Goal: Book appointment/travel/reservation

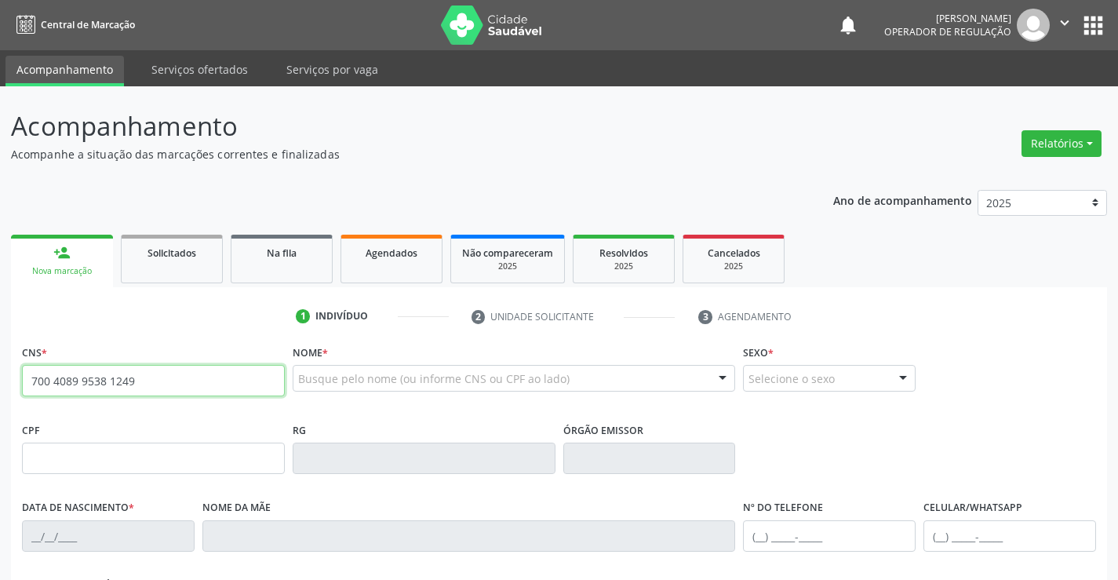
type input "700 4089 9538 1249"
type input "[DATE]"
type input "S/N"
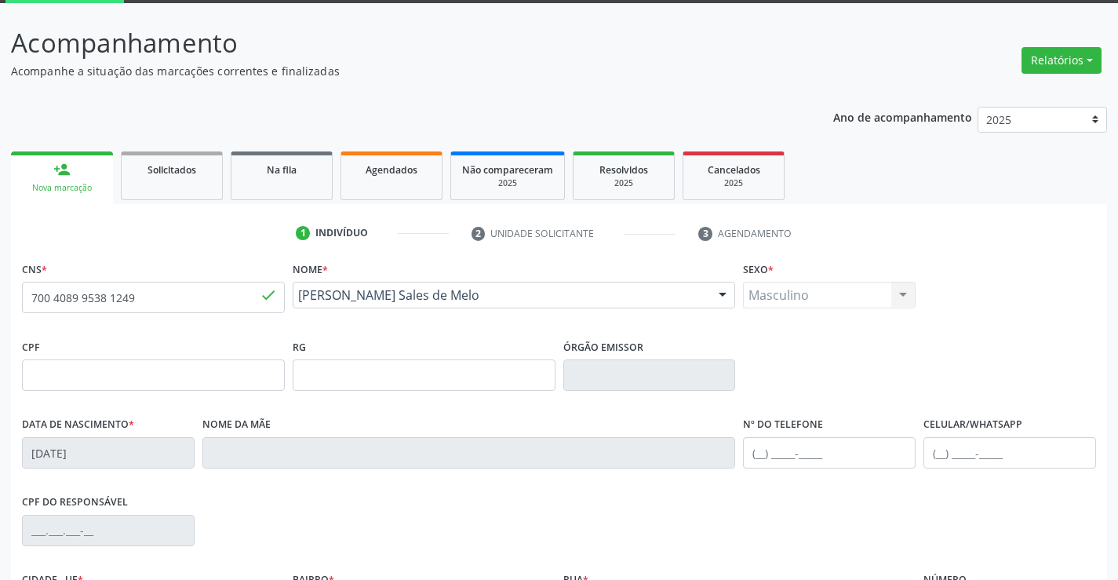
scroll to position [271, 0]
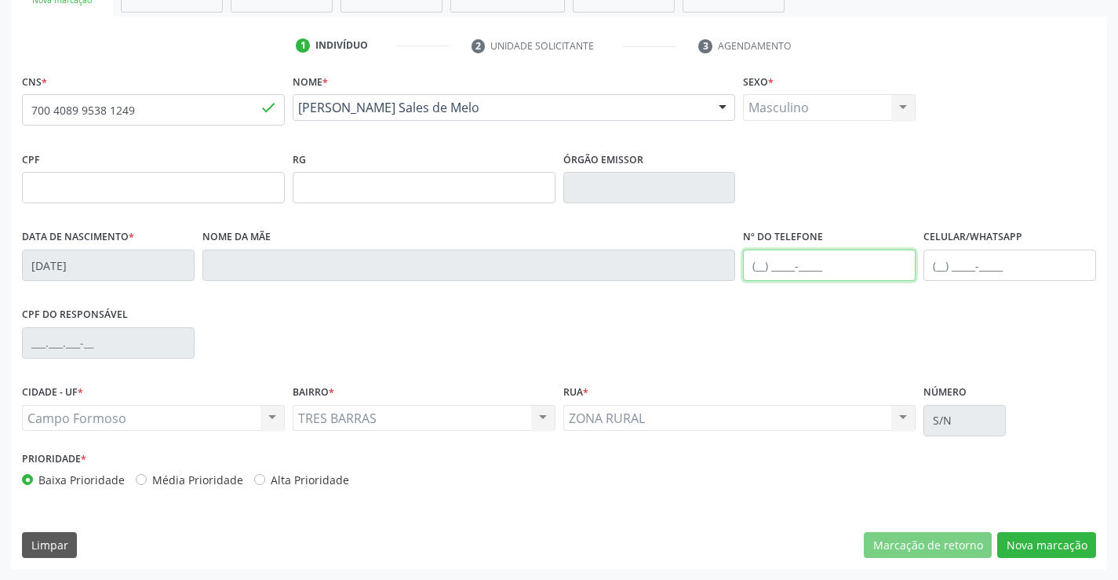
drag, startPoint x: 819, startPoint y: 268, endPoint x: 829, endPoint y: 265, distance: 10.5
click at [819, 268] on input "text" at bounding box center [829, 265] width 173 height 31
type input "[PHONE_NUMBER]"
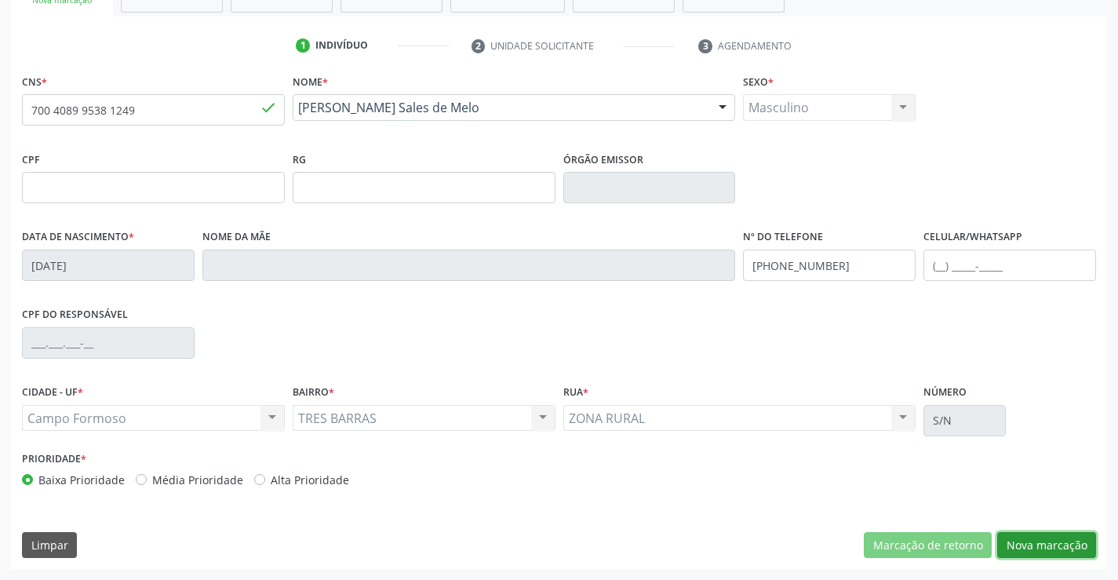
click at [1050, 540] on button "Nova marcação" at bounding box center [1046, 545] width 99 height 27
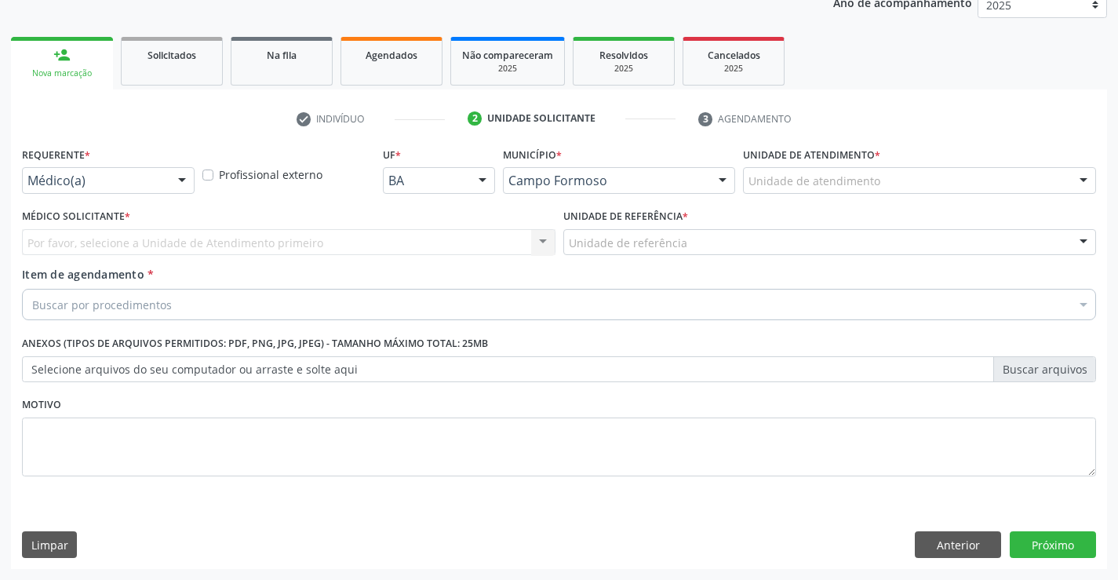
scroll to position [198, 0]
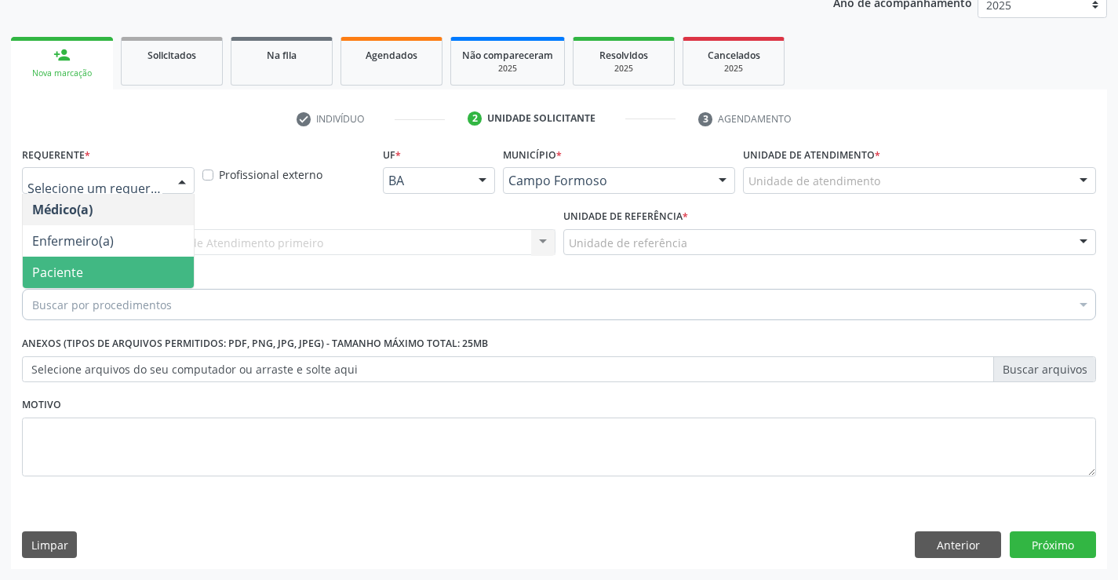
click at [79, 275] on span "Paciente" at bounding box center [57, 272] width 51 height 17
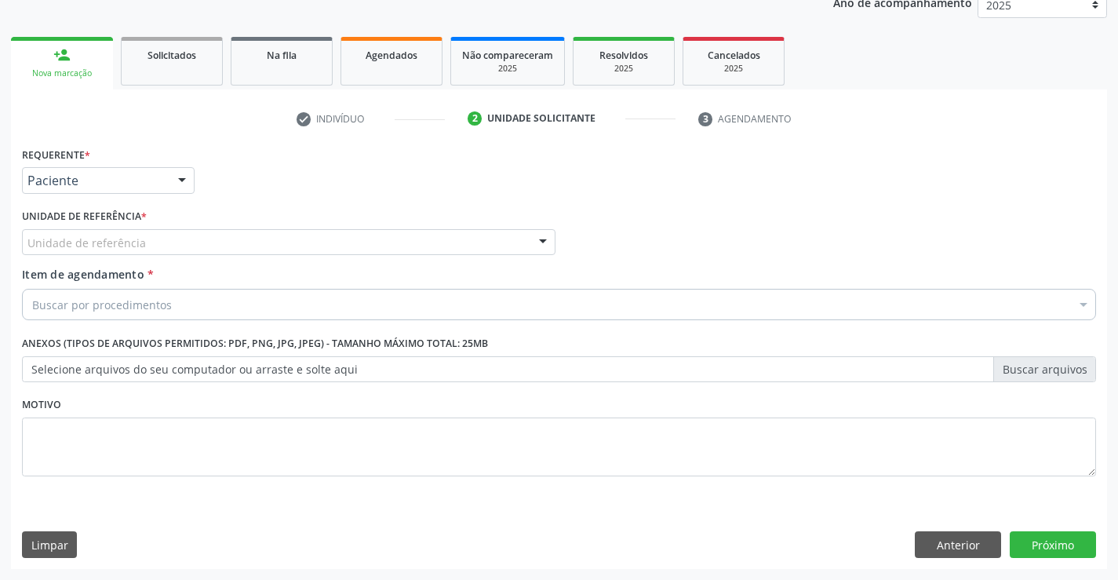
click at [79, 251] on div "Unidade de referência" at bounding box center [289, 242] width 534 height 27
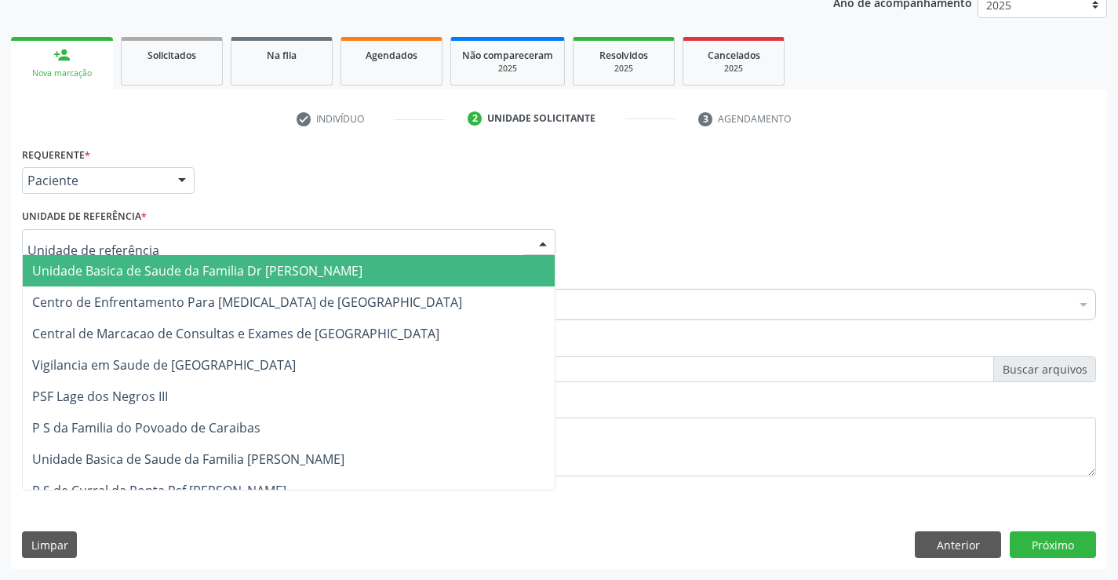
click at [129, 272] on span "Unidade Basica de Saude da Familia Dr [PERSON_NAME]" at bounding box center [197, 270] width 330 height 17
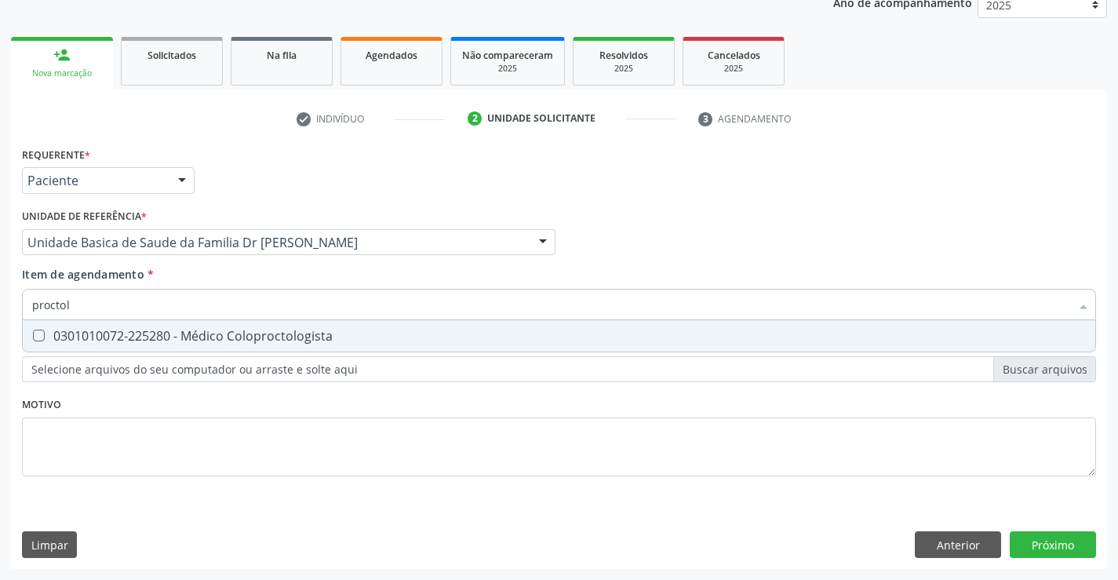
type input "proctolo"
click at [228, 337] on div "0301010072-225280 - Médico Coloproctologista" at bounding box center [559, 336] width 1054 height 13
checkbox Coloproctologista "true"
click at [1059, 544] on div "Requerente * Paciente Médico(a) Enfermeiro(a) Paciente Nenhum resultado encontr…" at bounding box center [559, 356] width 1096 height 426
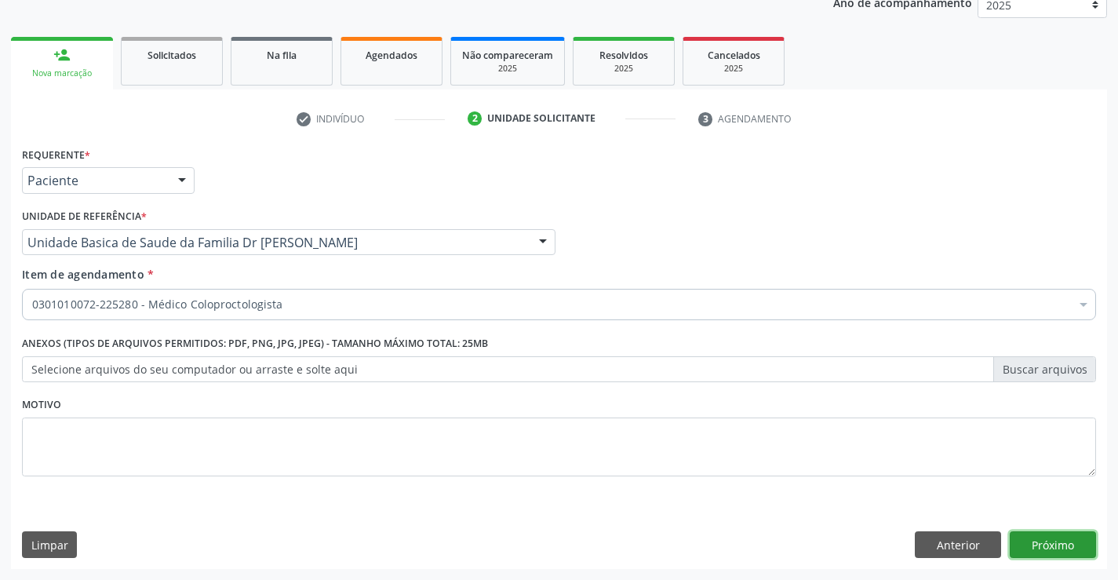
click at [1067, 552] on button "Próximo" at bounding box center [1053, 544] width 86 height 27
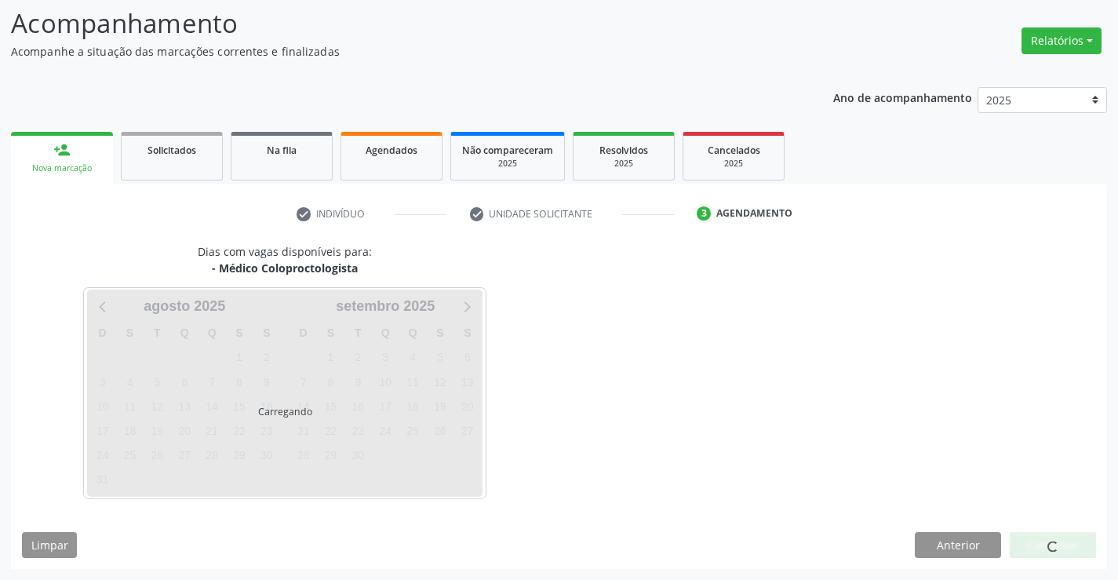
scroll to position [149, 0]
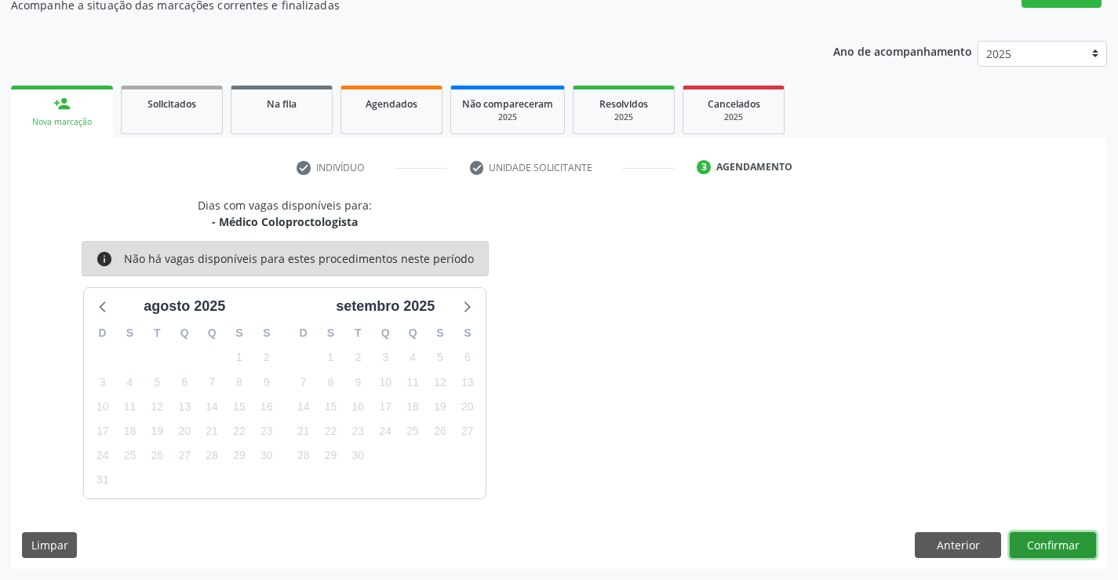
click at [1066, 536] on button "Confirmar" at bounding box center [1053, 545] width 86 height 27
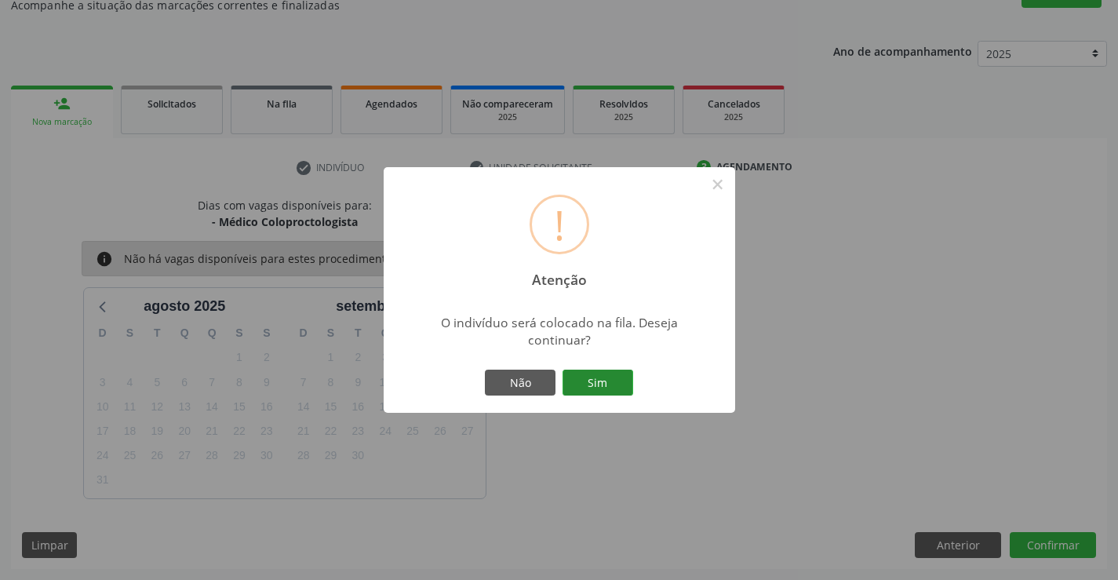
click at [592, 378] on button "Sim" at bounding box center [598, 383] width 71 height 27
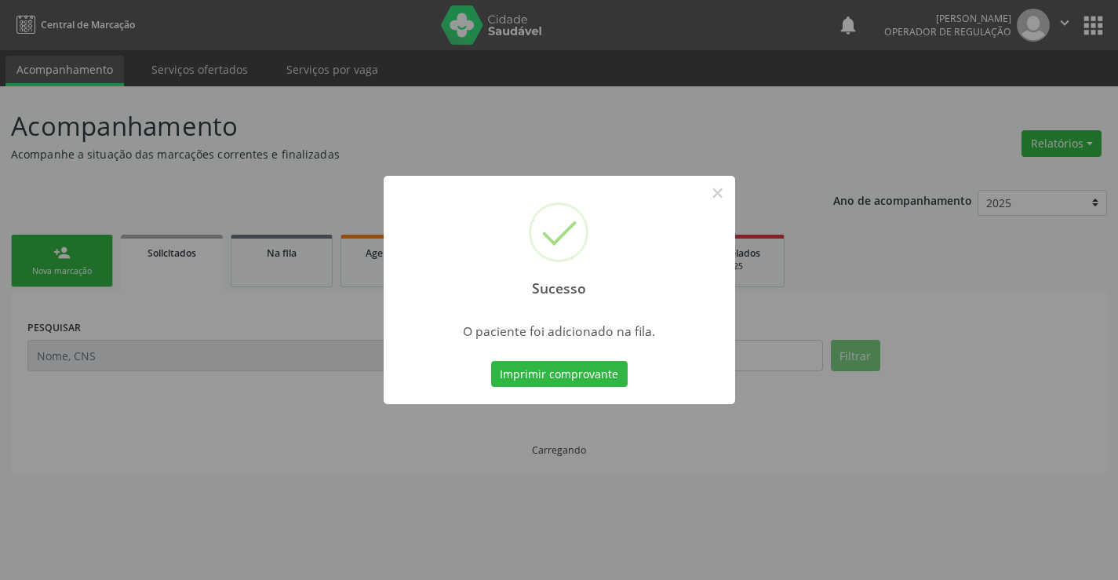
scroll to position [0, 0]
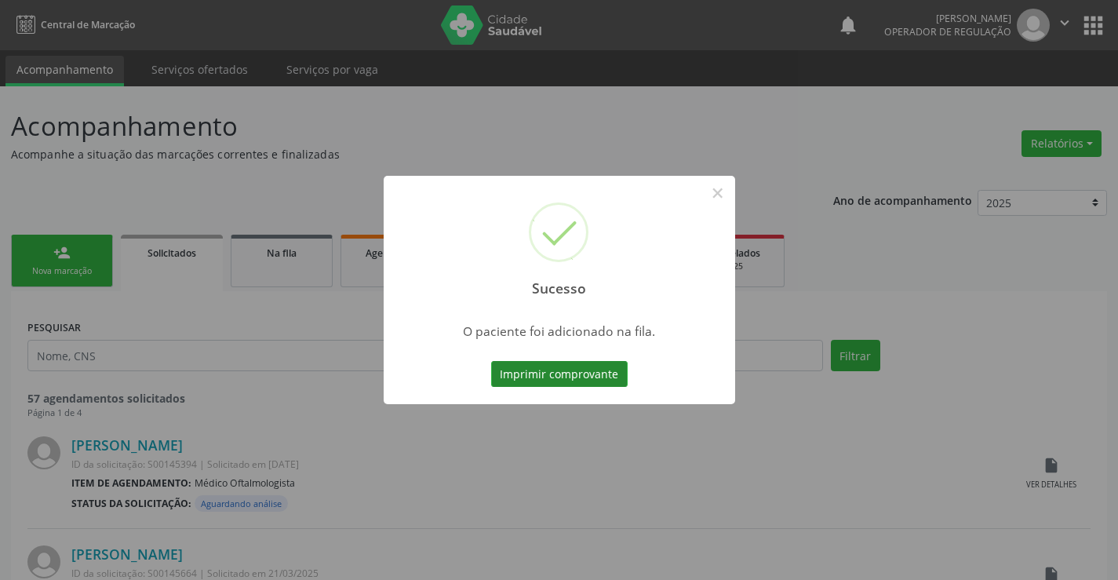
click at [569, 372] on button "Imprimir comprovante" at bounding box center [559, 374] width 137 height 27
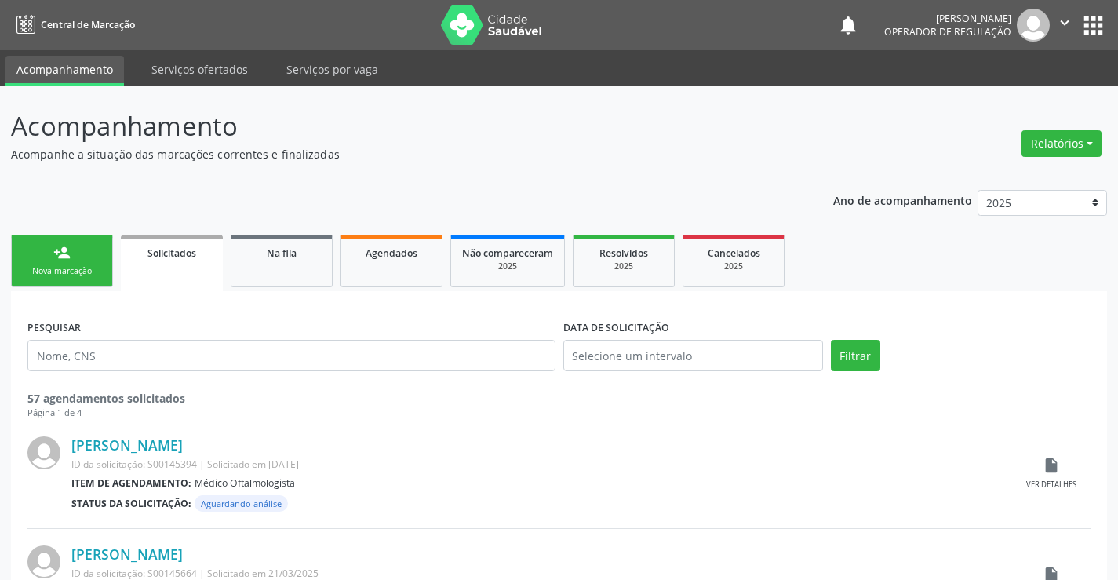
click at [89, 254] on link "person_add Nova marcação" at bounding box center [62, 261] width 102 height 53
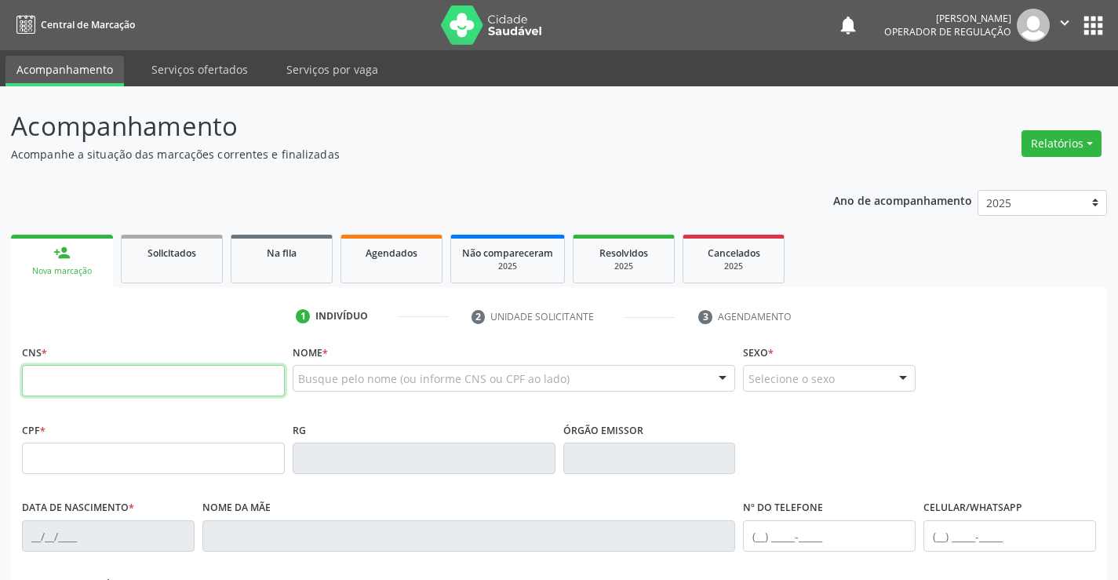
drag, startPoint x: 89, startPoint y: 254, endPoint x: 144, endPoint y: 378, distance: 135.3
click at [144, 378] on input "text" at bounding box center [153, 380] width 263 height 31
type input "704 6031 9176 3122"
type input "617.858.655-87"
type input "0587298600"
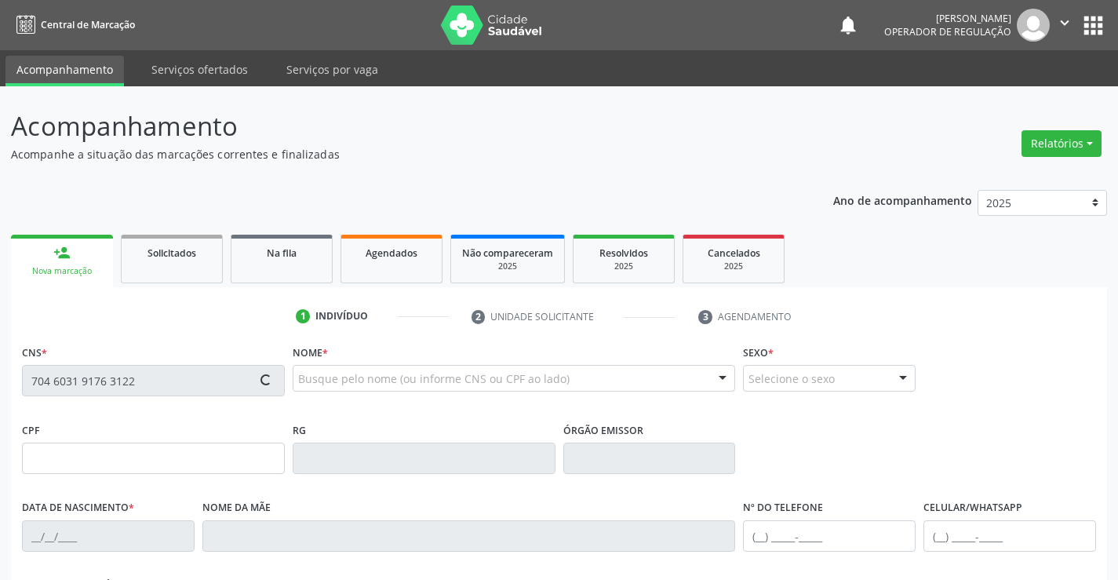
type input "[DATE]"
type input "[PHONE_NUMBER]"
type input "S/N"
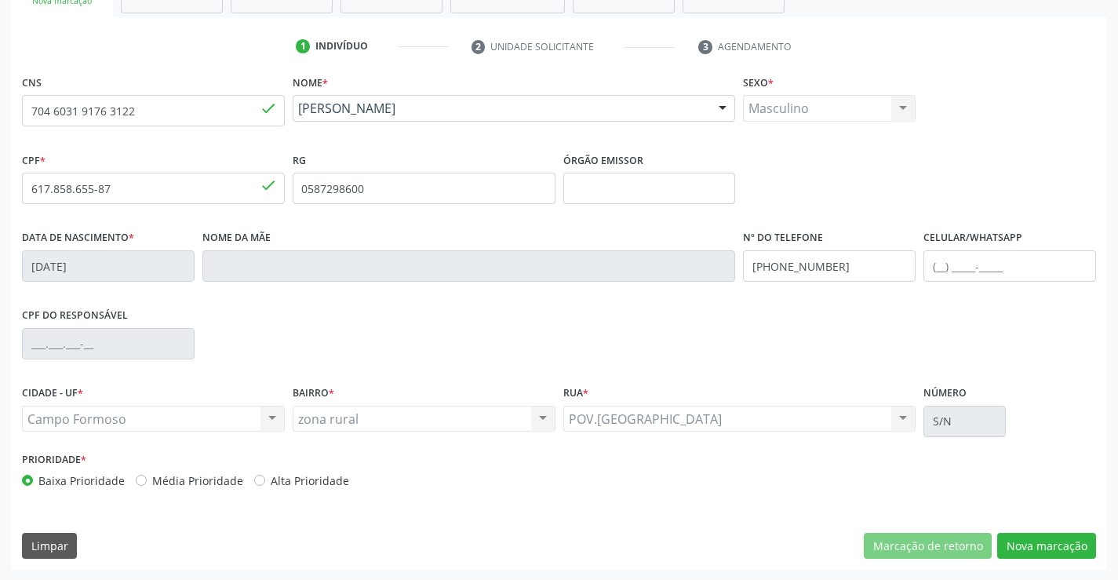
scroll to position [271, 0]
click at [1062, 548] on button "Nova marcação" at bounding box center [1046, 545] width 99 height 27
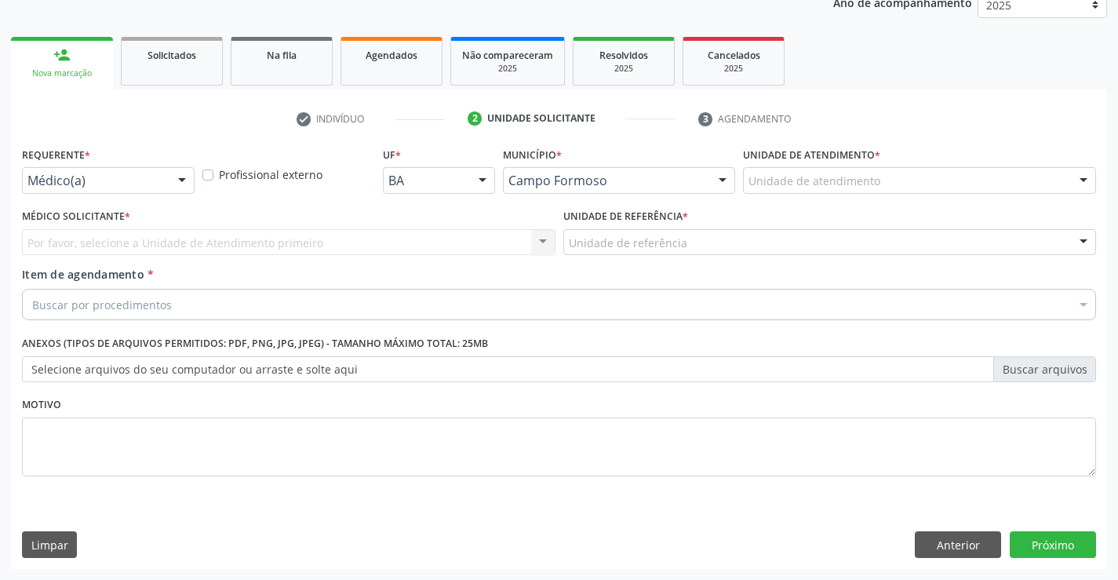
scroll to position [198, 0]
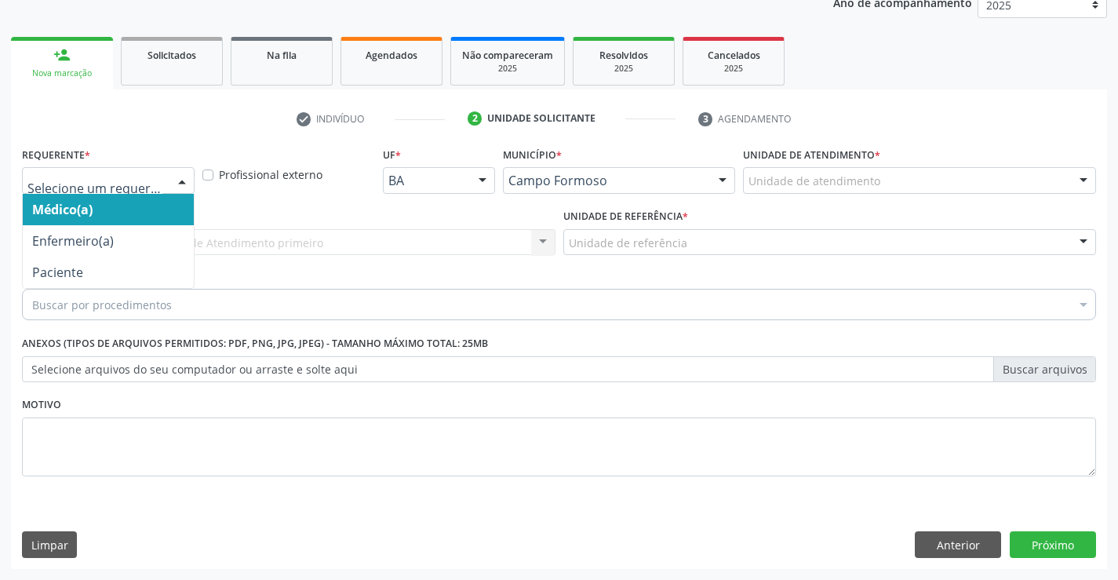
click at [93, 191] on div at bounding box center [108, 180] width 173 height 27
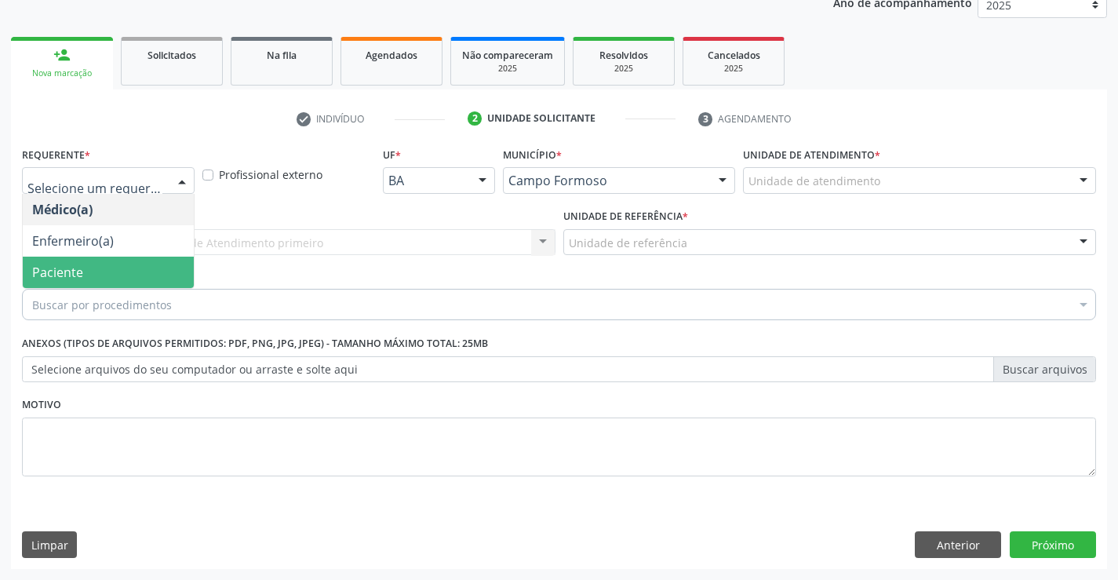
click at [121, 259] on span "Paciente" at bounding box center [108, 272] width 171 height 31
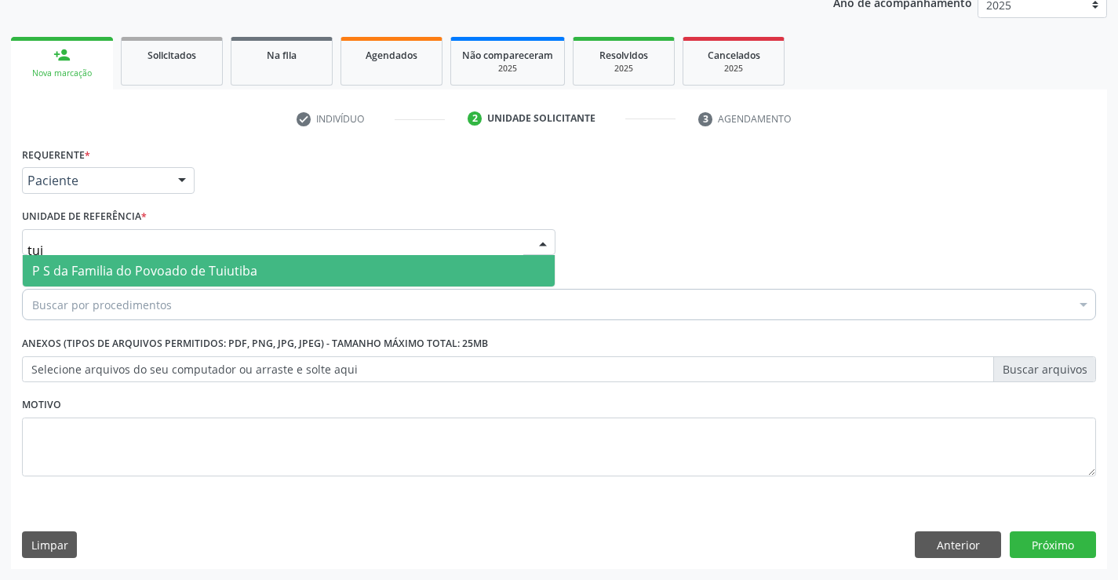
type input "tuiu"
click at [138, 263] on span "P S da Familia do Povoado de Tuiutiba" at bounding box center [144, 270] width 225 height 17
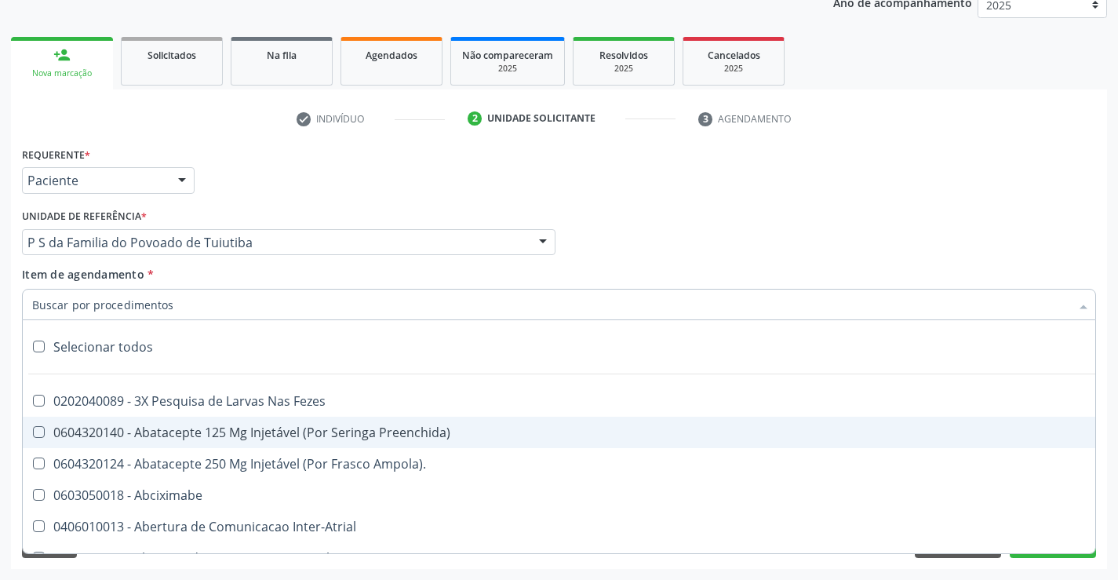
click at [1077, 566] on div "Requerente * Paciente Médico(a) Enfermeiro(a) Paciente Nenhum resultado encontr…" at bounding box center [559, 356] width 1096 height 426
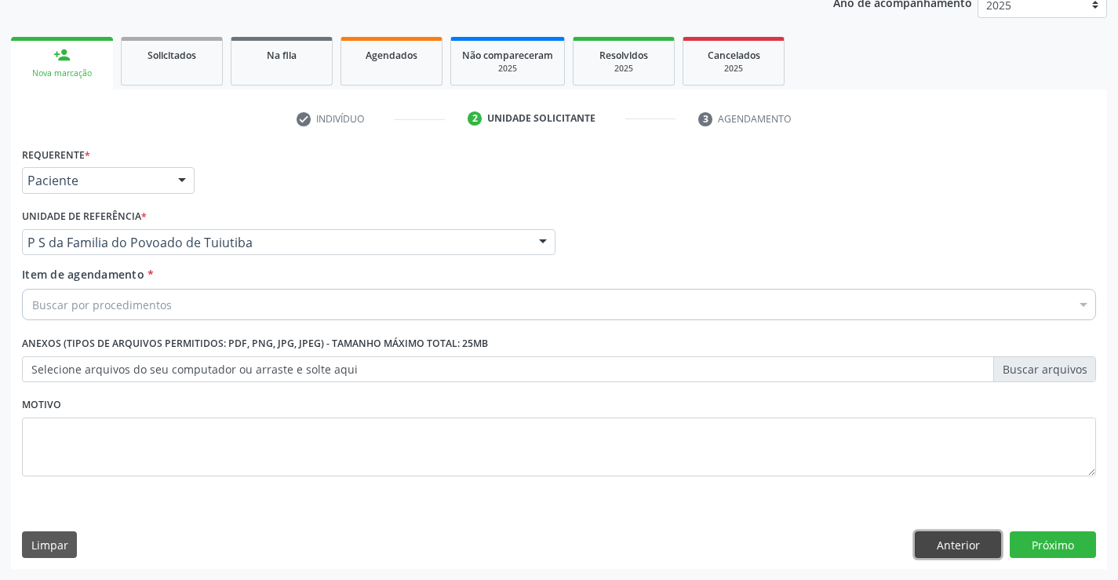
click at [942, 547] on button "Anterior" at bounding box center [958, 544] width 86 height 27
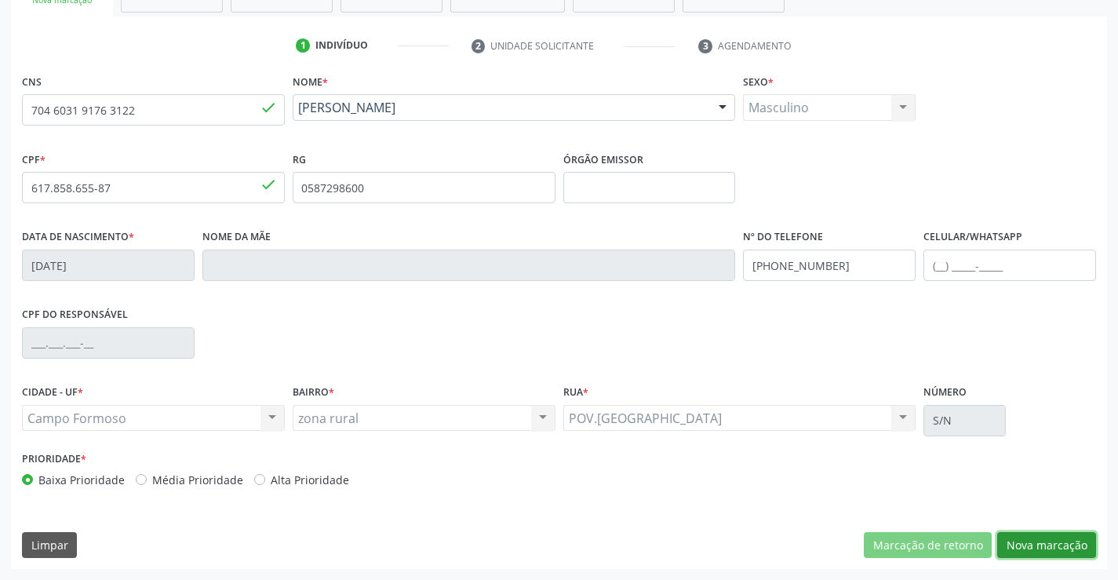
click at [1065, 545] on button "Nova marcação" at bounding box center [1046, 545] width 99 height 27
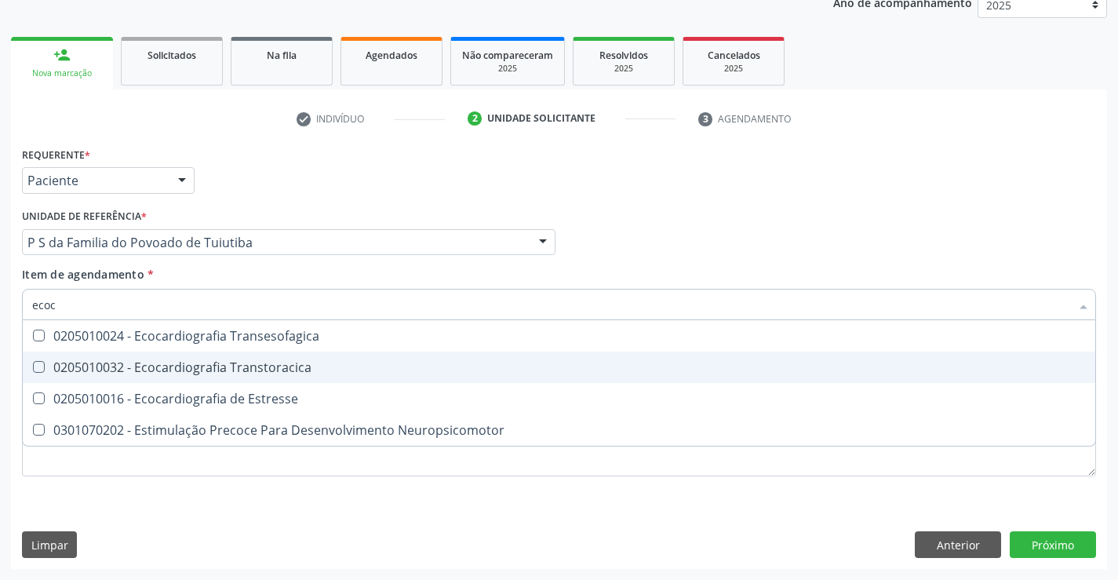
type input "ecoca"
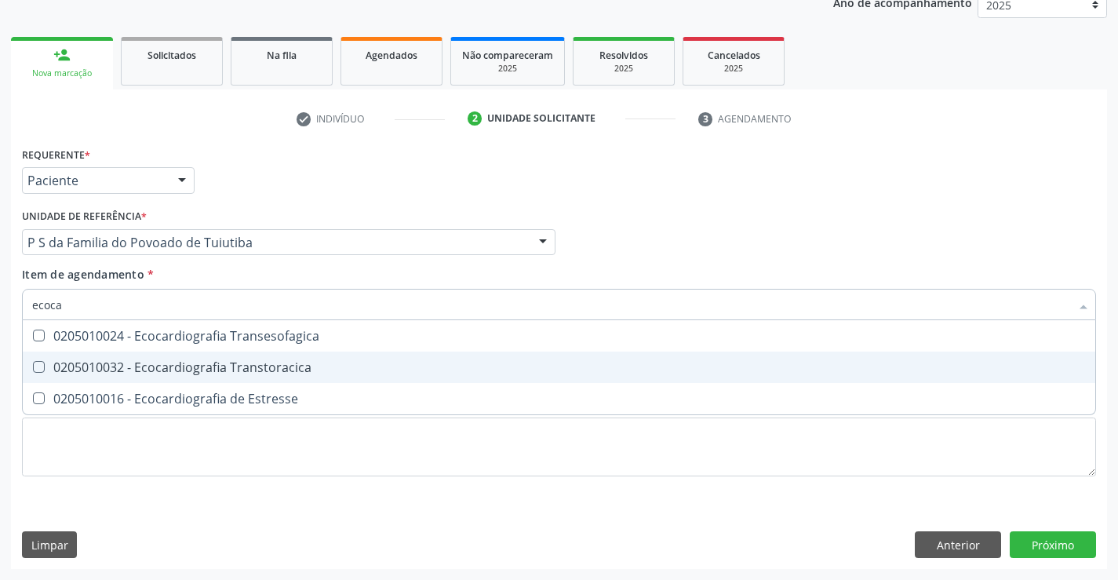
click at [170, 366] on div "0205010032 - Ecocardiografia Transtoracica" at bounding box center [559, 367] width 1054 height 13
checkbox Transtoracica "true"
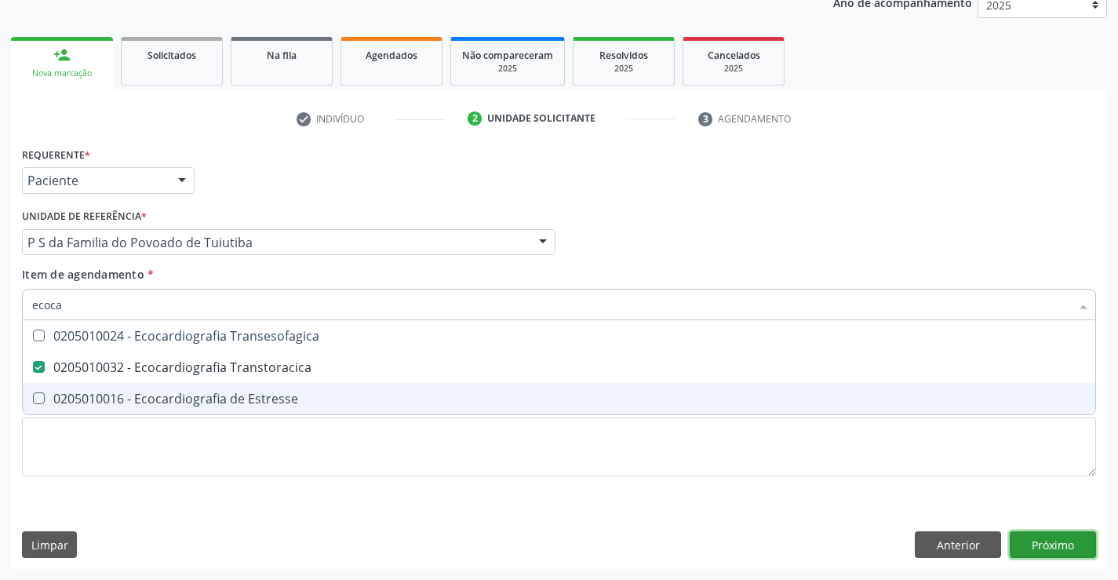
click at [1058, 543] on div "Requerente * Paciente Médico(a) Enfermeiro(a) Paciente Nenhum resultado encontr…" at bounding box center [559, 356] width 1096 height 426
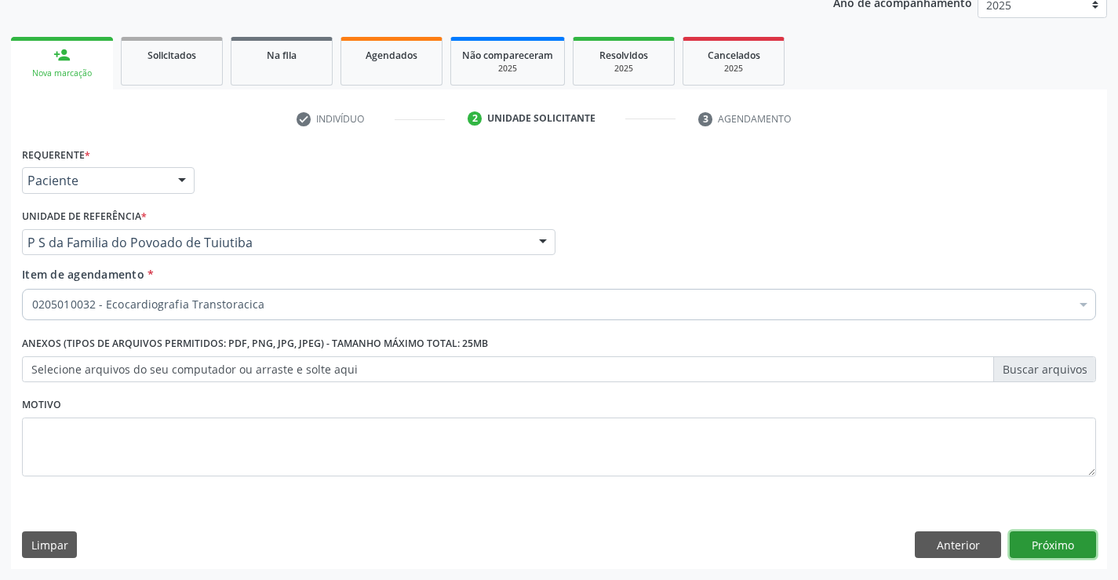
click at [1058, 543] on button "Próximo" at bounding box center [1053, 544] width 86 height 27
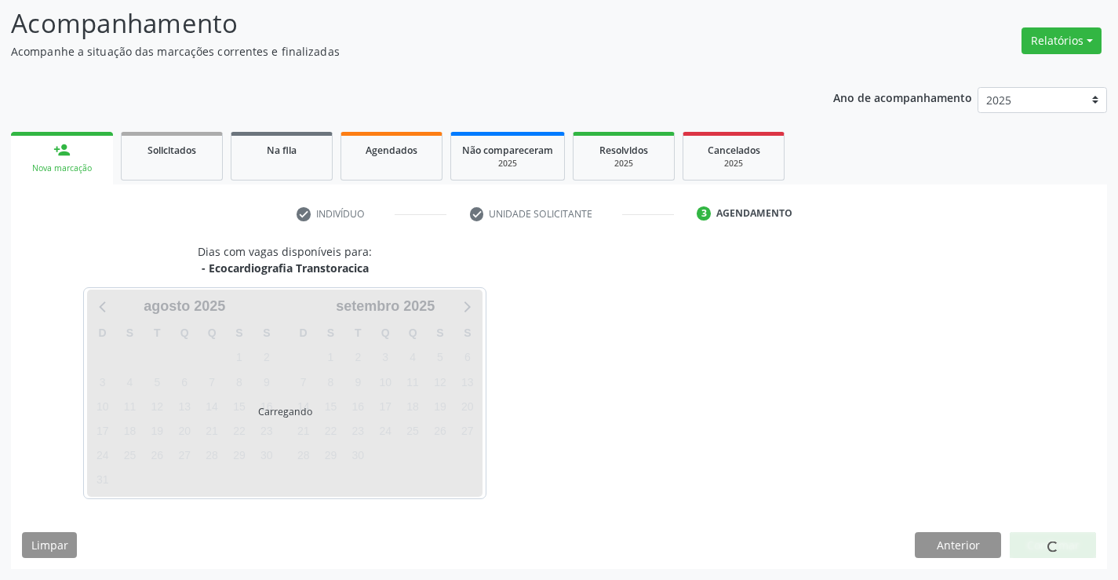
scroll to position [149, 0]
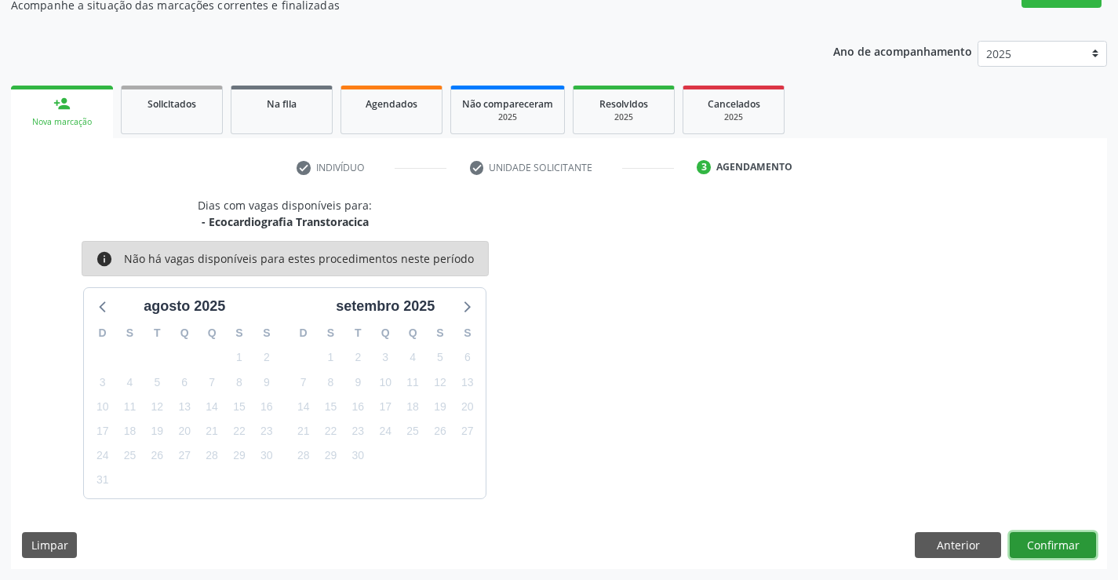
click at [1058, 543] on button "Confirmar" at bounding box center [1053, 545] width 86 height 27
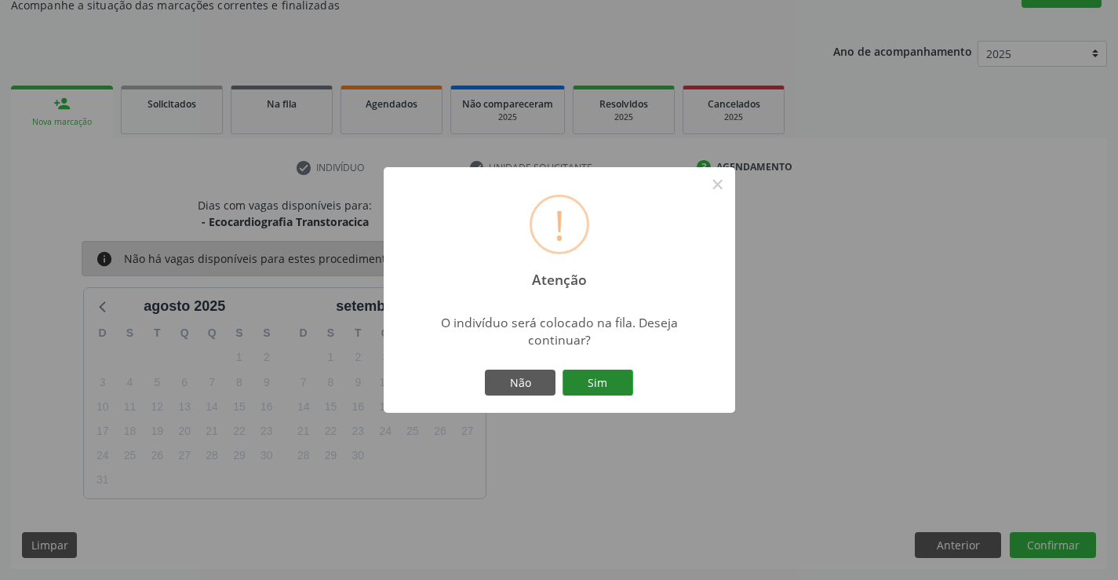
click at [601, 389] on button "Sim" at bounding box center [598, 383] width 71 height 27
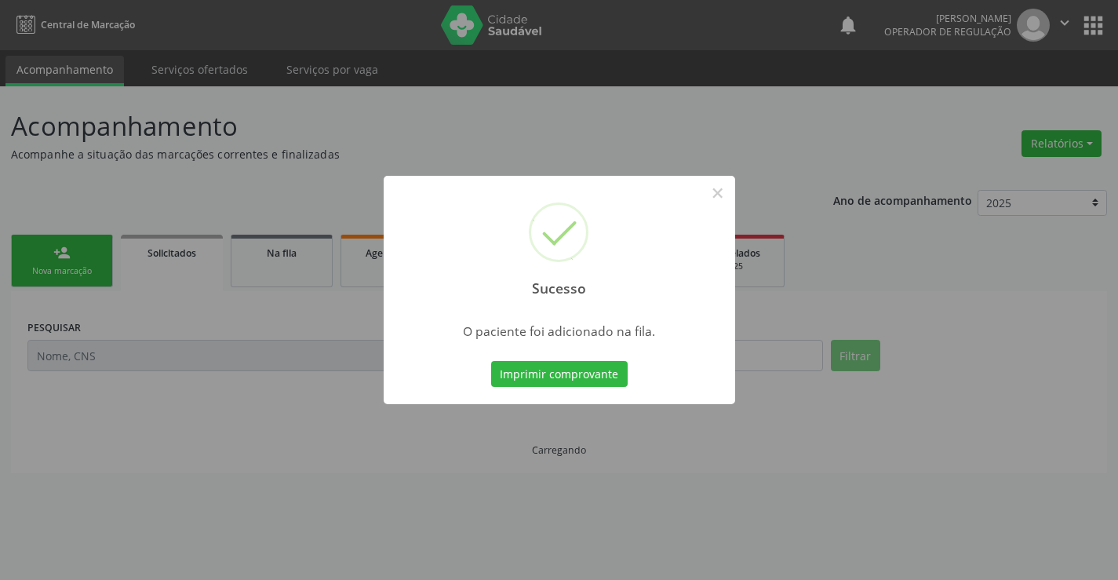
scroll to position [0, 0]
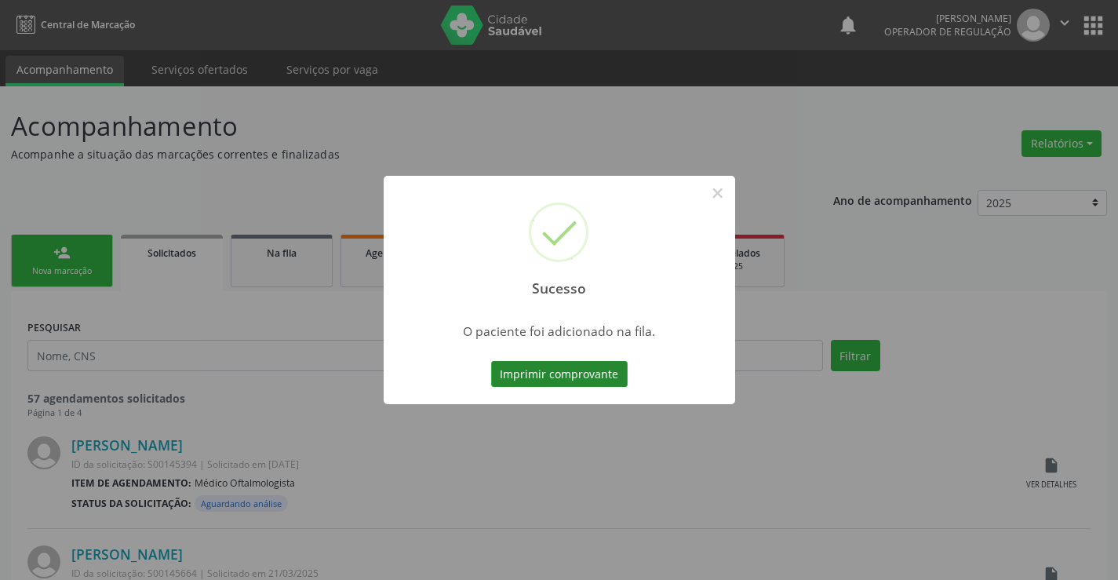
click at [587, 386] on button "Imprimir comprovante" at bounding box center [559, 374] width 137 height 27
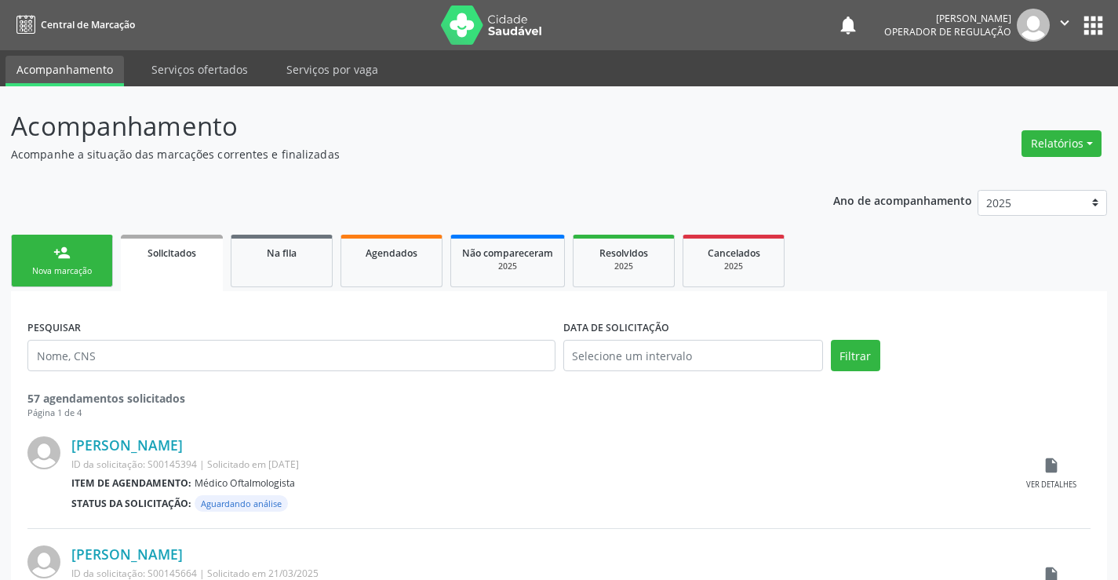
click at [80, 240] on link "person_add Nova marcação" at bounding box center [62, 261] width 102 height 53
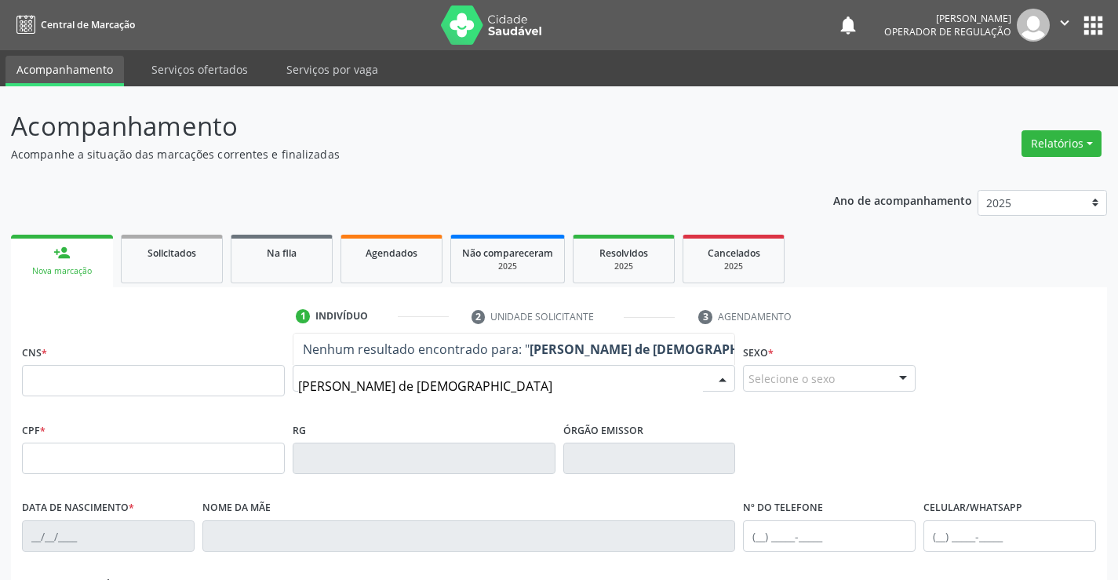
type input "[PERSON_NAME][DEMOGRAPHIC_DATA]"
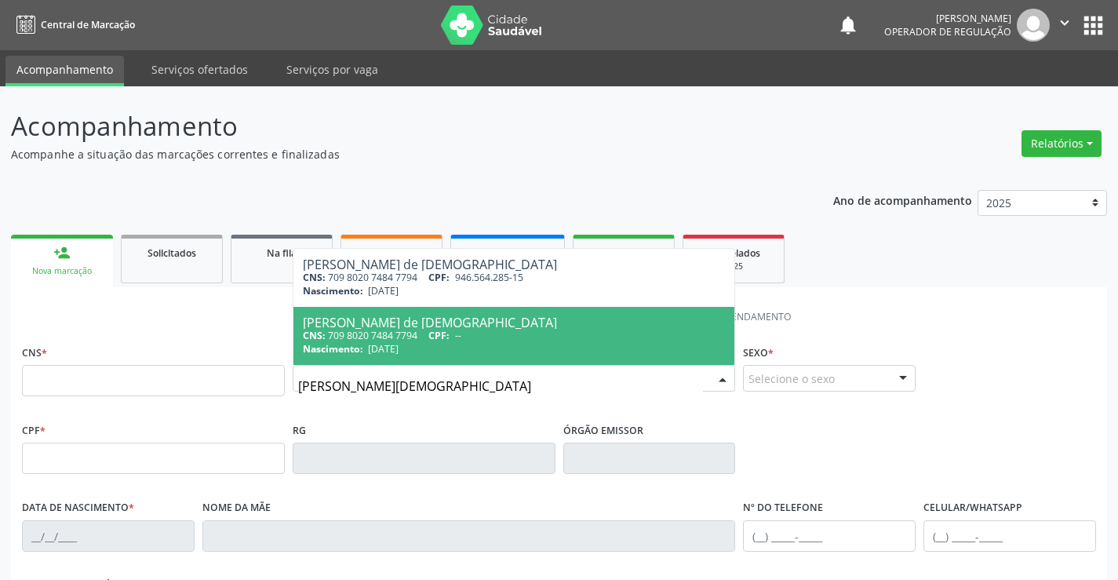
click at [640, 554] on div "Nome da mãe" at bounding box center [469, 535] width 541 height 78
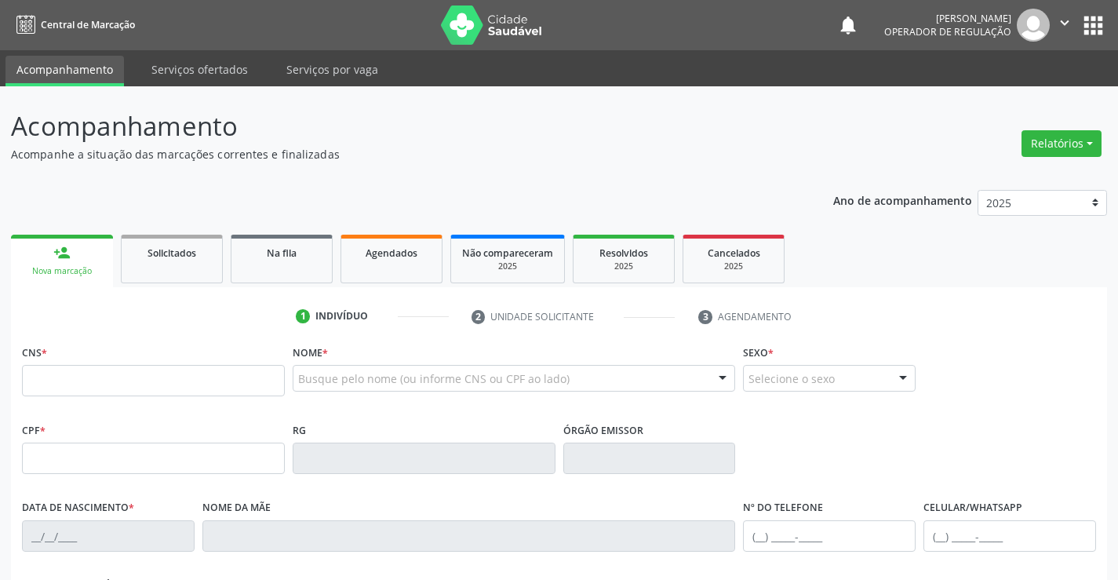
click at [1087, 28] on button "apps" at bounding box center [1093, 25] width 27 height 27
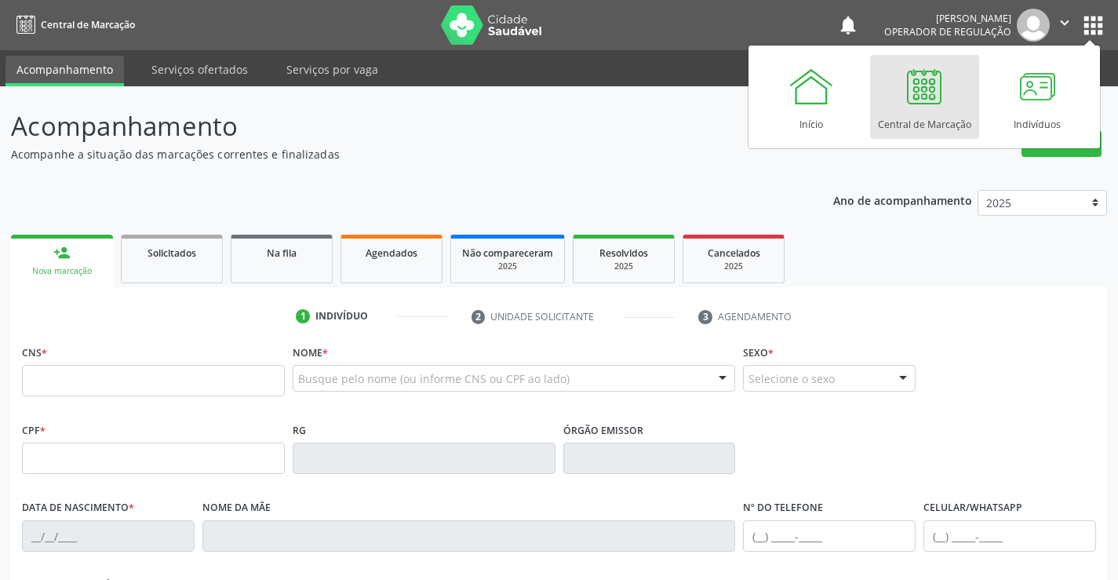
click at [925, 128] on div "Central de Marcação" at bounding box center [924, 120] width 93 height 21
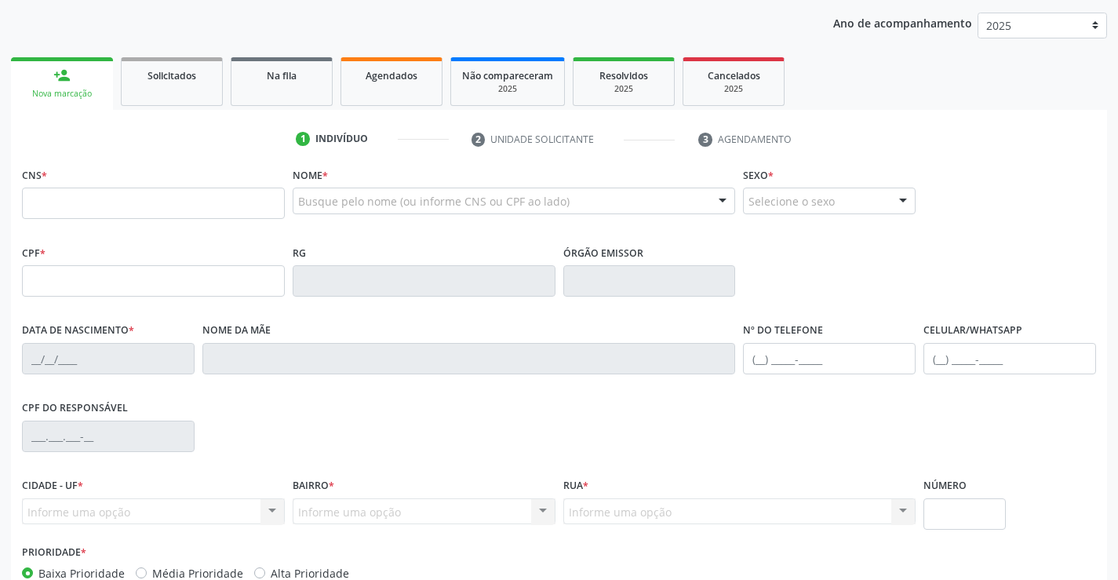
scroll to position [235, 0]
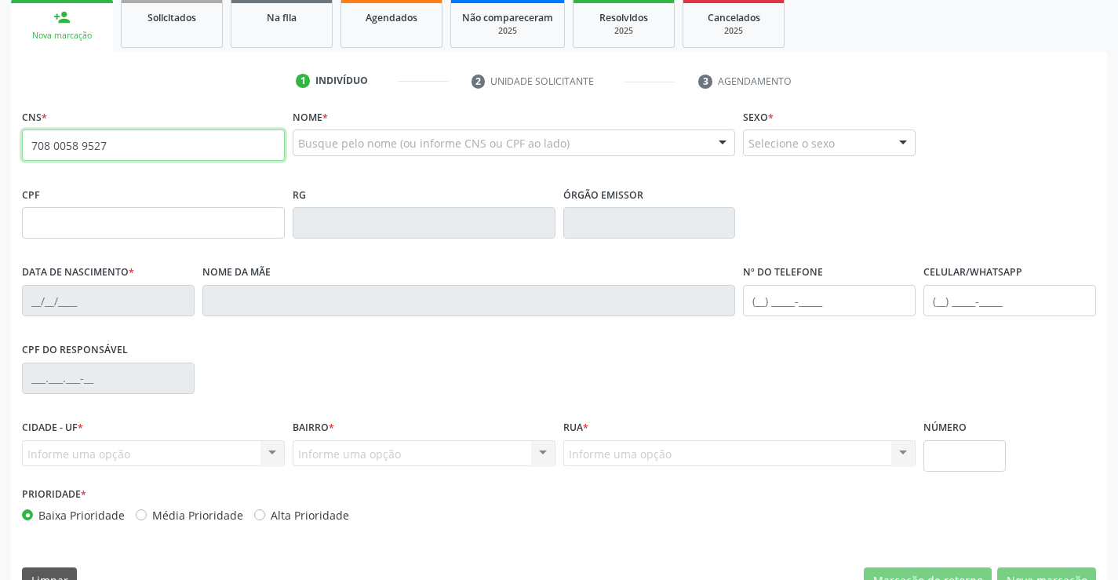
drag, startPoint x: 118, startPoint y: 144, endPoint x: 0, endPoint y: 132, distance: 119.1
click at [0, 132] on div "Acompanhamento Acompanhe a situação das marcações correntes e finalizadas Relat…" at bounding box center [559, 233] width 1118 height 764
drag, startPoint x: 114, startPoint y: 149, endPoint x: 82, endPoint y: 151, distance: 31.4
click at [82, 151] on input "708 0058 9527" at bounding box center [153, 144] width 263 height 31
type input "708 0058 7485 9527"
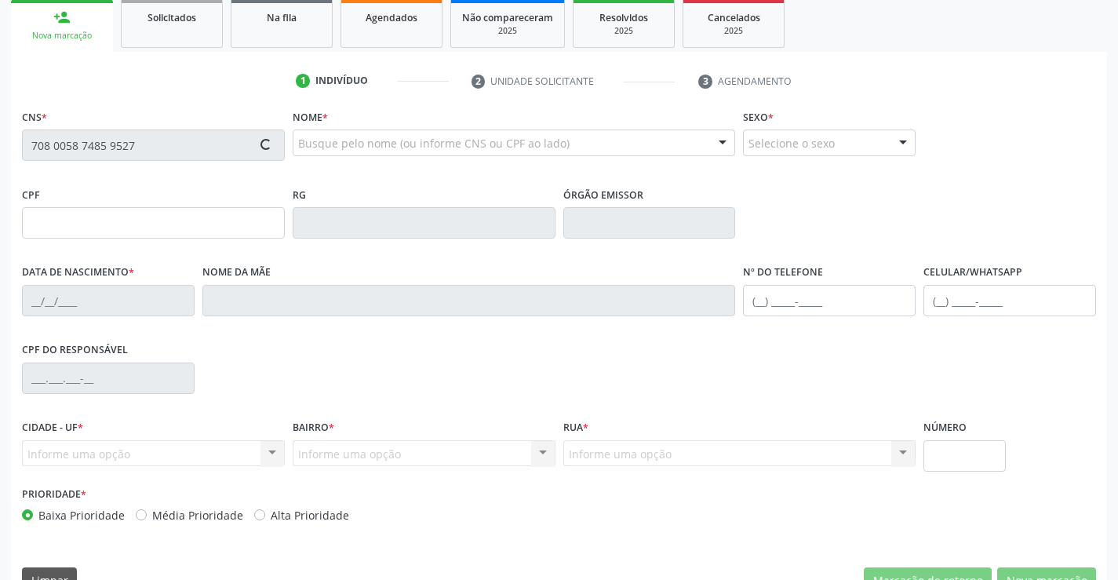
type input "0559263716"
type input "19/10/1966"
type input "(74) 99954-2674"
type input "859.554.855-20"
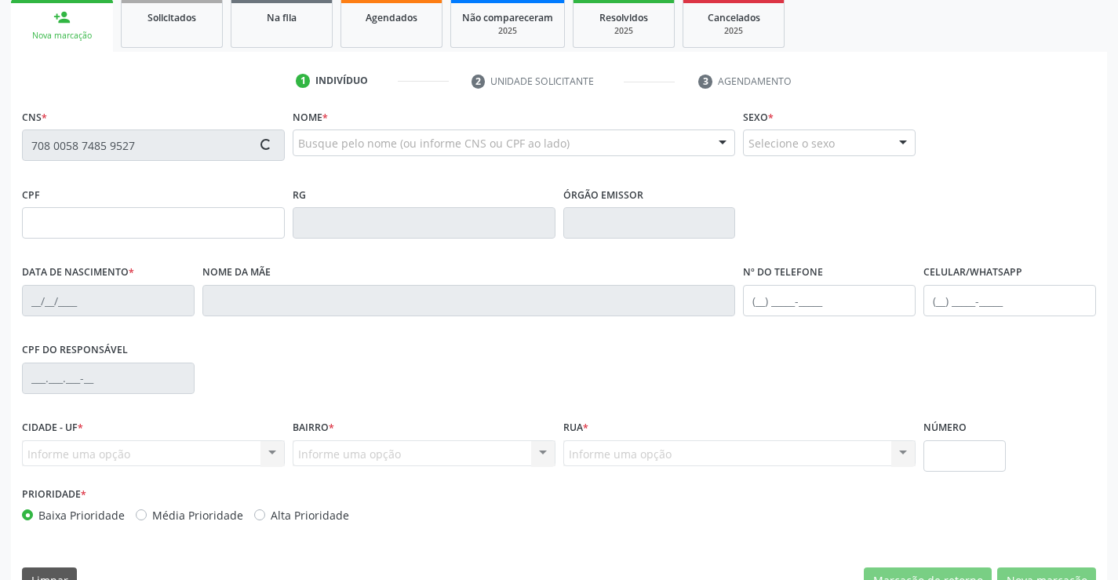
type input "S/N"
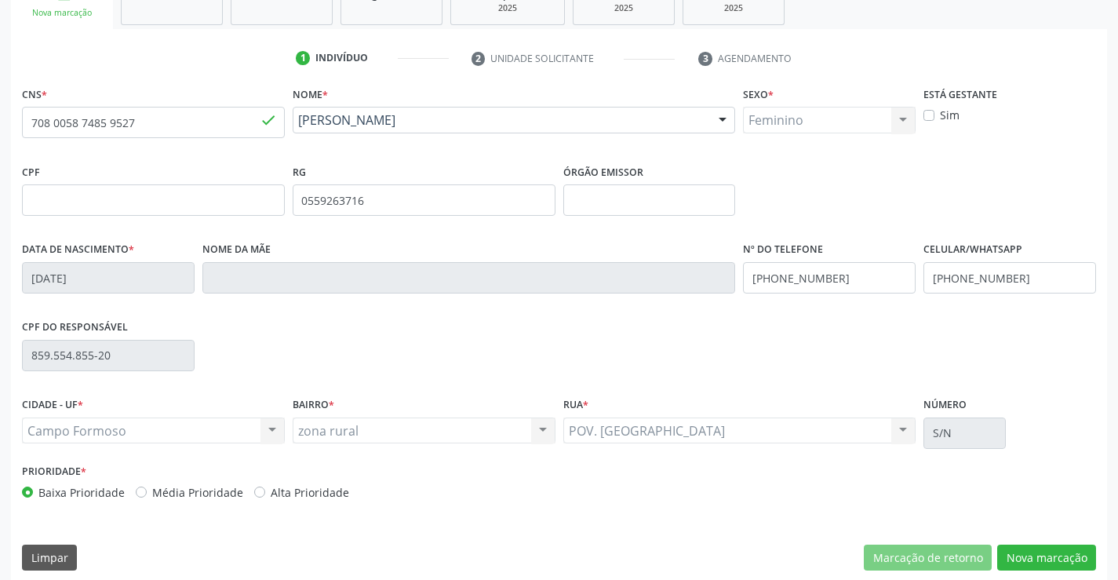
scroll to position [271, 0]
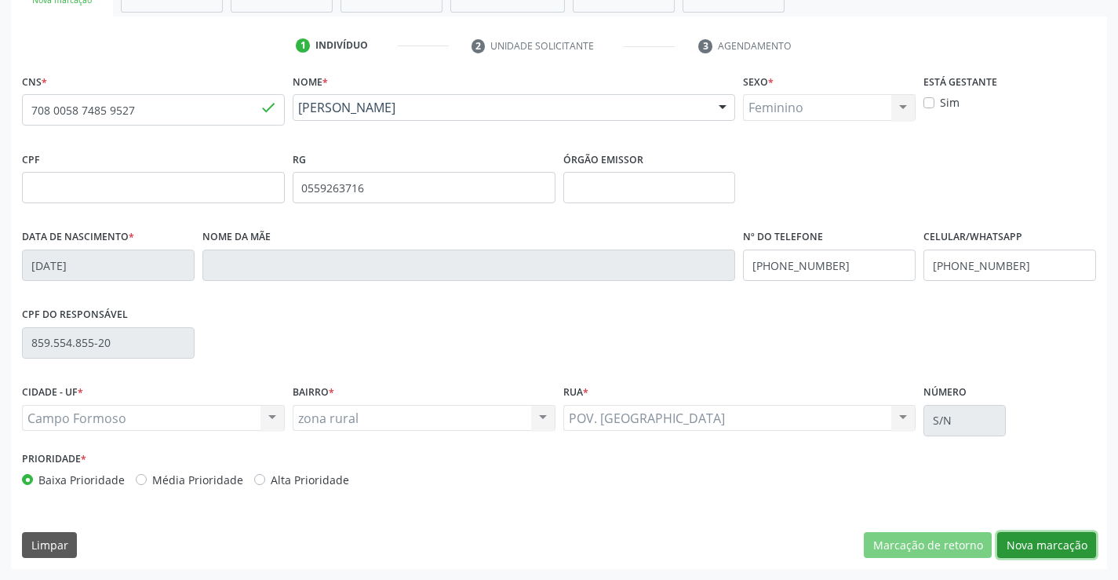
click at [1037, 551] on button "Nova marcação" at bounding box center [1046, 545] width 99 height 27
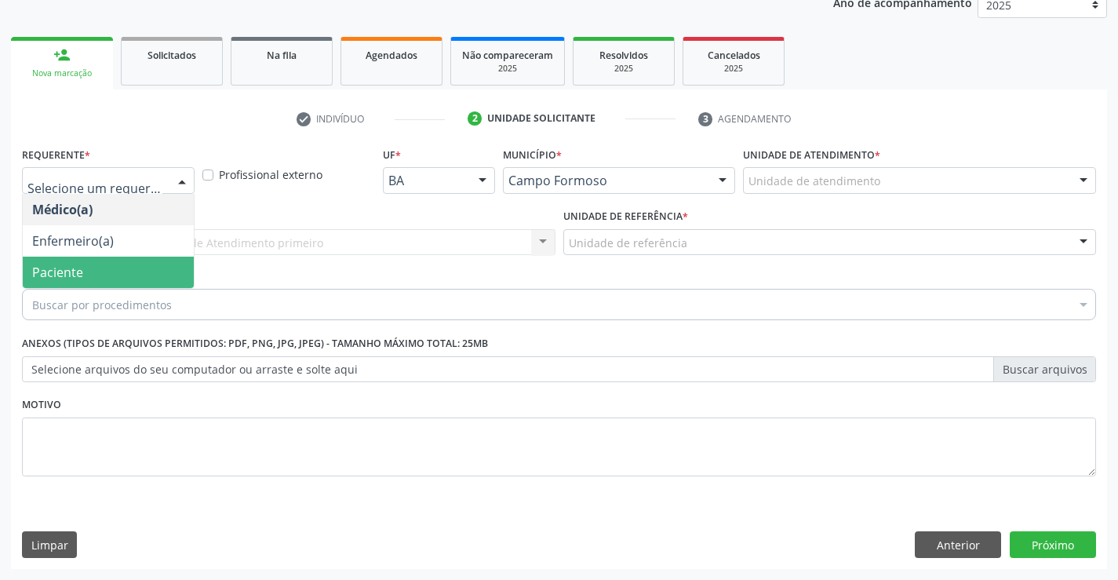
click at [43, 271] on span "Paciente" at bounding box center [57, 272] width 51 height 17
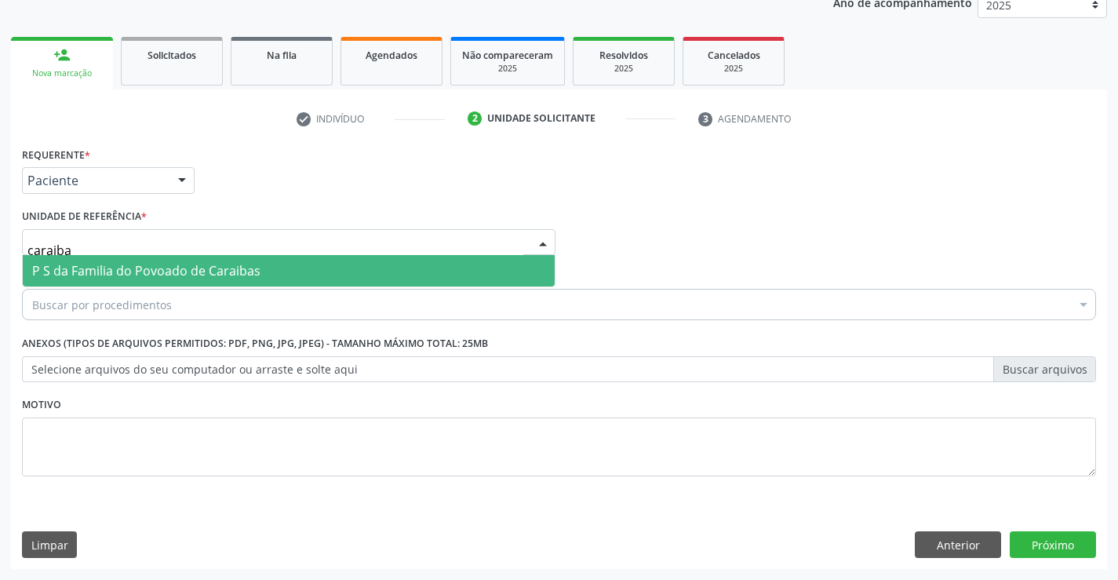
type input "caraibas"
click at [76, 265] on span "P S da Familia do Povoado de Caraibas" at bounding box center [146, 270] width 228 height 17
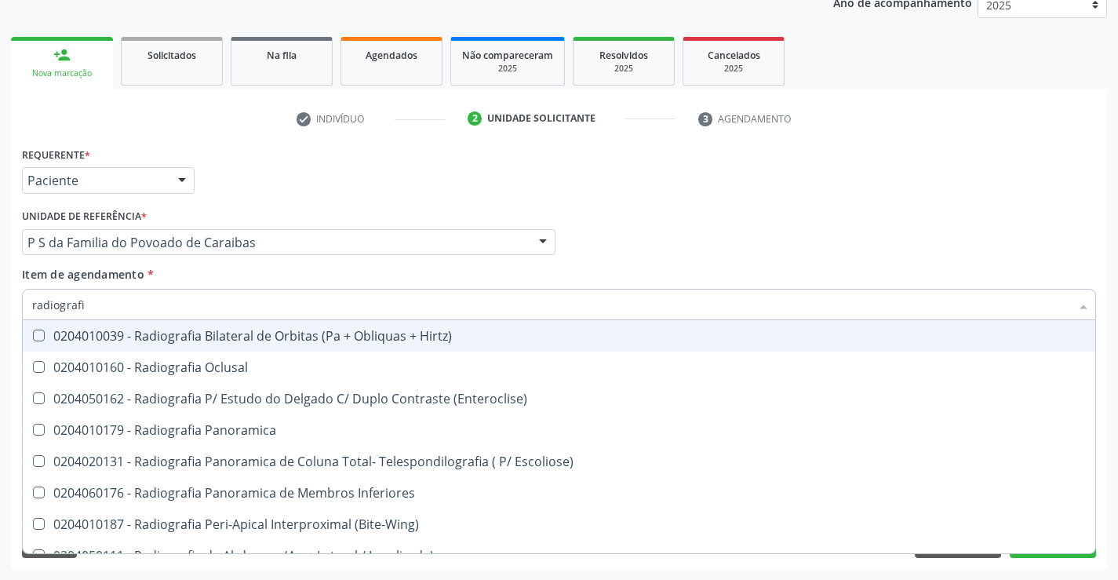
type input "radiografia"
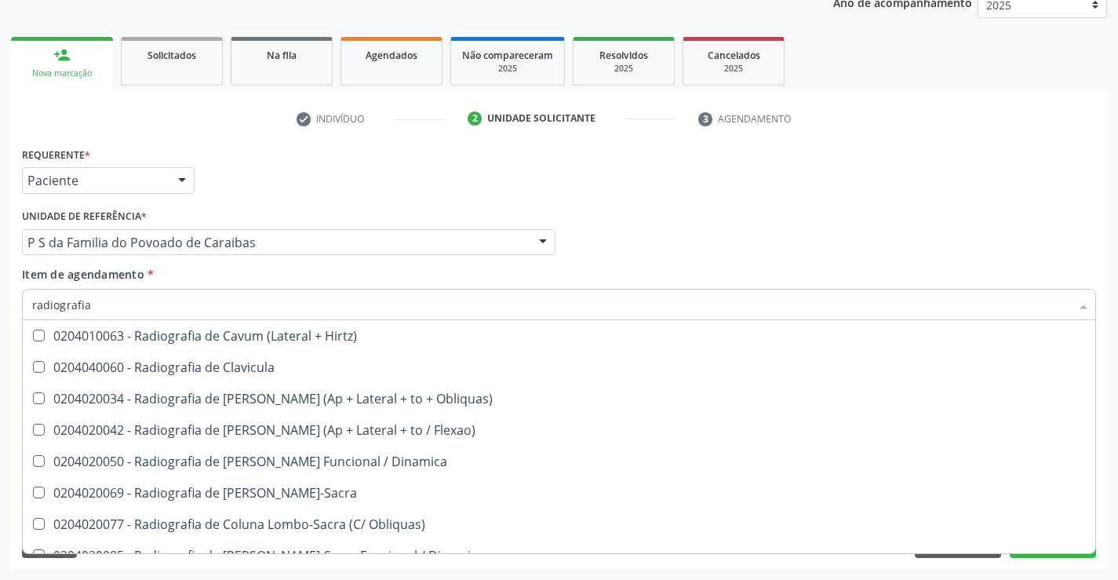
scroll to position [706, 0]
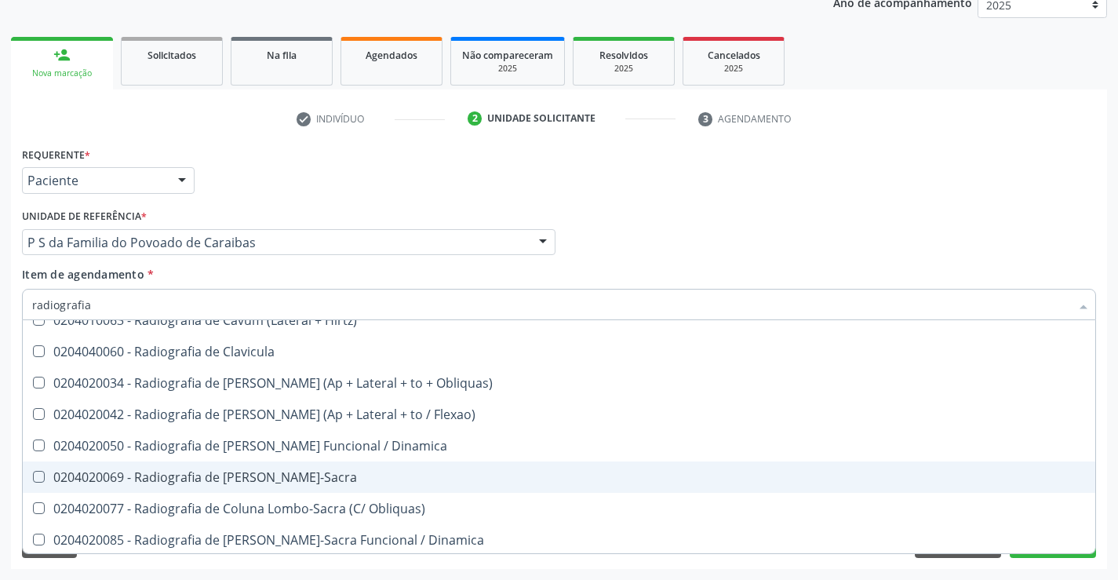
click at [359, 480] on div "0204020069 - Radiografia de Coluna Lombo-Sacra" at bounding box center [559, 477] width 1054 height 13
checkbox Lombo-Sacra "true"
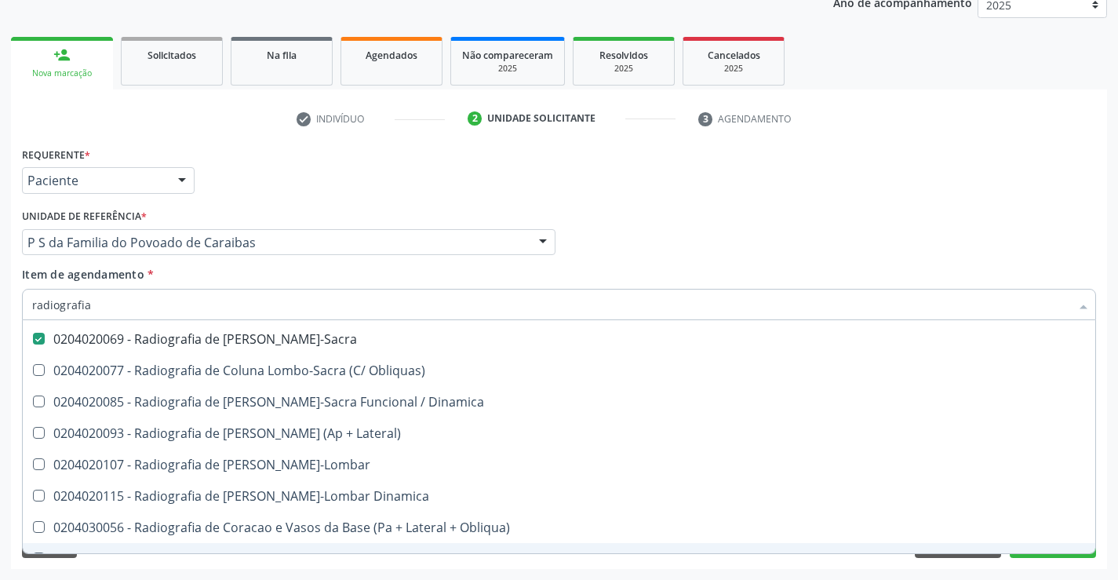
scroll to position [863, 0]
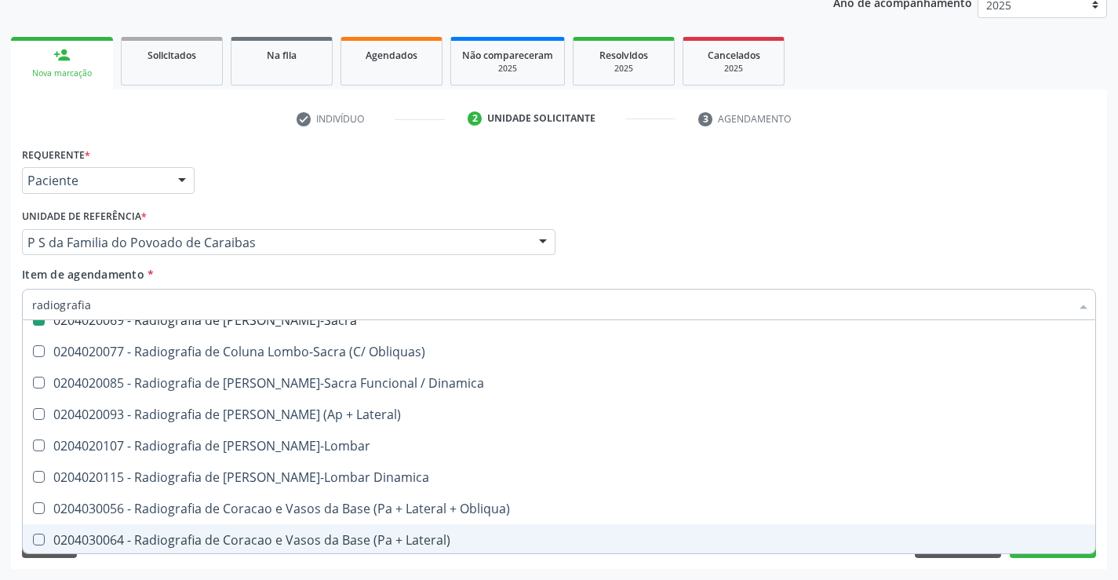
click at [1050, 574] on div "Acompanhamento Acompanhe a situação das marcações correntes e finalizadas Relat…" at bounding box center [559, 234] width 1118 height 691
checkbox Oclusal "true"
checkbox Lombo-Sacra "false"
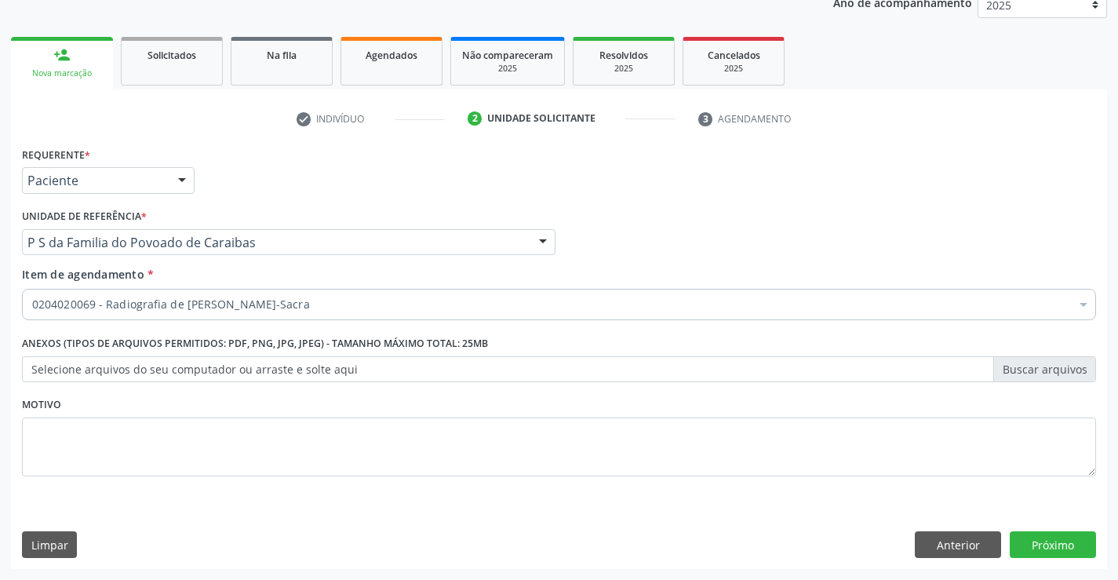
scroll to position [0, 0]
click at [1048, 539] on button "Próximo" at bounding box center [1053, 544] width 86 height 27
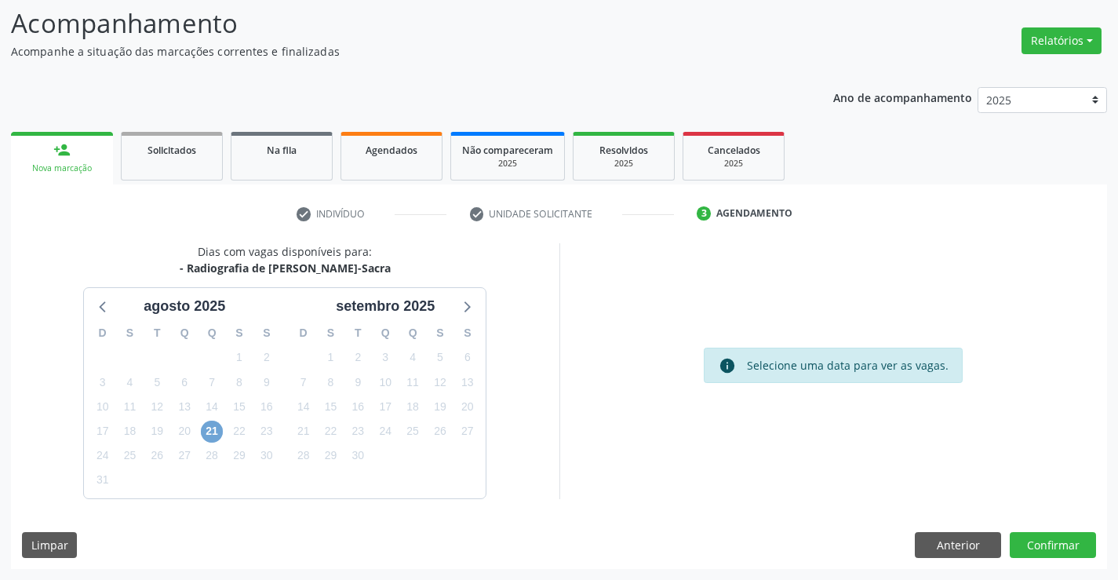
click at [216, 435] on span "21" at bounding box center [212, 432] width 22 height 22
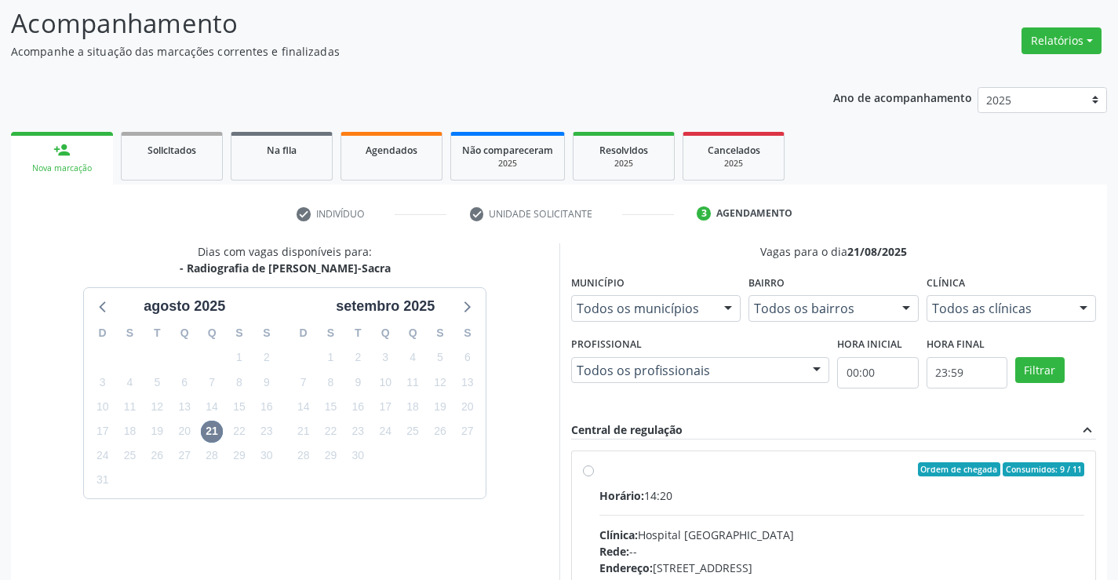
click at [600, 471] on label "Ordem de chegada Consumidos: 9 / 11 Horário: 14:20 Clínica: Hospital Sao Franci…" at bounding box center [843, 582] width 486 height 241
click at [583, 471] on input "Ordem de chegada Consumidos: 9 / 11 Horário: 14:20 Clínica: Hospital Sao Franci…" at bounding box center [588, 469] width 11 height 14
radio input "true"
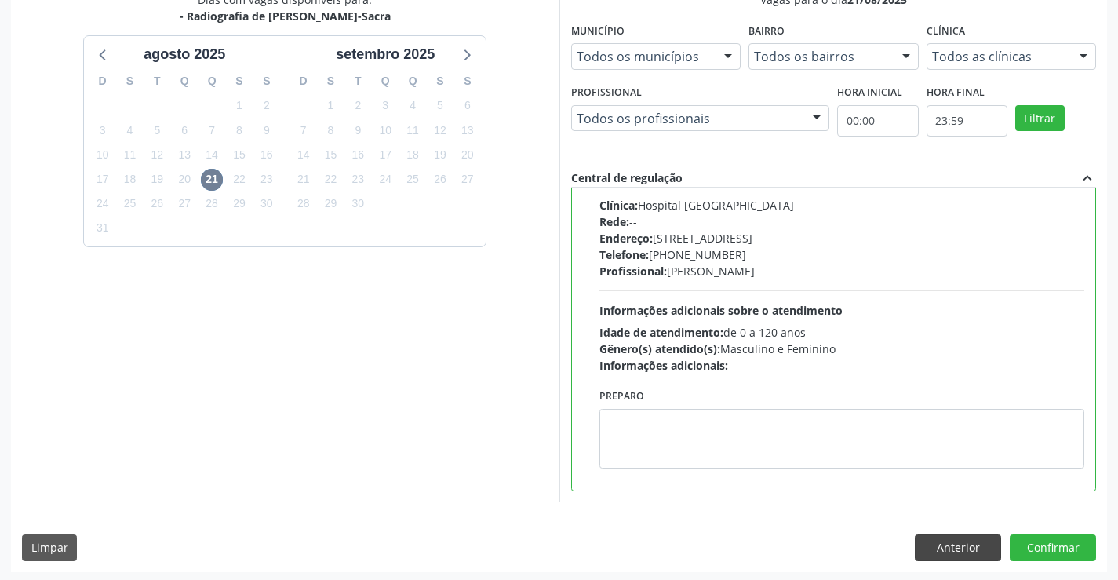
scroll to position [358, 0]
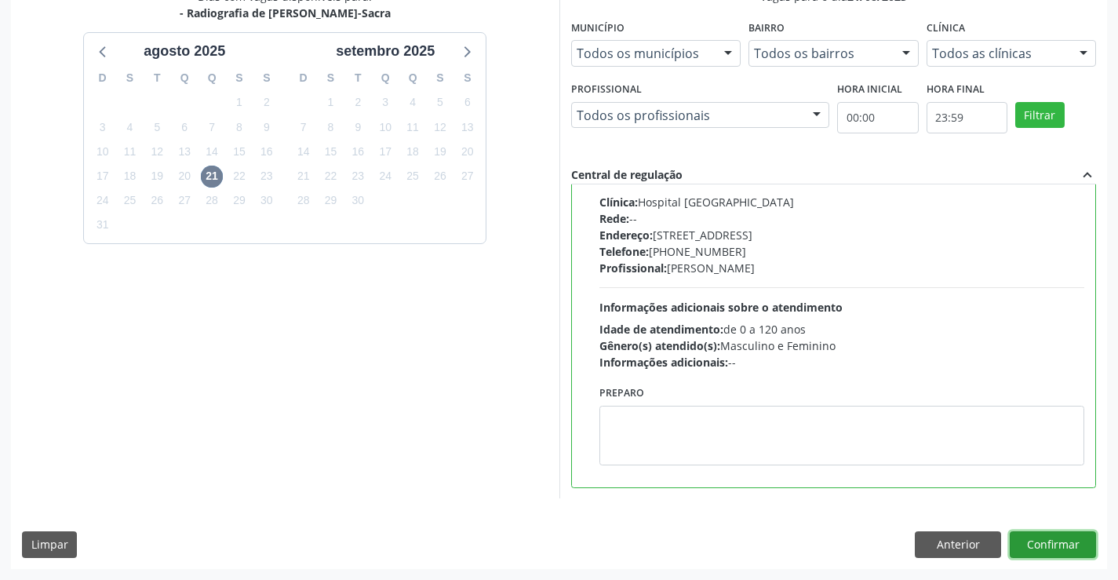
click at [1035, 541] on button "Confirmar" at bounding box center [1053, 544] width 86 height 27
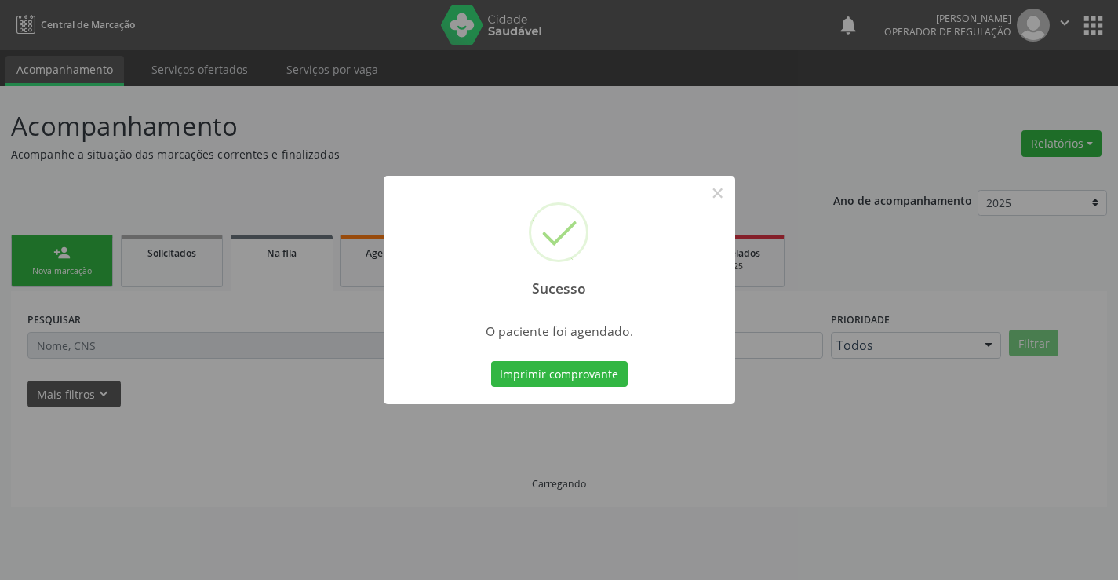
scroll to position [0, 0]
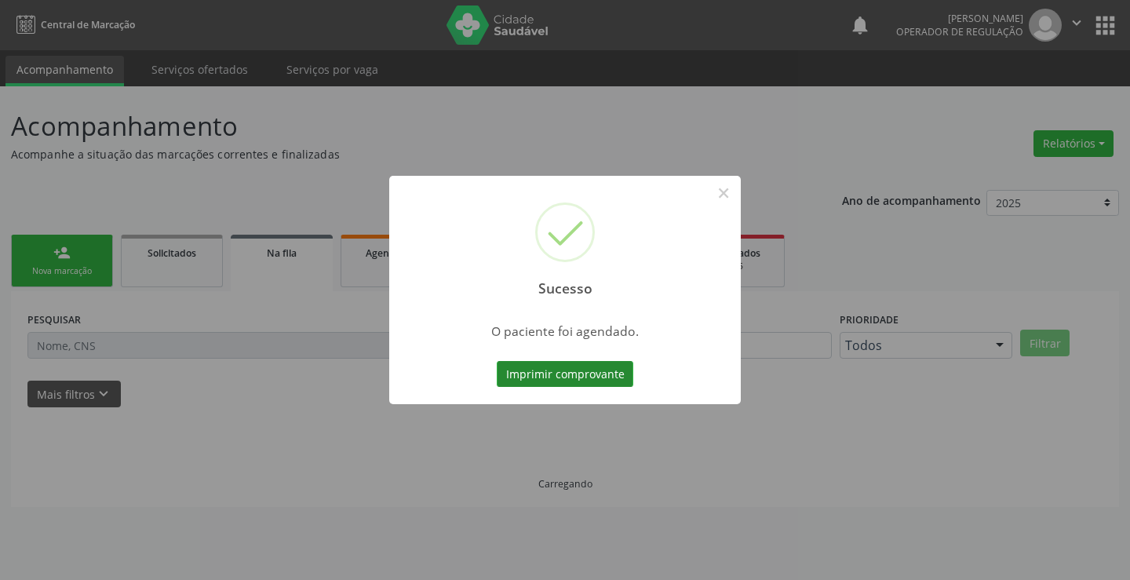
click at [559, 363] on button "Imprimir comprovante" at bounding box center [565, 374] width 137 height 27
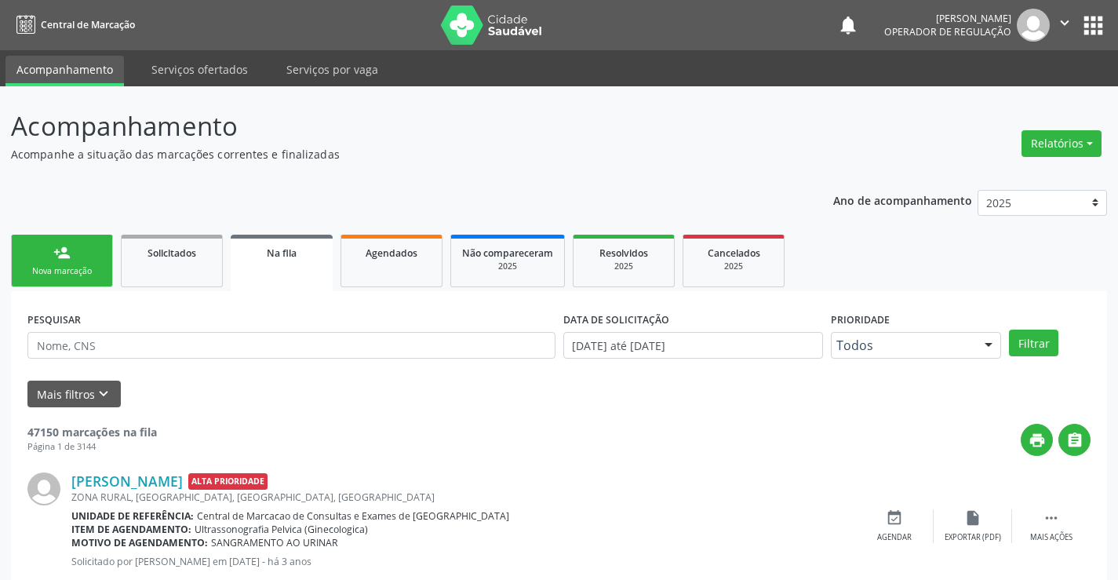
click at [89, 261] on link "person_add Nova marcação" at bounding box center [62, 261] width 102 height 53
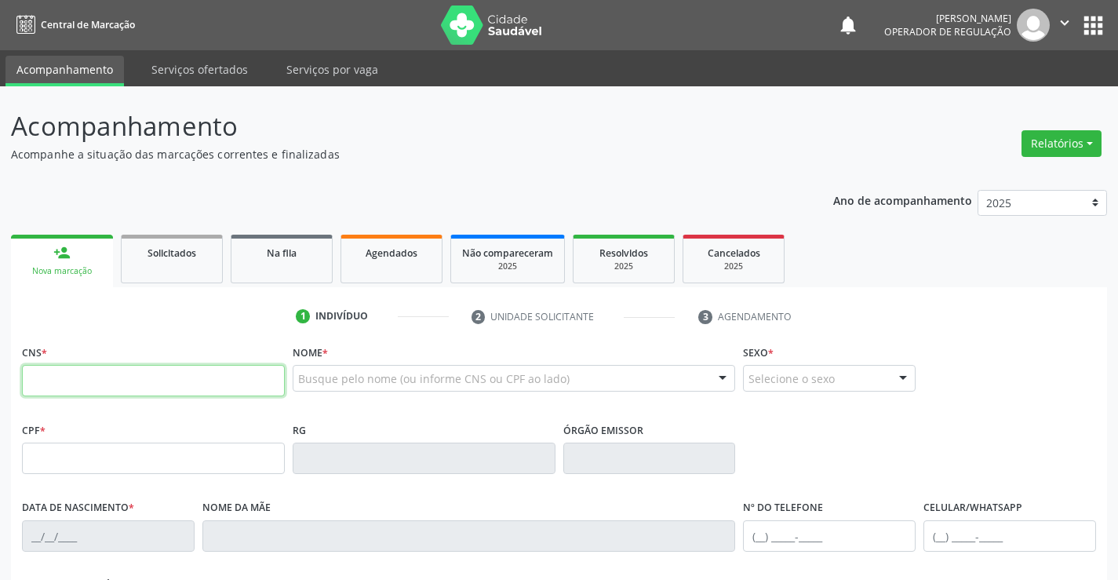
click at [220, 388] on input "text" at bounding box center [153, 380] width 263 height 31
type input "705 0004 7406 1855"
type input "27/05/2019"
type input "46"
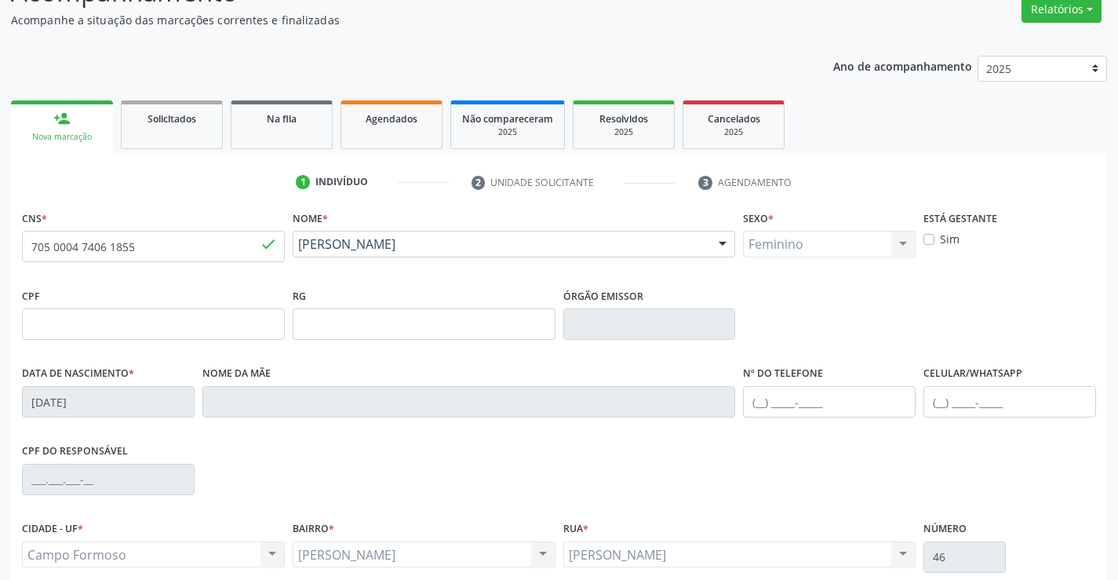
scroll to position [235, 0]
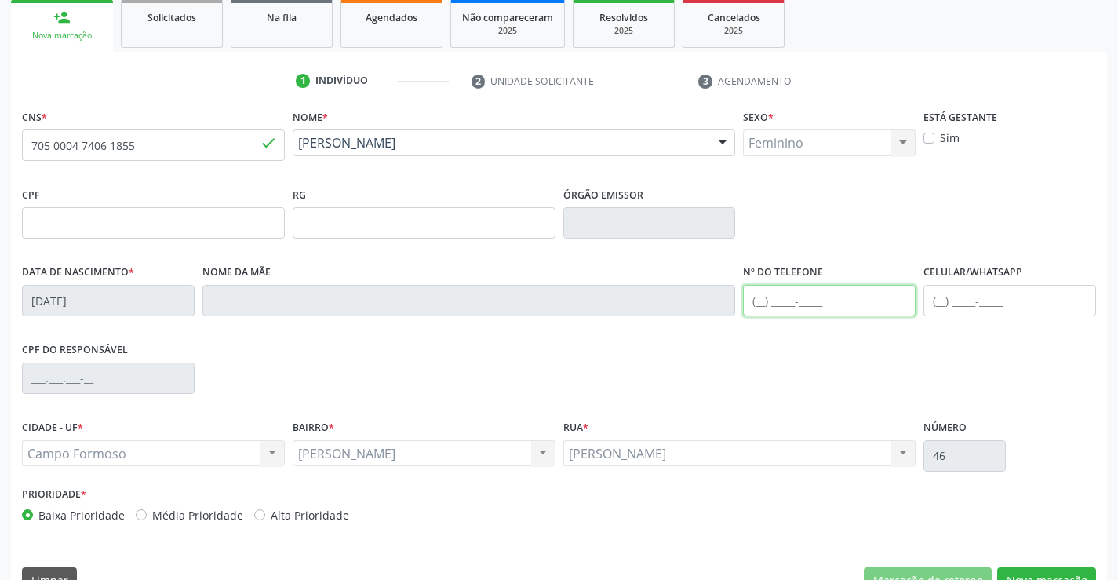
drag, startPoint x: 829, startPoint y: 310, endPoint x: 829, endPoint y: 299, distance: 11.0
click at [829, 310] on input "text" at bounding box center [829, 300] width 173 height 31
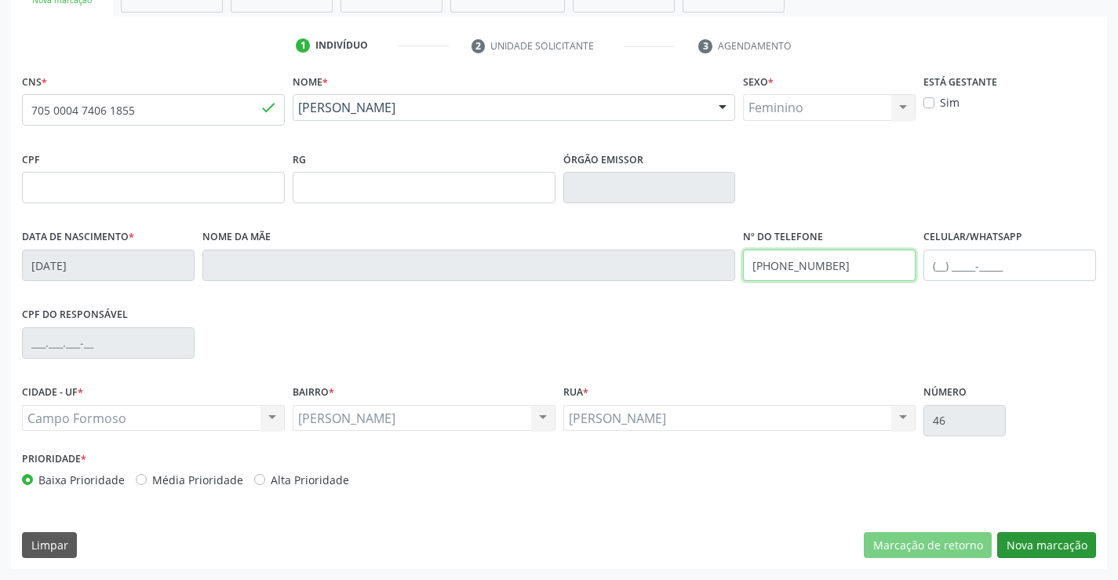
type input "(71) 99652-5584"
click at [1065, 538] on button "Nova marcação" at bounding box center [1046, 545] width 99 height 27
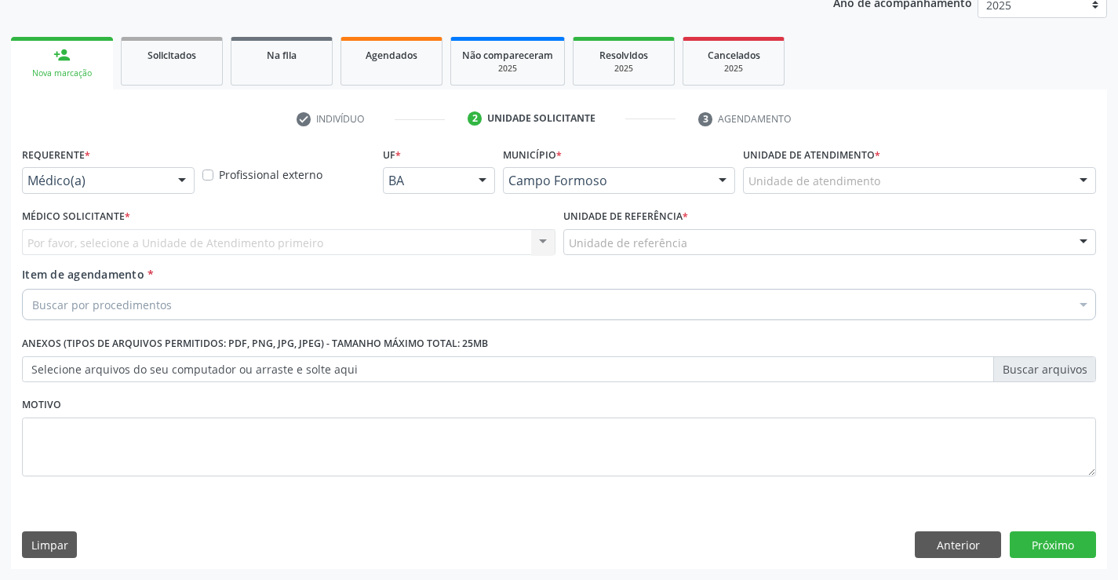
scroll to position [198, 0]
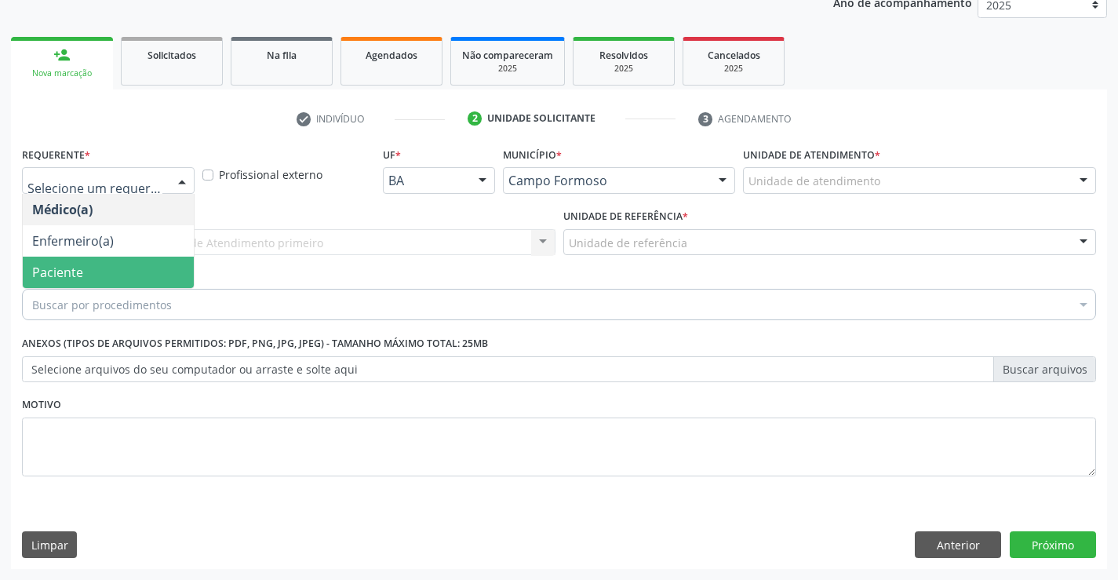
click at [79, 268] on span "Paciente" at bounding box center [57, 272] width 51 height 17
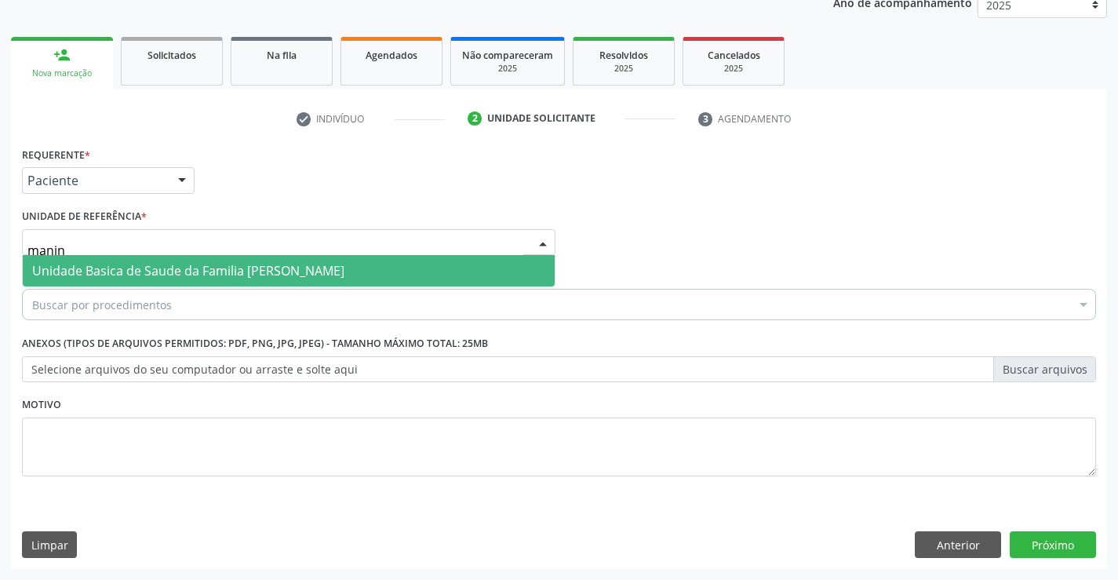
type input "maninh"
click at [97, 270] on span "Unidade Basica de Saude da Familia [PERSON_NAME]" at bounding box center [188, 270] width 312 height 17
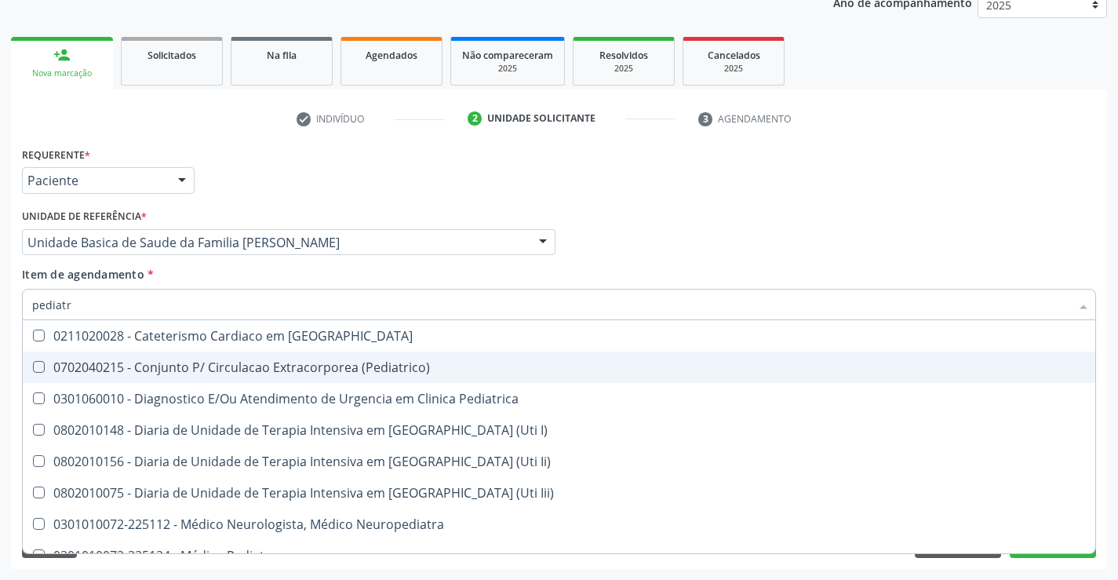
type input "pediatra"
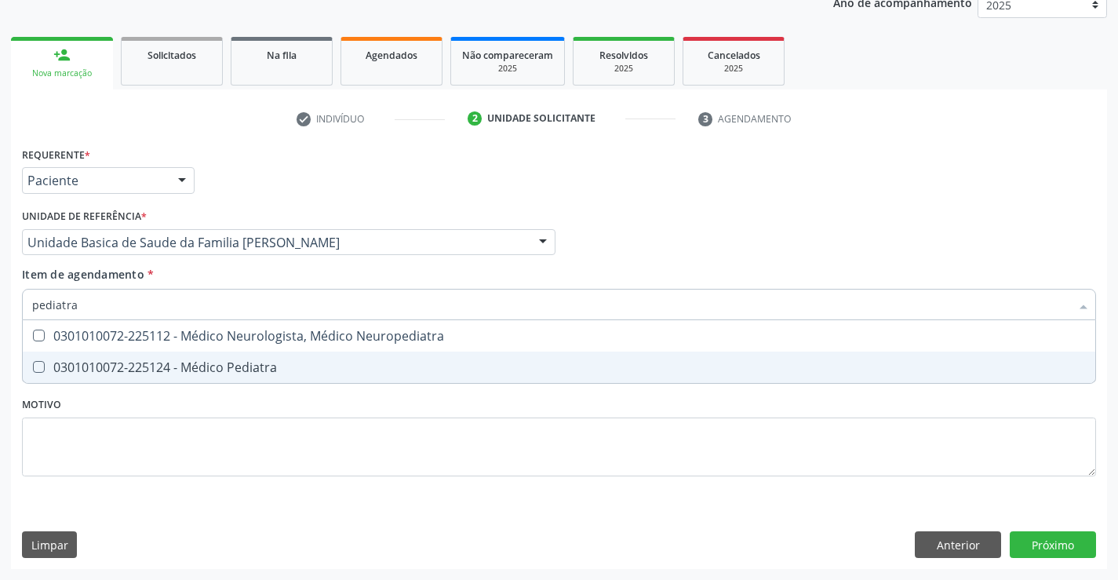
click at [290, 372] on div "0301010072-225124 - Médico Pediatra" at bounding box center [559, 367] width 1054 height 13
checkbox Pediatra "true"
click at [1066, 535] on div "Requerente * Paciente Médico(a) Enfermeiro(a) Paciente Nenhum resultado encontr…" at bounding box center [559, 356] width 1096 height 426
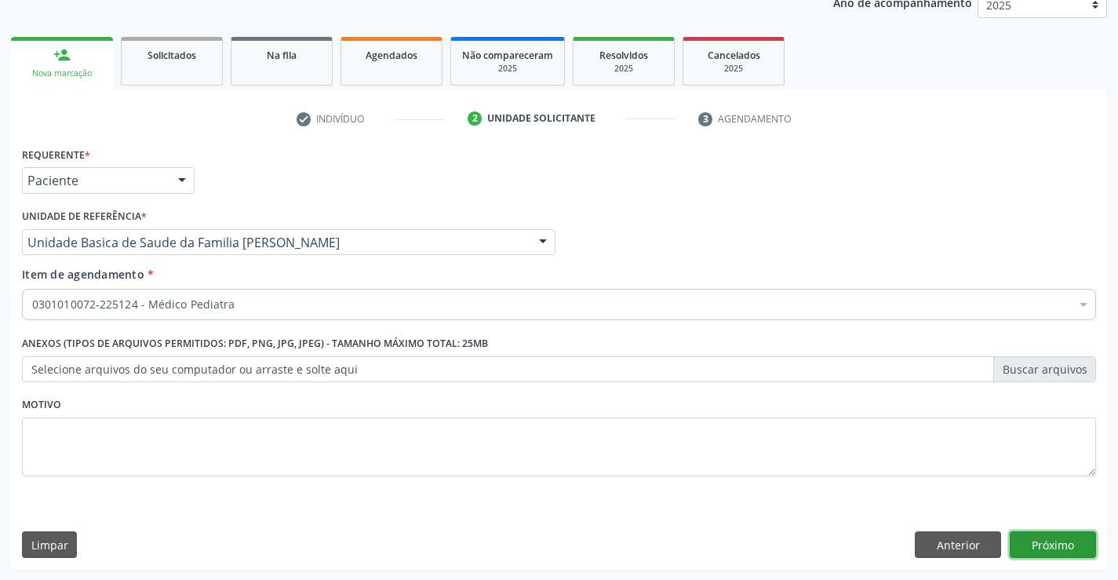
click at [1056, 549] on button "Próximo" at bounding box center [1053, 544] width 86 height 27
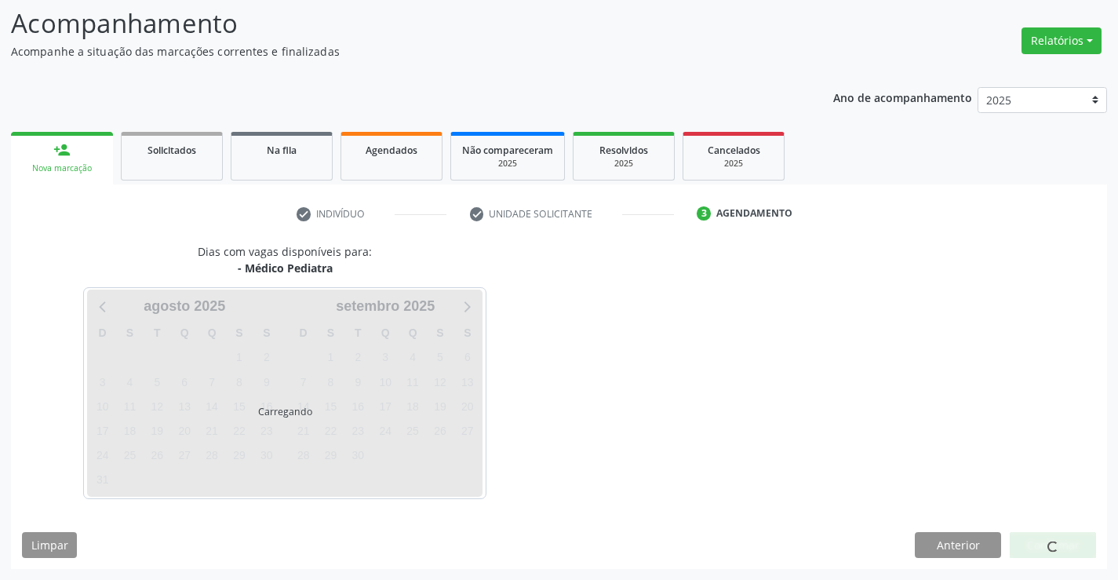
scroll to position [103, 0]
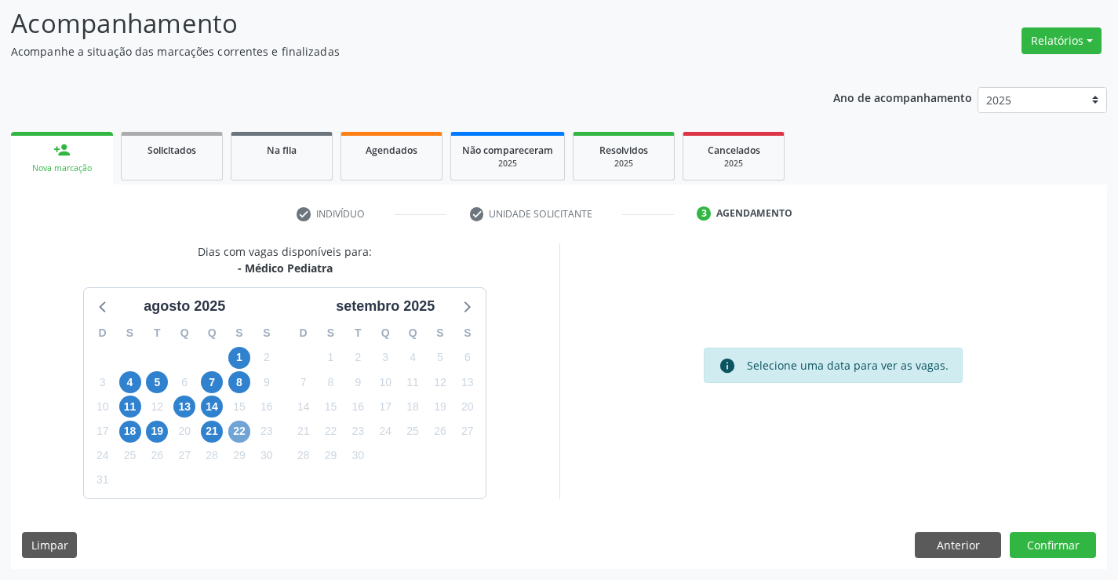
click at [241, 432] on span "22" at bounding box center [239, 432] width 22 height 22
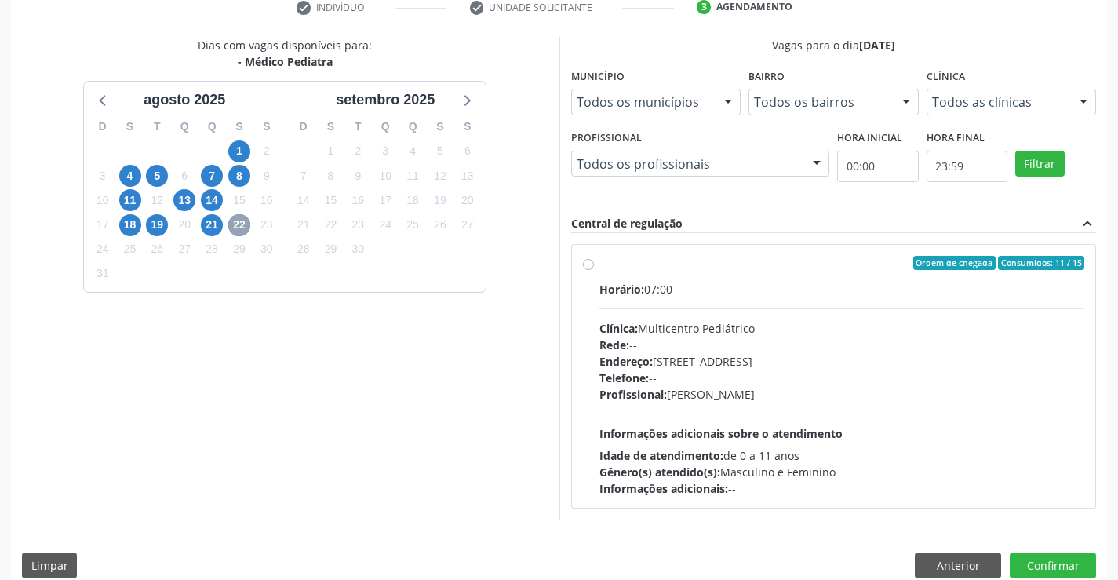
scroll to position [330, 0]
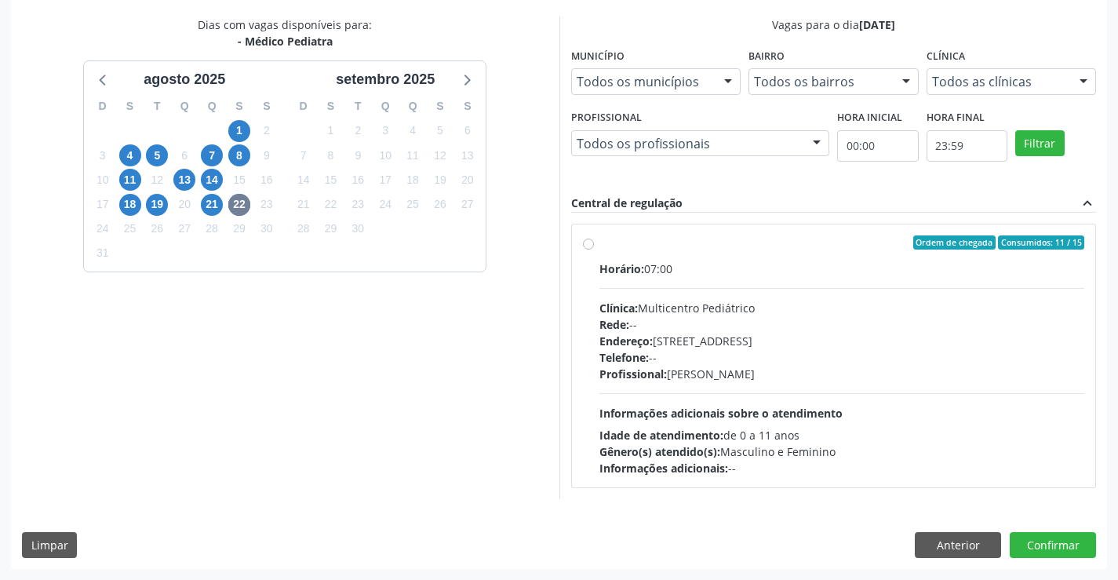
click at [600, 245] on label "Ordem de chegada Consumidos: 11 / 15 Horário: 07:00 Clínica: Multicentro Pediát…" at bounding box center [843, 355] width 486 height 241
click at [592, 245] on input "Ordem de chegada Consumidos: 11 / 15 Horário: 07:00 Clínica: Multicentro Pediát…" at bounding box center [588, 242] width 11 height 14
radio input "true"
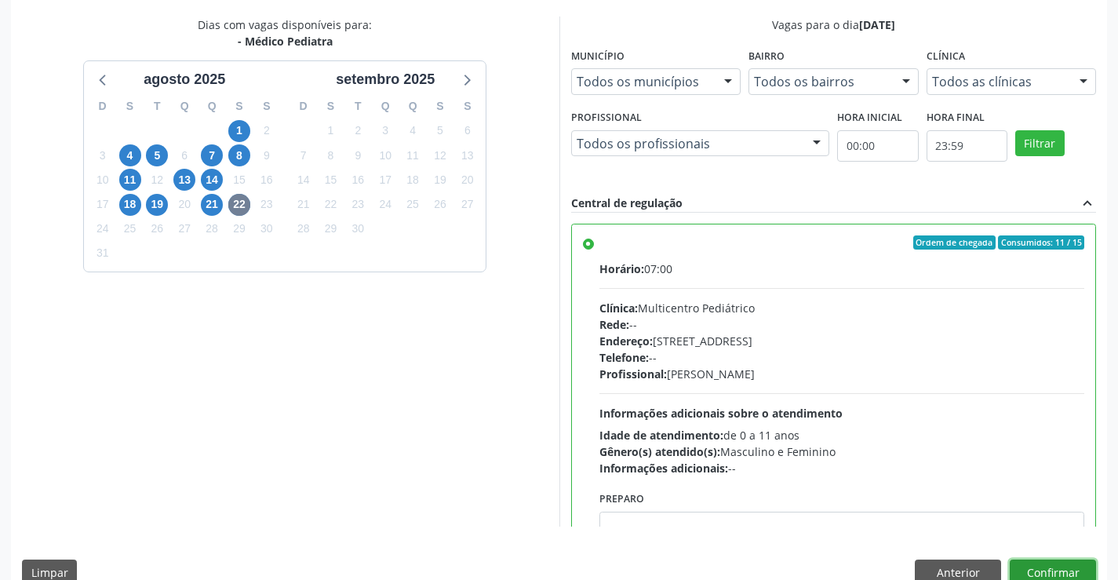
click at [1039, 564] on button "Confirmar" at bounding box center [1053, 572] width 86 height 27
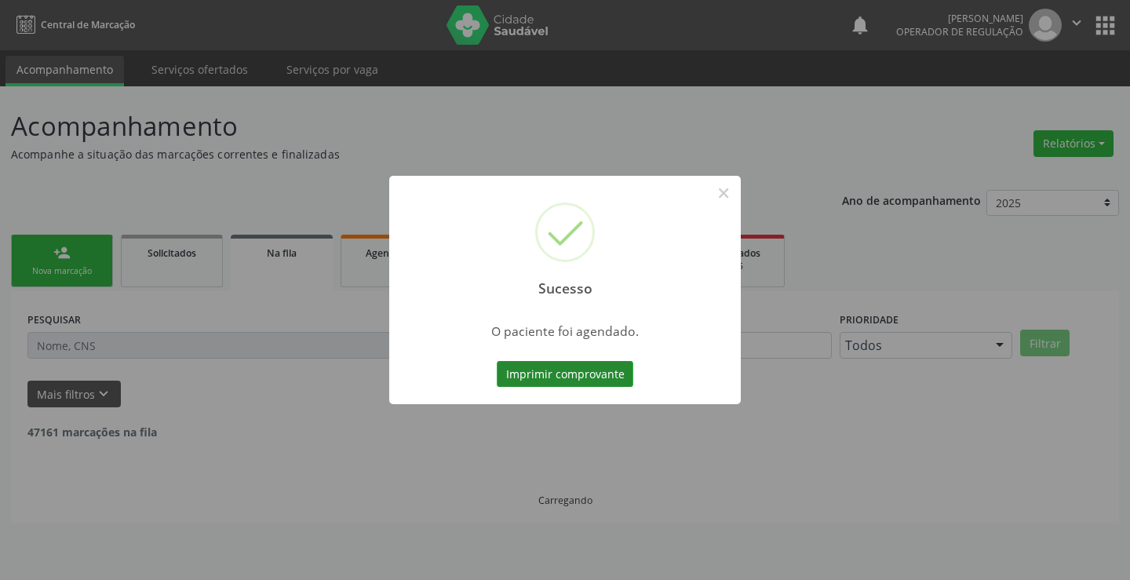
click at [541, 374] on button "Imprimir comprovante" at bounding box center [565, 374] width 137 height 27
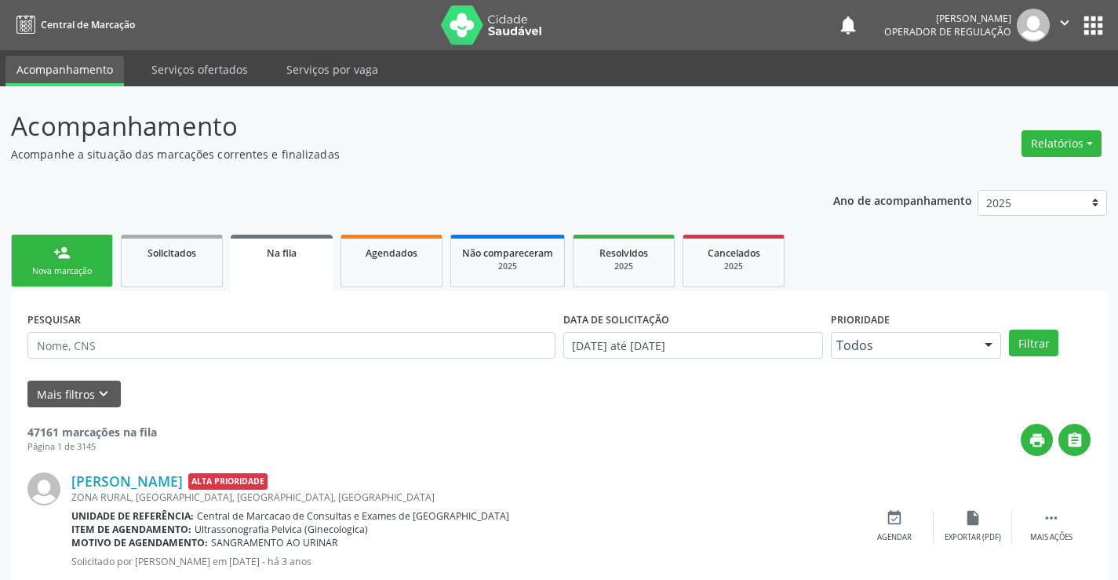
click at [69, 250] on div "person_add" at bounding box center [61, 252] width 17 height 17
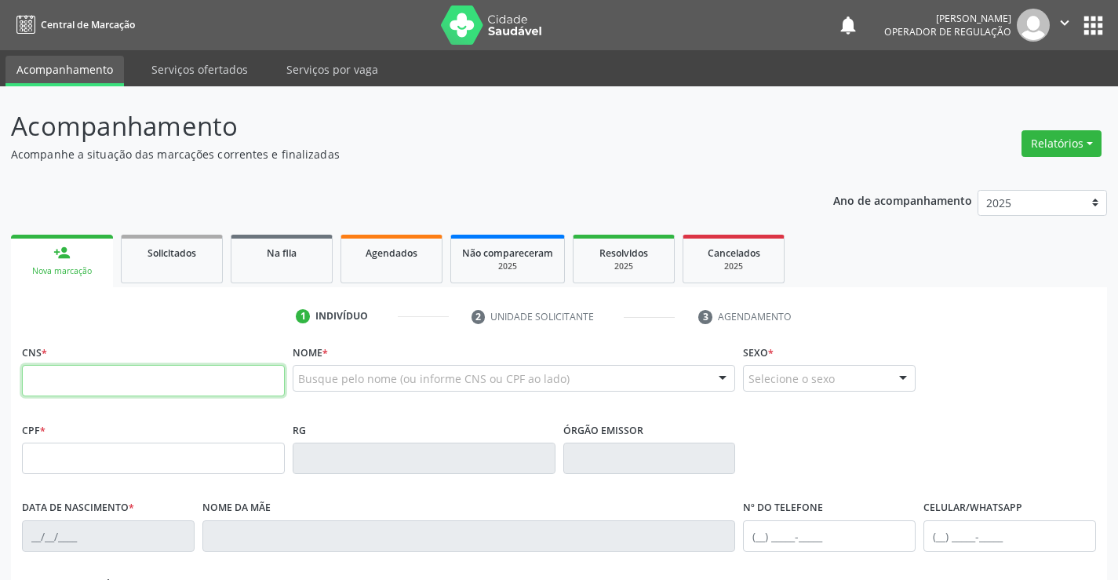
click at [115, 383] on input "text" at bounding box center [153, 380] width 263 height 31
type input "705 0004 7406 1855"
type input "27/05/2019"
type input "46"
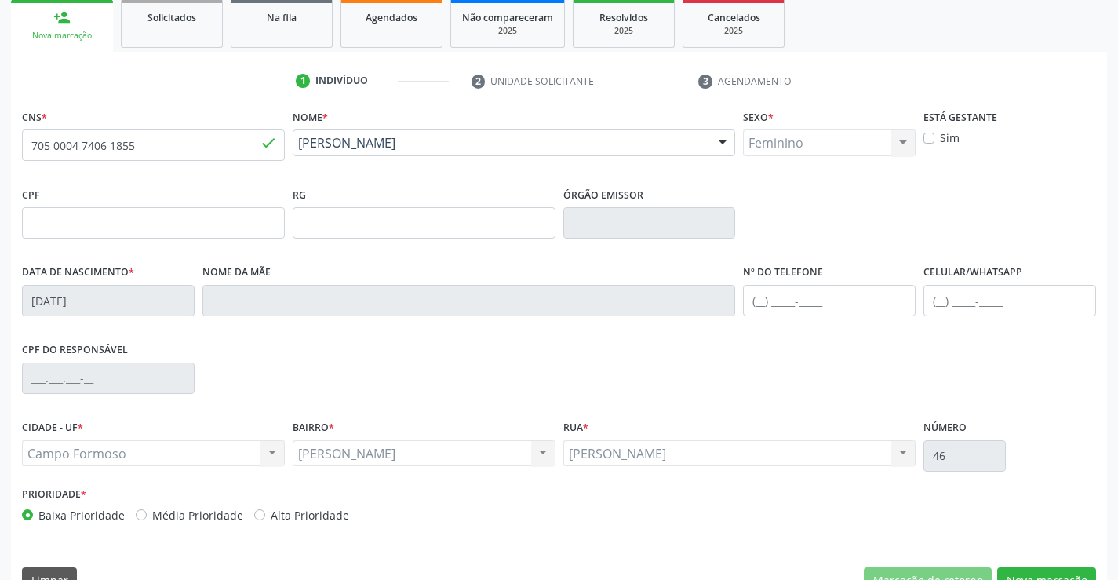
scroll to position [271, 0]
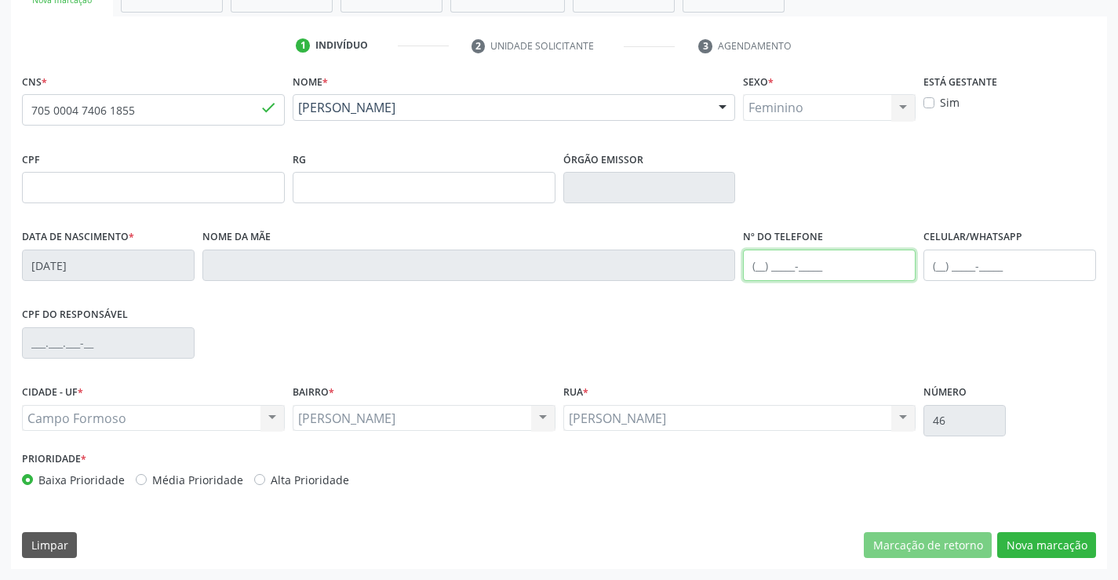
click at [792, 268] on input "text" at bounding box center [829, 265] width 173 height 31
type input "(71) 9962-5584"
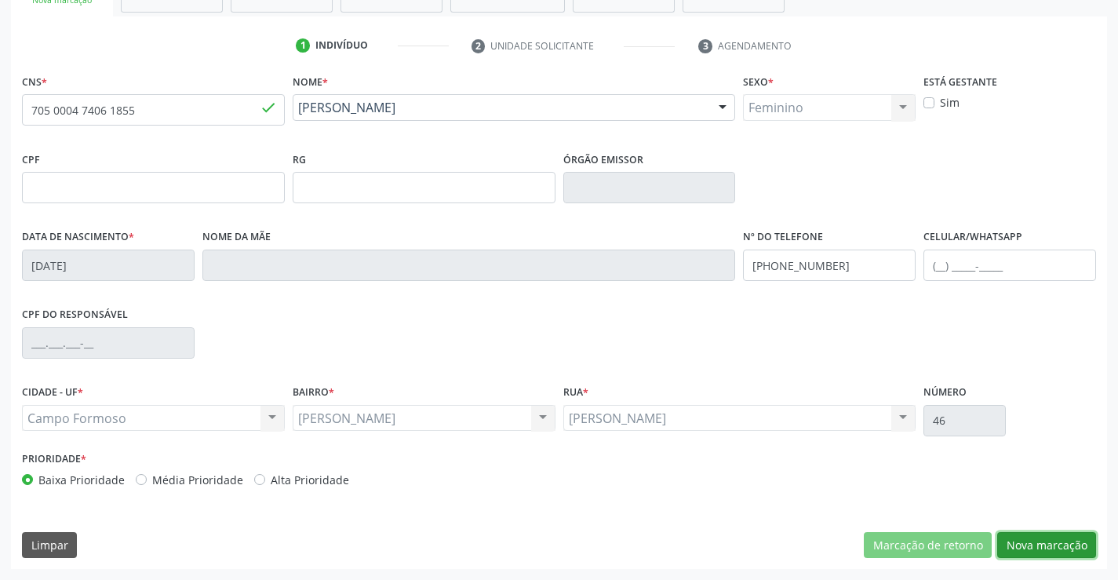
click at [1047, 551] on button "Nova marcação" at bounding box center [1046, 545] width 99 height 27
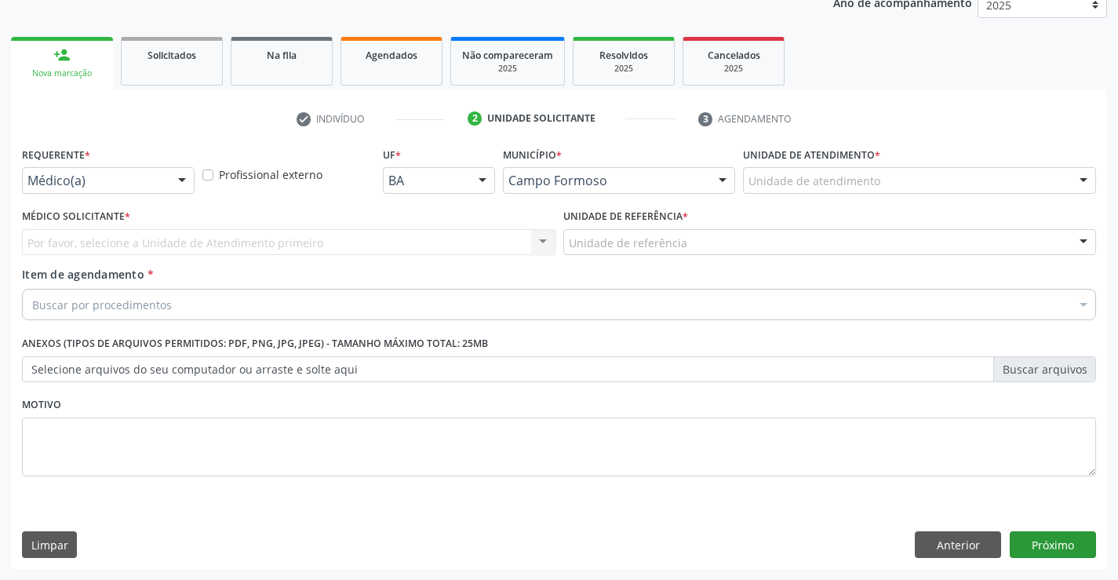
scroll to position [198, 0]
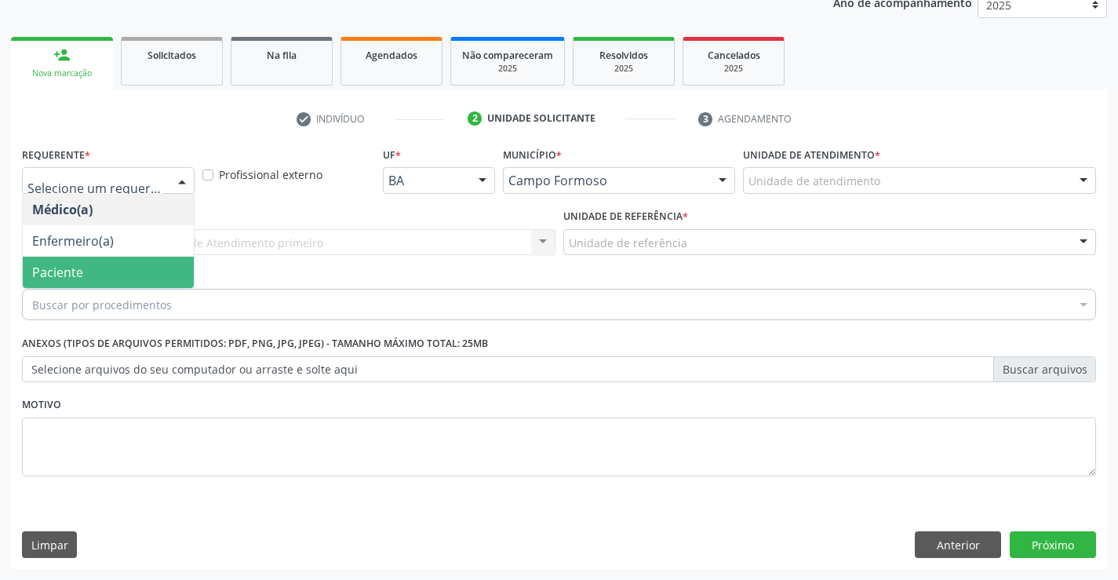
click at [31, 267] on span "Paciente" at bounding box center [108, 272] width 171 height 31
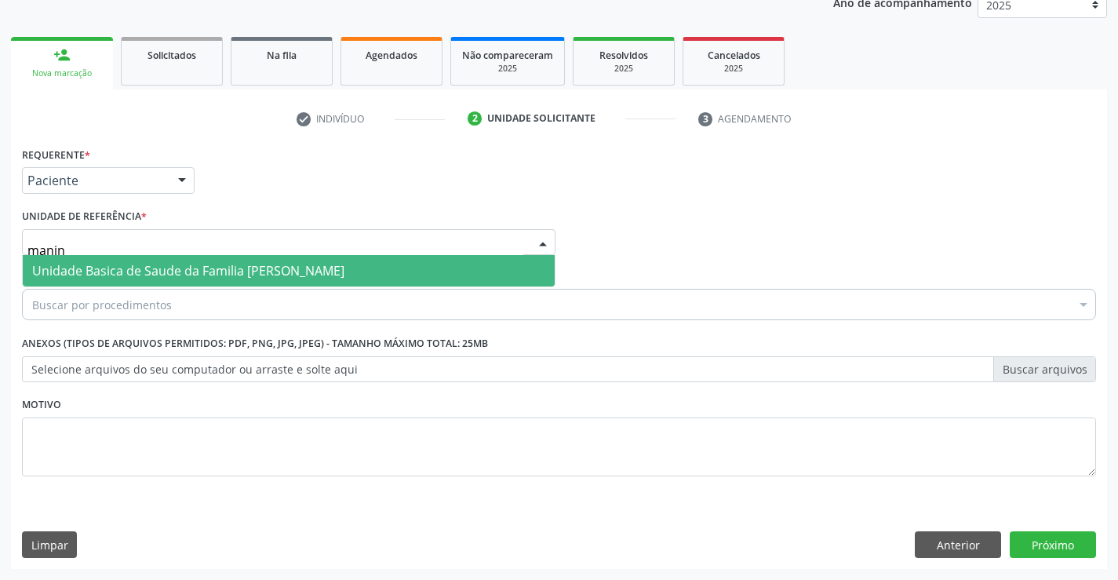
type input "maninh"
click at [108, 278] on span "Unidade Basica de Saude da Familia [PERSON_NAME]" at bounding box center [188, 270] width 312 height 17
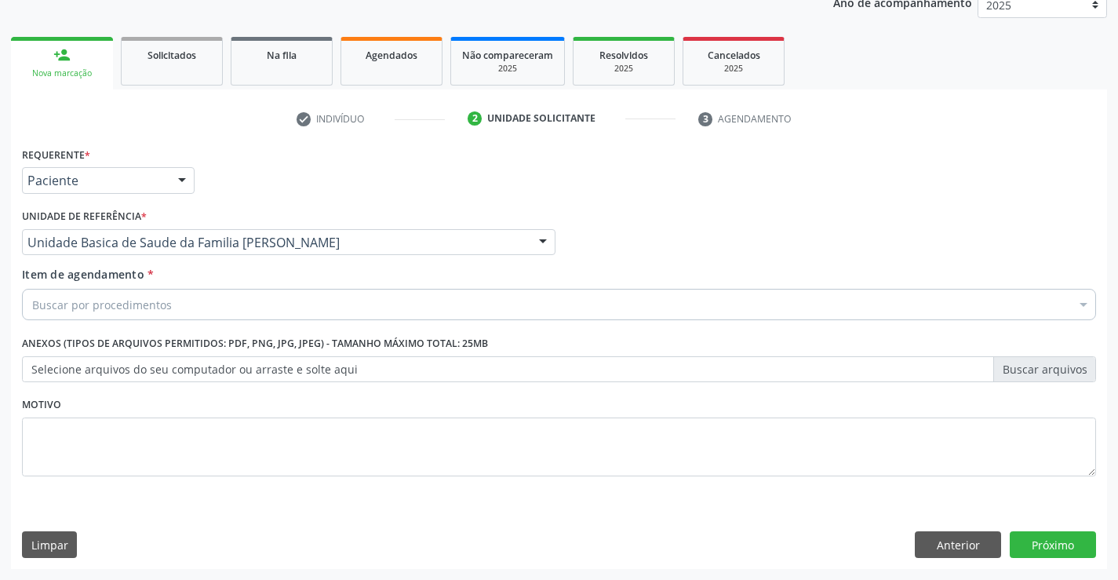
click at [106, 294] on div "Buscar por procedimentos" at bounding box center [559, 304] width 1074 height 31
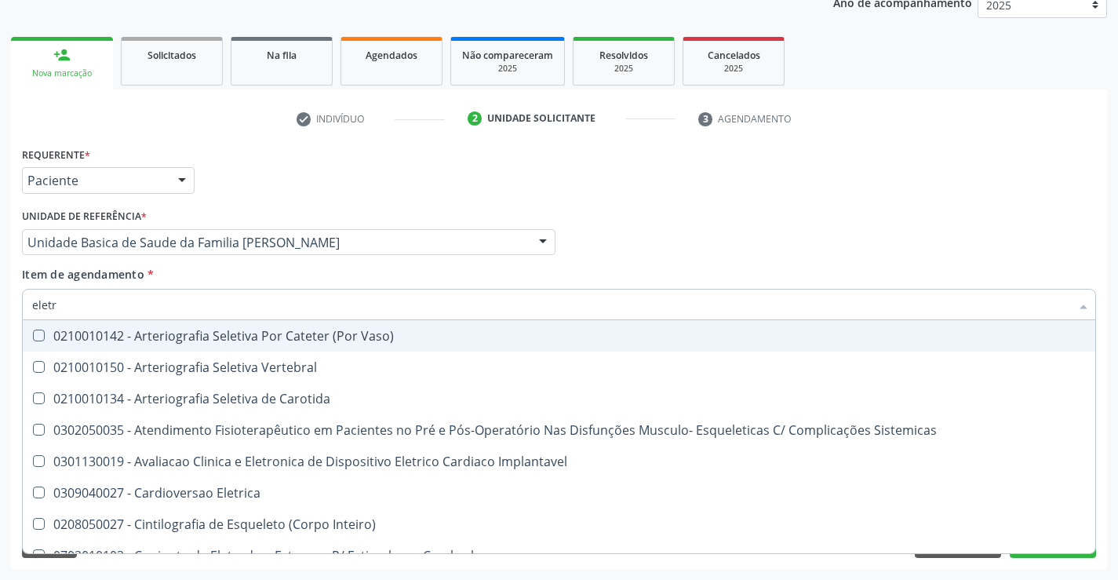
type input "eletro"
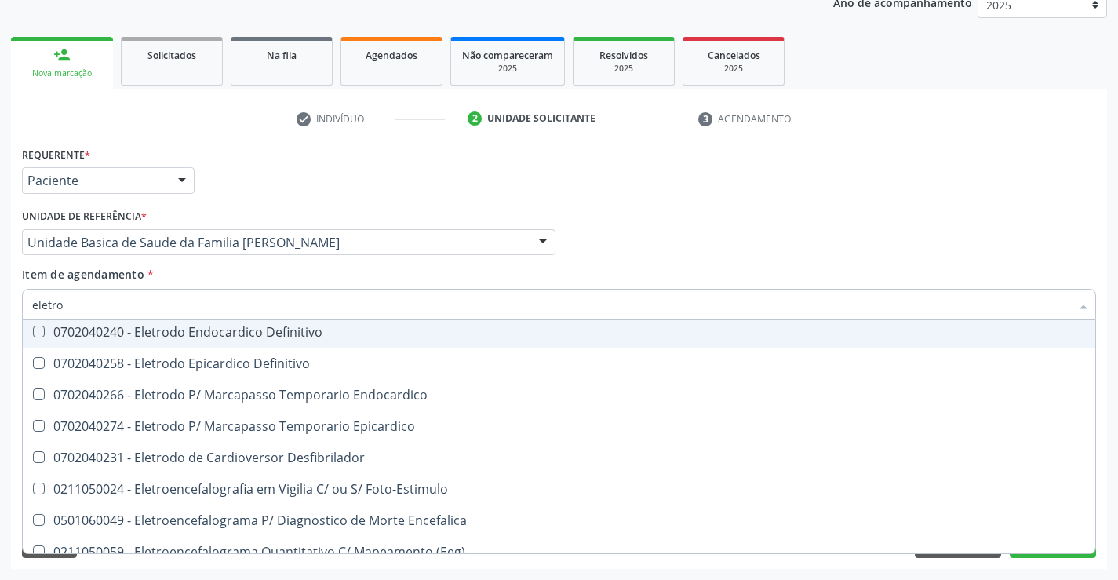
scroll to position [314, 0]
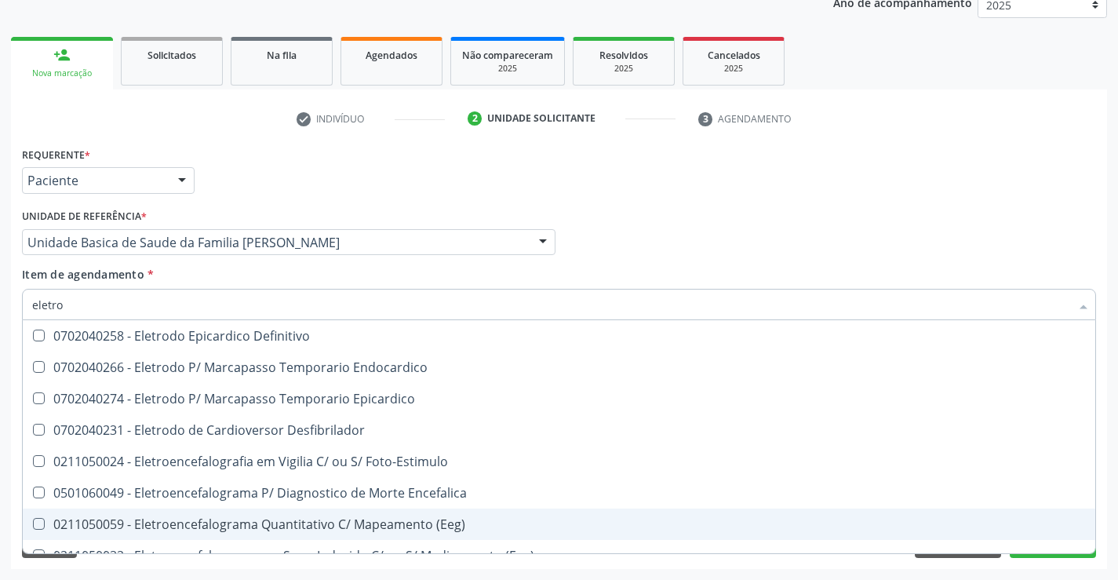
click at [476, 527] on div "0211050059 - Eletroencefalograma Quantitativo C/ Mapeamento (Eeg)" at bounding box center [559, 524] width 1054 height 13
checkbox \(Eeg\) "true"
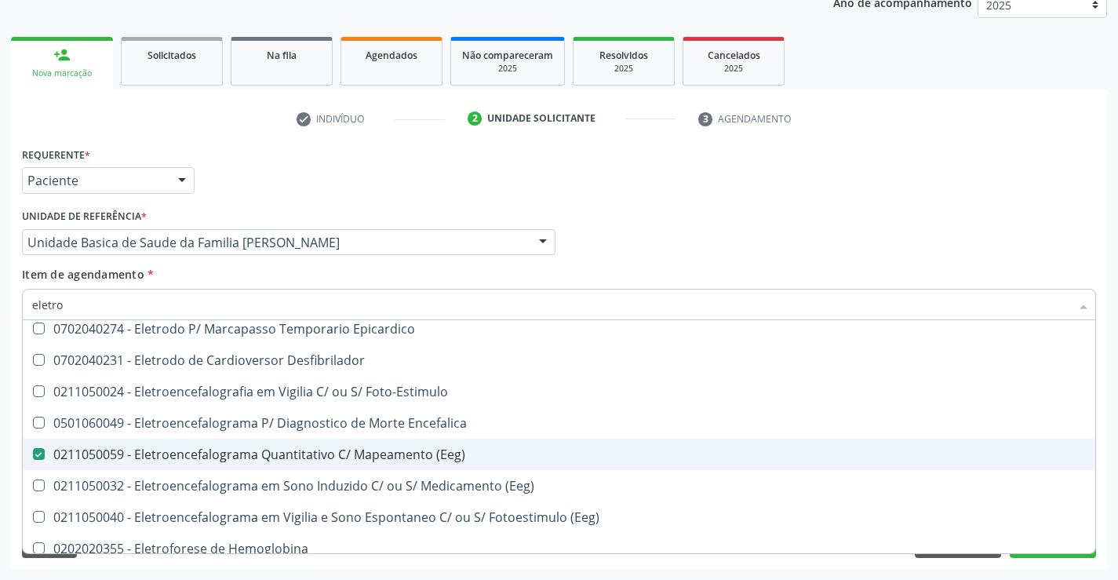
scroll to position [471, 0]
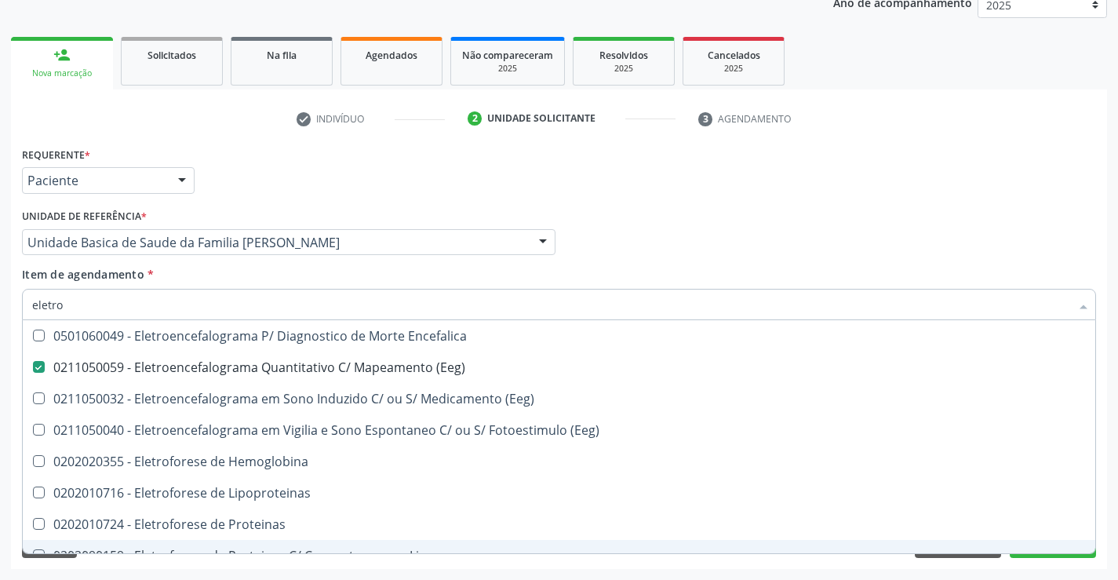
type input "eletro"
click at [760, 570] on div "Acompanhamento Acompanhe a situação das marcações correntes e finalizadas Relat…" at bounding box center [559, 234] width 1118 height 691
checkbox Cerebral "true"
checkbox \(Eeg\) "false"
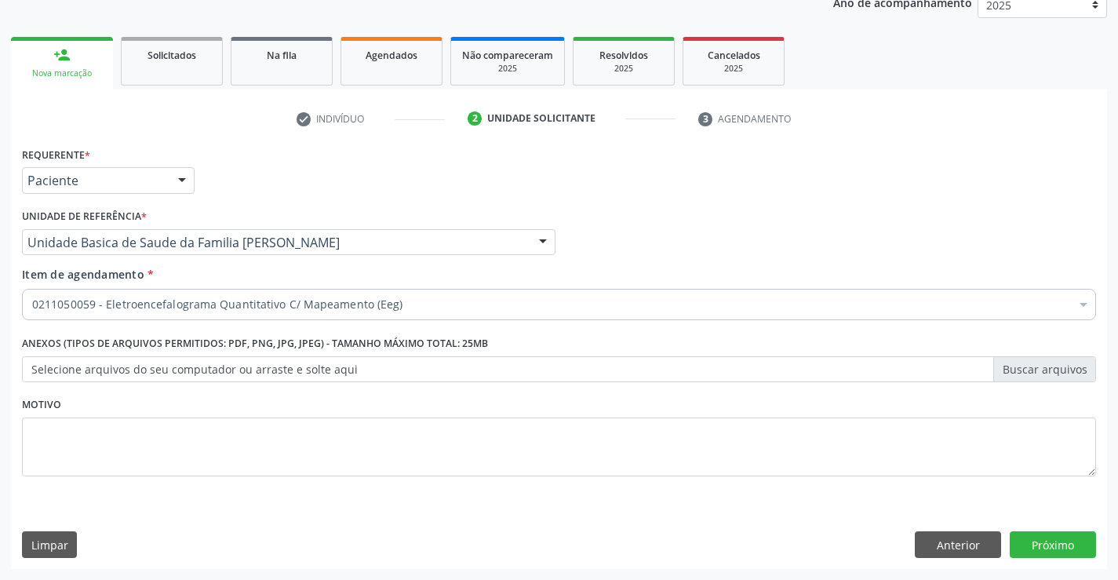
scroll to position [0, 0]
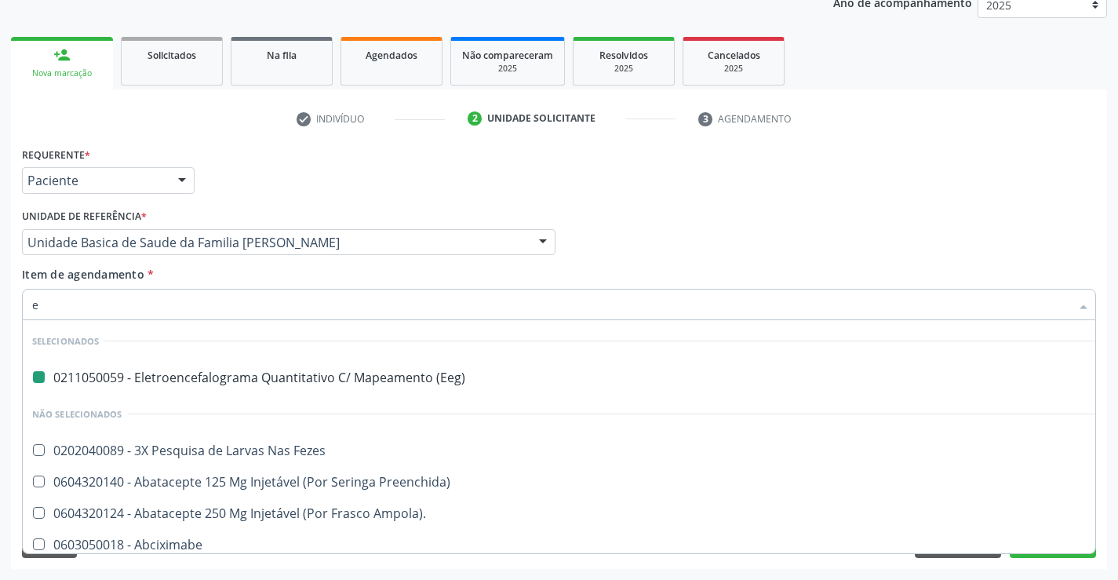
type input "ec"
checkbox \(Eeg\) "false"
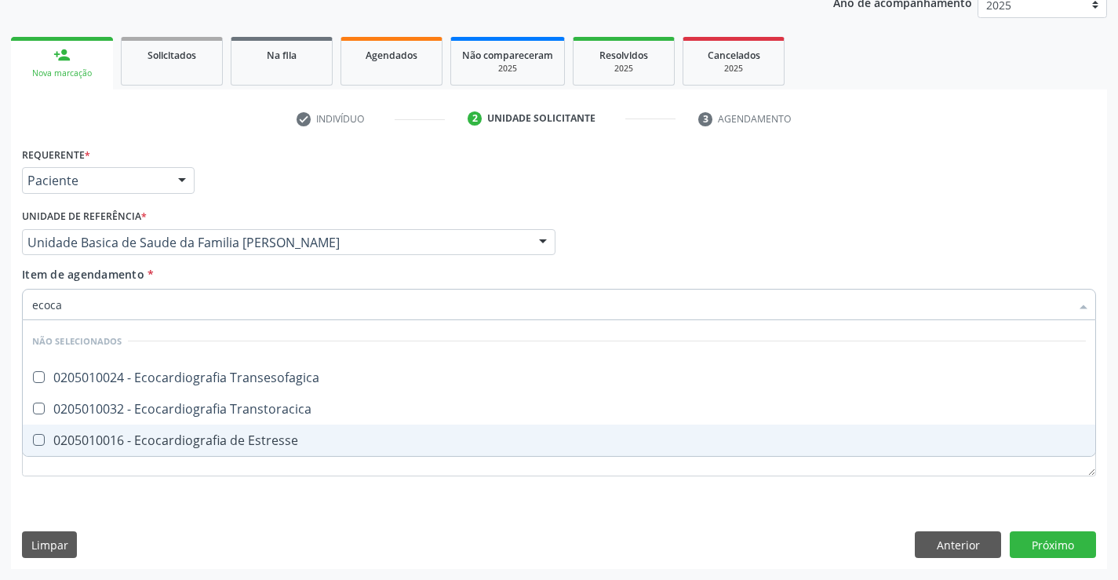
type input "ecocar"
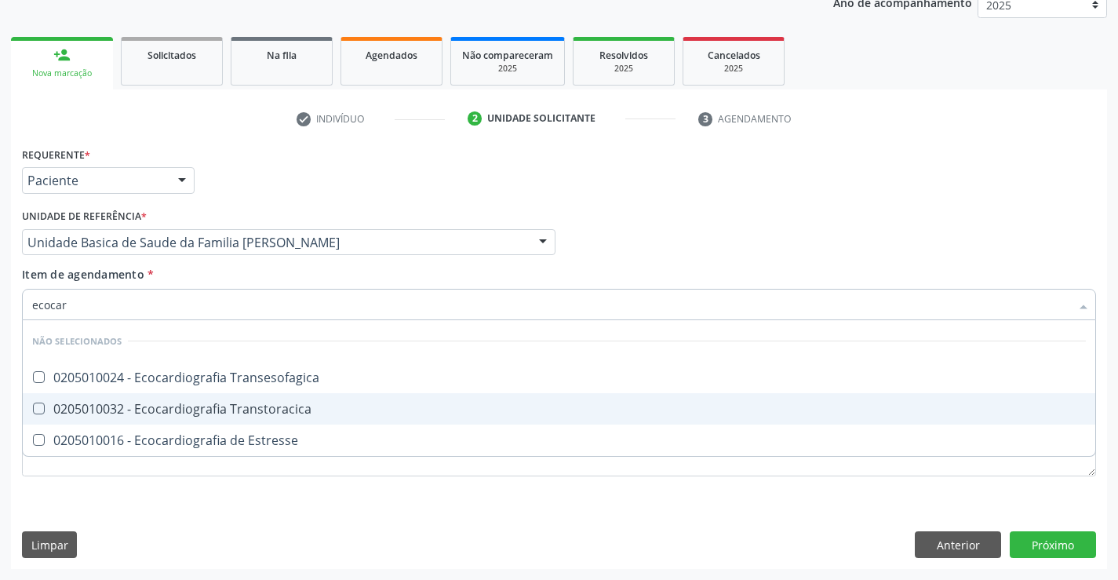
click at [400, 406] on div "0205010032 - Ecocardiografia Transtoracica" at bounding box center [559, 409] width 1054 height 13
checkbox Transtoracica "true"
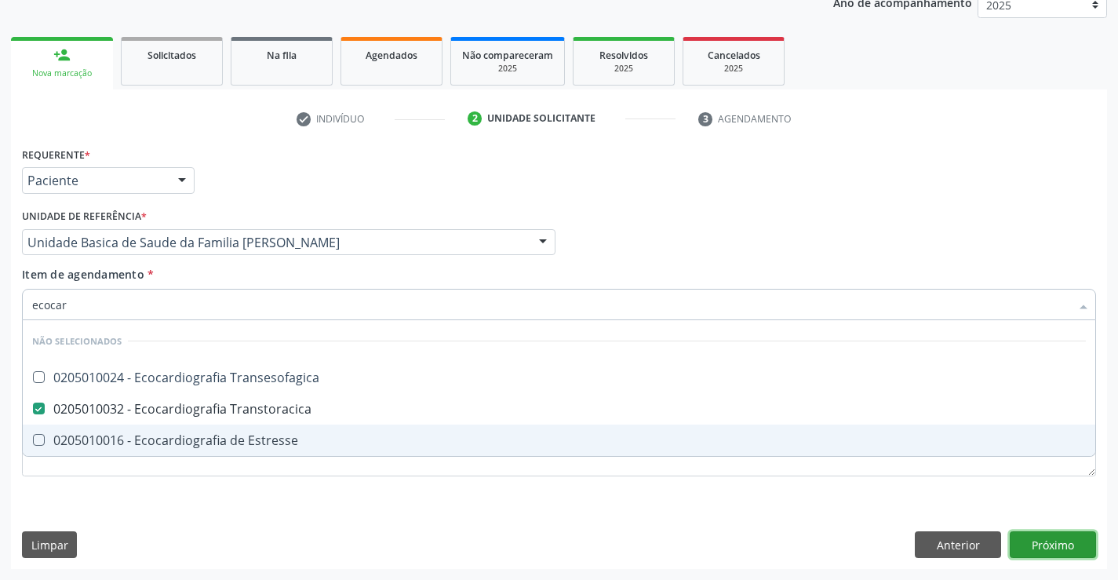
click at [1044, 542] on div "Requerente * Paciente Médico(a) Enfermeiro(a) Paciente Nenhum resultado encontr…" at bounding box center [559, 356] width 1096 height 426
checkbox Transesofagica "true"
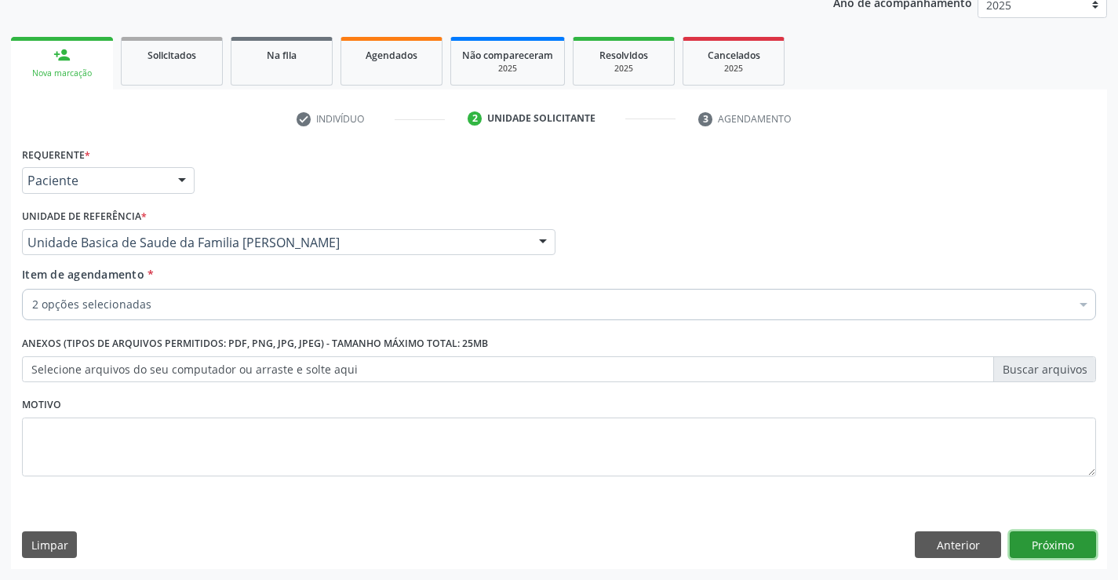
click at [1042, 547] on button "Próximo" at bounding box center [1053, 544] width 86 height 27
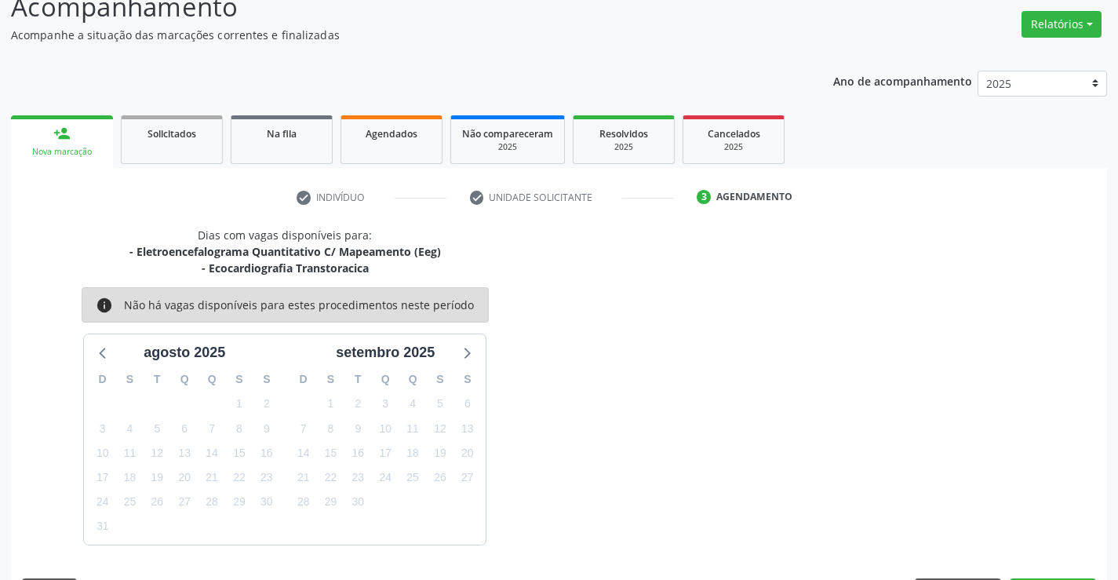
scroll to position [166, 0]
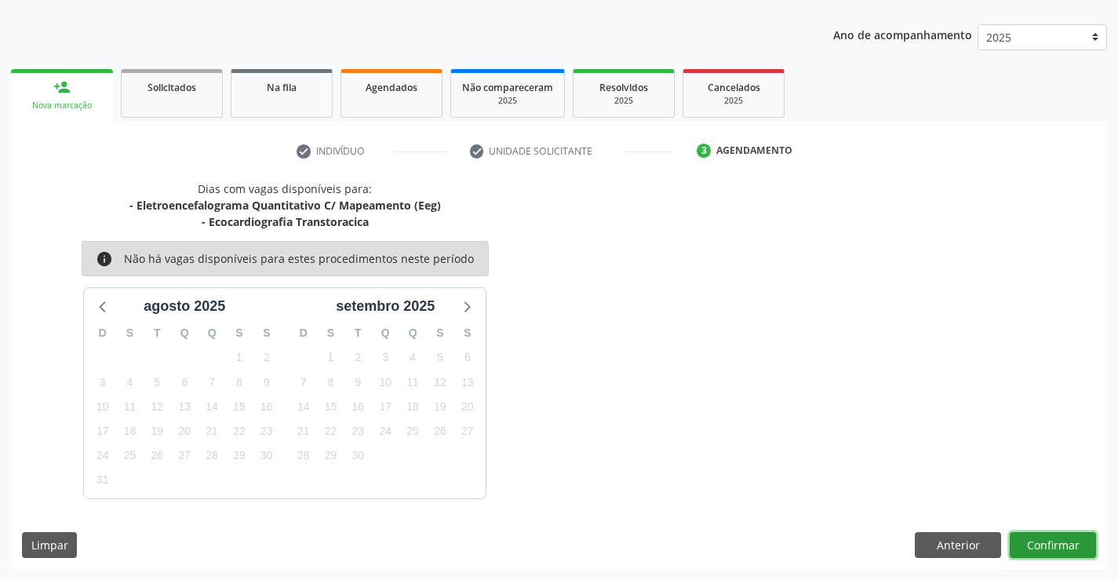
click at [1020, 534] on button "Confirmar" at bounding box center [1053, 545] width 86 height 27
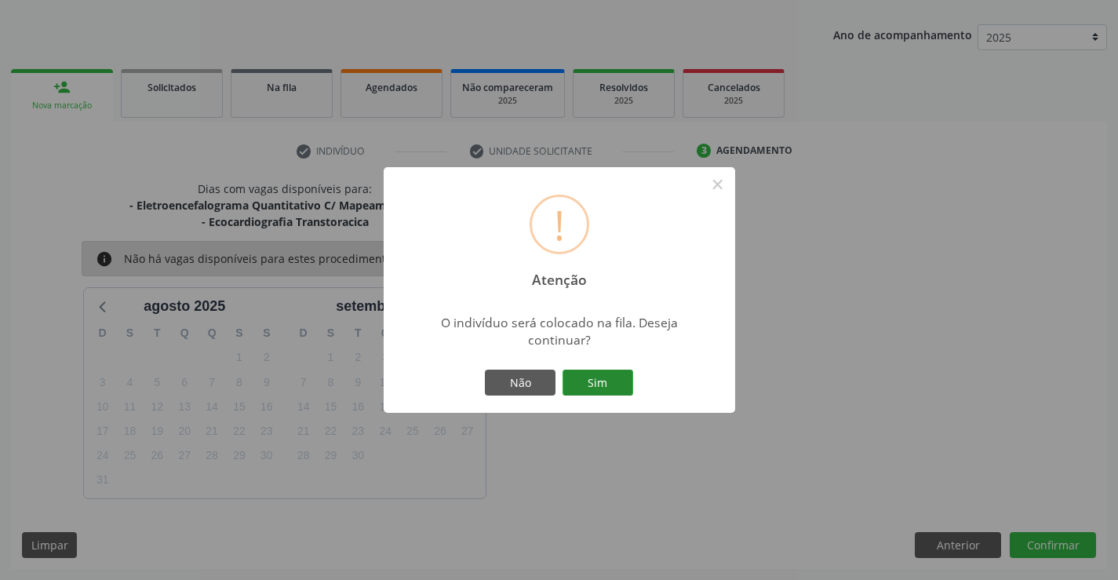
click at [587, 384] on button "Sim" at bounding box center [598, 383] width 71 height 27
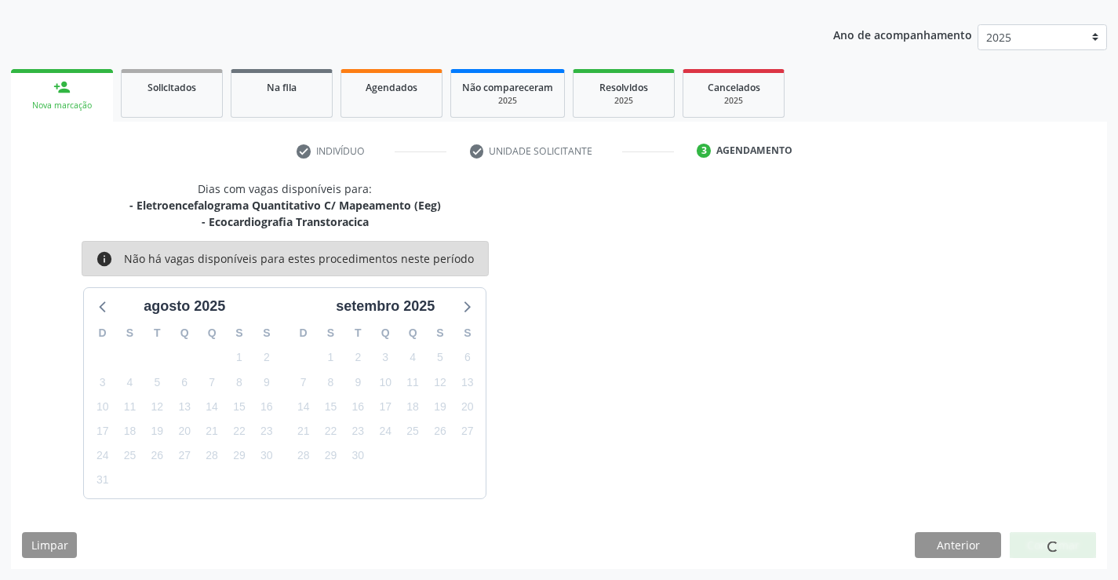
scroll to position [0, 0]
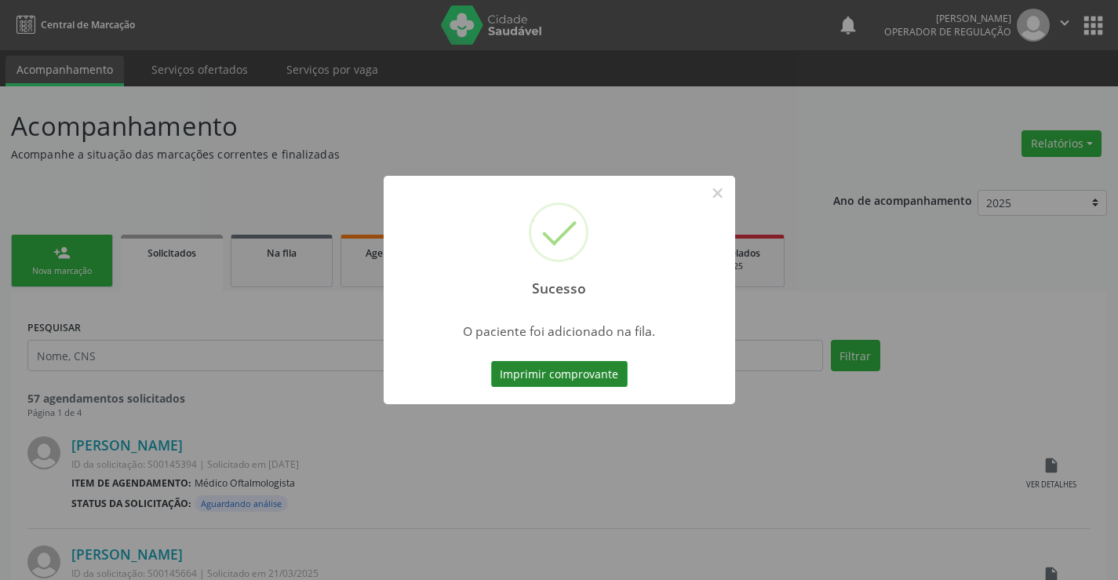
click at [625, 372] on button "Imprimir comprovante" at bounding box center [559, 374] width 137 height 27
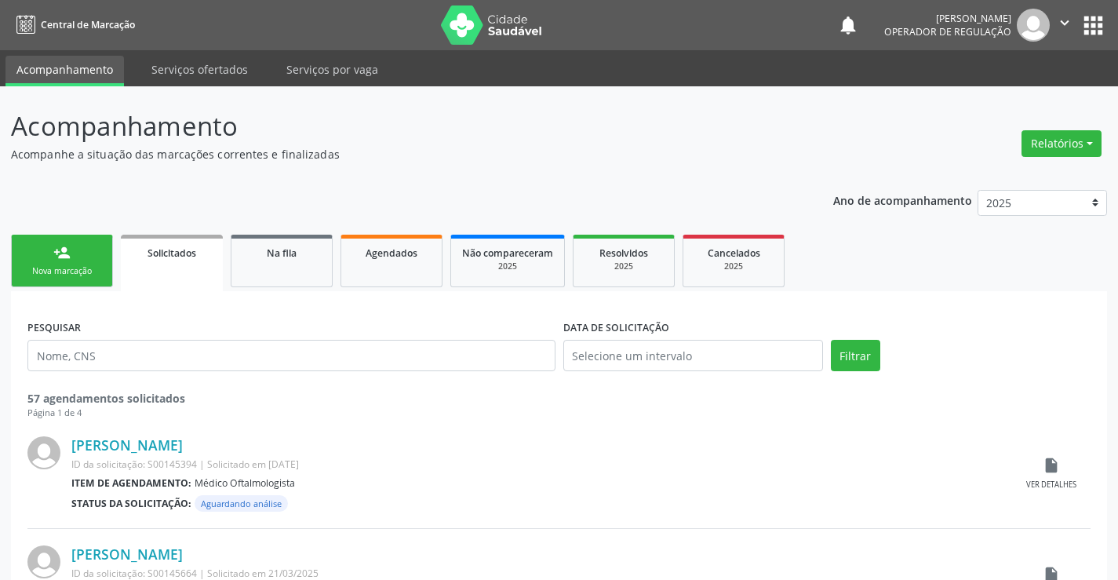
click at [79, 261] on link "person_add Nova marcação" at bounding box center [62, 261] width 102 height 53
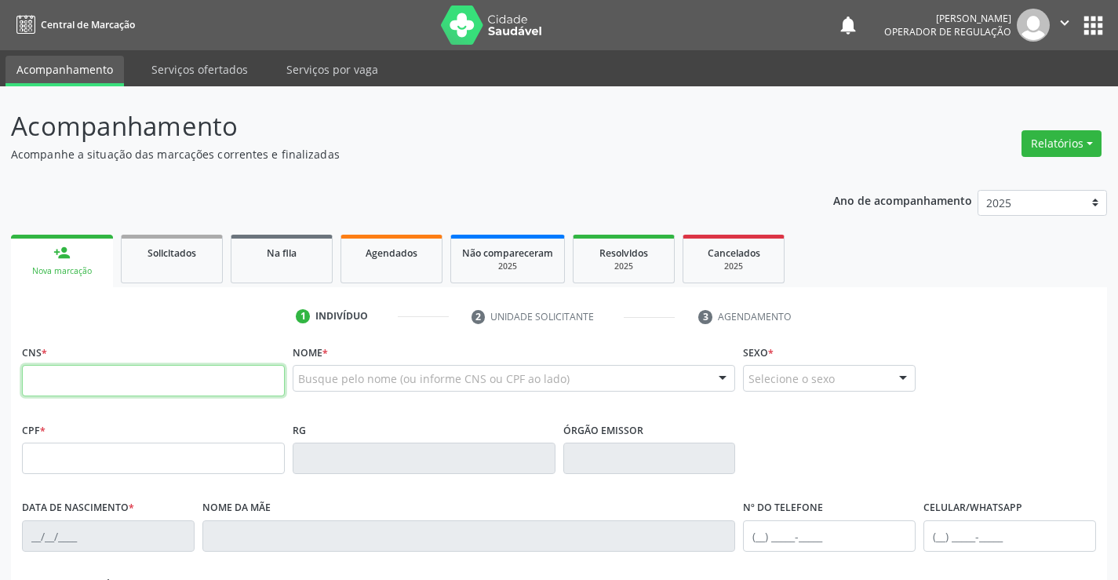
click at [121, 376] on input "text" at bounding box center [153, 380] width 263 height 31
type input "705 0004 7406 1855"
type input "27/05/2019"
type input "46"
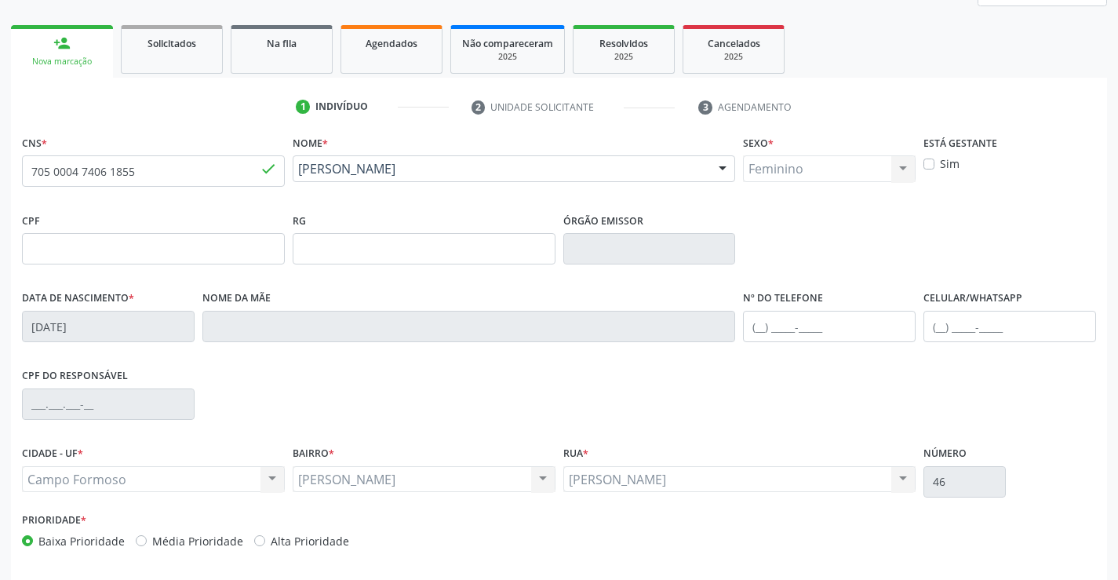
scroll to position [271, 0]
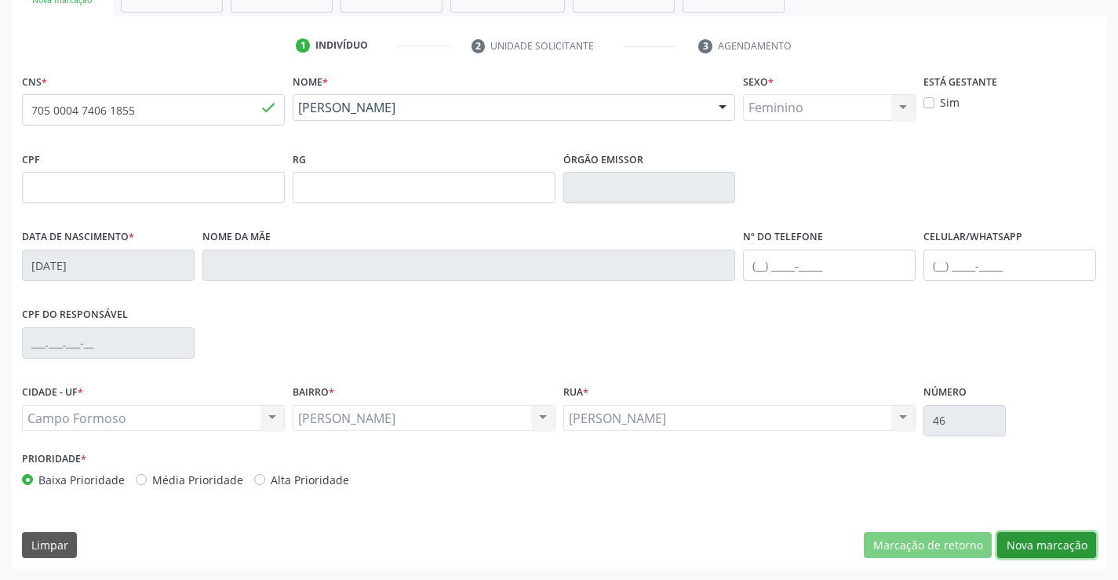
click at [1029, 548] on button "Nova marcação" at bounding box center [1046, 545] width 99 height 27
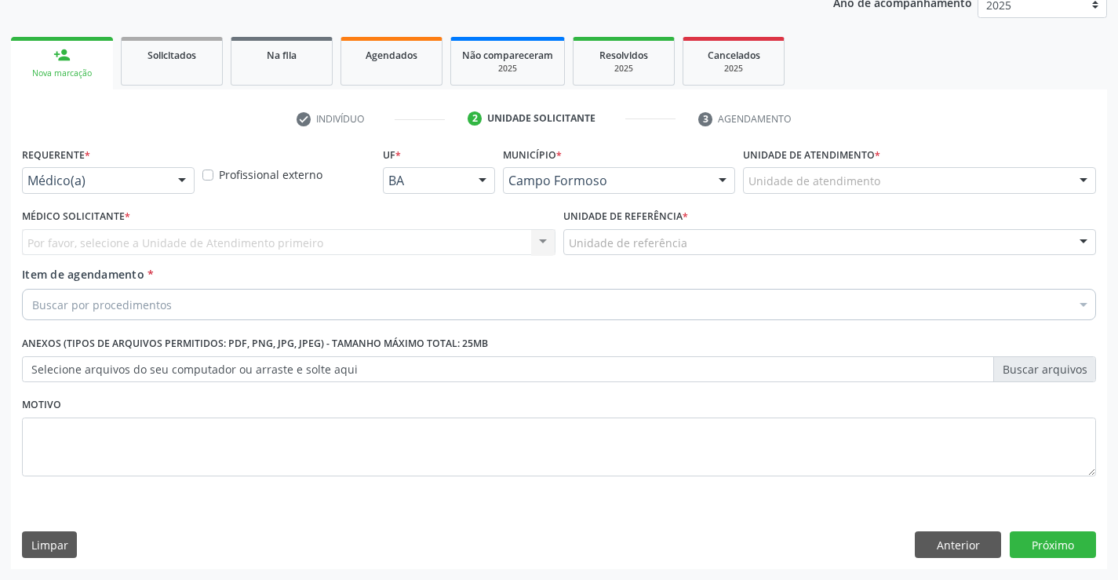
scroll to position [198, 0]
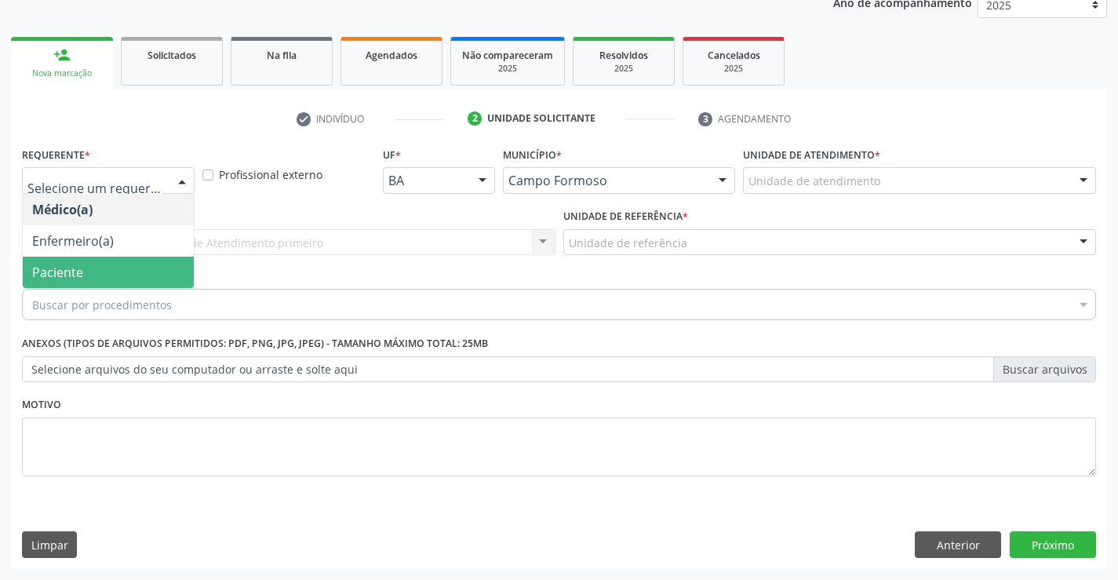
click at [65, 272] on span "Paciente" at bounding box center [57, 272] width 51 height 17
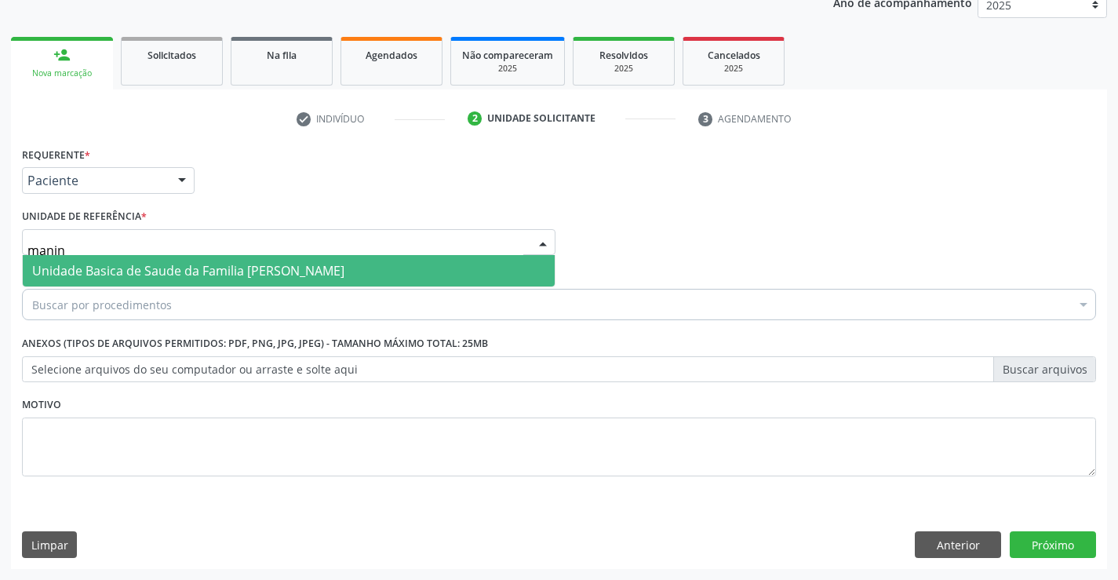
type input "maninh"
click at [93, 277] on span "Unidade Basica de Saude da Familia [PERSON_NAME]" at bounding box center [188, 270] width 312 height 17
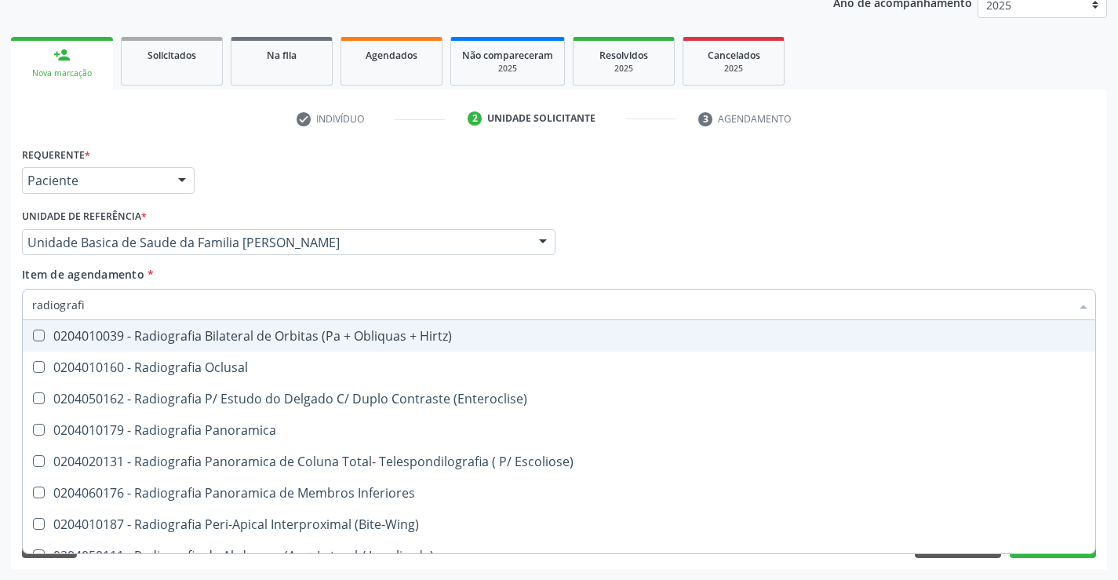
type input "radiografia"
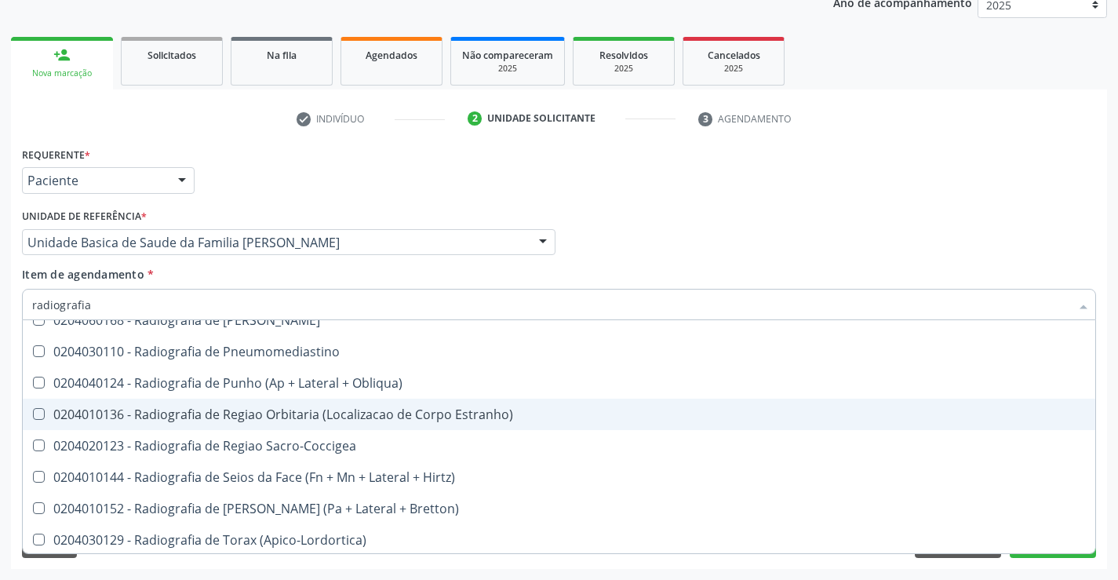
scroll to position [1962, 0]
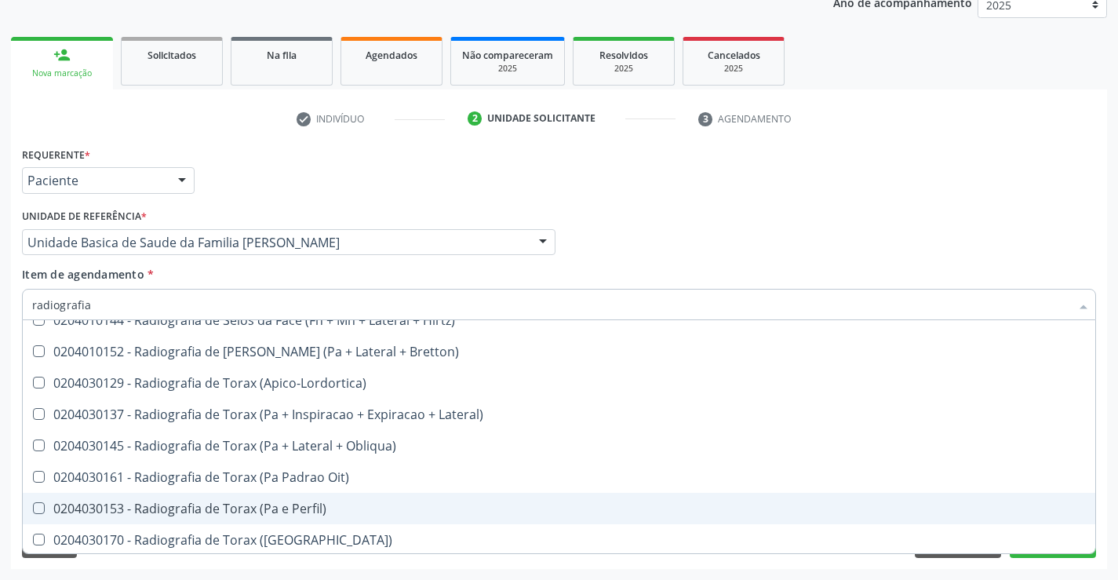
click at [337, 503] on div "0204030153 - Radiografia de Torax (Pa e Perfil)" at bounding box center [559, 508] width 1054 height 13
checkbox Perfil\) "true"
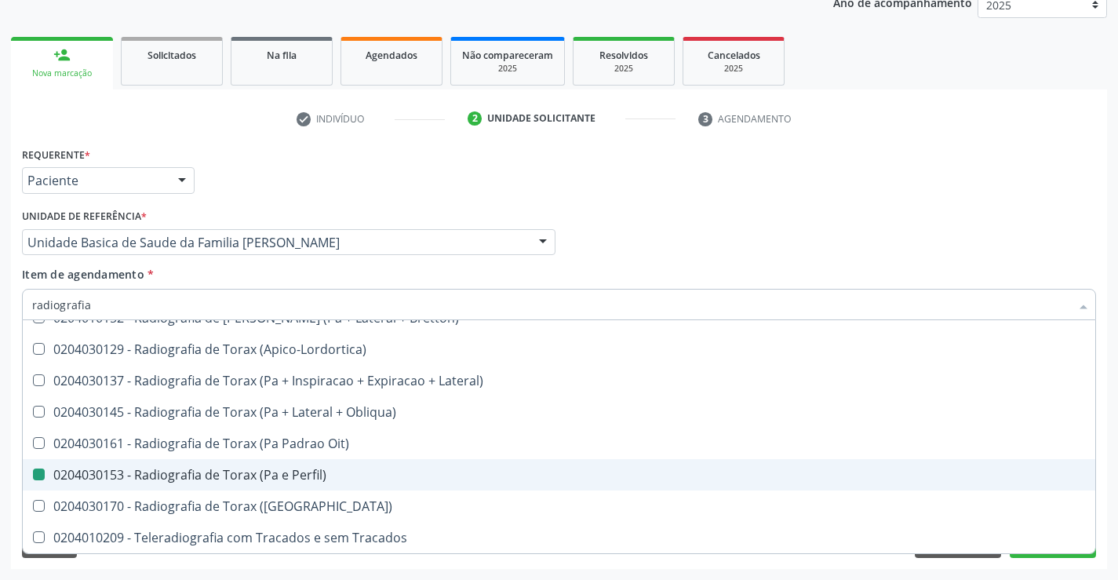
click at [1070, 559] on div "Requerente * Paciente Médico(a) Enfermeiro(a) Paciente Nenhum resultado encontr…" at bounding box center [559, 356] width 1096 height 426
checkbox Oclusal "true"
checkbox Perfil\) "false"
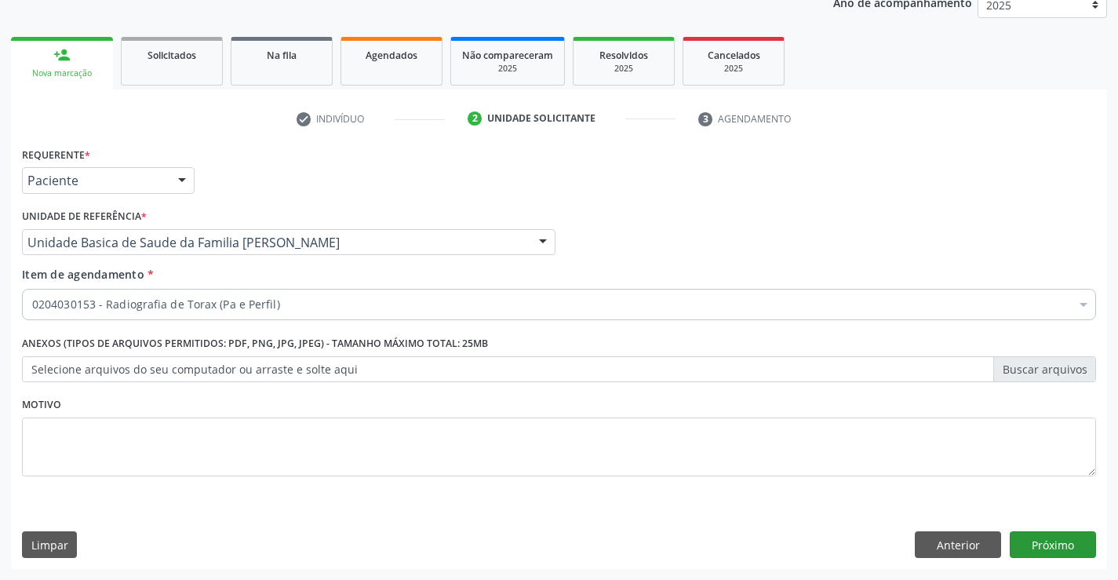
scroll to position [0, 0]
click at [1061, 551] on button "Próximo" at bounding box center [1053, 544] width 86 height 27
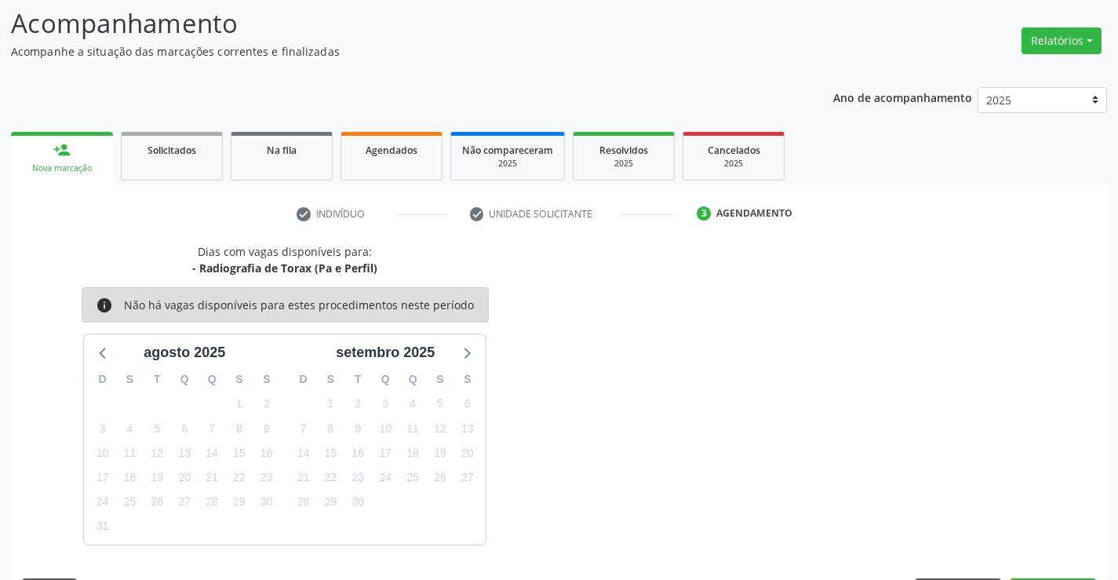
scroll to position [149, 0]
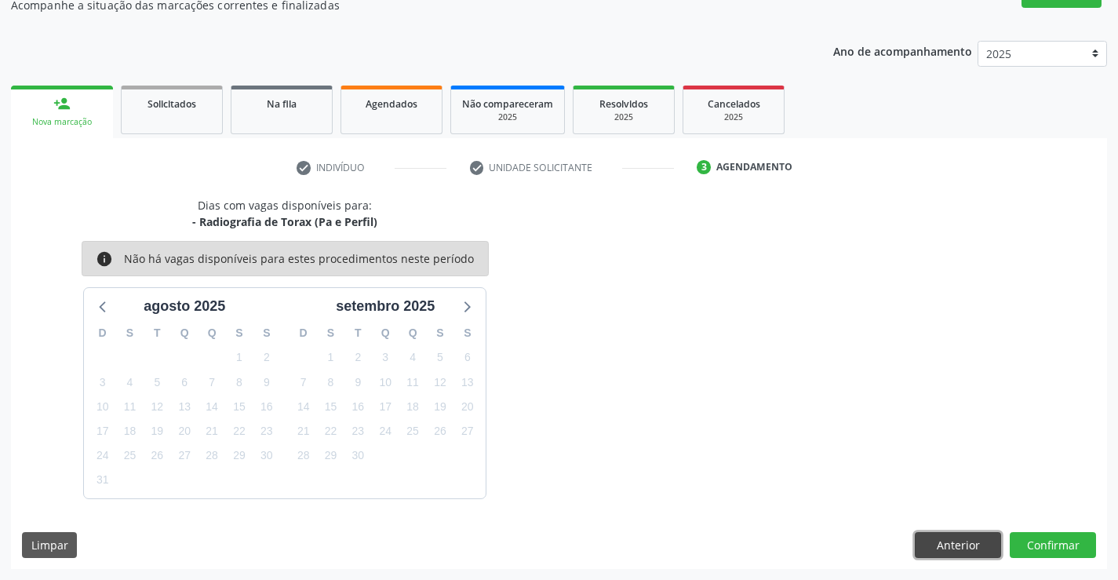
click at [960, 544] on button "Anterior" at bounding box center [958, 545] width 86 height 27
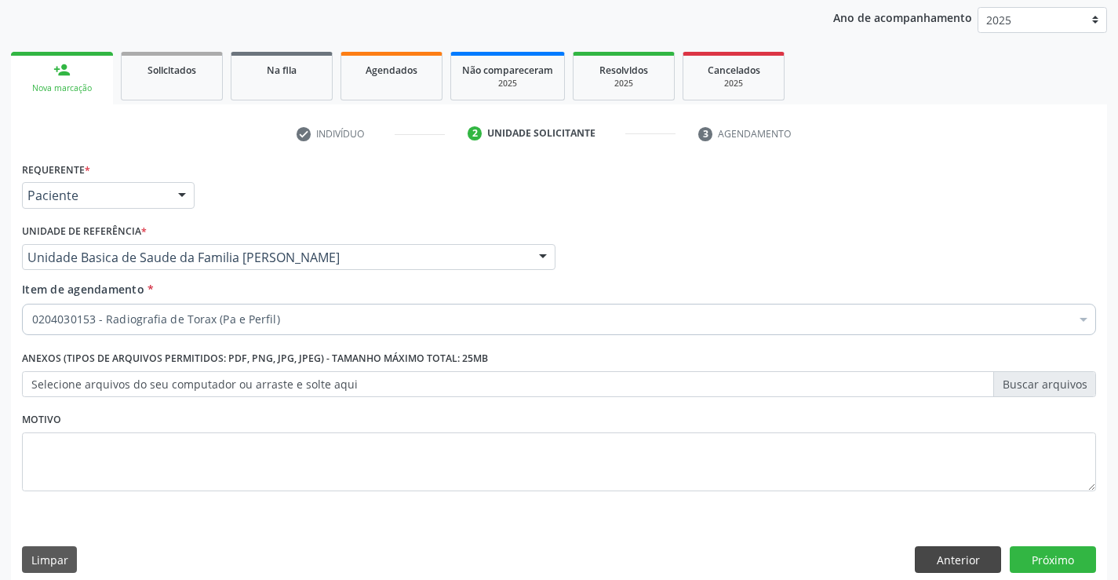
scroll to position [198, 0]
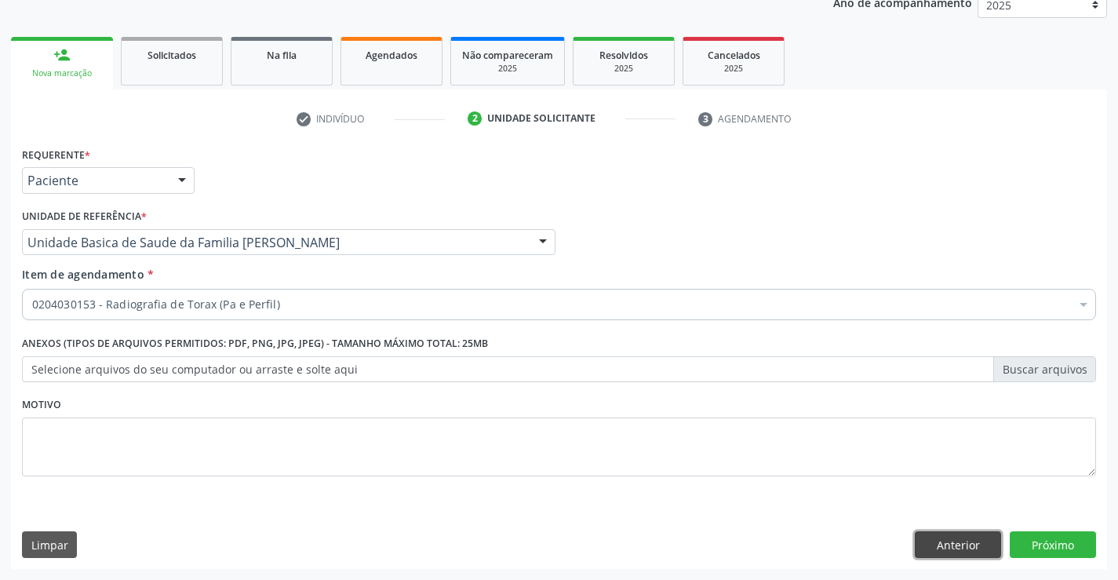
click at [979, 539] on button "Anterior" at bounding box center [958, 544] width 86 height 27
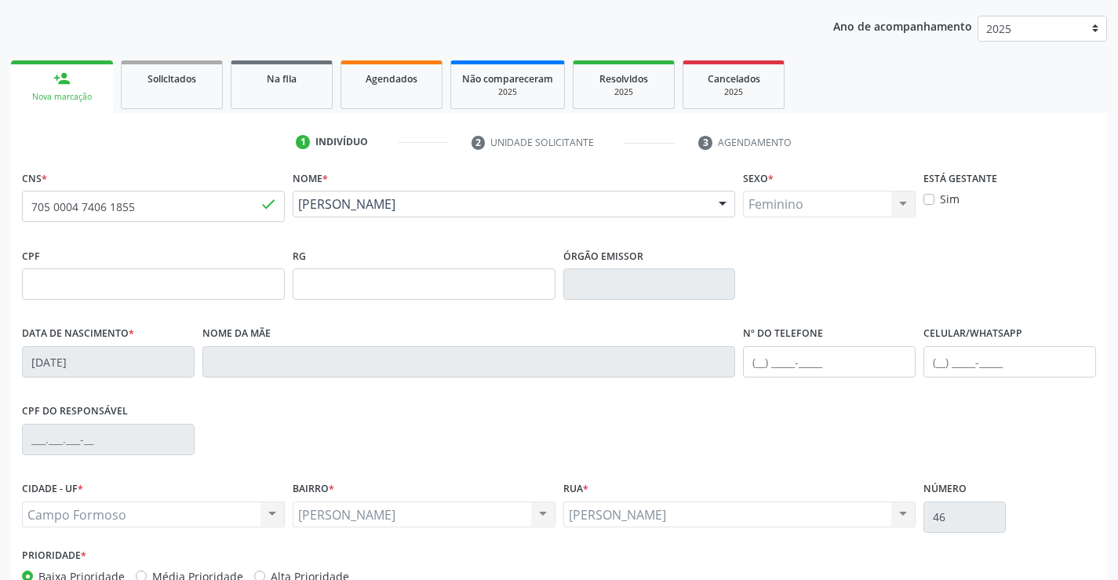
scroll to position [35, 0]
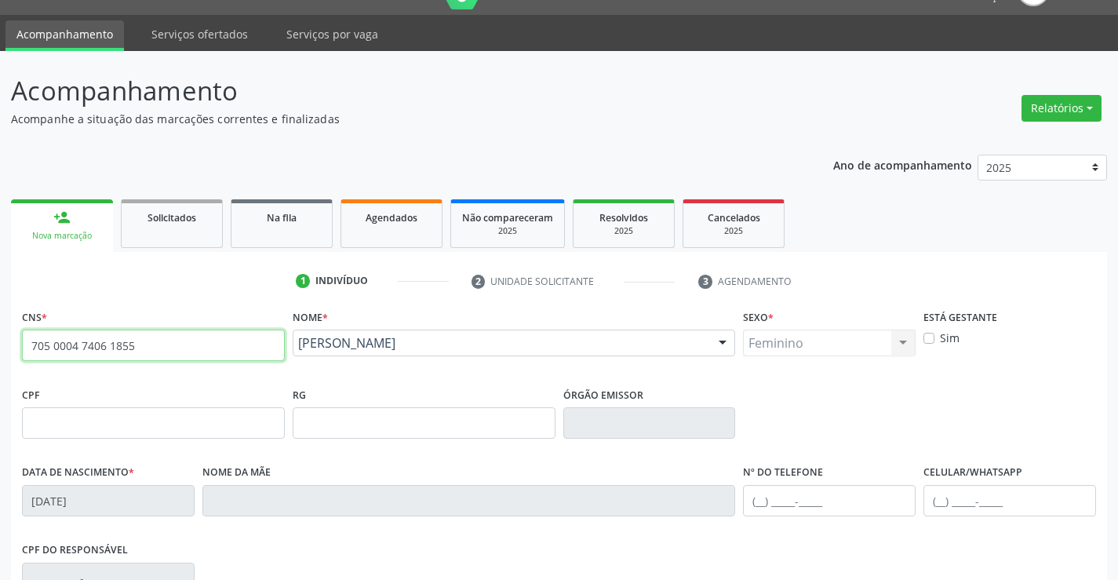
drag, startPoint x: 156, startPoint y: 344, endPoint x: 17, endPoint y: 352, distance: 139.1
click at [20, 349] on div "CNS * 705 0004 7406 1855 done" at bounding box center [153, 344] width 271 height 78
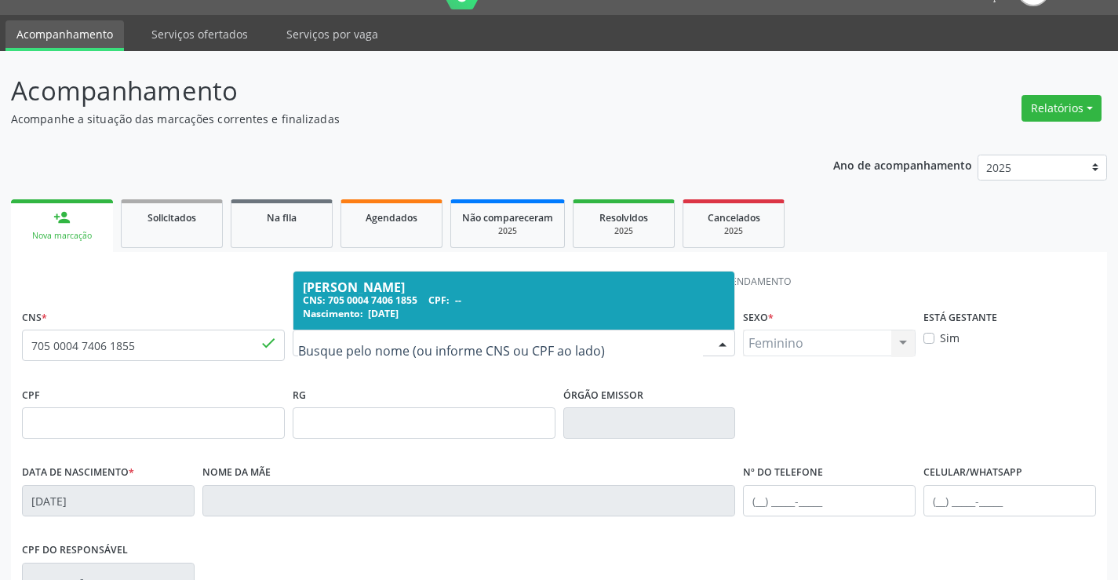
drag, startPoint x: 490, startPoint y: 345, endPoint x: 191, endPoint y: 341, distance: 299.8
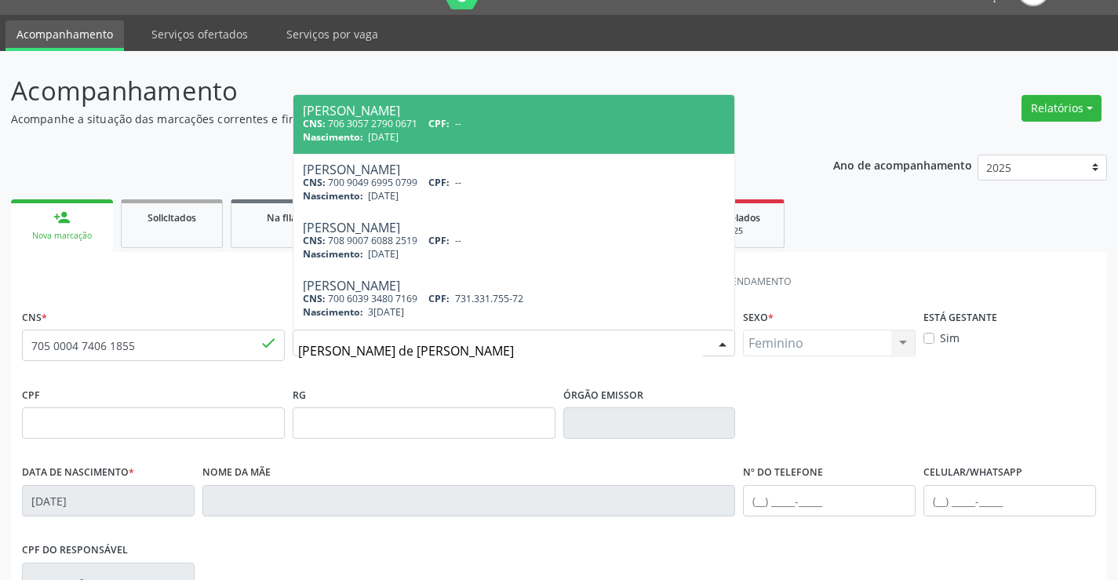
type input "eliene batista de melo"
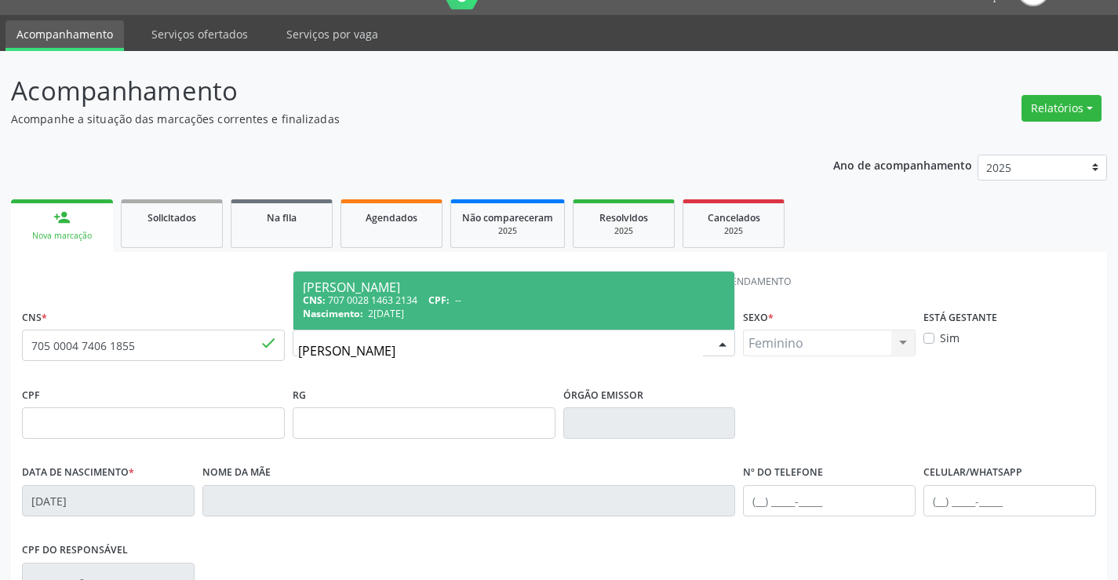
click at [446, 288] on div "[PERSON_NAME]" at bounding box center [514, 287] width 423 height 13
type input "707 0028 1463 2134"
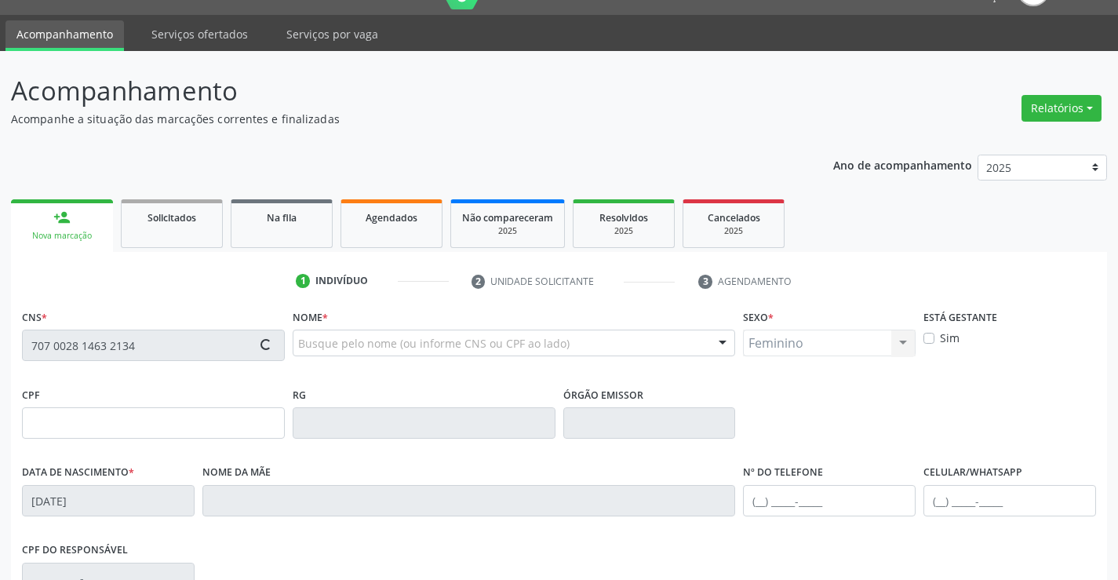
type input "0917924444"
type input "20/10/1977"
type input "(74) 98845-1934"
type input "946.907.075-53"
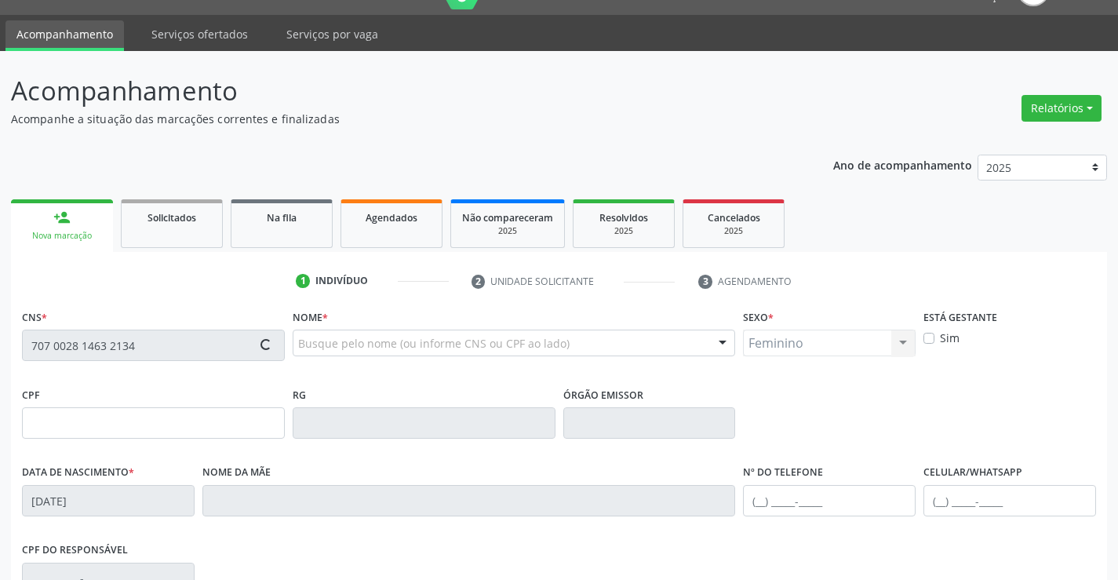
type input "112"
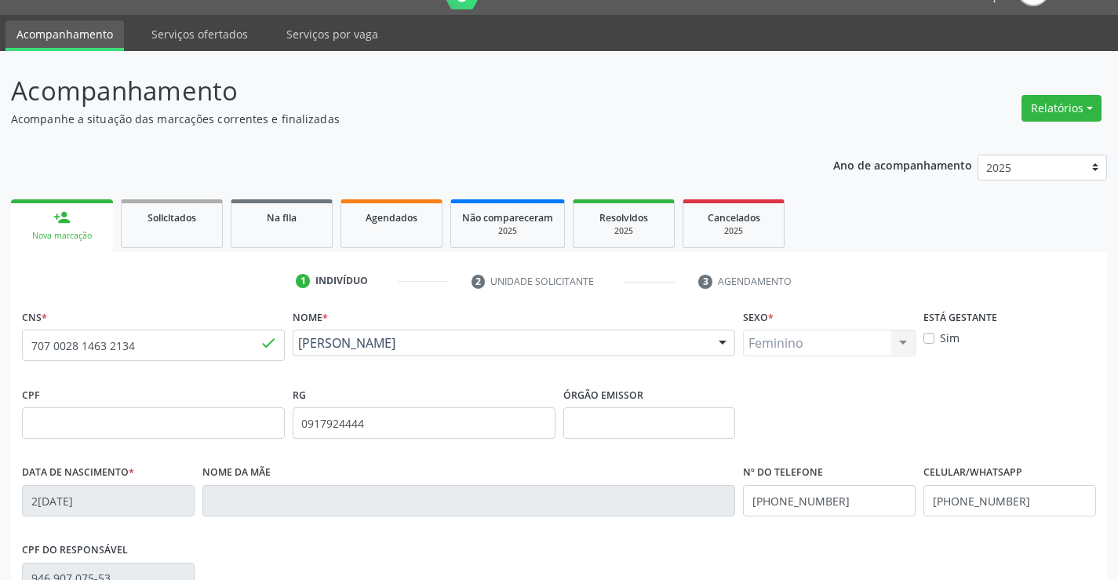
scroll to position [271, 0]
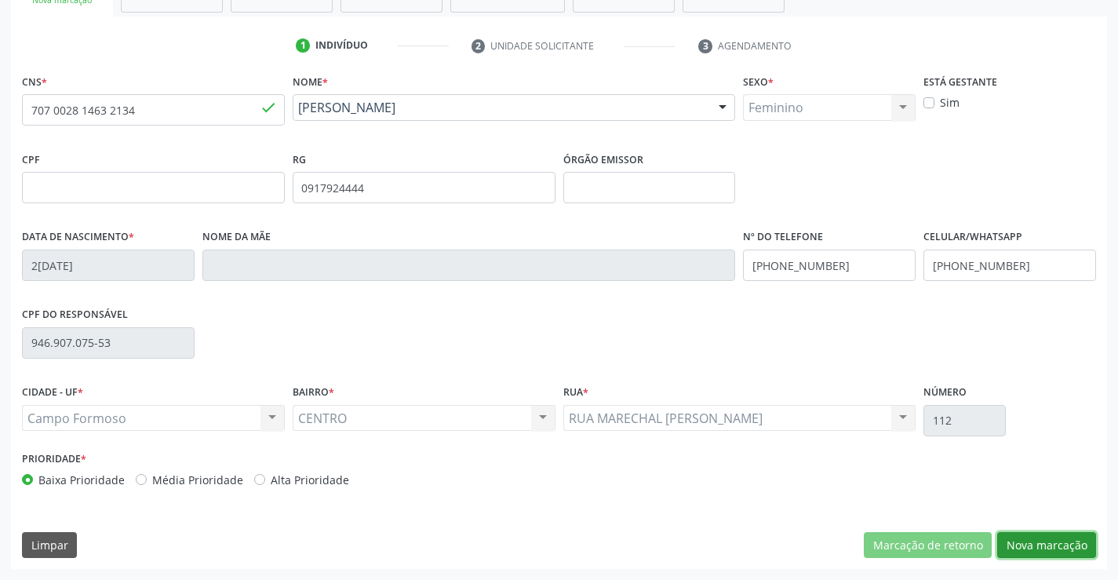
click at [1021, 536] on button "Nova marcação" at bounding box center [1046, 545] width 99 height 27
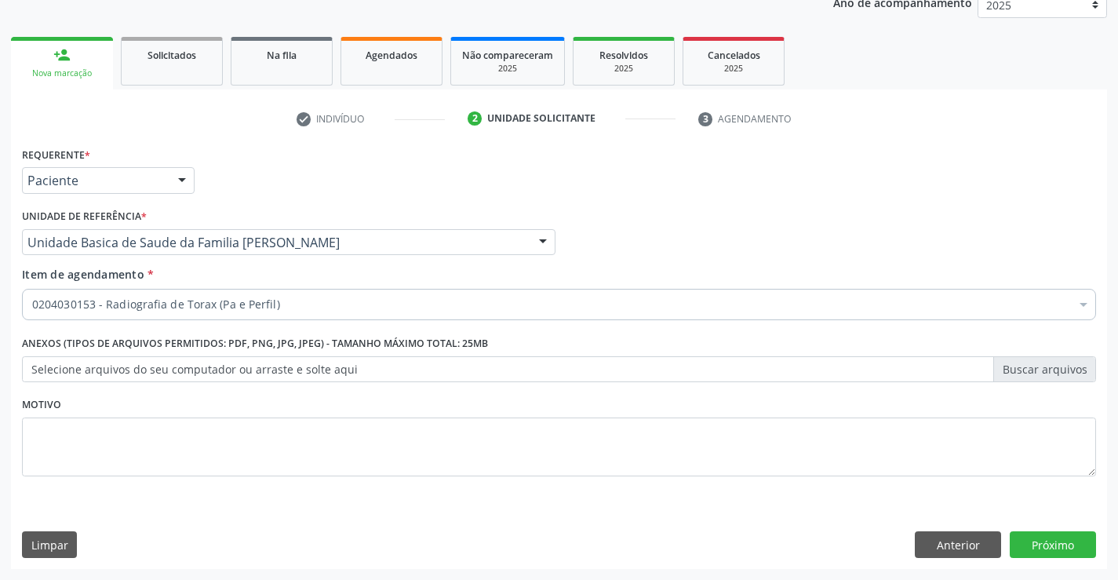
scroll to position [198, 0]
click at [1032, 543] on button "Próximo" at bounding box center [1053, 544] width 86 height 27
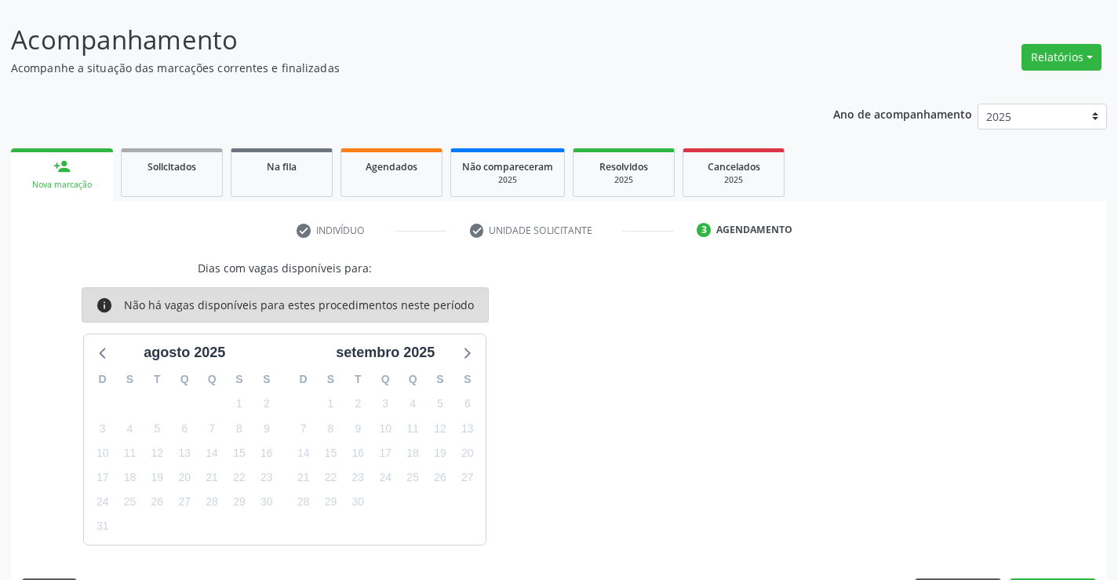
scroll to position [133, 0]
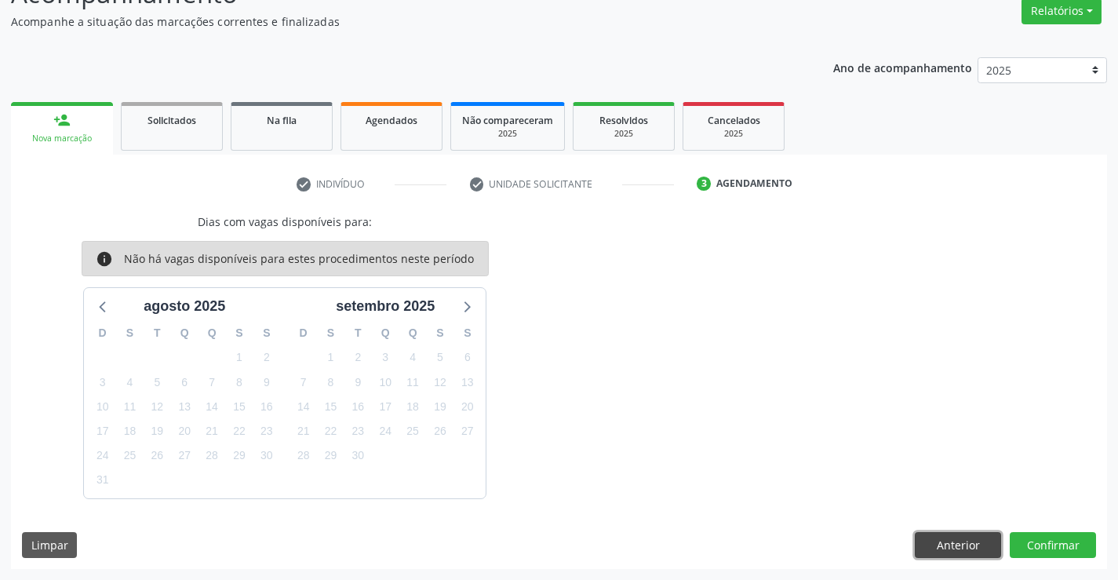
click at [959, 540] on button "Anterior" at bounding box center [958, 545] width 86 height 27
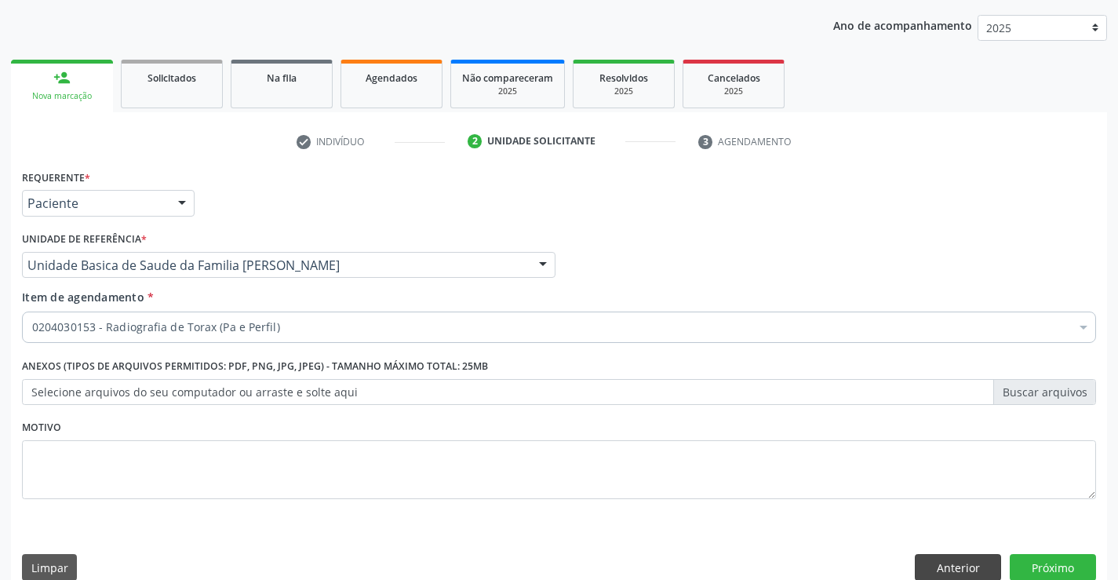
scroll to position [198, 0]
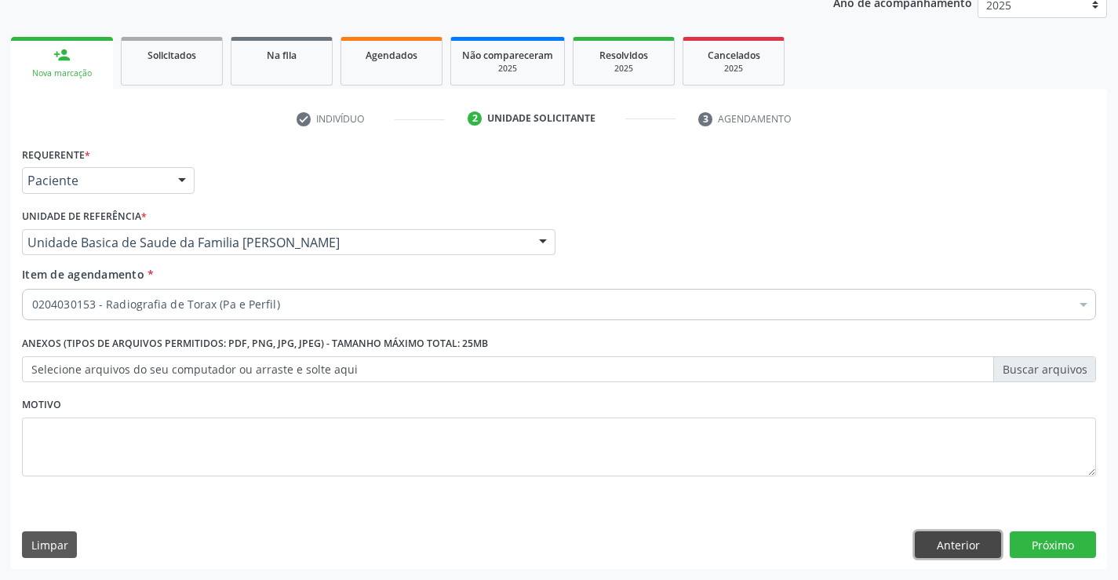
click at [971, 547] on button "Anterior" at bounding box center [958, 544] width 86 height 27
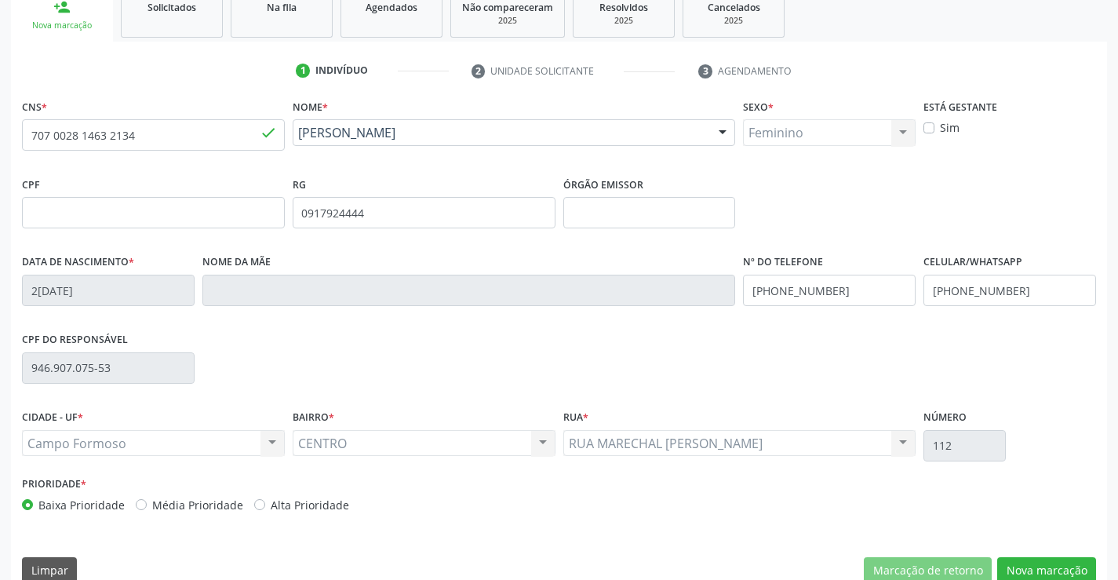
scroll to position [271, 0]
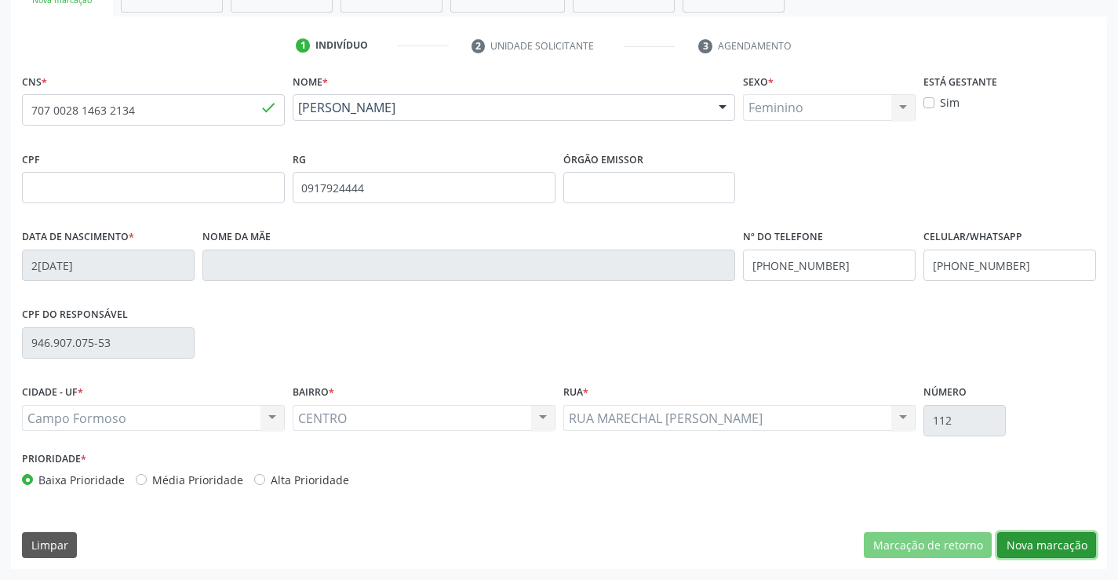
click at [1039, 536] on button "Nova marcação" at bounding box center [1046, 545] width 99 height 27
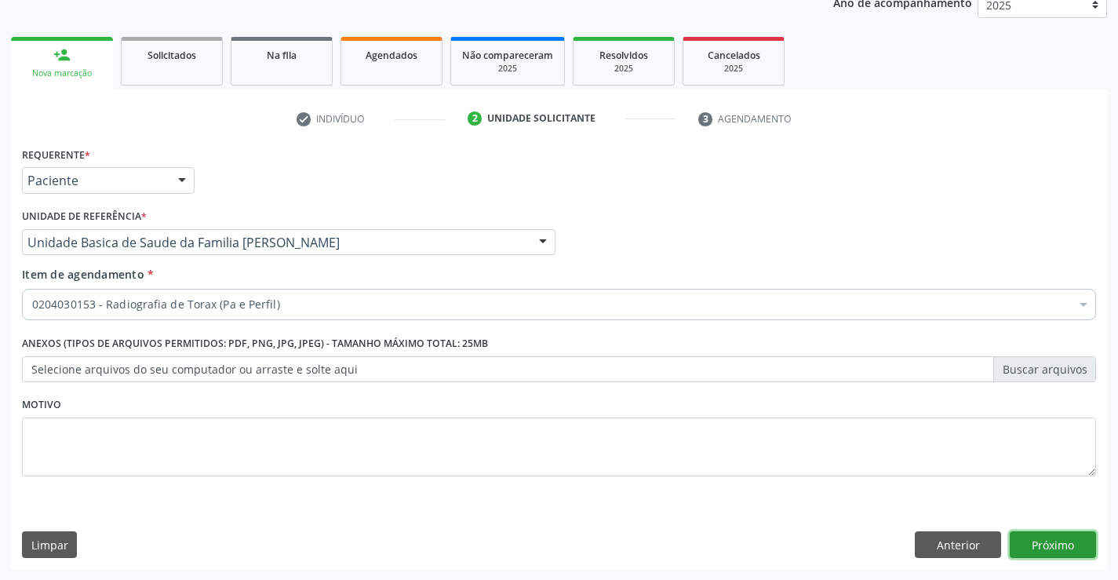
click at [1037, 547] on button "Próximo" at bounding box center [1053, 544] width 86 height 27
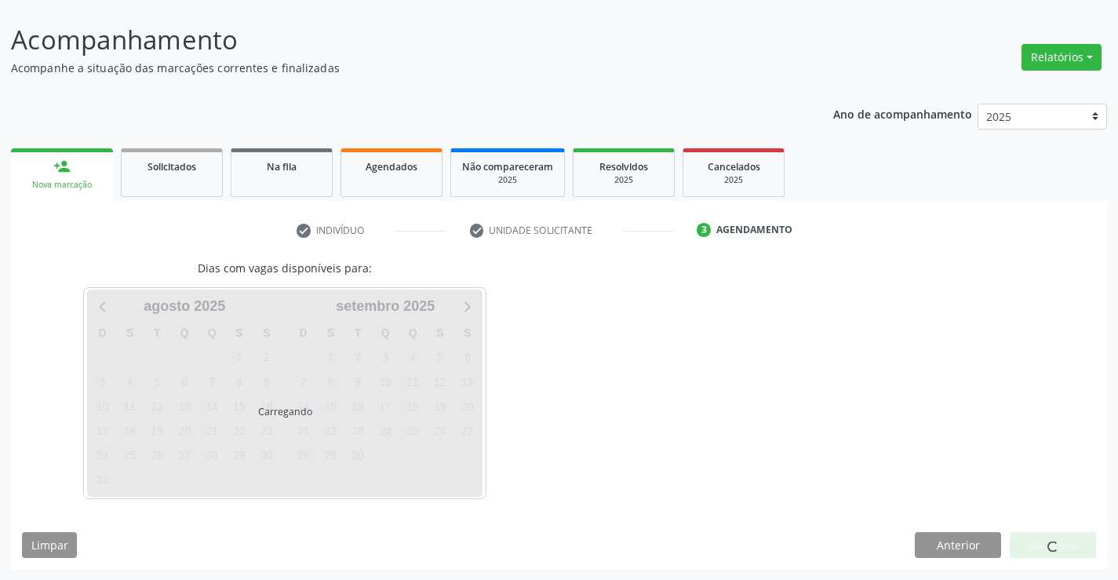
scroll to position [86, 0]
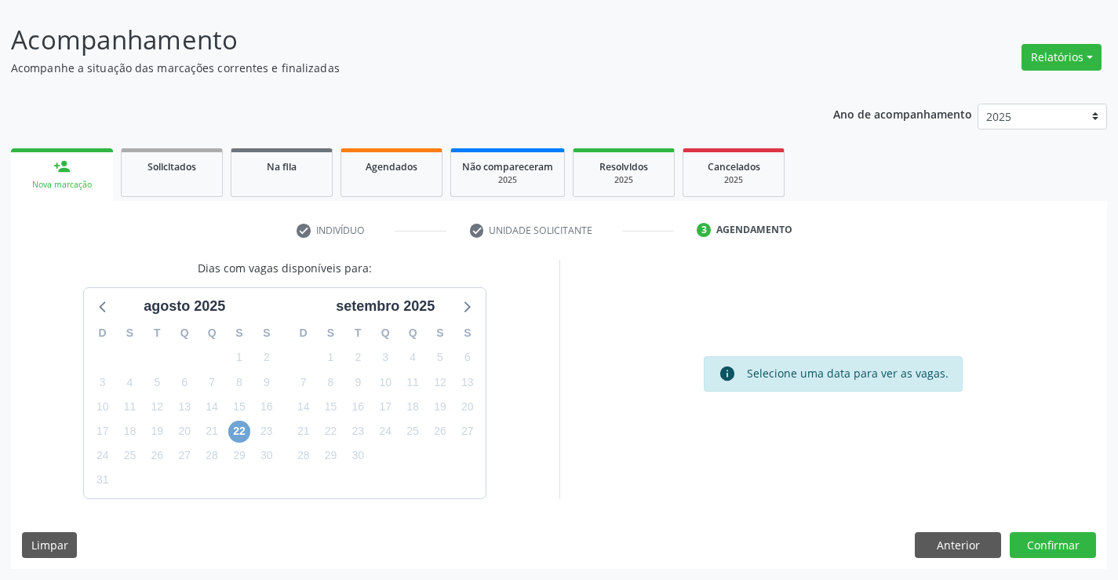
click at [234, 436] on span "22" at bounding box center [239, 432] width 22 height 22
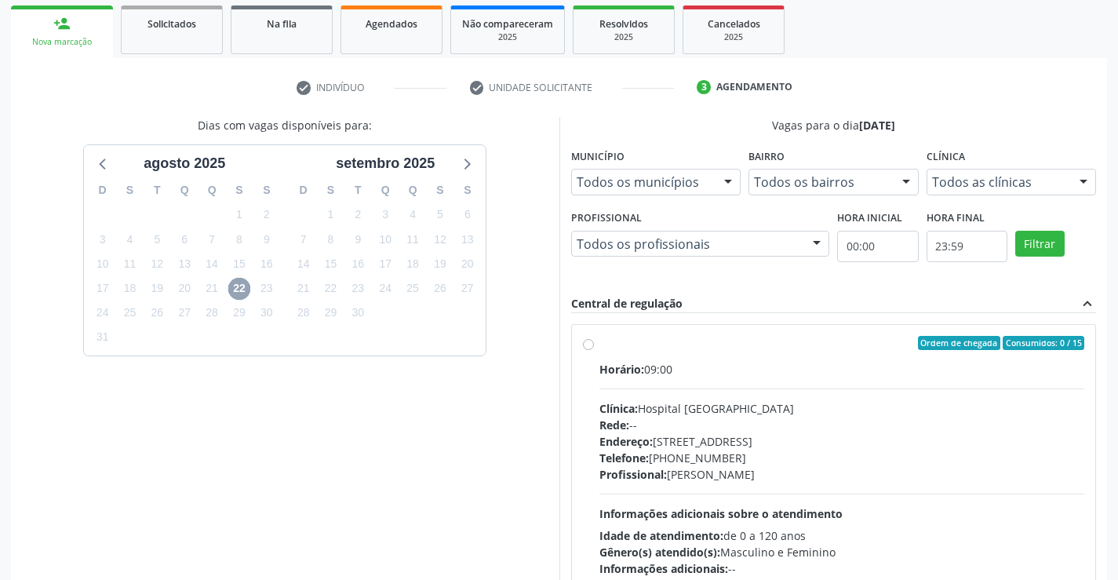
scroll to position [243, 0]
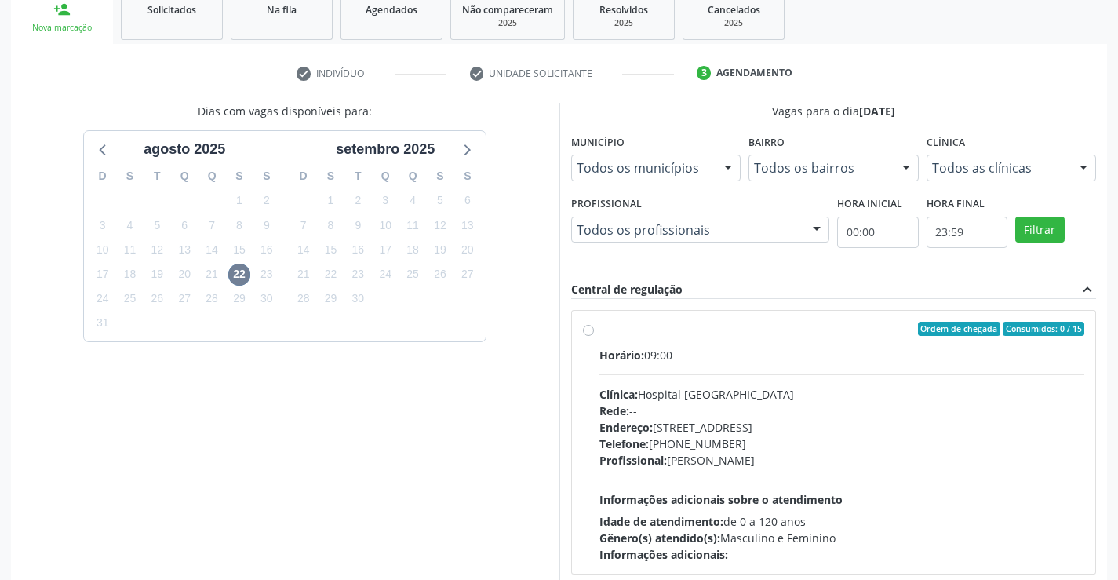
click at [600, 334] on label "Ordem de chegada Consumidos: 0 / 15 Horário: 09:00 Clínica: Hospital Sao Franci…" at bounding box center [843, 442] width 486 height 241
click at [592, 334] on input "Ordem de chegada Consumidos: 0 / 15 Horário: 09:00 Clínica: Hospital Sao Franci…" at bounding box center [588, 329] width 11 height 14
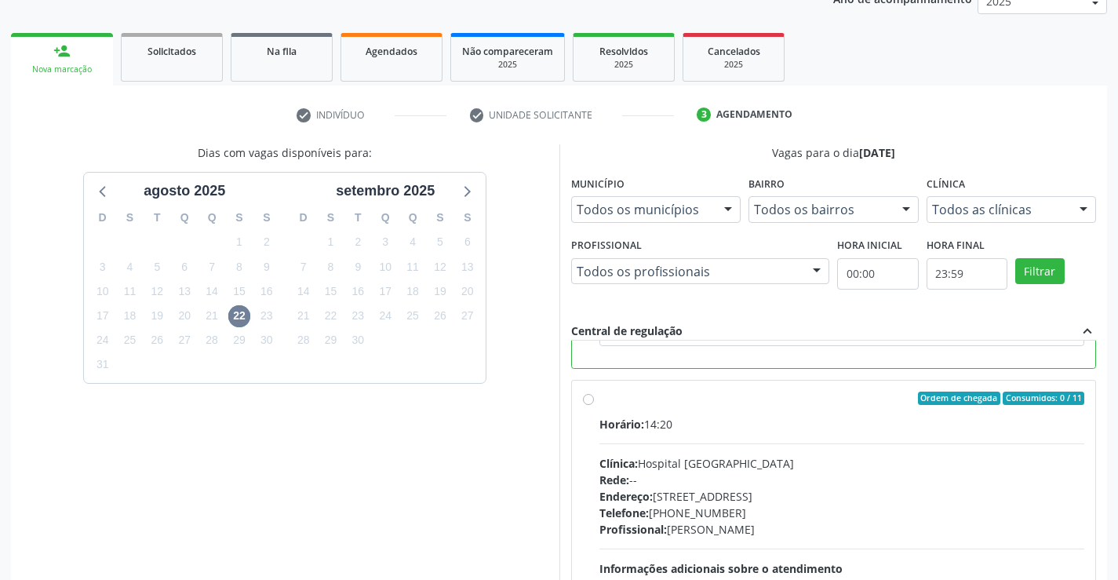
scroll to position [201, 0]
click at [600, 399] on label "Ordem de chegada Consumidos: 0 / 11 Horário: 14:20 Clínica: Hospital Sao Franci…" at bounding box center [843, 512] width 486 height 241
click at [589, 399] on input "Ordem de chegada Consumidos: 0 / 11 Horário: 14:20 Clínica: Hospital Sao Franci…" at bounding box center [588, 399] width 11 height 14
radio input "false"
radio input "true"
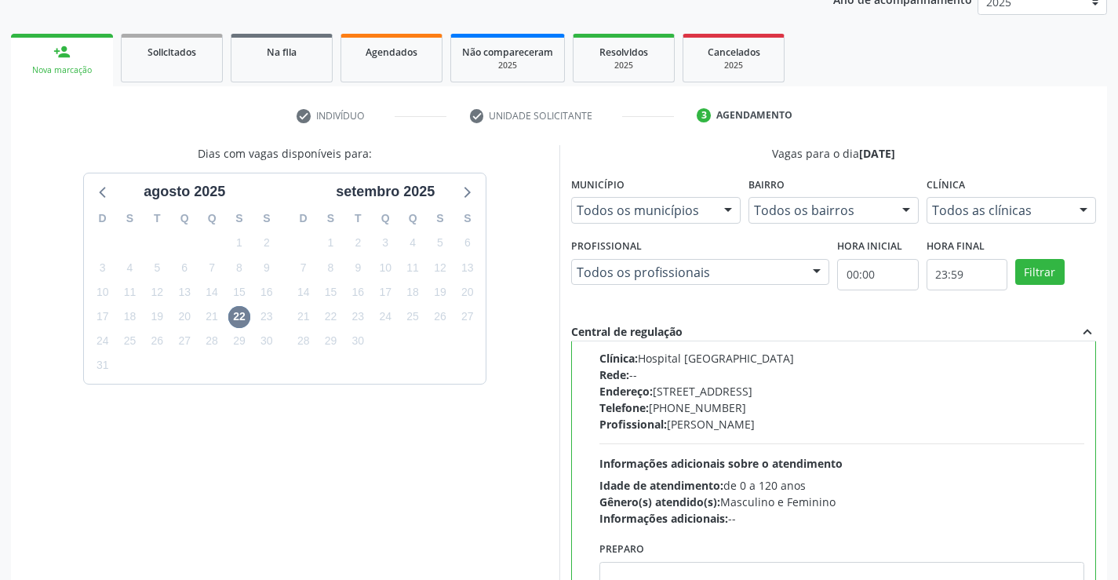
scroll to position [358, 0]
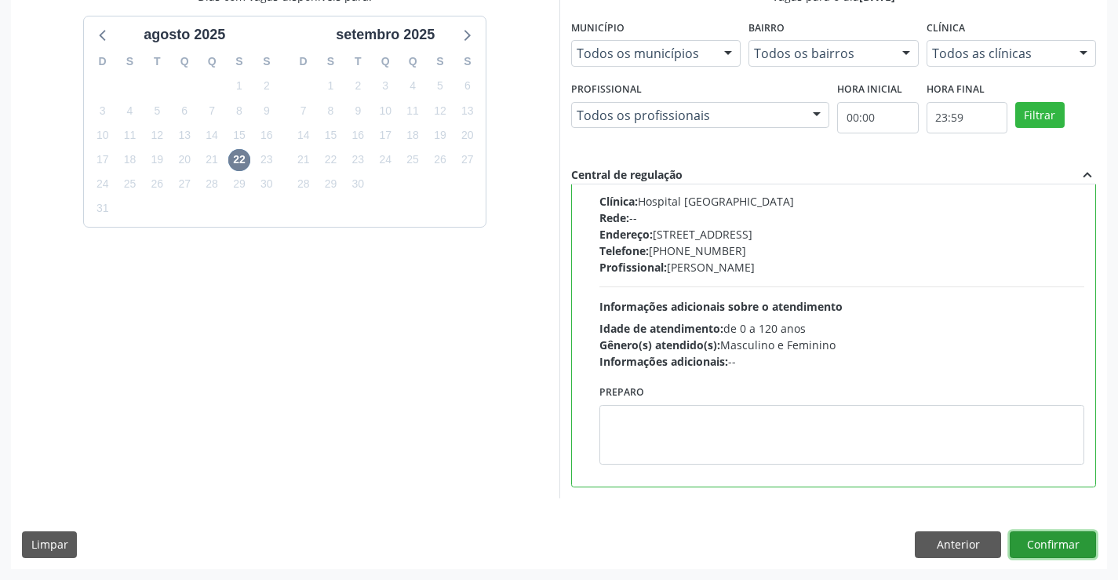
click at [1067, 538] on button "Confirmar" at bounding box center [1053, 544] width 86 height 27
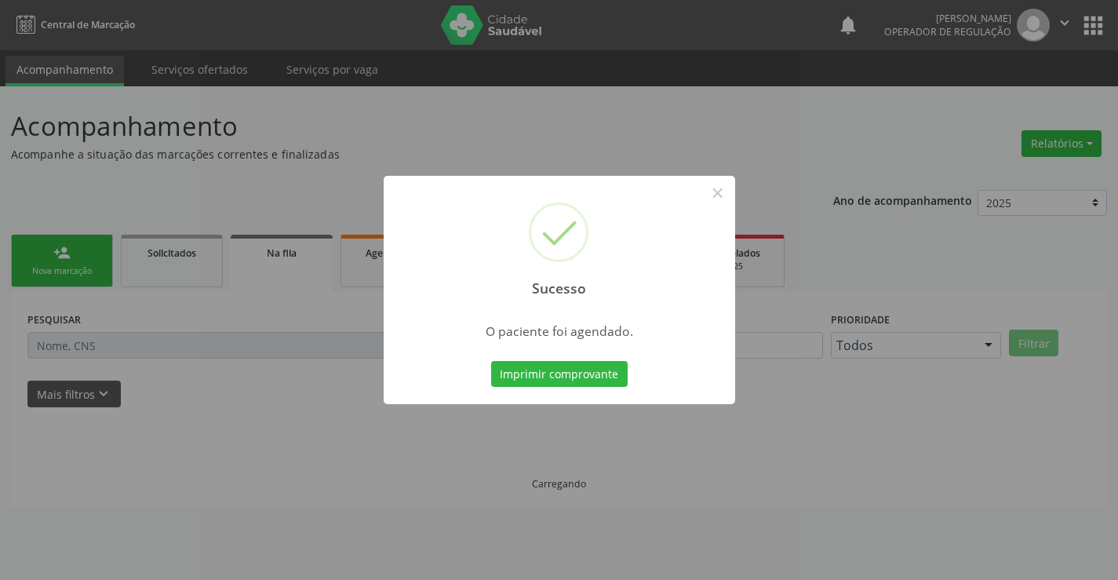
scroll to position [0, 0]
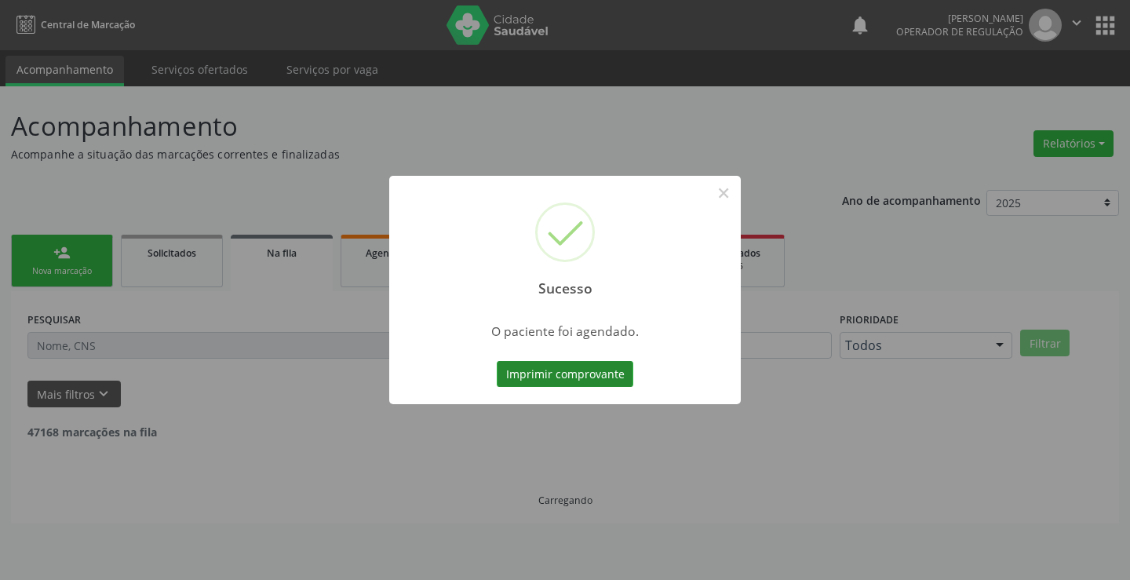
click at [548, 377] on button "Imprimir comprovante" at bounding box center [565, 374] width 137 height 27
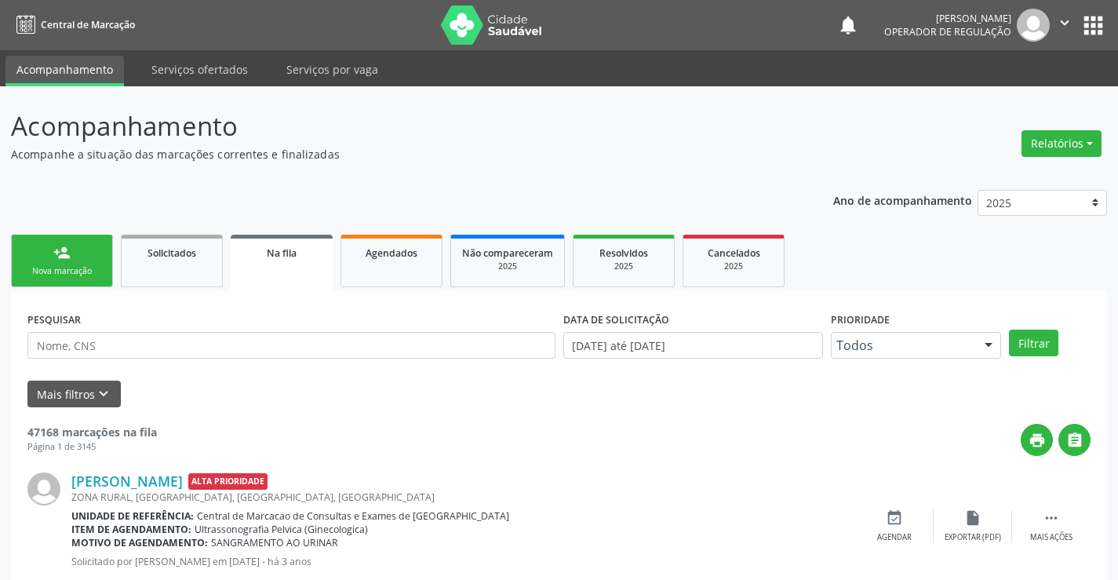
click at [72, 271] on div "Nova marcação" at bounding box center [62, 271] width 78 height 12
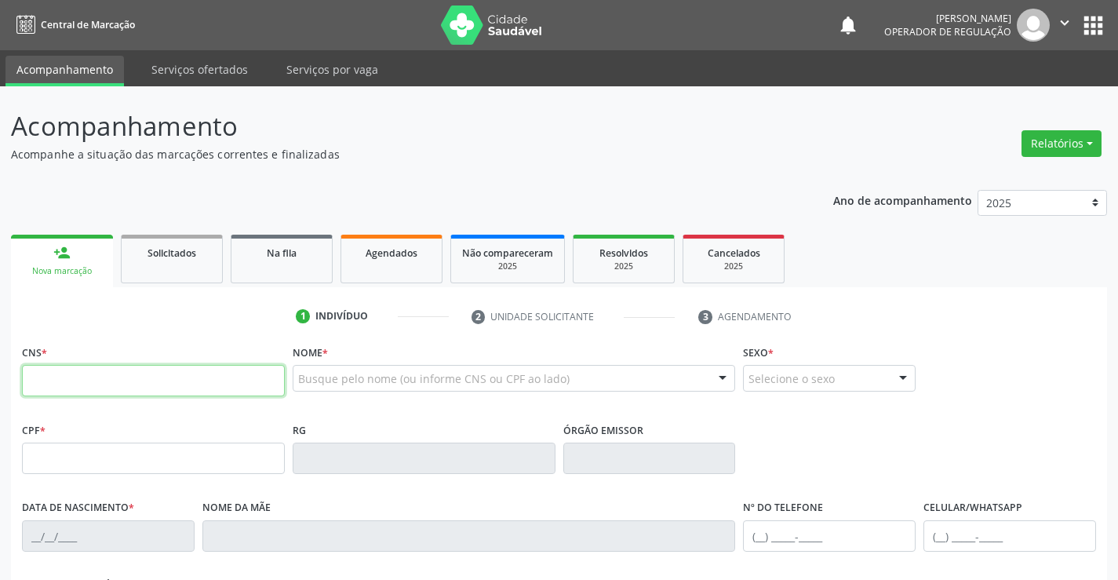
click at [127, 382] on input "text" at bounding box center [153, 380] width 263 height 31
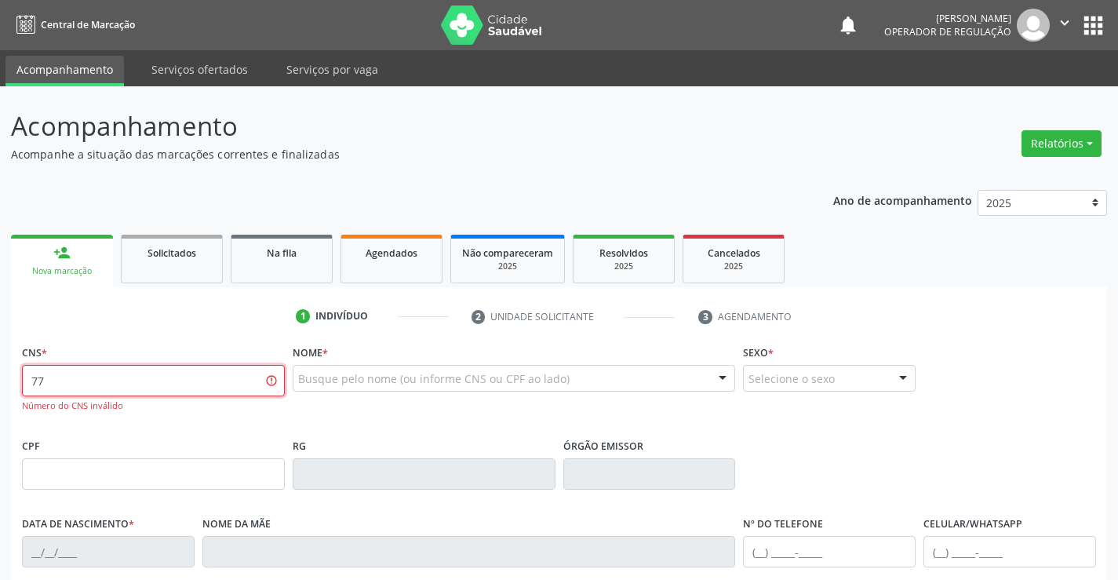
type input "7"
type input "703 6020 8874 7935"
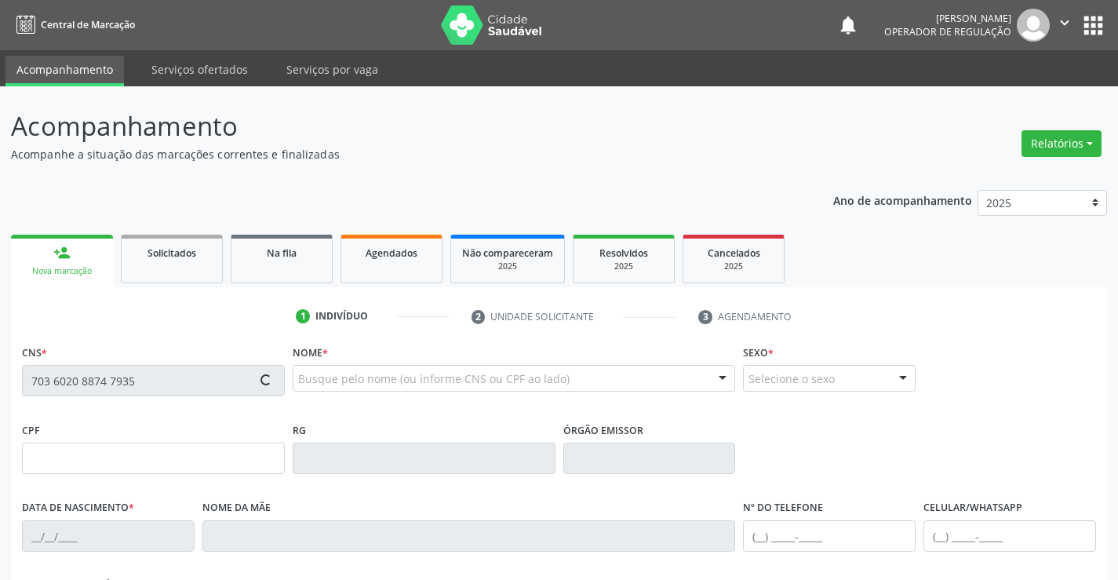
type input "795.309.315-49"
type input "0993259062"
type input "28/06/1976"
type input "(74) 98848-8466"
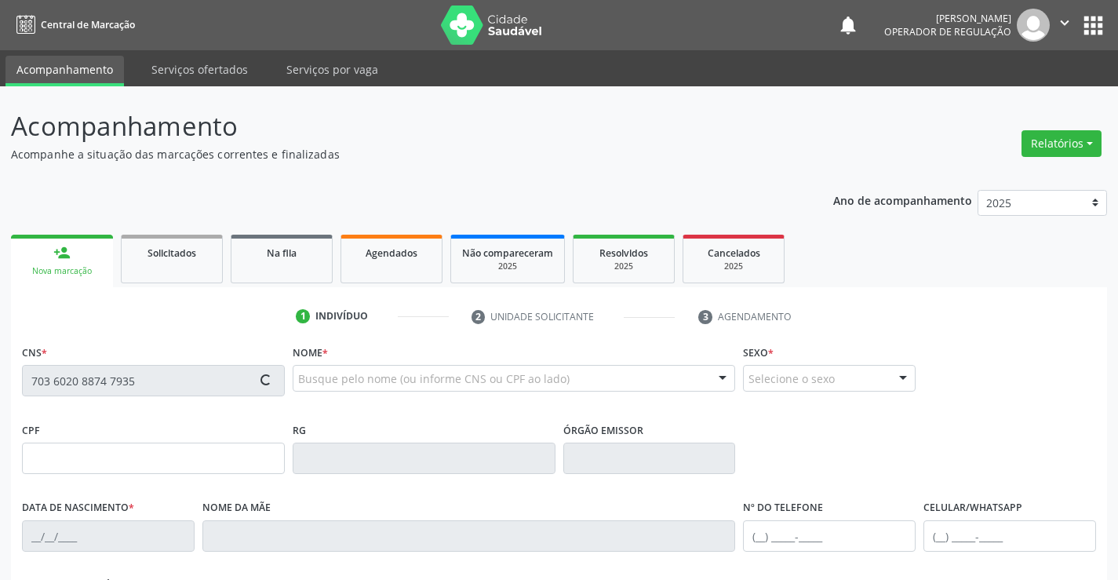
type input "795.309.315-49"
type input "S/N"
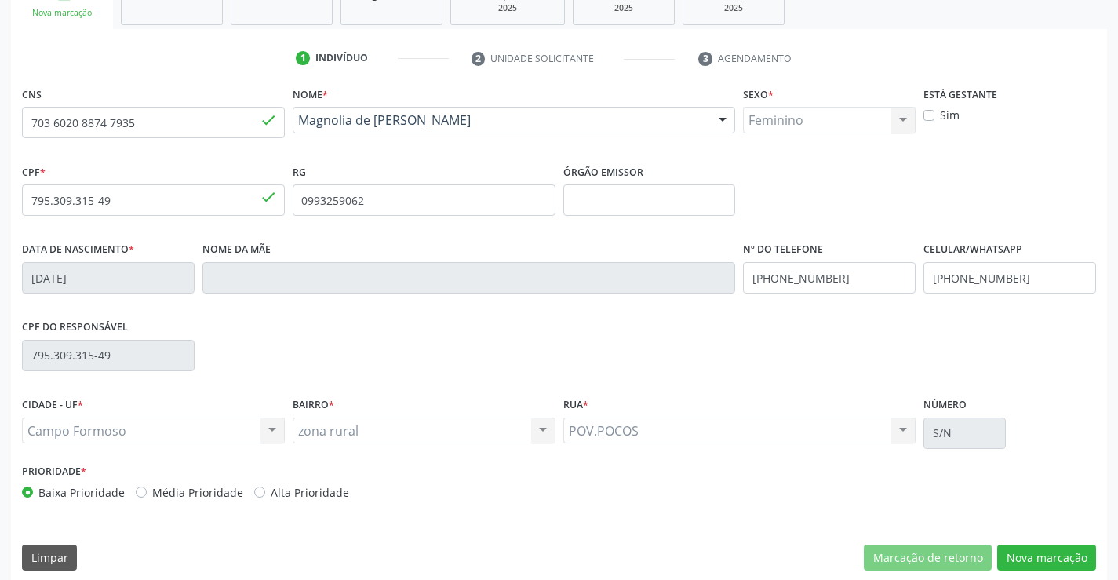
scroll to position [271, 0]
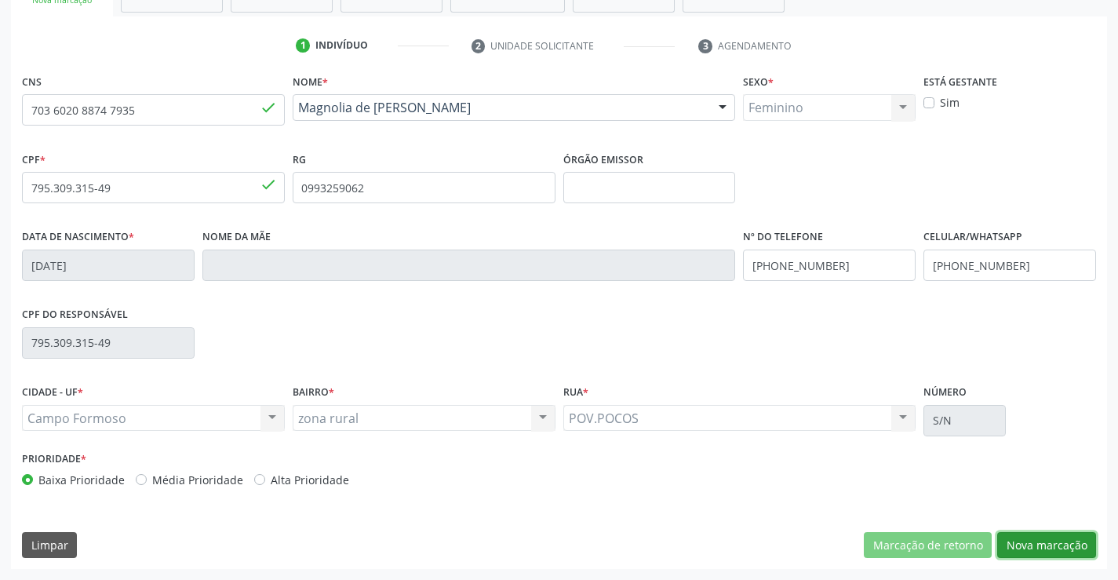
click at [1070, 545] on button "Nova marcação" at bounding box center [1046, 545] width 99 height 27
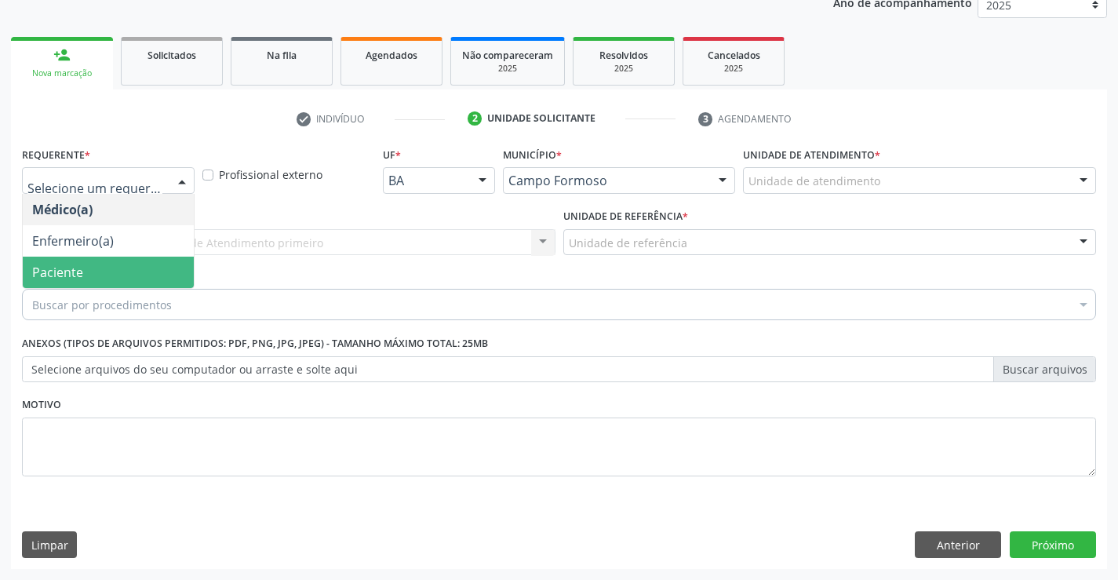
click at [66, 272] on span "Paciente" at bounding box center [57, 272] width 51 height 17
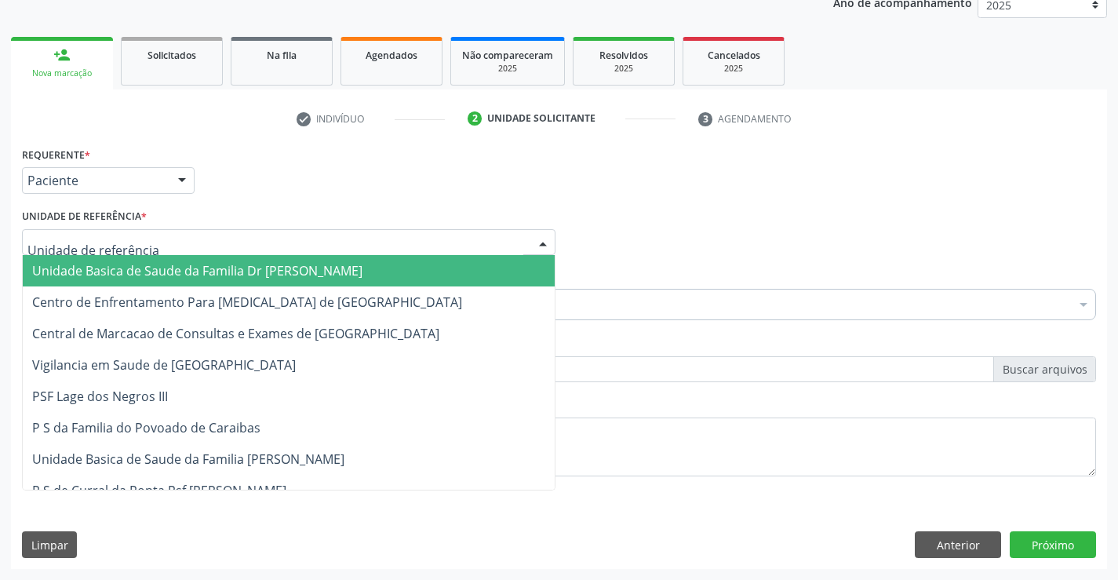
click at [188, 276] on span "Unidade Basica de Saude da Familia Dr [PERSON_NAME]" at bounding box center [197, 270] width 330 height 17
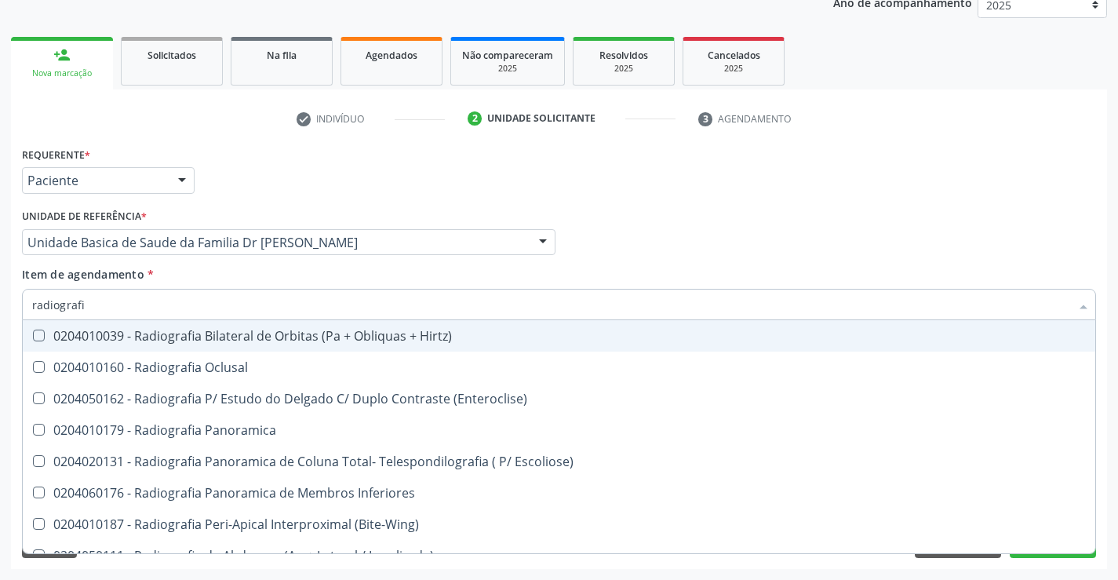
type input "radiografia"
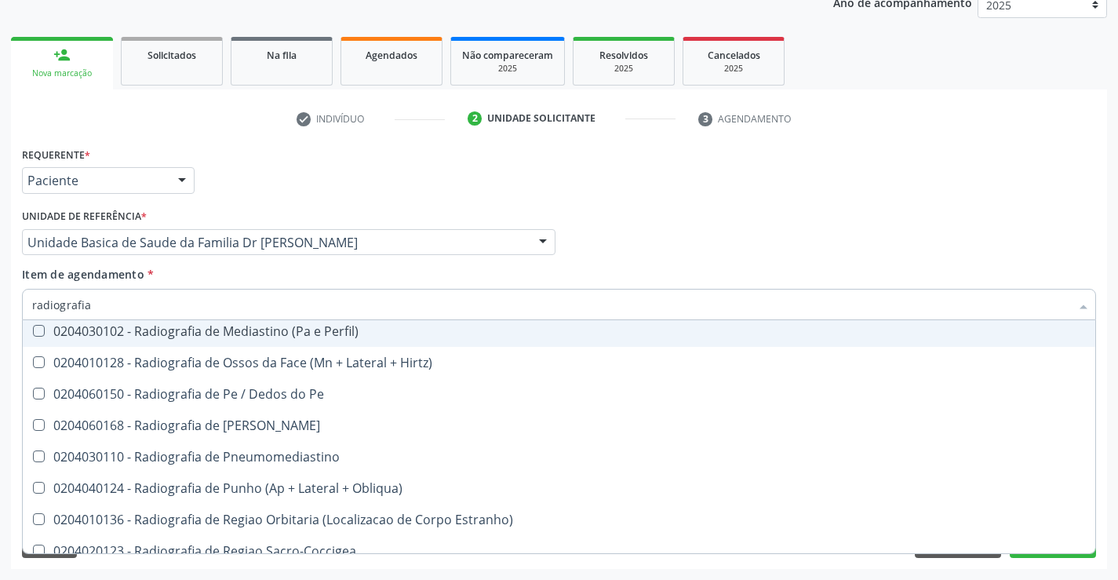
scroll to position [1726, 0]
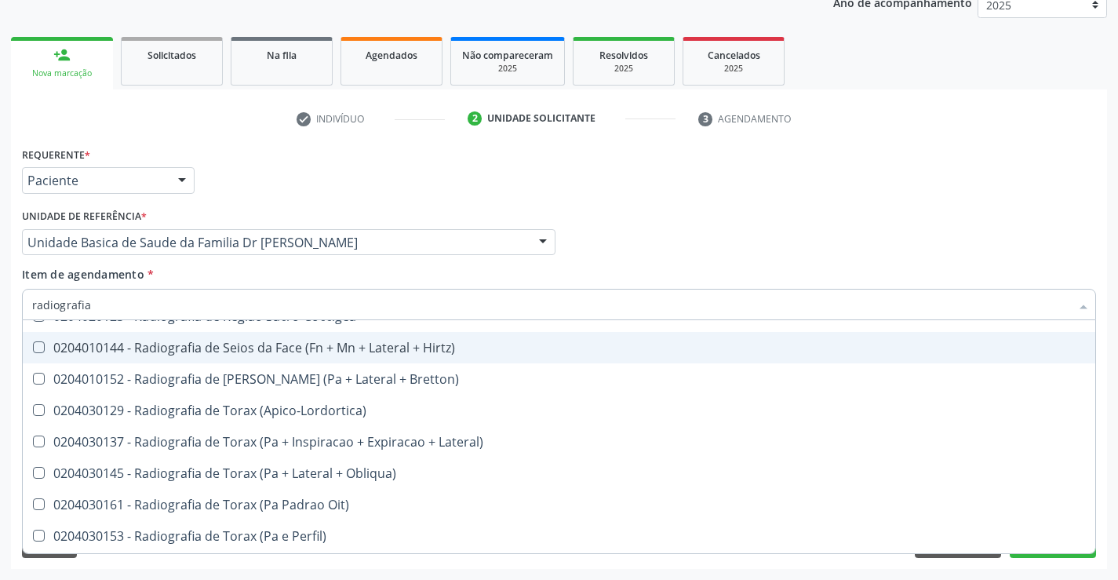
scroll to position [1962, 0]
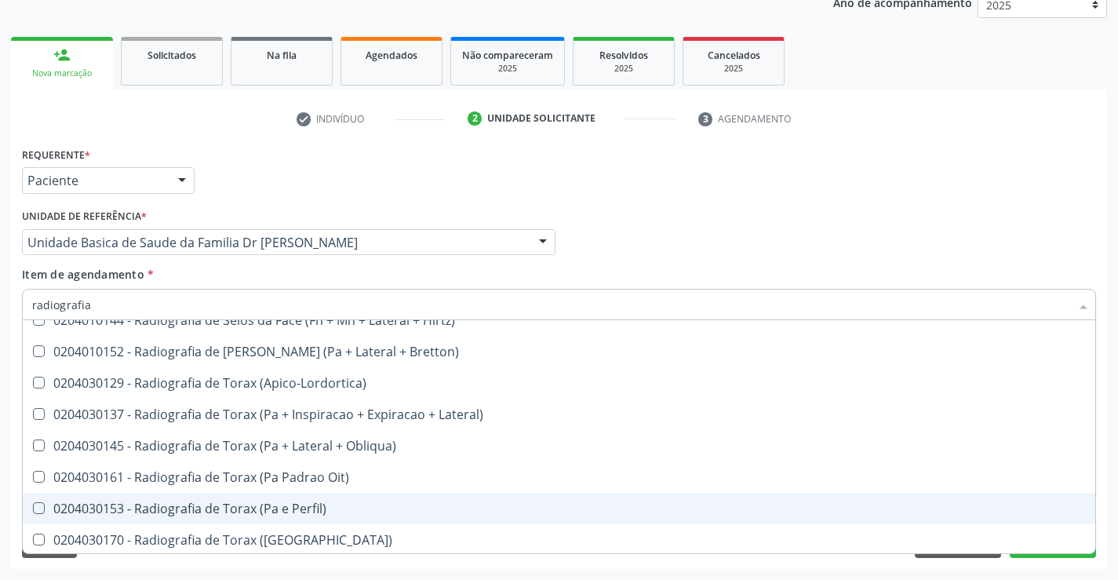
click at [438, 501] on span "0204030153 - Radiografia de Torax (Pa e Perfil)" at bounding box center [559, 508] width 1073 height 31
checkbox Perfil\) "true"
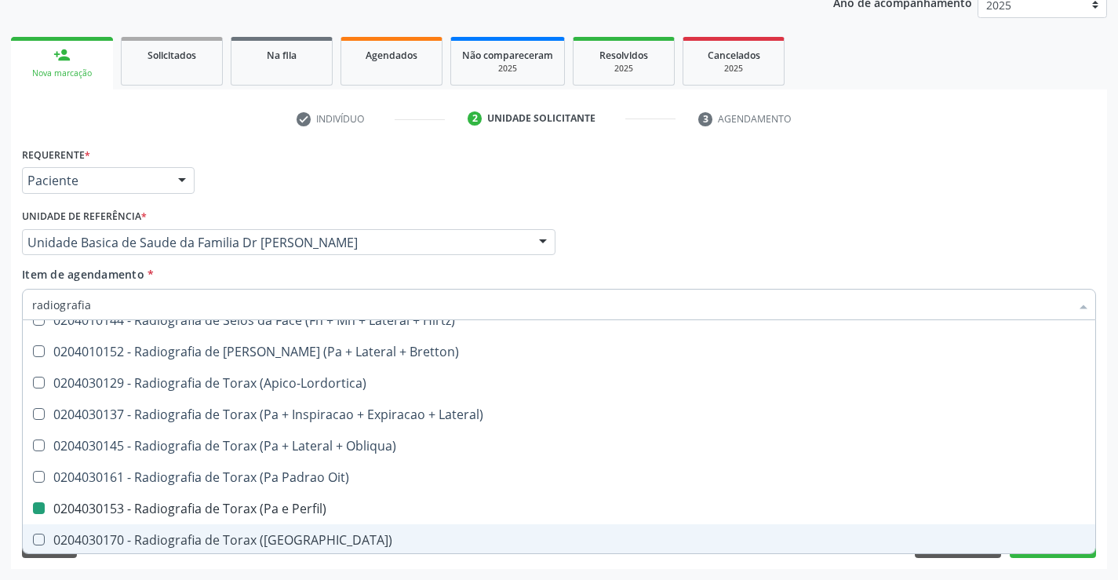
click at [1105, 570] on div "Acompanhamento Acompanhe a situação das marcações correntes e finalizadas Relat…" at bounding box center [559, 234] width 1118 height 691
checkbox Oclusal "true"
checkbox Perfil\) "false"
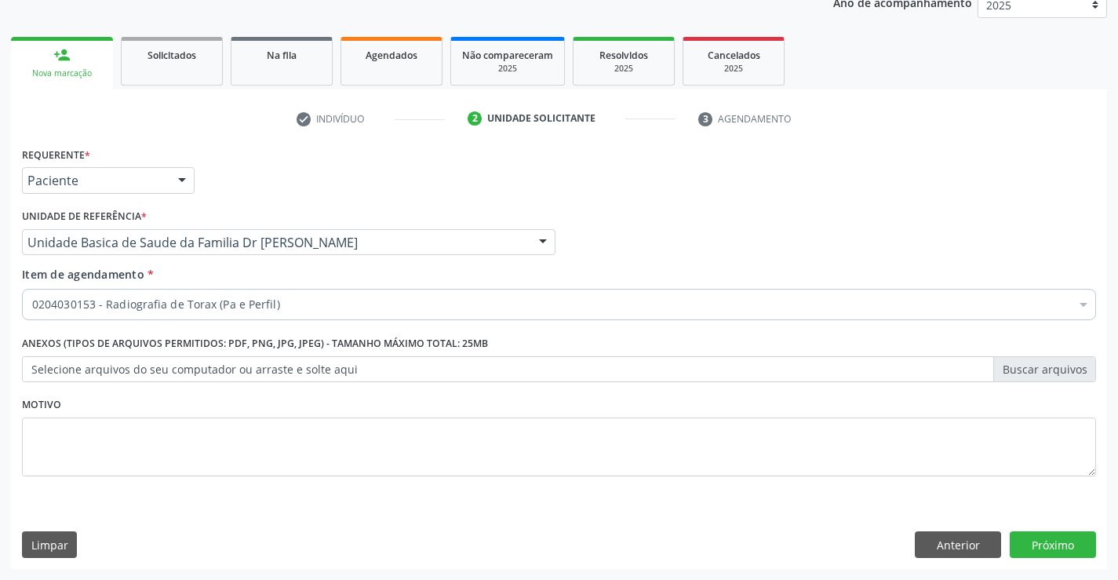
scroll to position [0, 0]
click at [1053, 557] on button "Próximo" at bounding box center [1053, 544] width 86 height 27
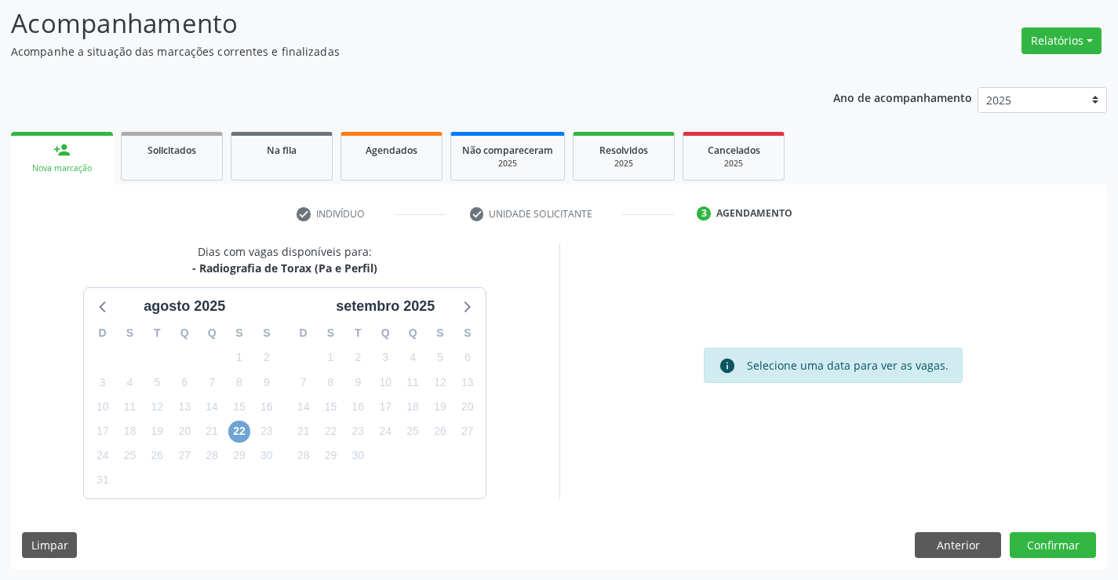
click at [244, 425] on span "22" at bounding box center [239, 432] width 22 height 22
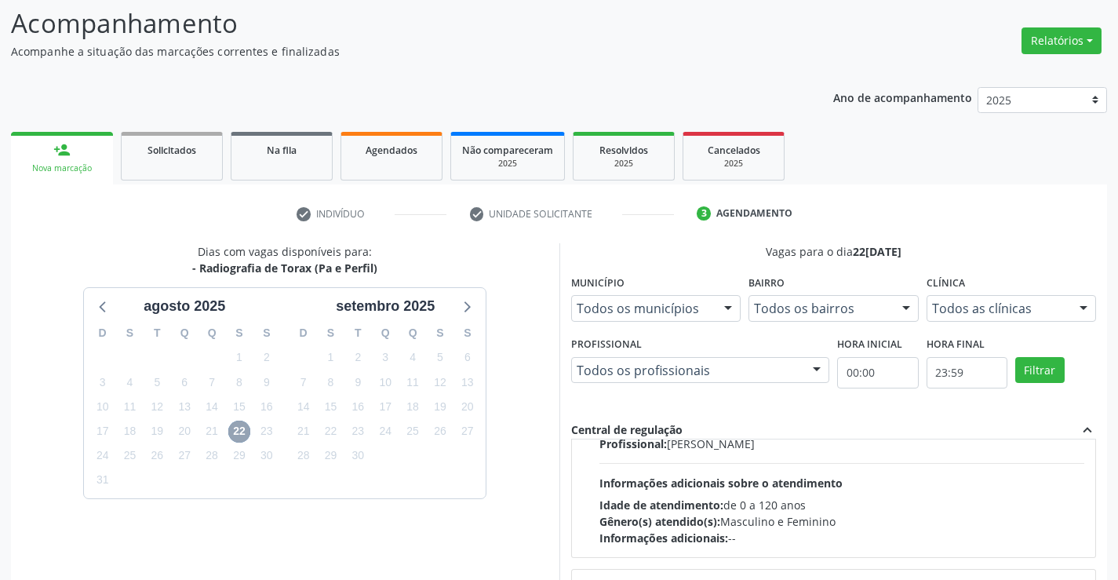
scroll to position [247, 0]
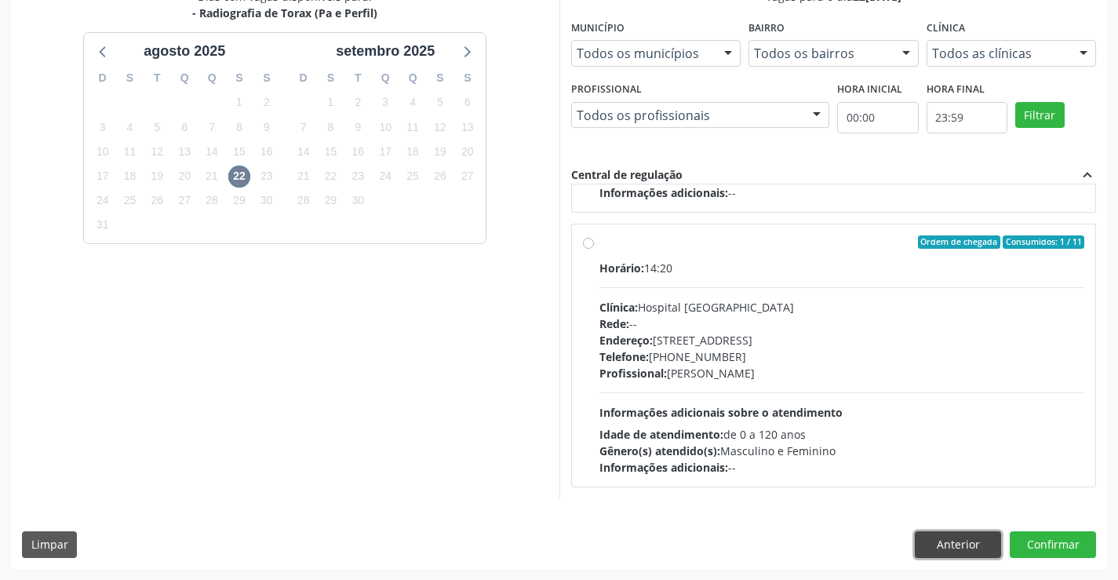
click at [951, 543] on button "Anterior" at bounding box center [958, 544] width 86 height 27
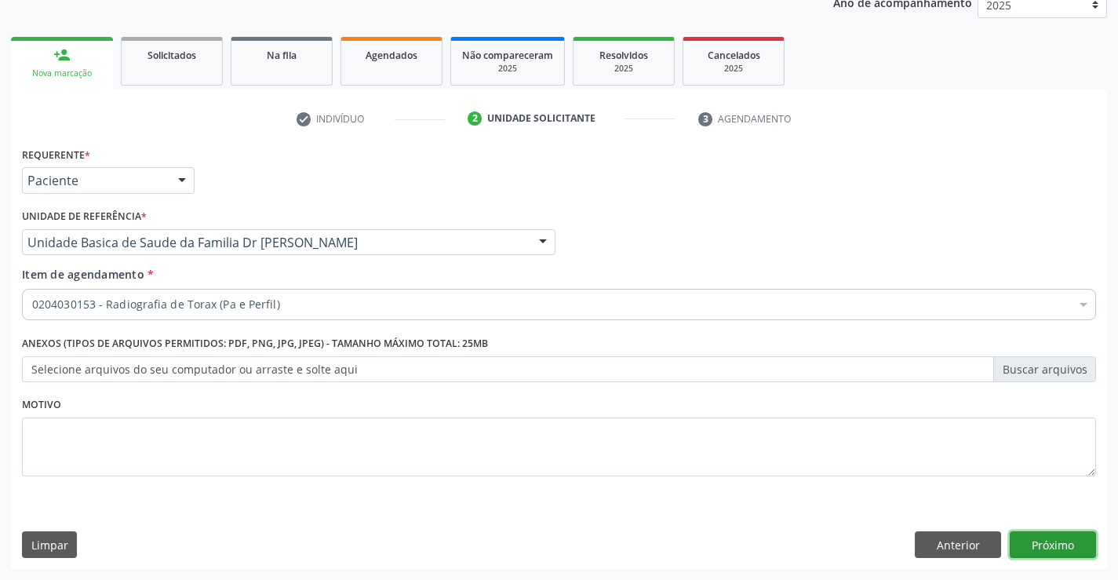
click at [1017, 544] on button "Próximo" at bounding box center [1053, 544] width 86 height 27
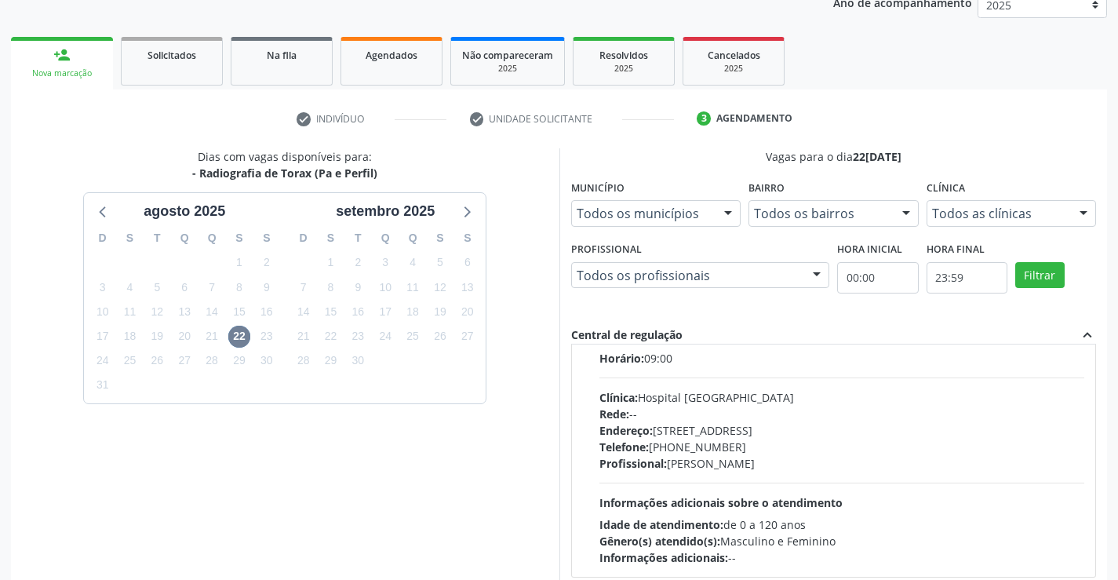
scroll to position [0, 0]
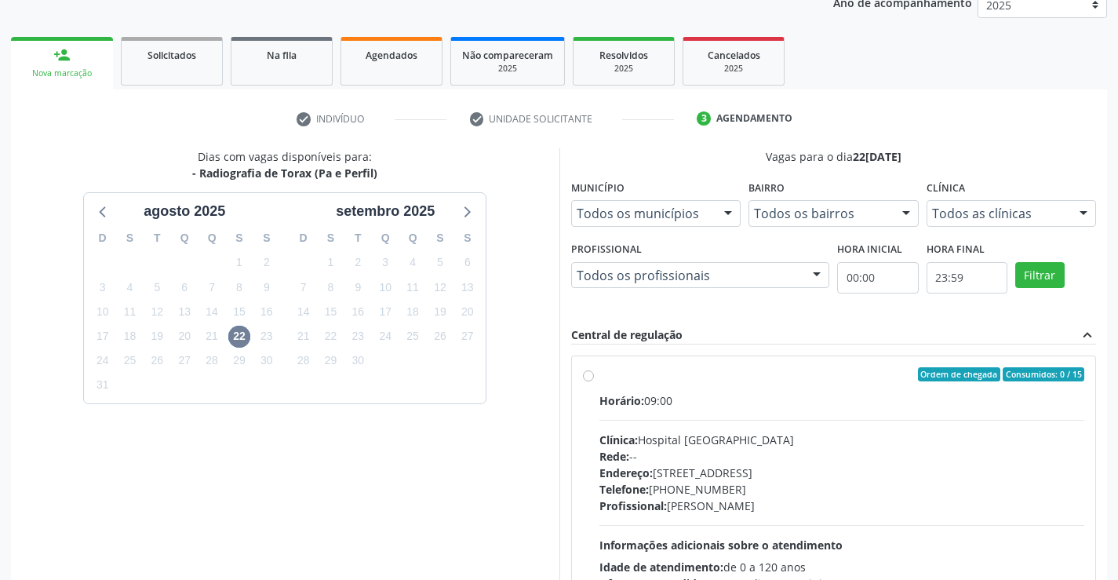
click at [600, 378] on label "Ordem de chegada Consumidos: 0 / 15 Horário: 09:00 Clínica: Hospital Sao Franci…" at bounding box center [843, 487] width 486 height 241
click at [588, 378] on input "Ordem de chegada Consumidos: 0 / 15 Horário: 09:00 Clínica: Hospital Sao Franci…" at bounding box center [588, 374] width 11 height 14
radio input "true"
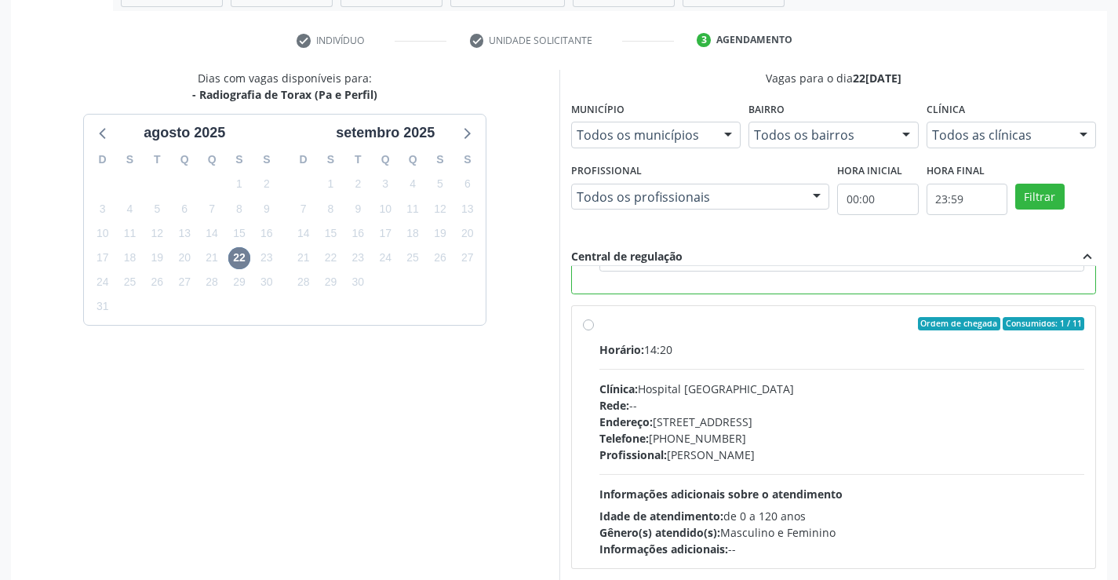
scroll to position [358, 0]
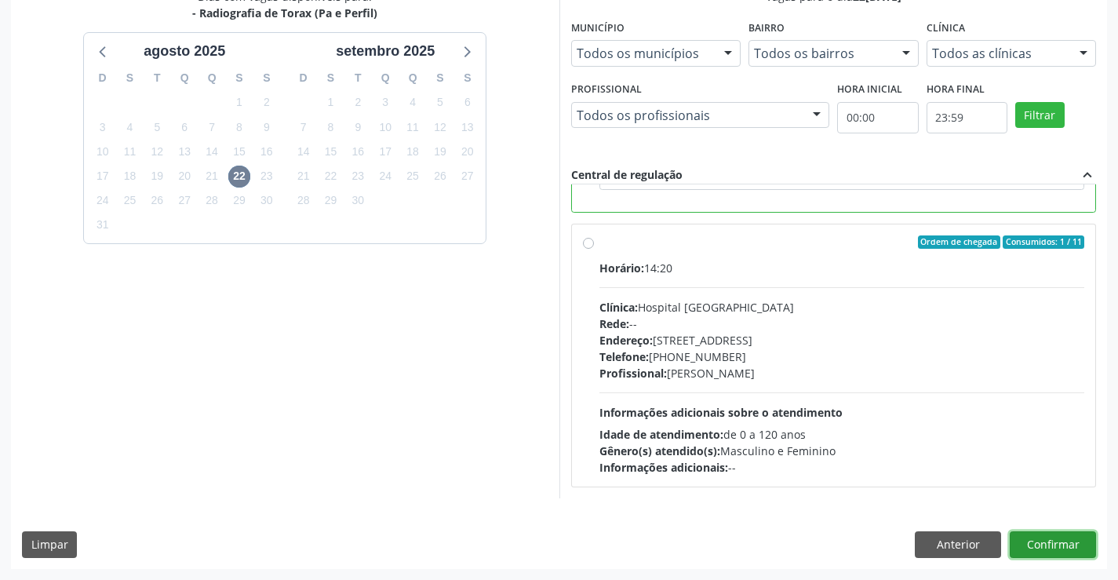
click at [1047, 539] on button "Confirmar" at bounding box center [1053, 544] width 86 height 27
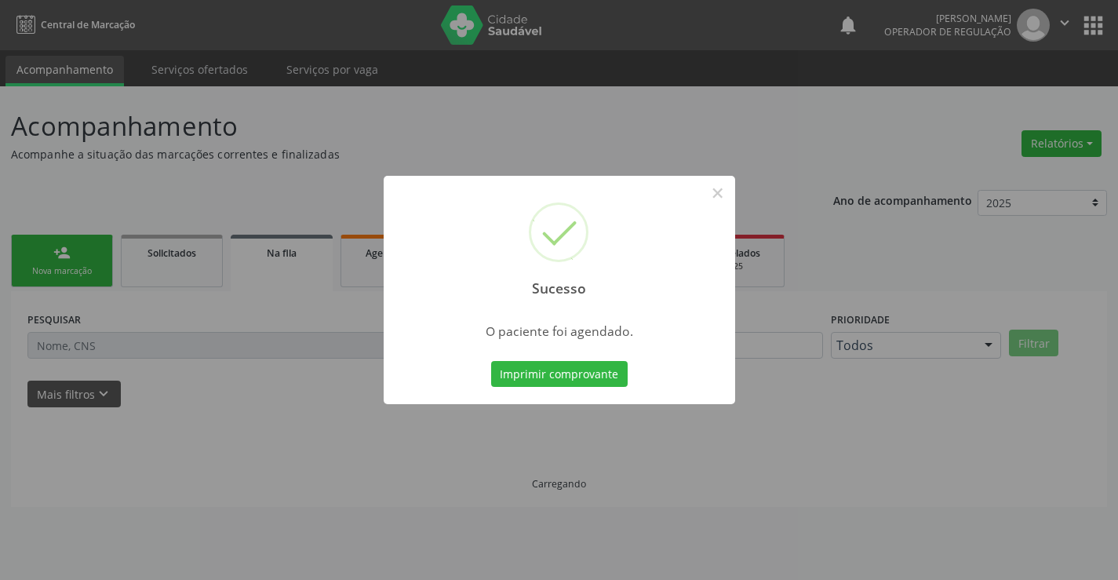
scroll to position [0, 0]
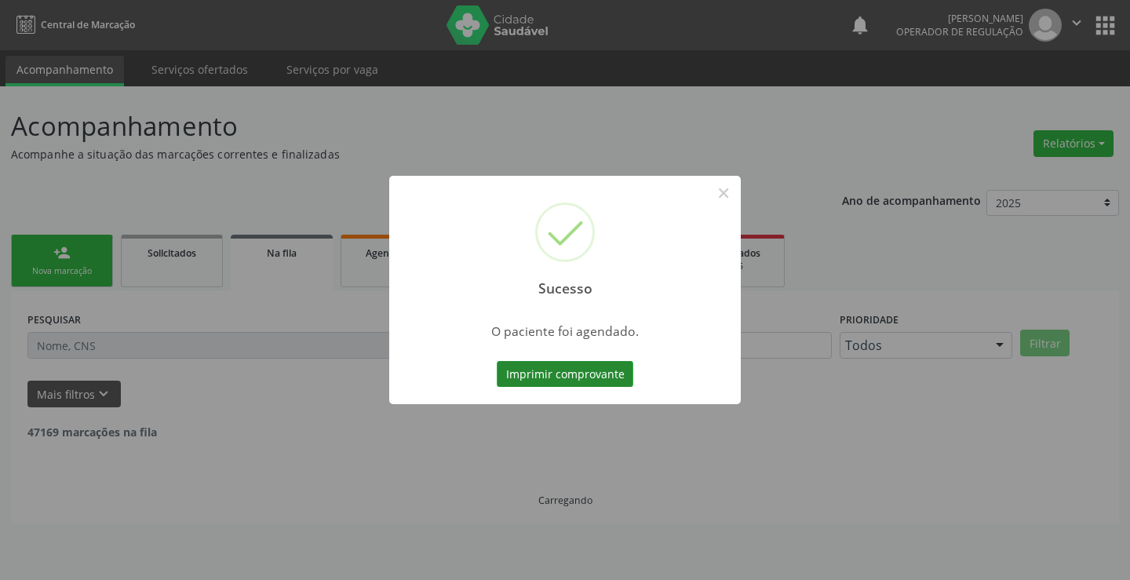
click at [540, 374] on button "Imprimir comprovante" at bounding box center [565, 374] width 137 height 27
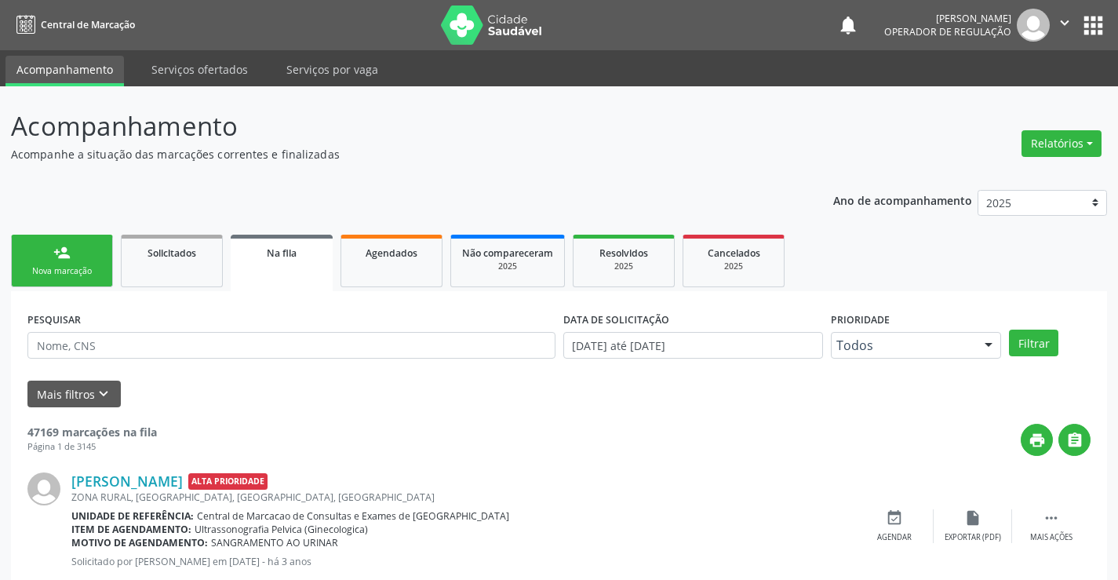
click at [75, 255] on link "person_add Nova marcação" at bounding box center [62, 261] width 102 height 53
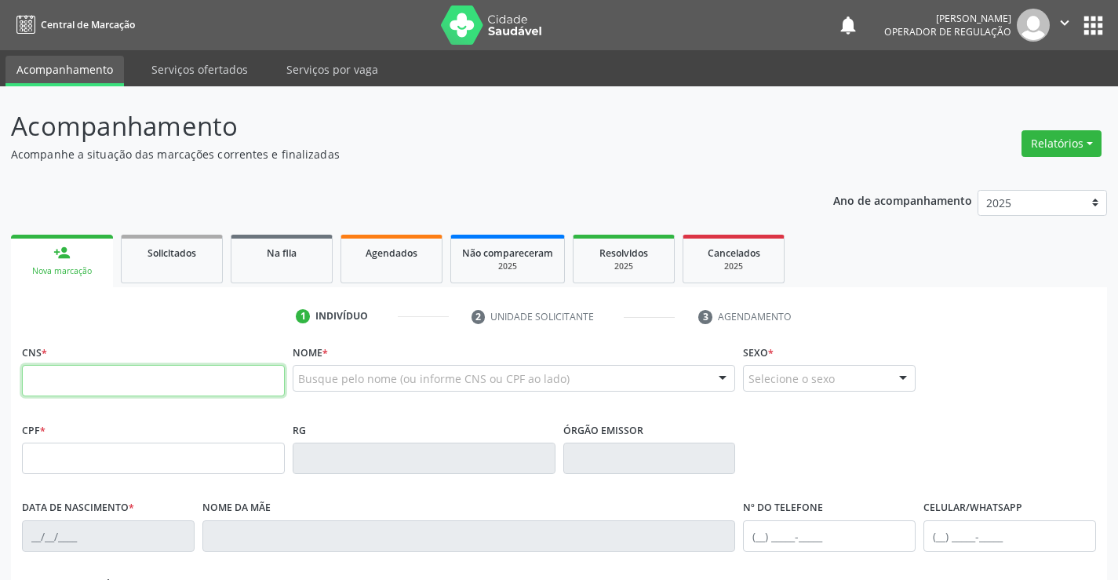
click at [111, 385] on input "text" at bounding box center [153, 380] width 263 height 31
type input "705 0084 6128 1751"
type input "1493451944"
type input "09/02/1994"
type input "(74) 99110-8657"
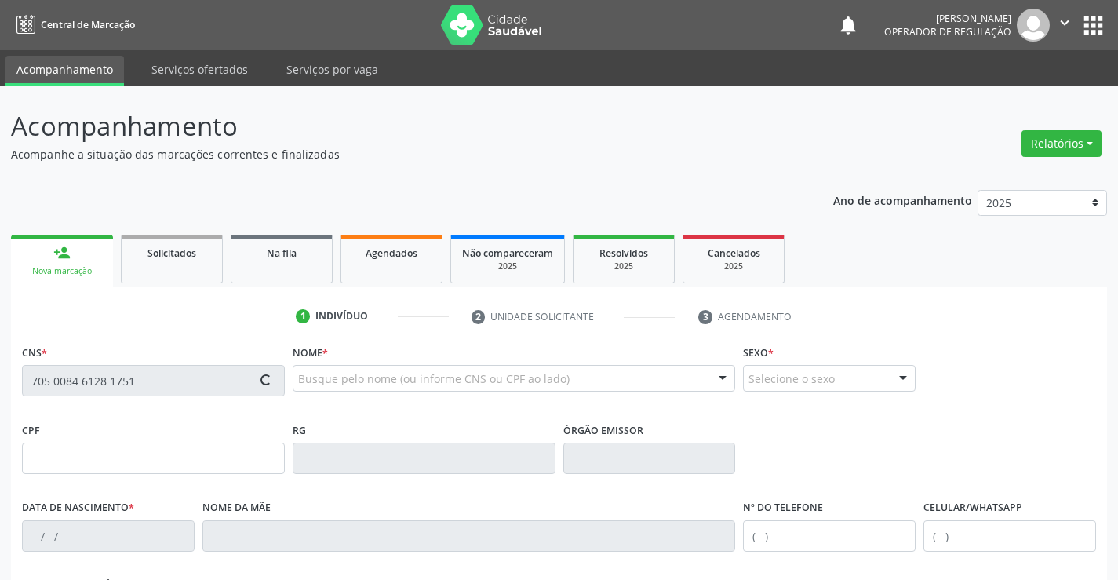
type input "S/N"
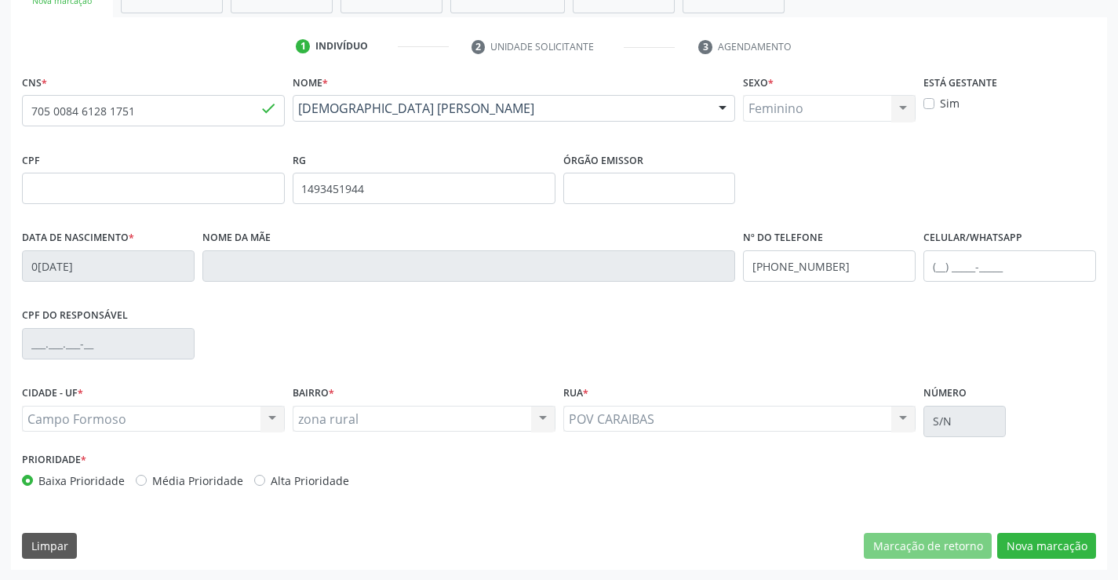
scroll to position [271, 0]
click at [1024, 538] on button "Nova marcação" at bounding box center [1046, 545] width 99 height 27
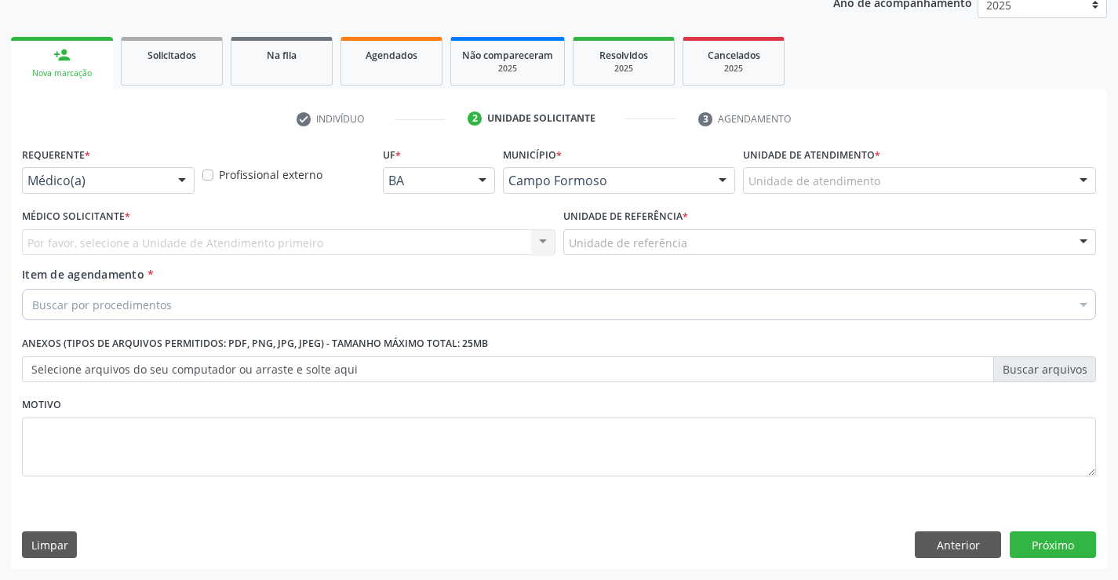
scroll to position [198, 0]
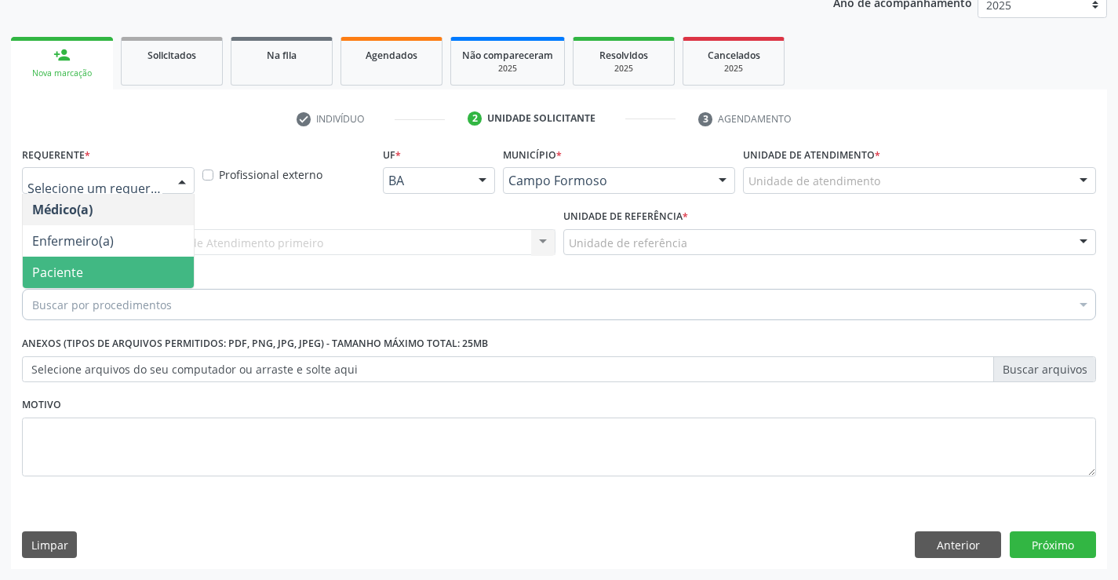
click at [66, 274] on span "Paciente" at bounding box center [57, 272] width 51 height 17
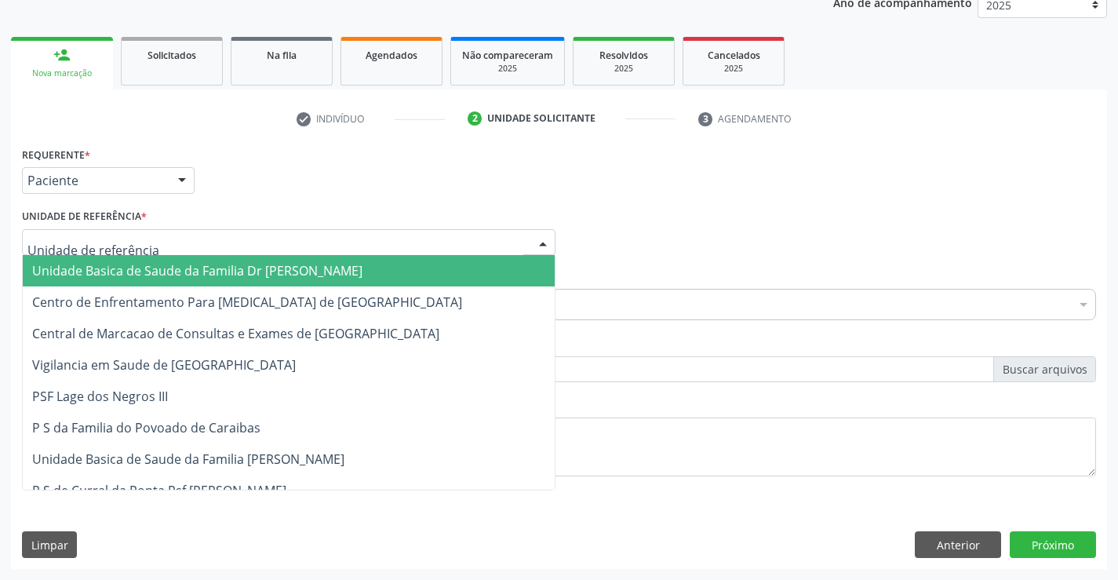
click at [175, 272] on span "Unidade Basica de Saude da Familia Dr [PERSON_NAME]" at bounding box center [197, 270] width 330 height 17
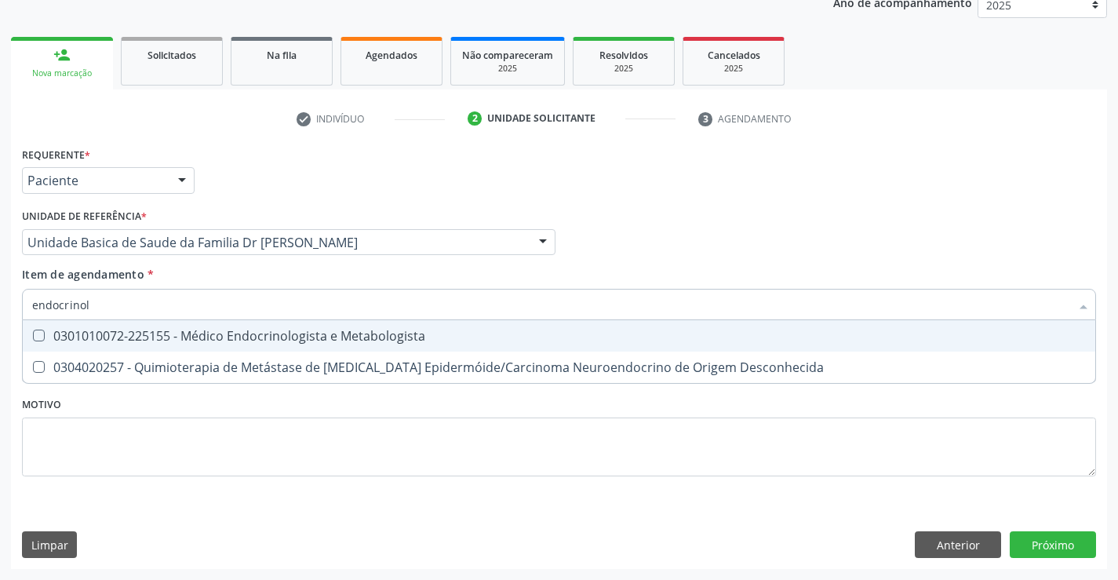
type input "endocrinolo"
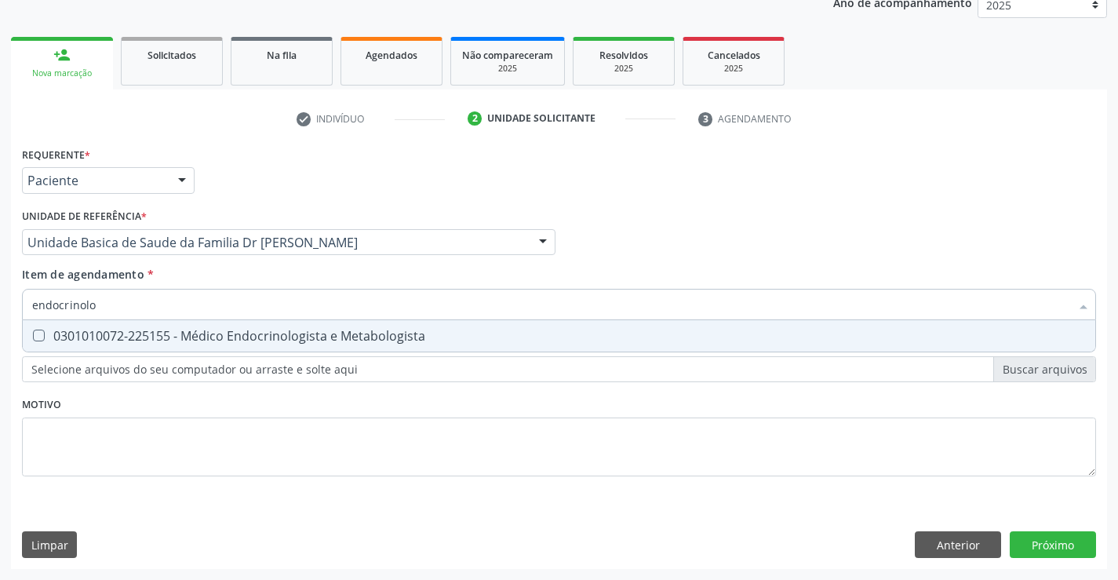
click at [130, 331] on div "0301010072-225155 - Médico Endocrinologista e Metabologista" at bounding box center [559, 336] width 1054 height 13
checkbox Metabologista "true"
click at [1062, 545] on div "Requerente * Paciente Médico(a) Enfermeiro(a) Paciente Nenhum resultado encontr…" at bounding box center [559, 356] width 1096 height 426
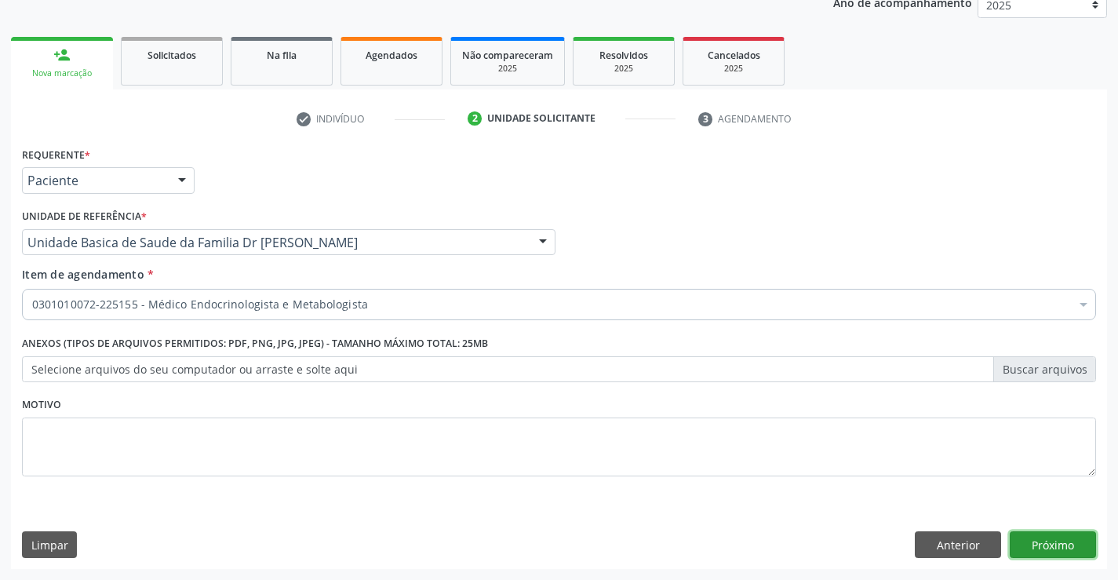
click at [1032, 544] on button "Próximo" at bounding box center [1053, 544] width 86 height 27
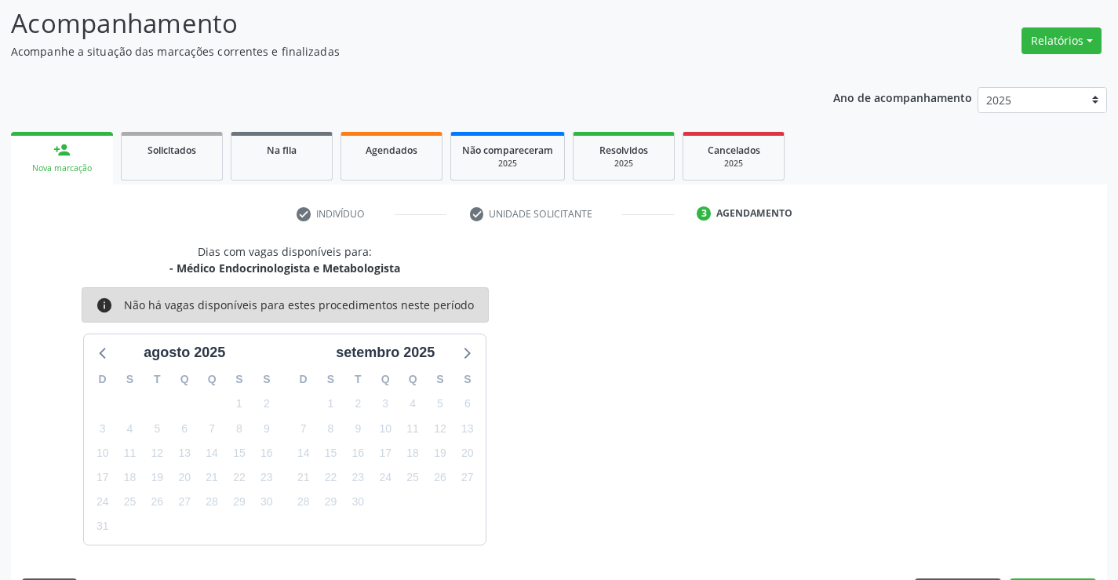
scroll to position [149, 0]
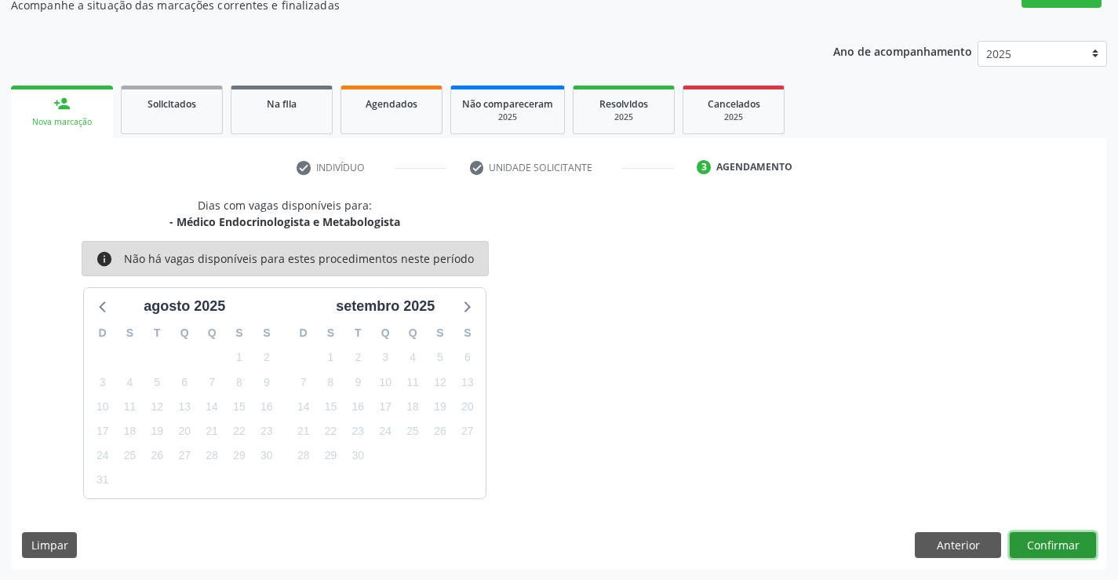
click at [1035, 549] on button "Confirmar" at bounding box center [1053, 545] width 86 height 27
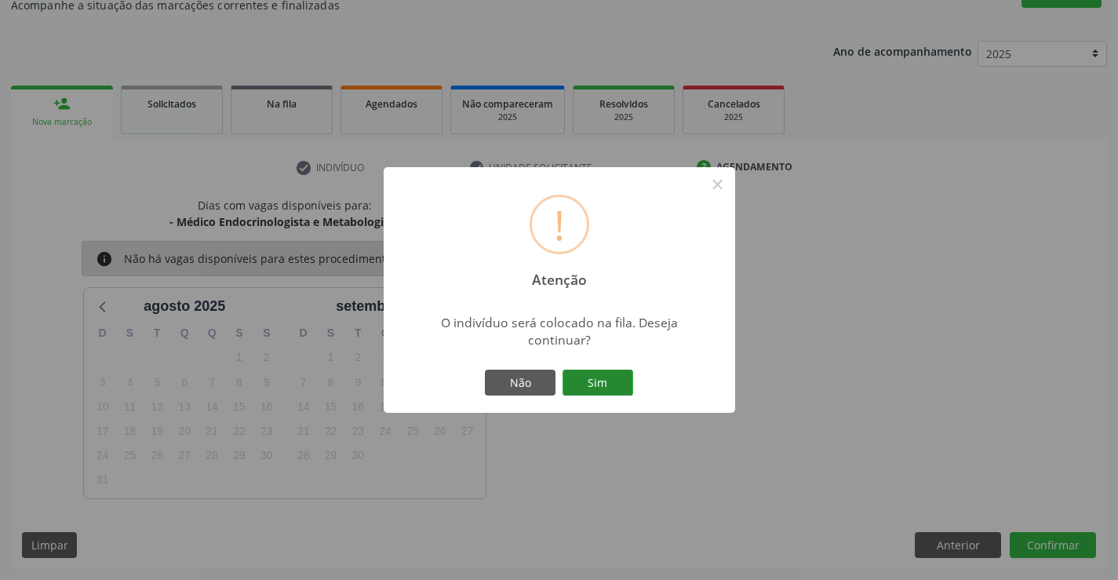
click at [592, 378] on button "Sim" at bounding box center [598, 383] width 71 height 27
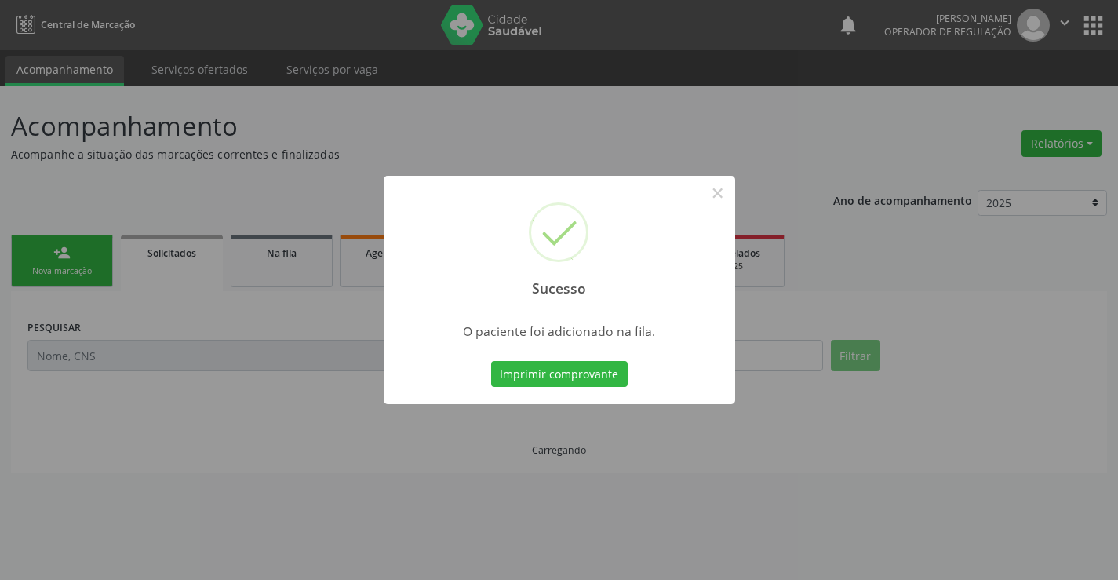
scroll to position [0, 0]
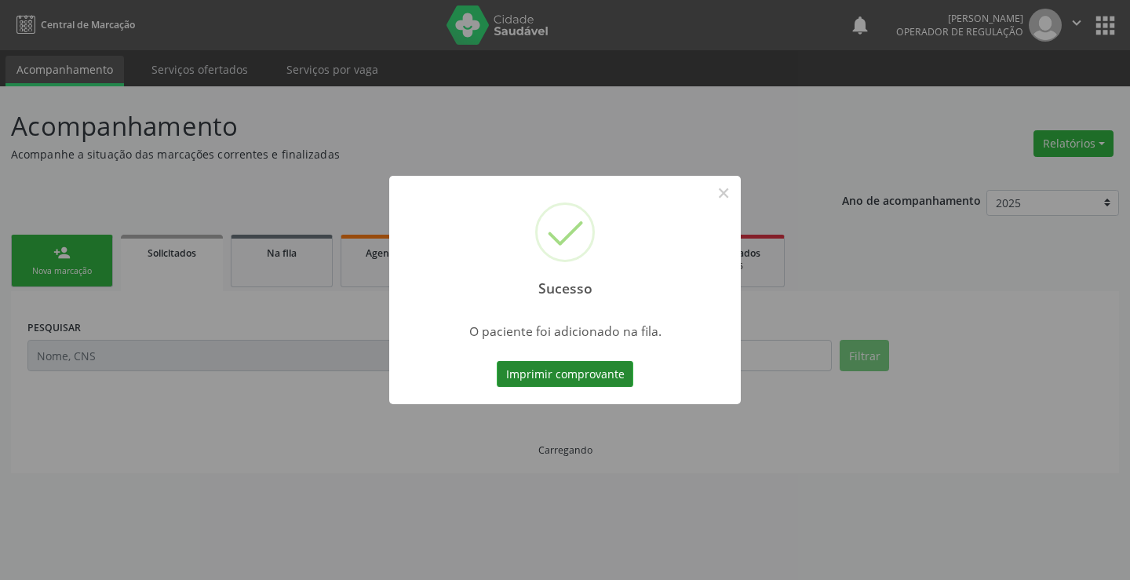
click at [605, 370] on button "Imprimir comprovante" at bounding box center [565, 374] width 137 height 27
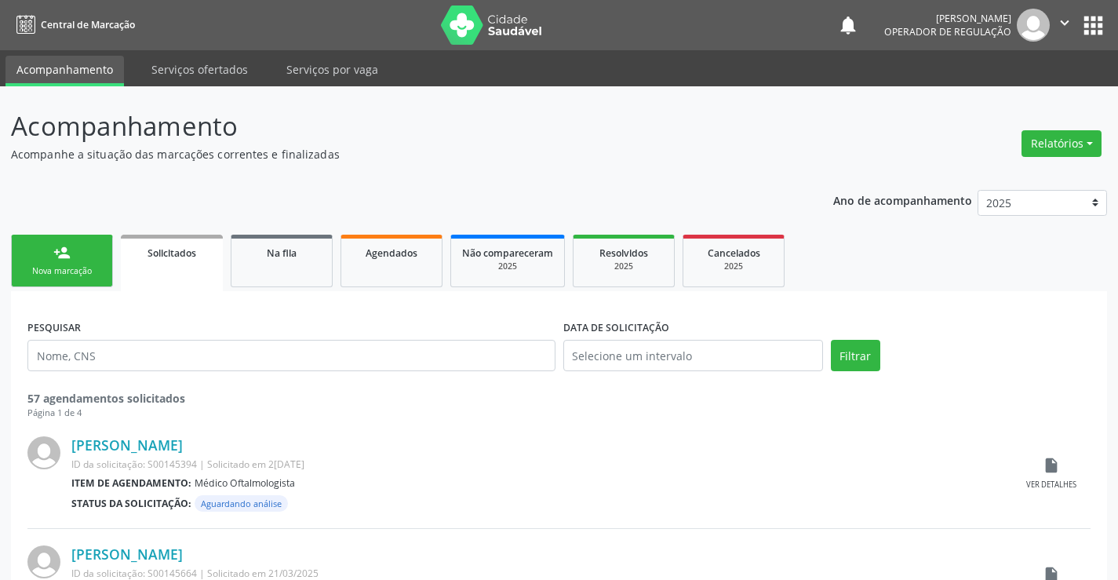
click at [68, 271] on div "Nova marcação" at bounding box center [62, 271] width 78 height 12
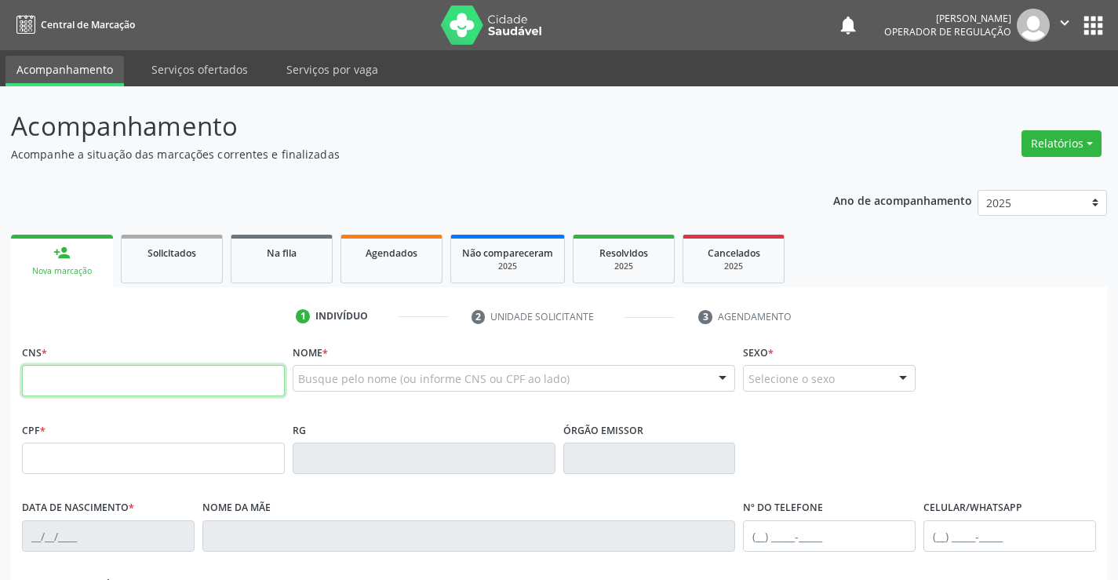
click at [98, 382] on input "text" at bounding box center [153, 380] width 263 height 31
type input "701 4026 9568 6632"
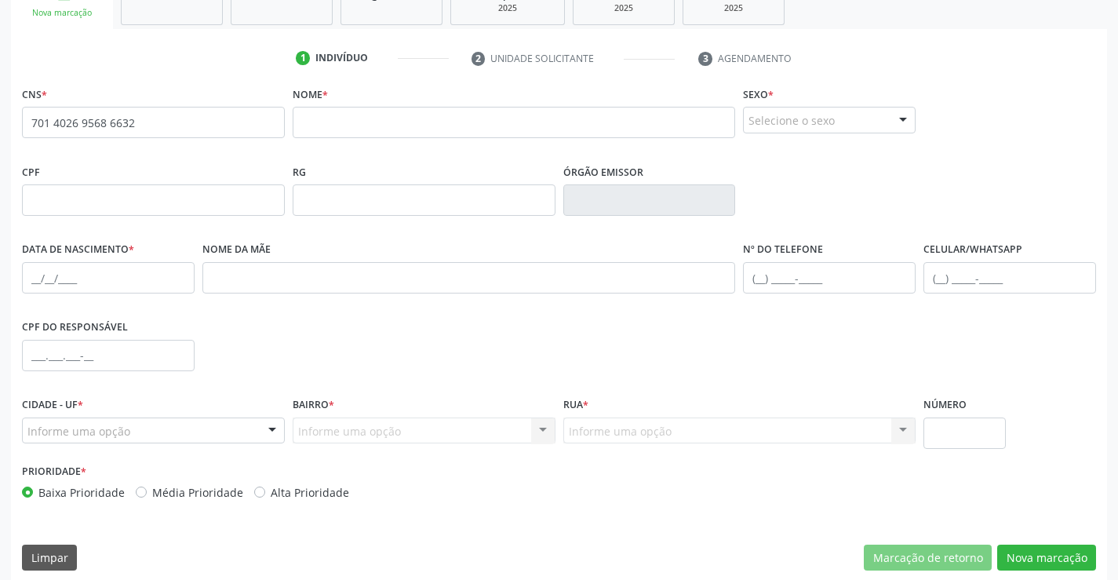
scroll to position [271, 0]
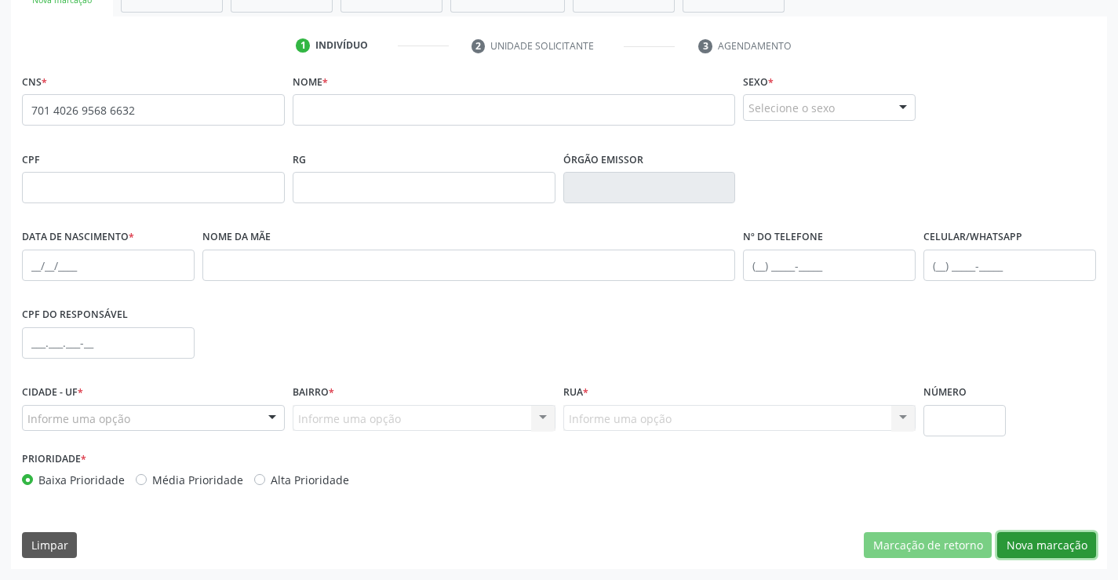
click at [1049, 547] on button "Nova marcação" at bounding box center [1046, 545] width 99 height 27
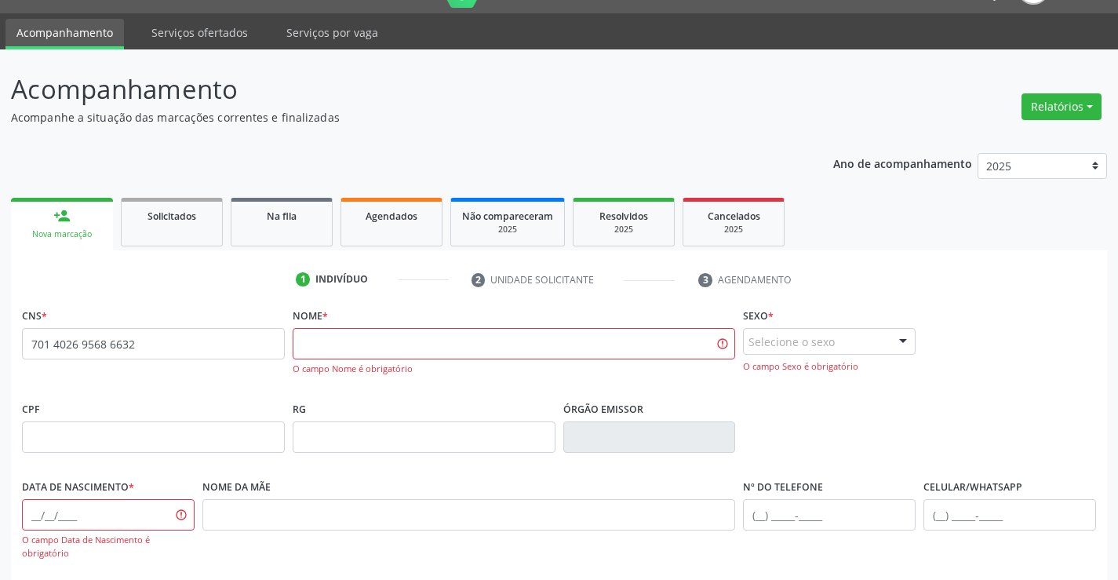
scroll to position [35, 0]
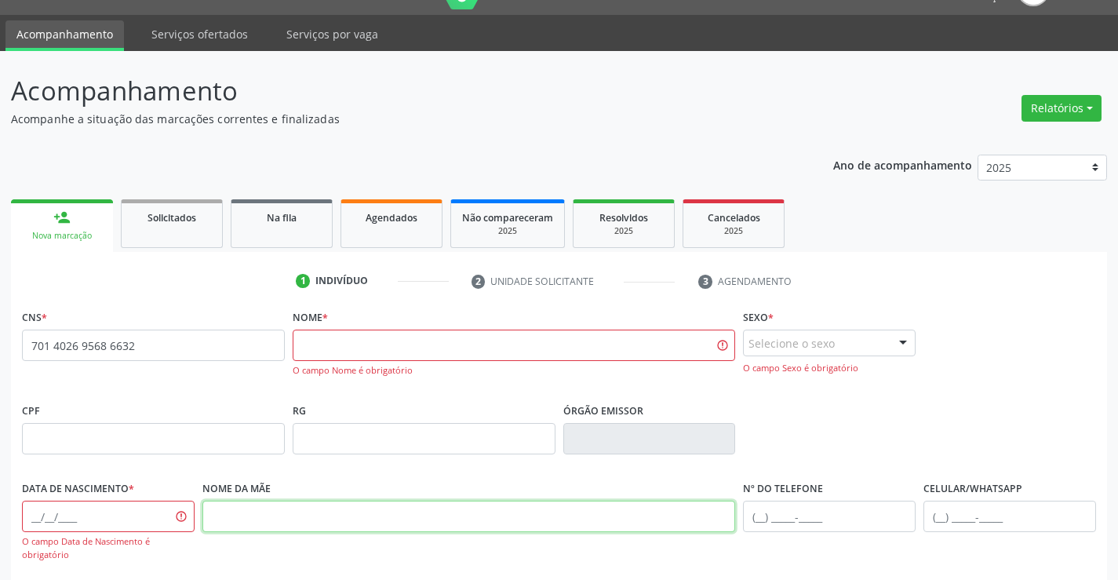
click at [290, 509] on input "text" at bounding box center [469, 516] width 534 height 31
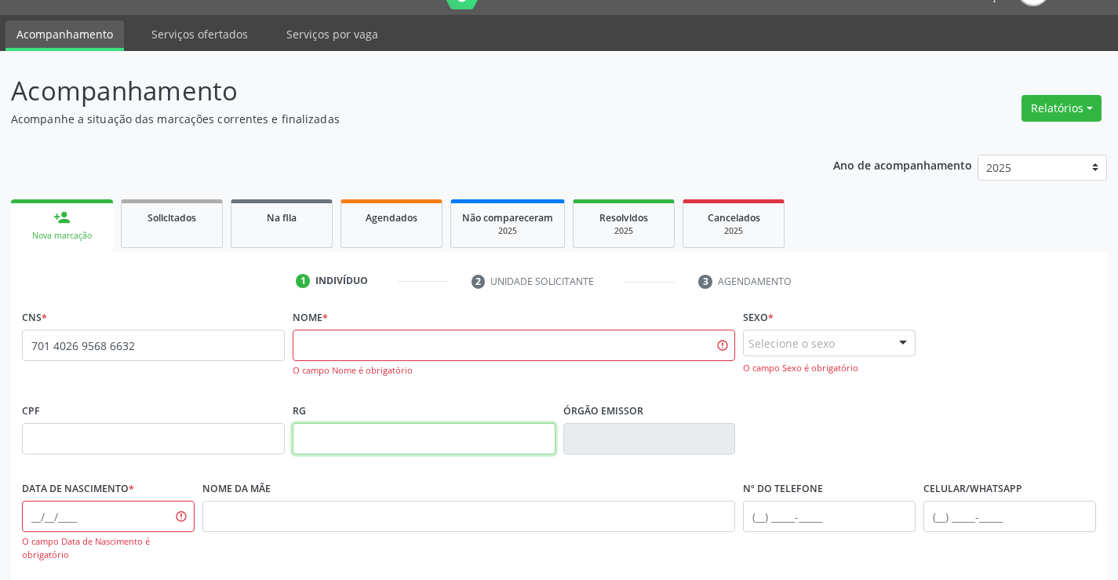
click at [395, 436] on input "text" at bounding box center [424, 438] width 263 height 31
click at [337, 333] on input "text" at bounding box center [514, 345] width 443 height 31
drag, startPoint x: 428, startPoint y: 339, endPoint x: 237, endPoint y: 346, distance: 191.6
click at [237, 346] on div "CNS * 701 4026 9568 6632 none Nome * claudina sousa santos O campo Nome é obrig…" at bounding box center [559, 351] width 1082 height 93
type input "CLAUDIANA SOUSA SANTOS"
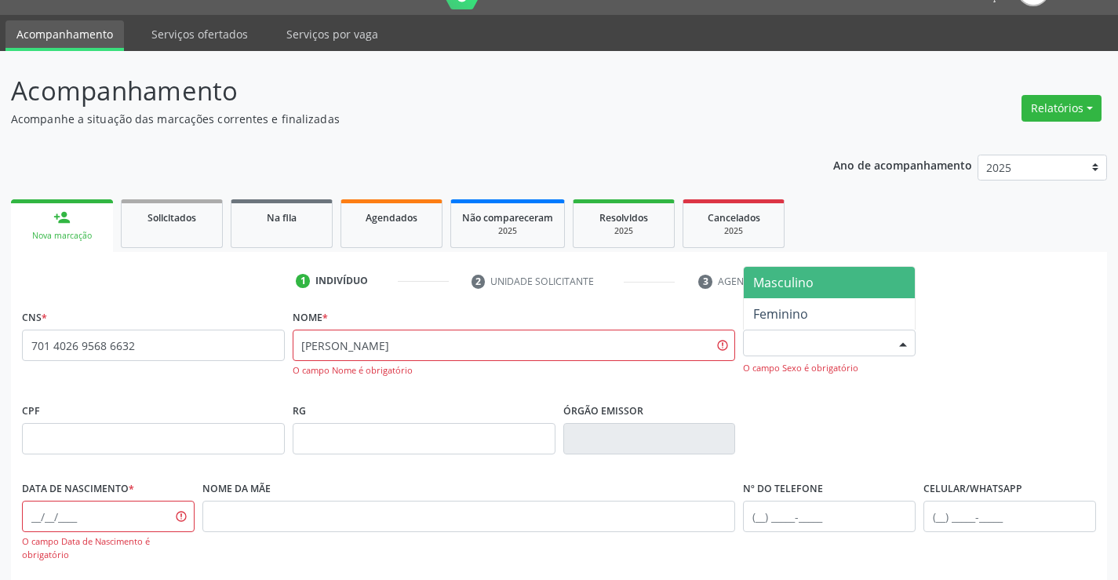
click at [767, 334] on div "Selecione o sexo" at bounding box center [829, 343] width 173 height 27
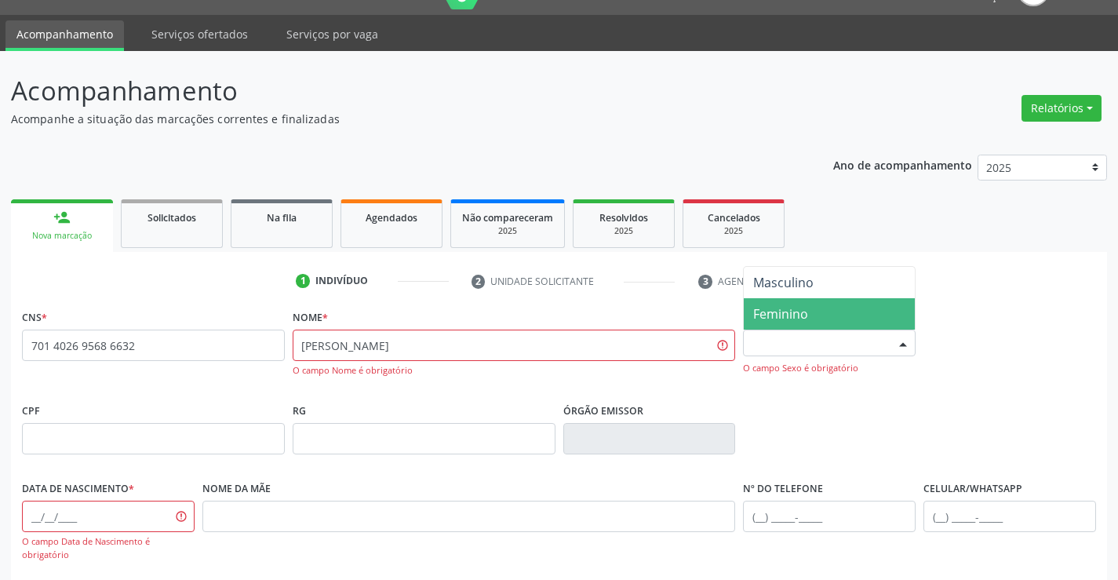
click at [776, 312] on span "Feminino" at bounding box center [780, 313] width 55 height 17
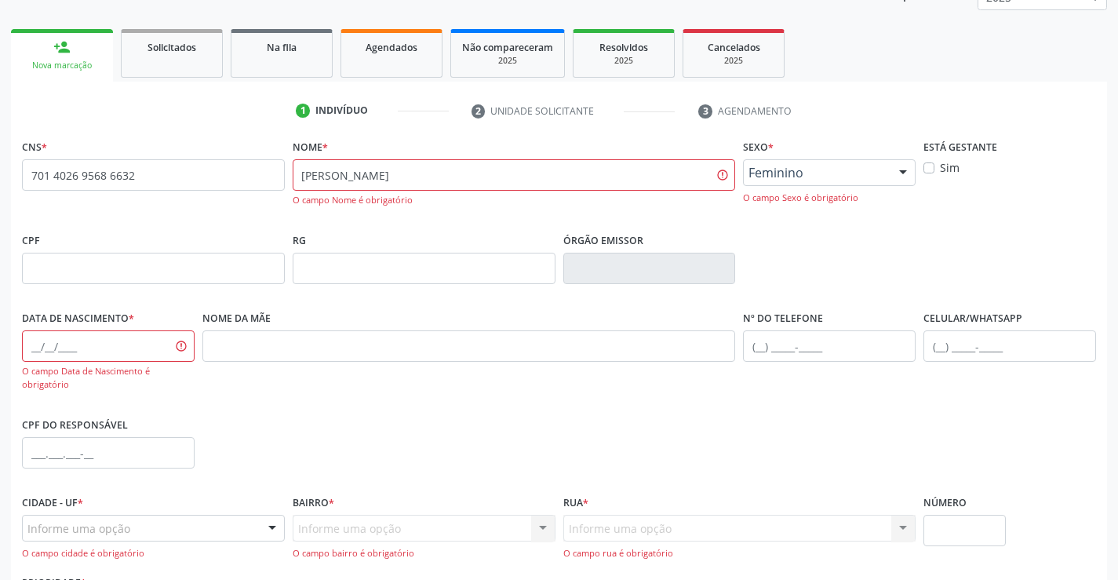
scroll to position [271, 0]
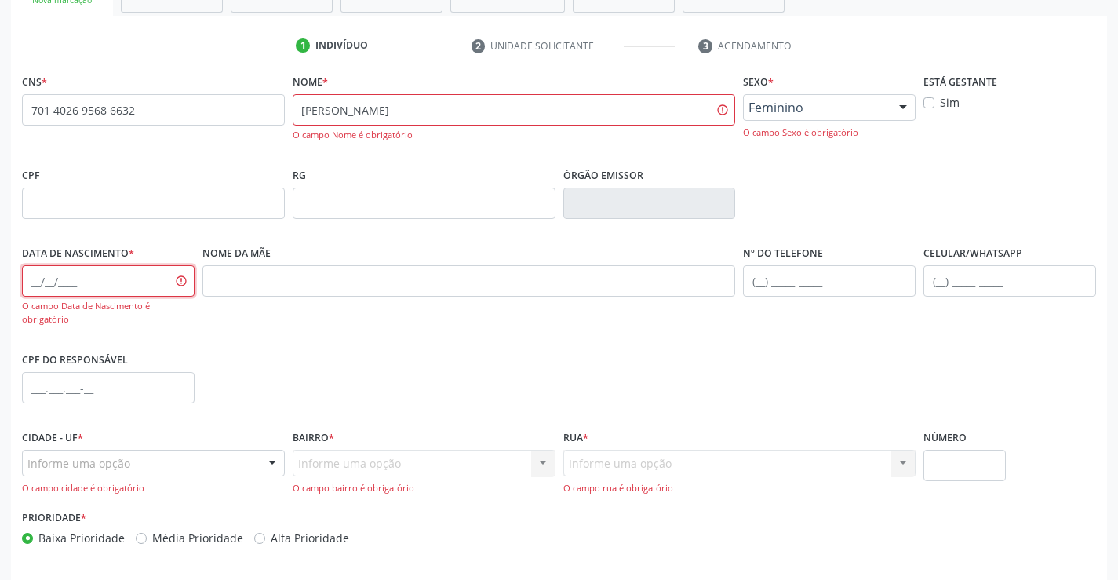
click at [59, 290] on input "text" at bounding box center [108, 280] width 173 height 31
type input "08/10/1988"
click at [772, 285] on input "text" at bounding box center [829, 280] width 173 height 31
type input "(74) 99917-4244"
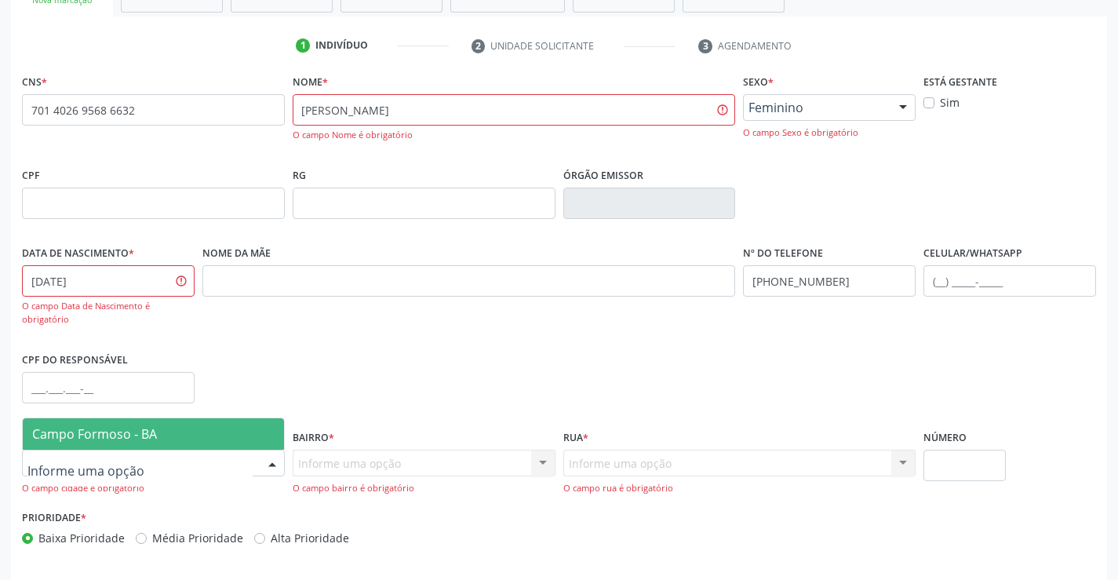
click at [63, 436] on span "Campo Formoso - BA" at bounding box center [94, 433] width 125 height 17
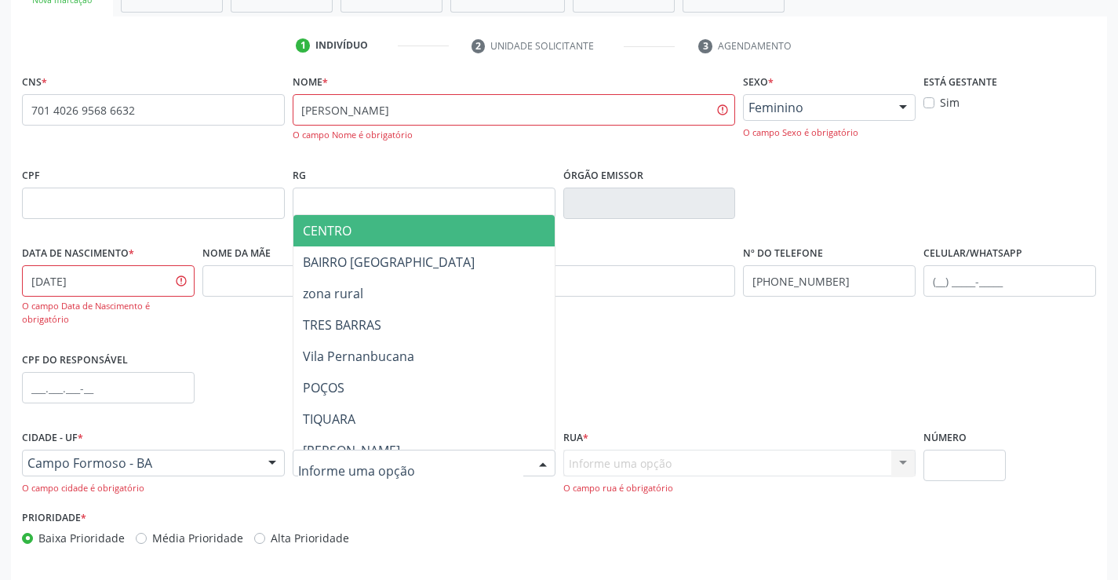
click at [348, 453] on div at bounding box center [424, 463] width 263 height 27
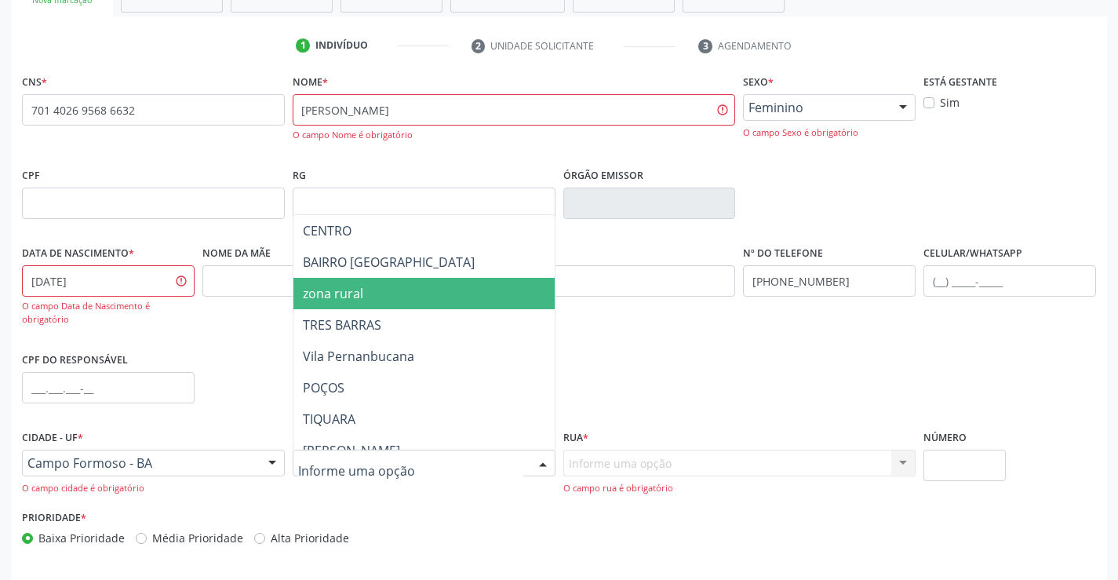
click at [333, 300] on span "zona rural" at bounding box center [333, 293] width 60 height 17
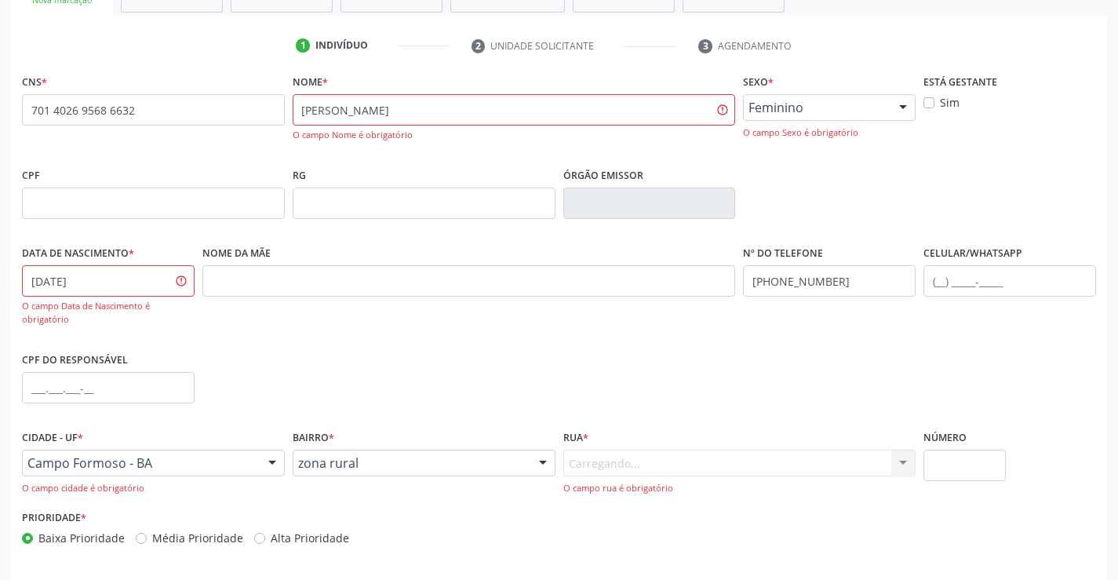
click at [620, 465] on div "Carregando... Nenhum resultado encontrado para: " " Nenhuma opção encontrada. D…" at bounding box center [739, 472] width 353 height 45
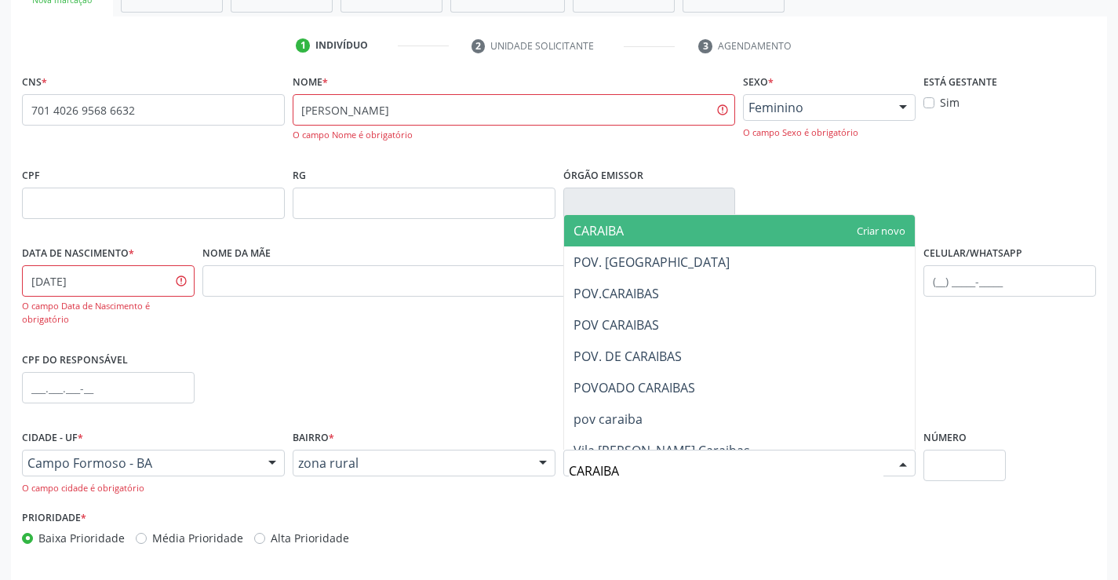
type input "CARAIBAS"
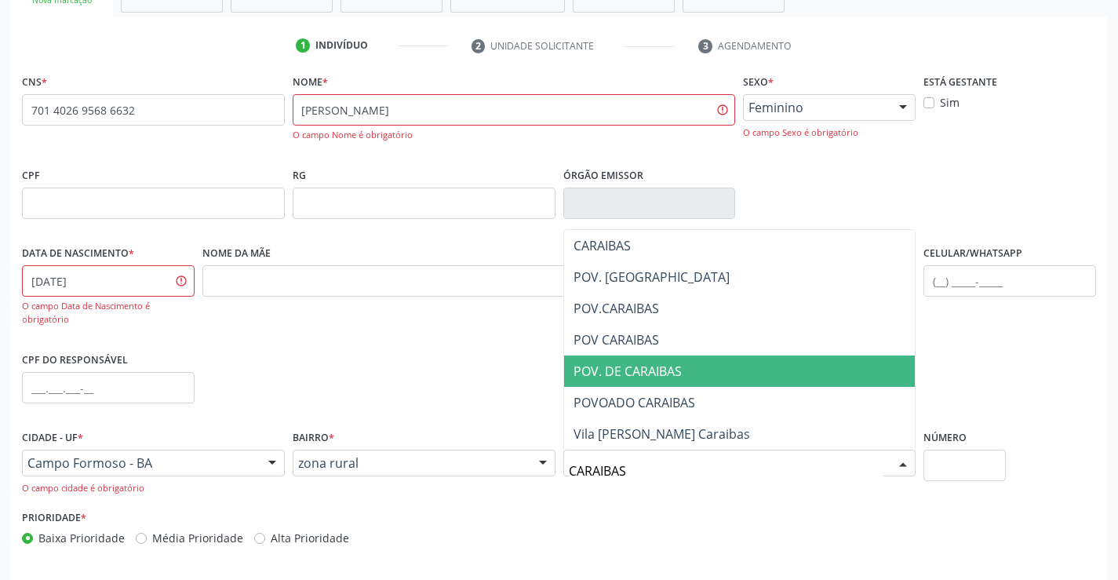
click at [663, 377] on span "POV. DE CARAIBAS" at bounding box center [628, 371] width 108 height 17
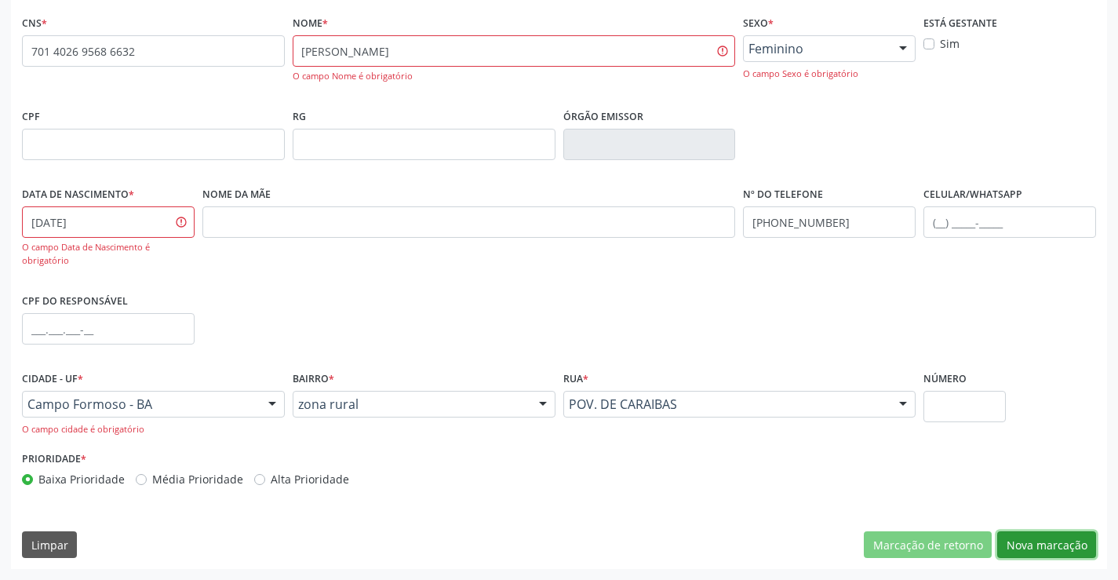
click at [1022, 540] on button "Nova marcação" at bounding box center [1046, 544] width 99 height 27
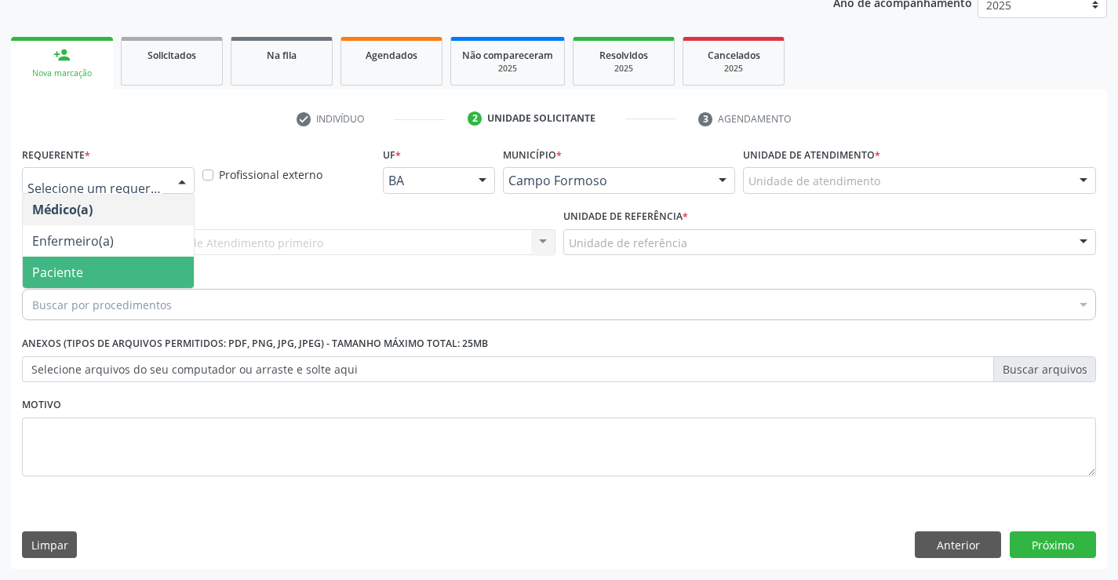
click at [70, 267] on span "Paciente" at bounding box center [57, 272] width 51 height 17
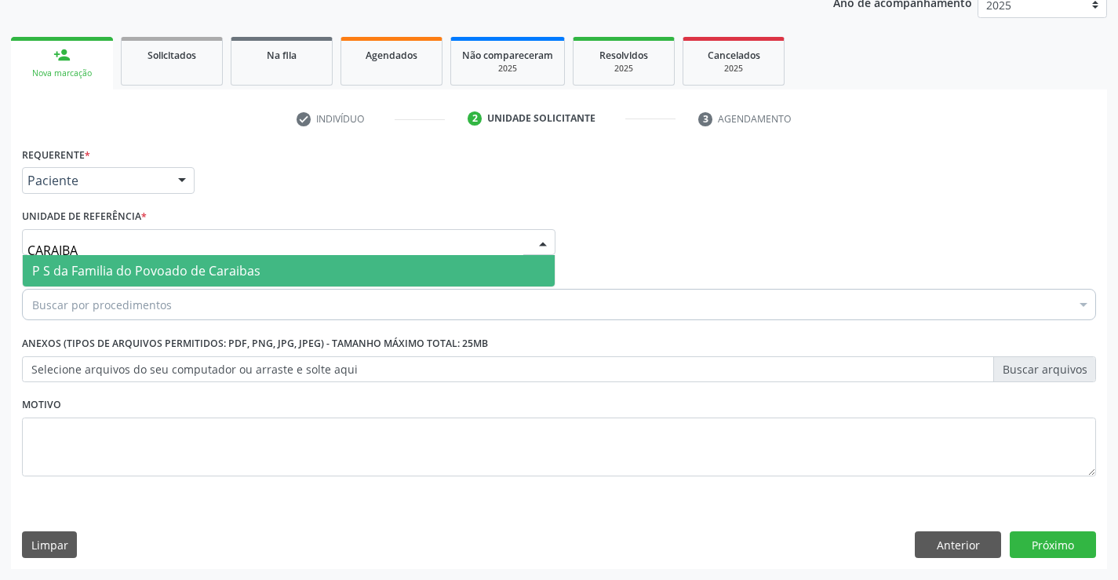
type input "CARAIBAS"
click at [199, 268] on span "P S da Familia do Povoado de Caraibas" at bounding box center [146, 270] width 228 height 17
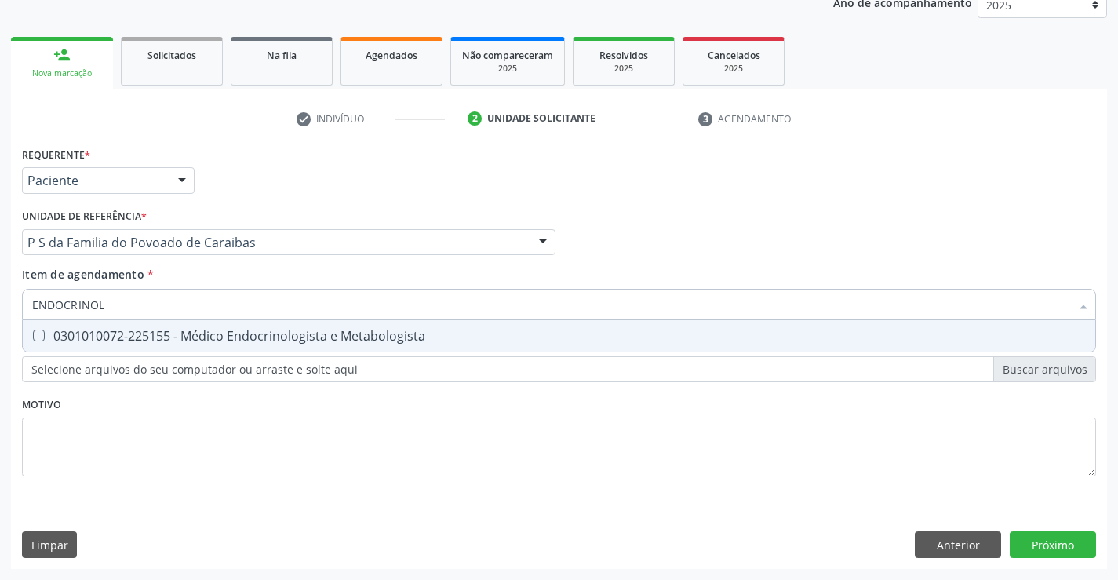
type input "ENDOCRINOLO"
click at [180, 346] on span "0301010072-225155 - Médico Endocrinologista e Metabologista" at bounding box center [559, 335] width 1073 height 31
checkbox Metabologista "true"
click at [1073, 552] on div "Requerente * Paciente Médico(a) Enfermeiro(a) Paciente Nenhum resultado encontr…" at bounding box center [559, 356] width 1096 height 426
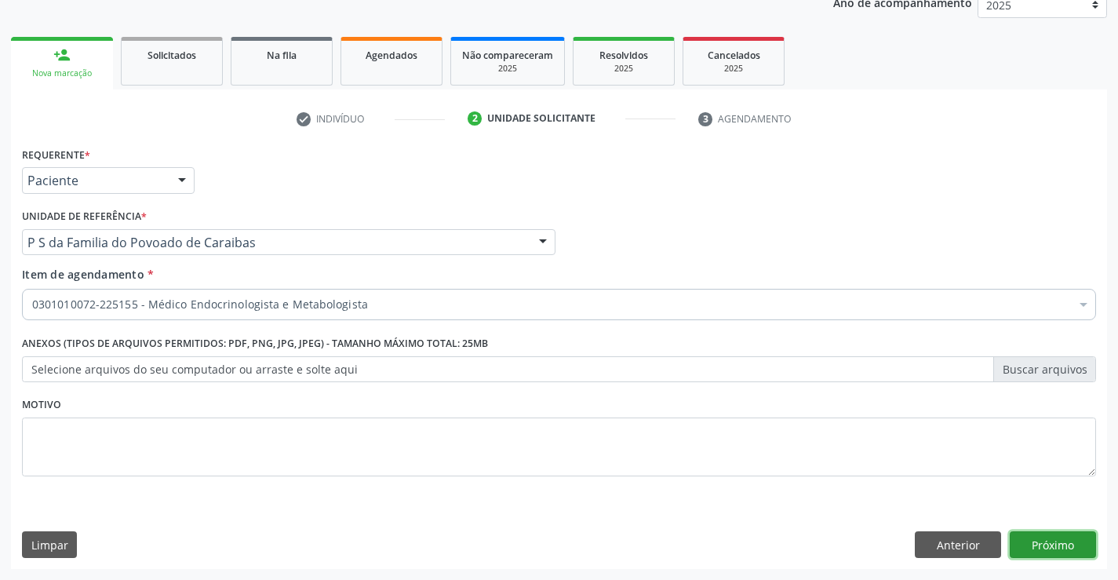
click at [1049, 541] on button "Próximo" at bounding box center [1053, 544] width 86 height 27
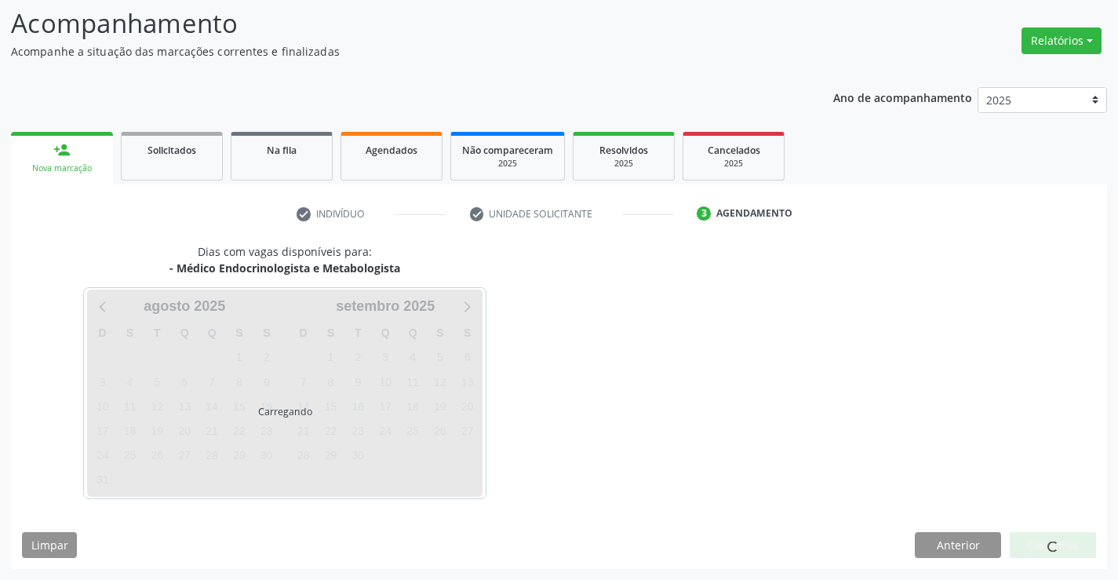
scroll to position [149, 0]
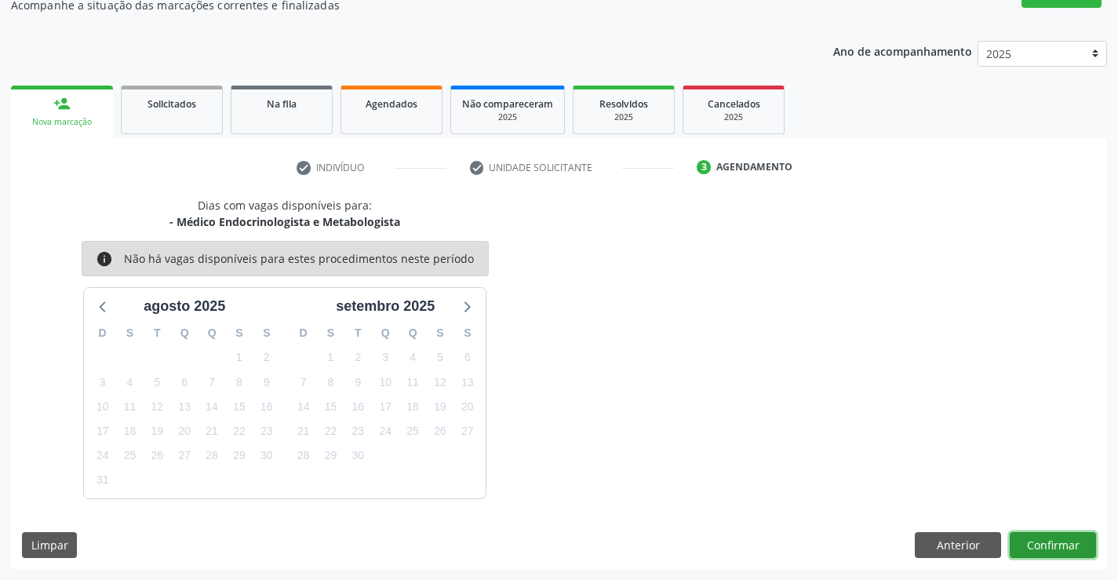
click at [1021, 549] on button "Confirmar" at bounding box center [1053, 545] width 86 height 27
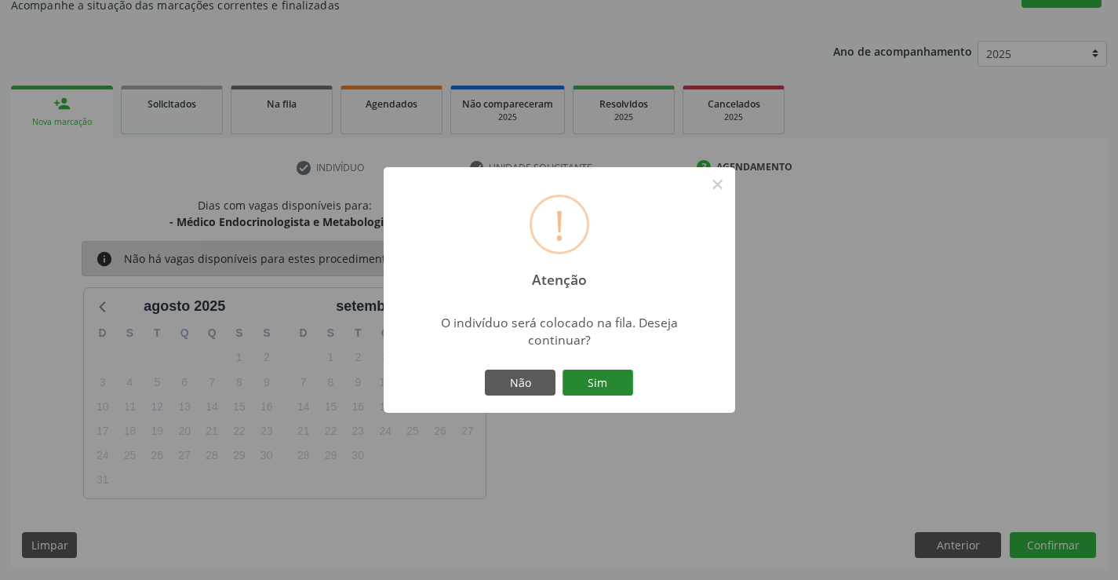
click at [628, 383] on button "Sim" at bounding box center [598, 383] width 71 height 27
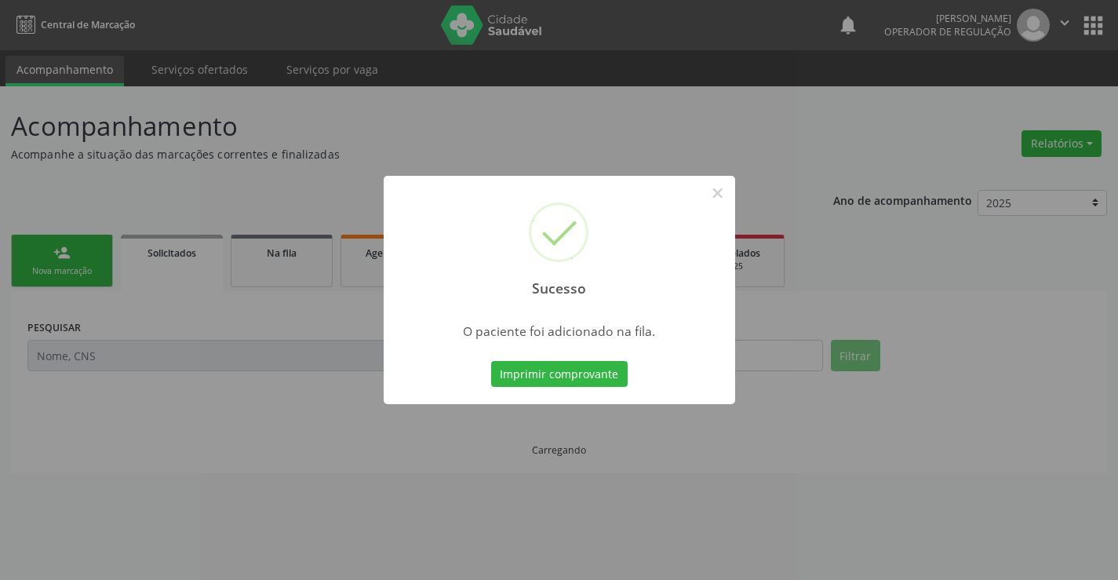
scroll to position [0, 0]
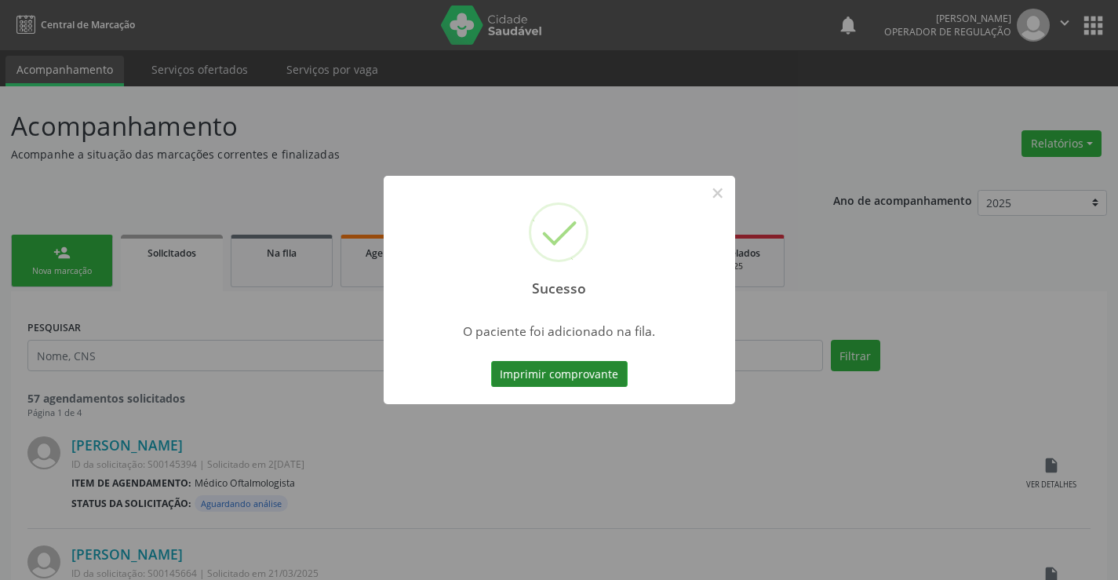
click at [621, 374] on button "Imprimir comprovante" at bounding box center [559, 374] width 137 height 27
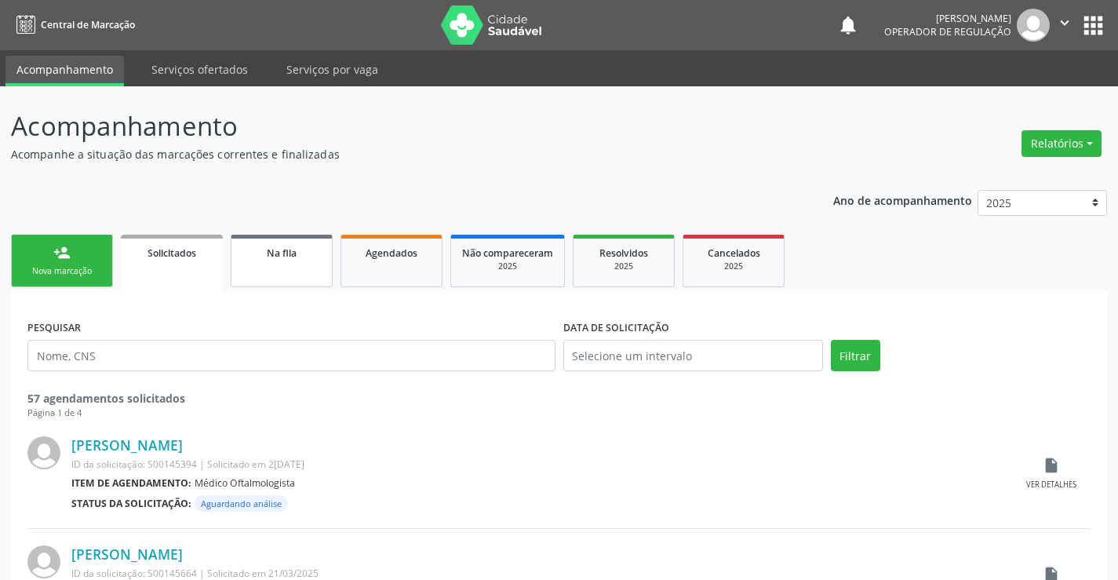
click at [297, 272] on link "Na fila" at bounding box center [282, 261] width 102 height 53
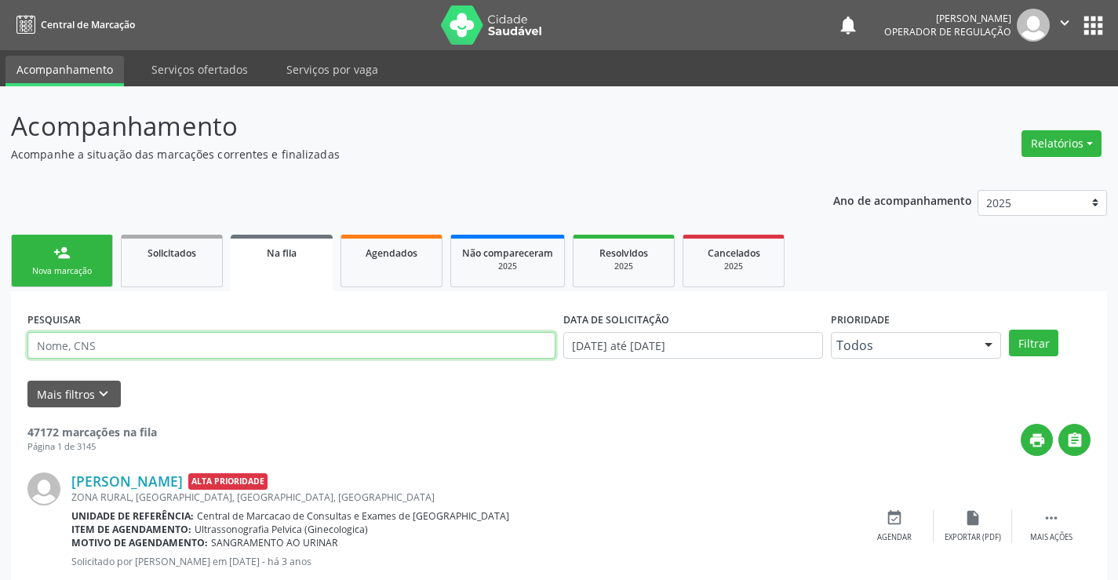
click at [111, 345] on input "text" at bounding box center [291, 345] width 528 height 27
type input "700802450368288"
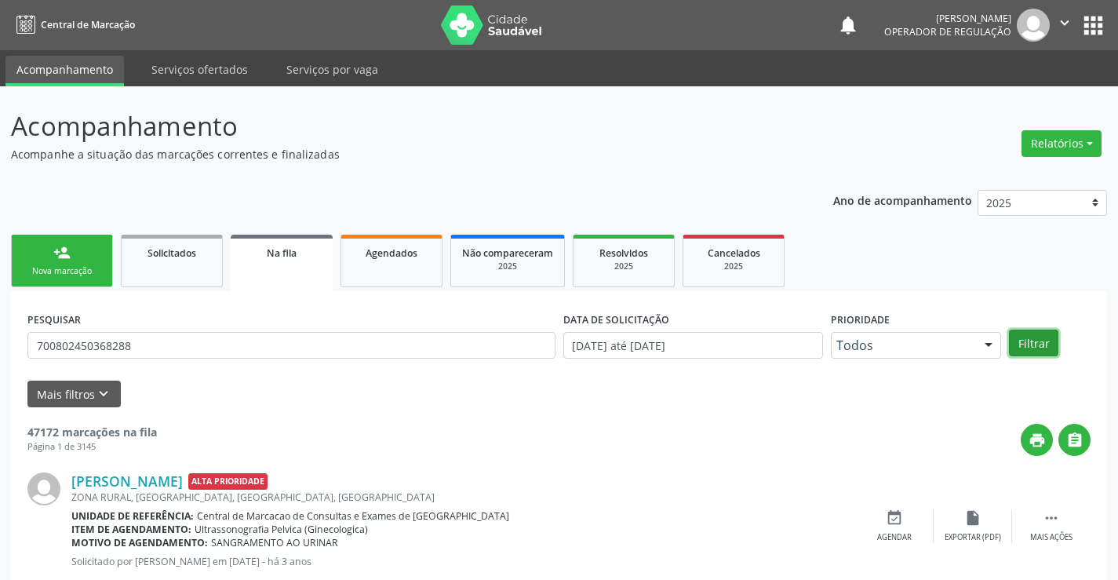
click at [1044, 343] on button "Filtrar" at bounding box center [1033, 343] width 49 height 27
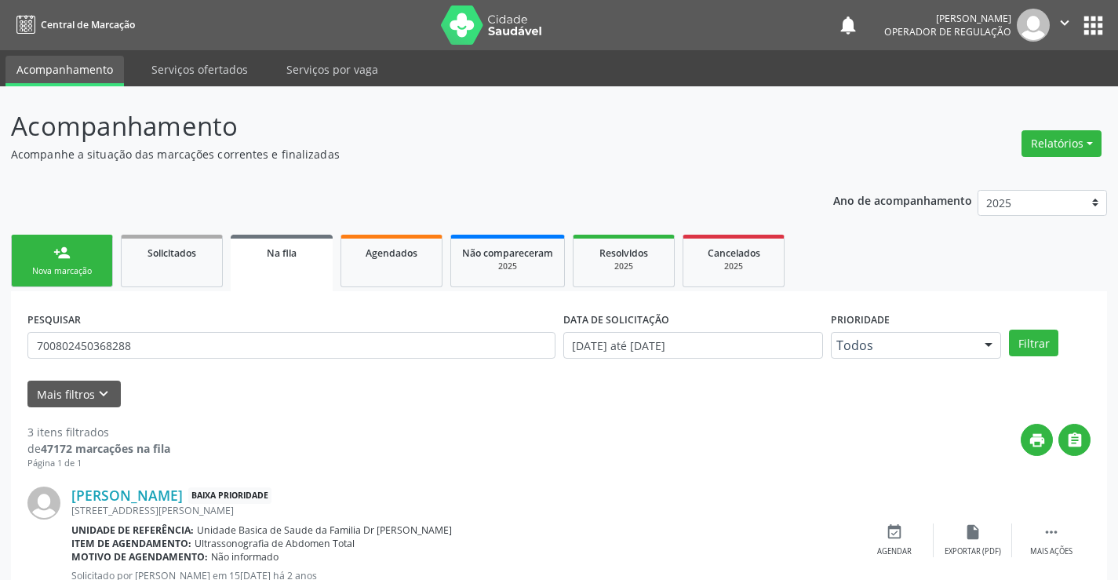
click at [82, 263] on link "person_add Nova marcação" at bounding box center [62, 261] width 102 height 53
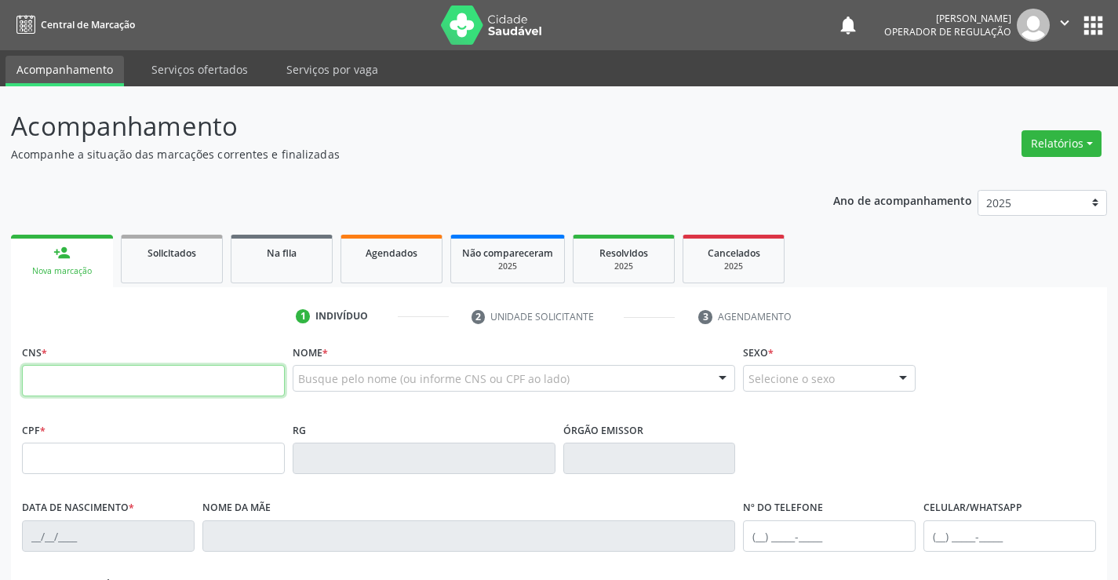
click at [176, 390] on input "text" at bounding box center [153, 380] width 263 height 31
type input "708 5053 3716 1372"
type input "022.650.965-63"
type input "01/01/1982"
type input "Maria Bela de Jesus"
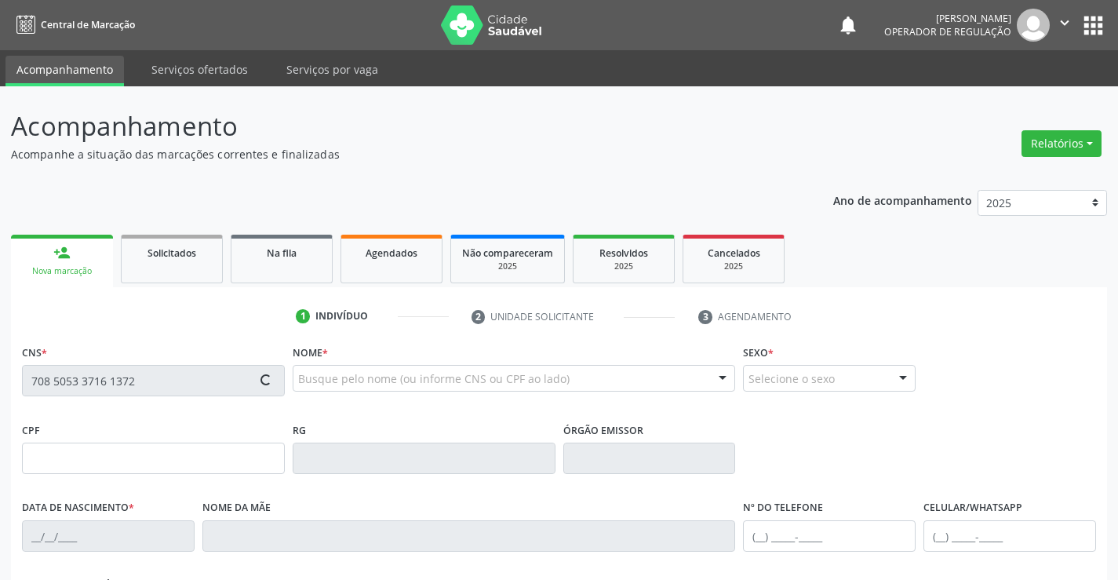
type input "(74) 99118-1620"
type input "(74) 3645-2200"
type input "150"
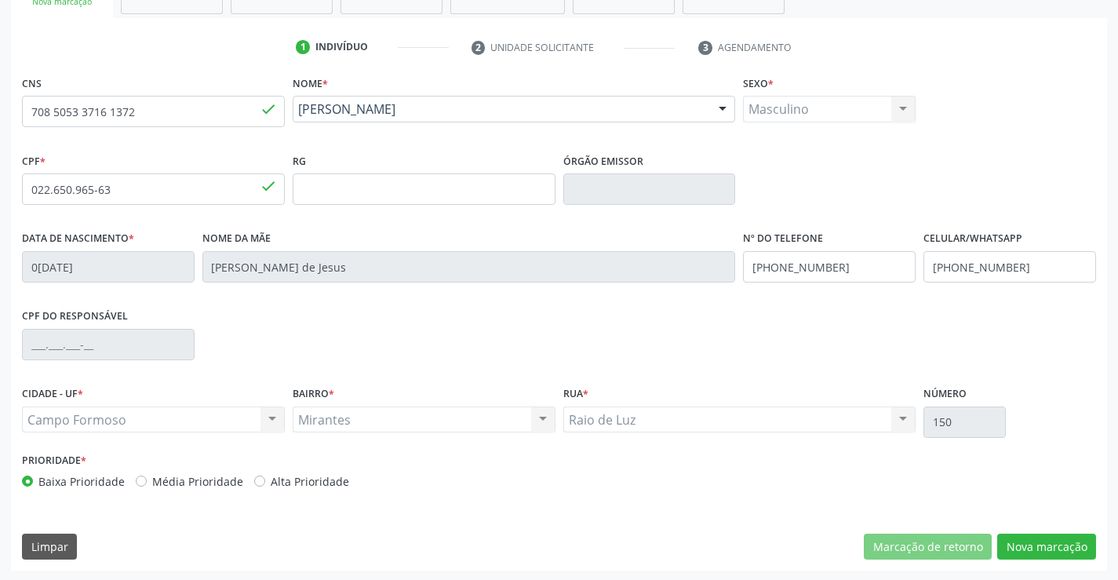
scroll to position [271, 0]
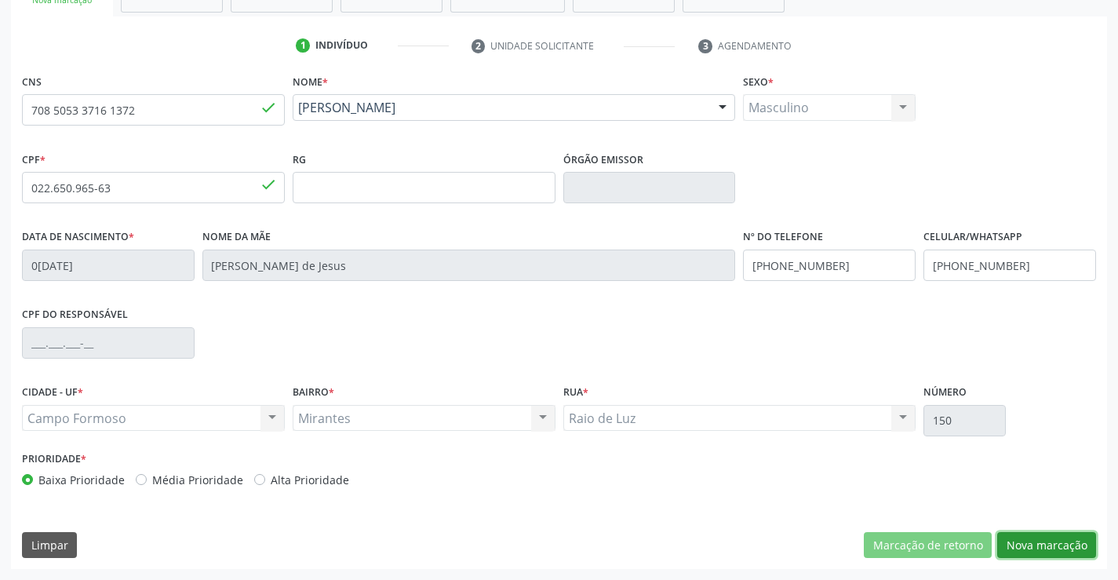
click at [1031, 534] on button "Nova marcação" at bounding box center [1046, 545] width 99 height 27
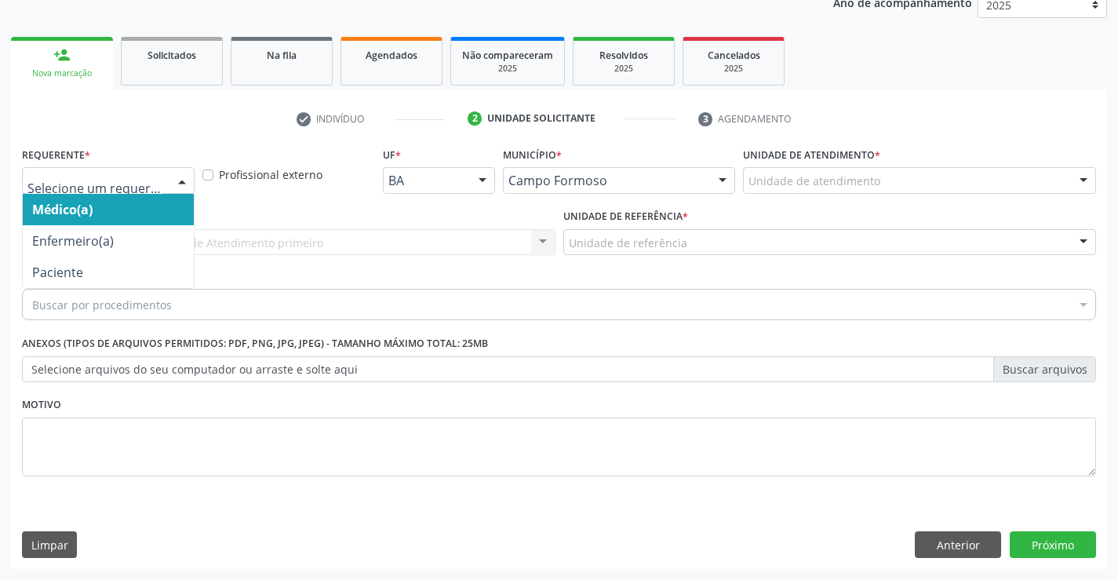
click at [123, 168] on div at bounding box center [108, 180] width 173 height 27
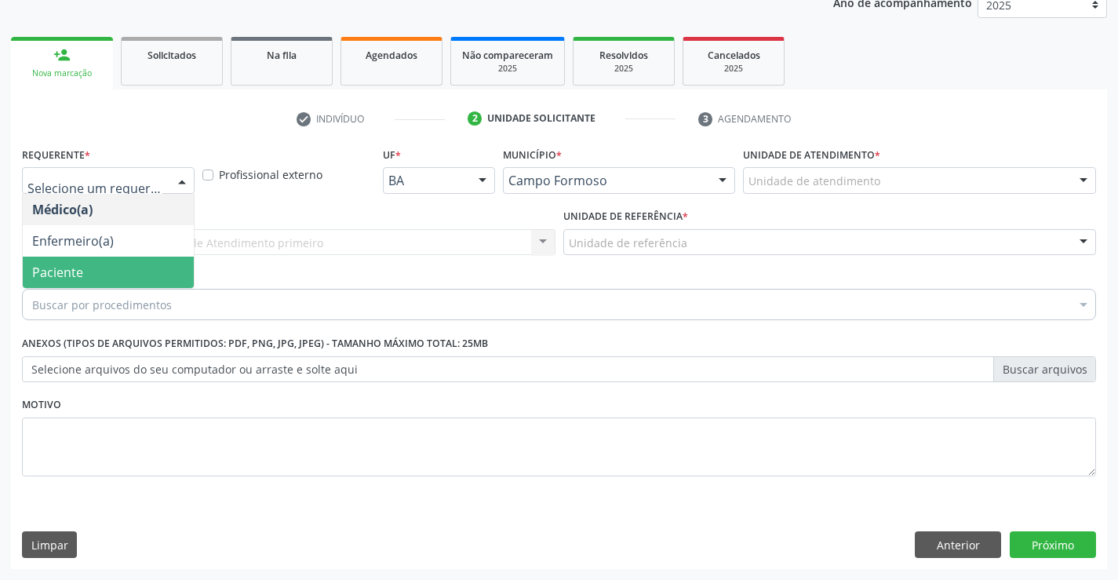
click at [129, 276] on span "Paciente" at bounding box center [108, 272] width 171 height 31
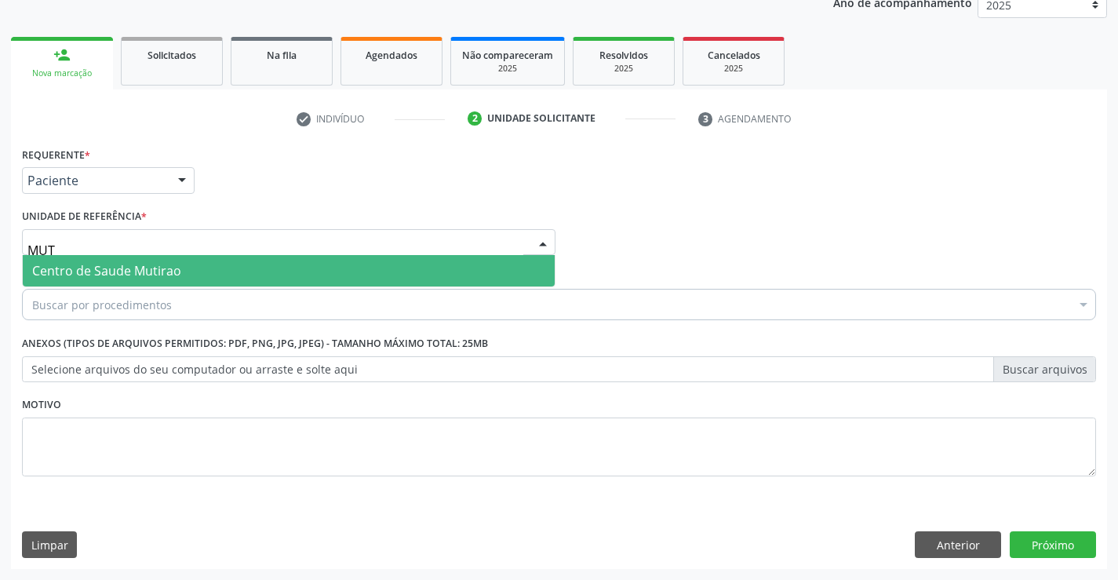
type input "MUTI"
click at [195, 261] on span "Centro de Saude Mutirao" at bounding box center [289, 270] width 532 height 31
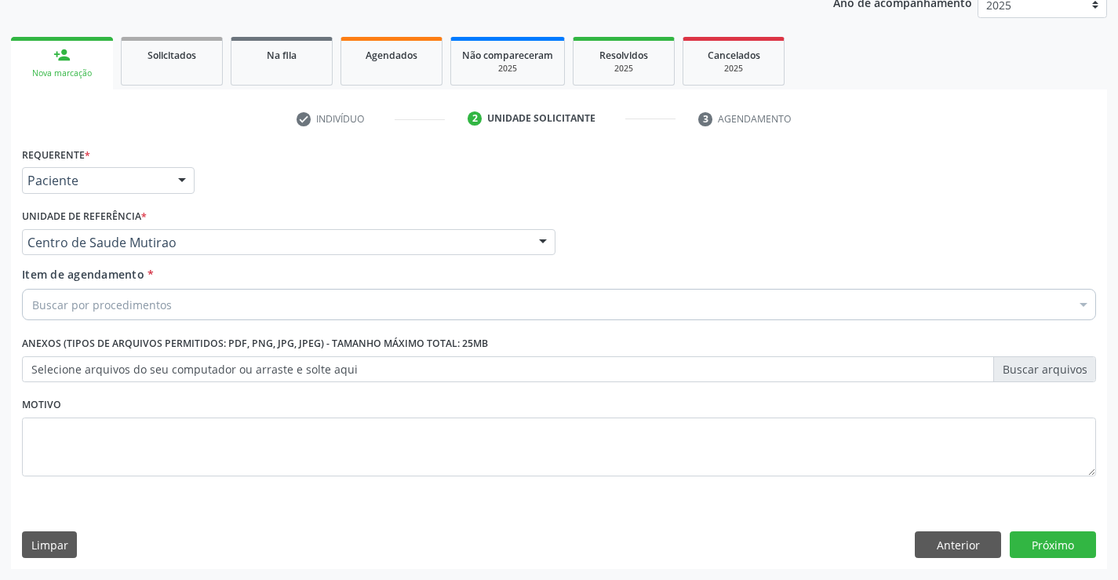
click at [182, 301] on div "Buscar por procedimentos" at bounding box center [559, 304] width 1074 height 31
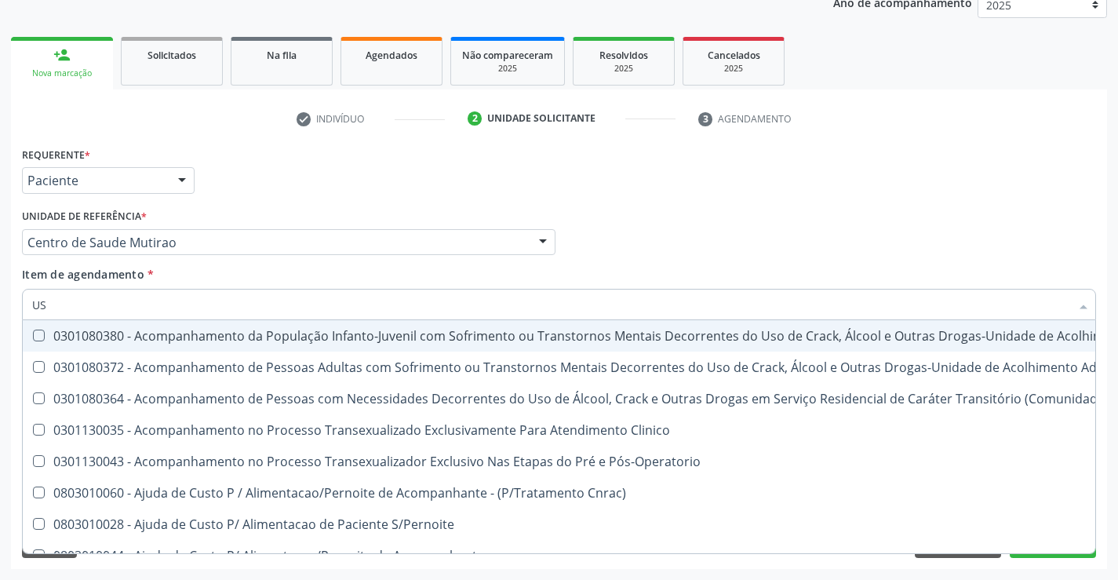
type input "USG"
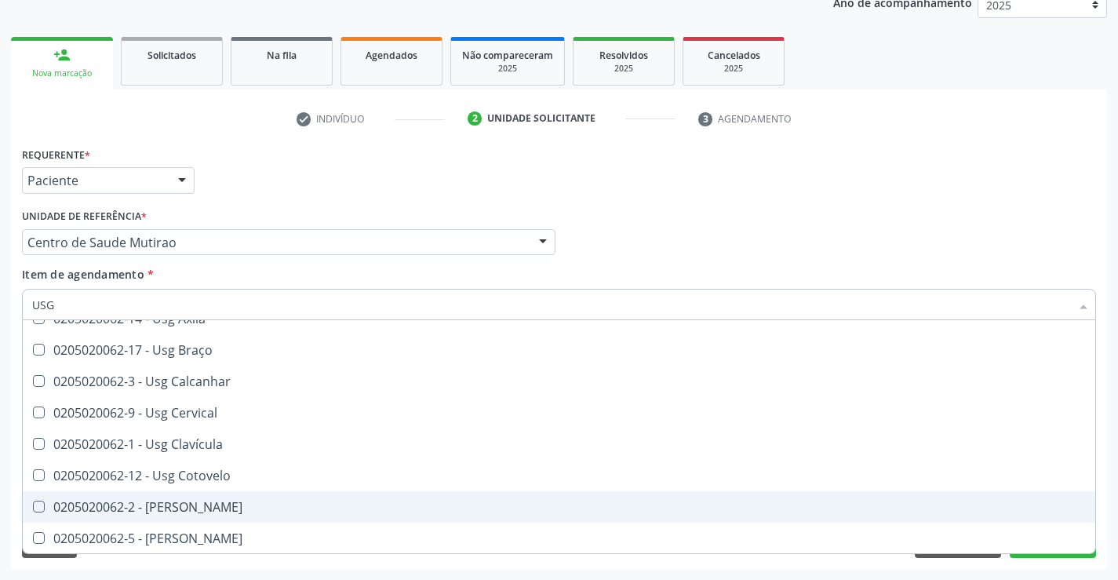
scroll to position [0, 0]
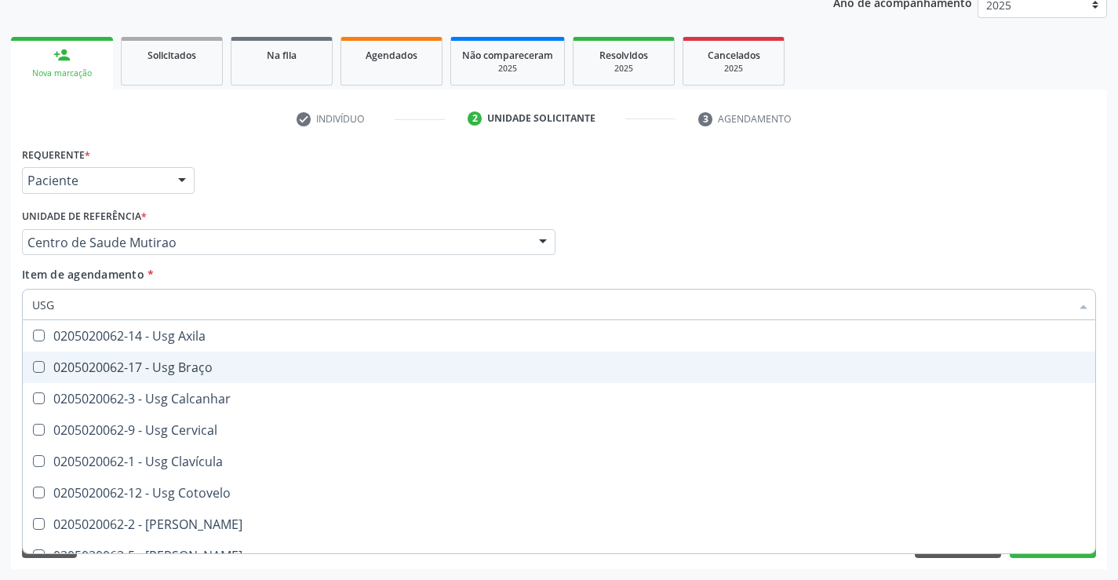
click at [235, 374] on div "0205020062-17 - Usg Braço" at bounding box center [559, 367] width 1054 height 13
checkbox Braço "true"
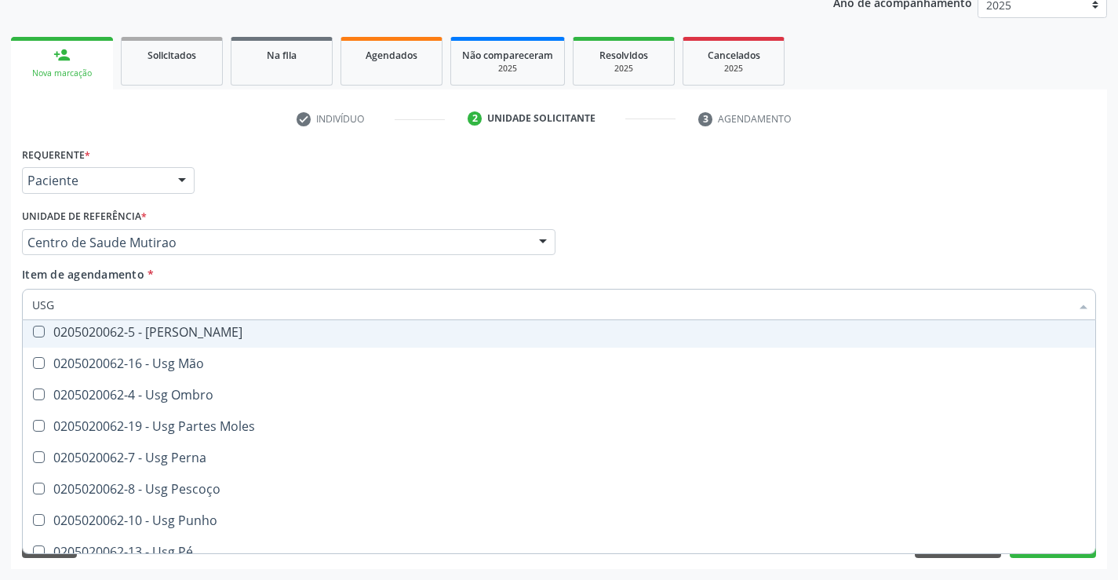
scroll to position [235, 0]
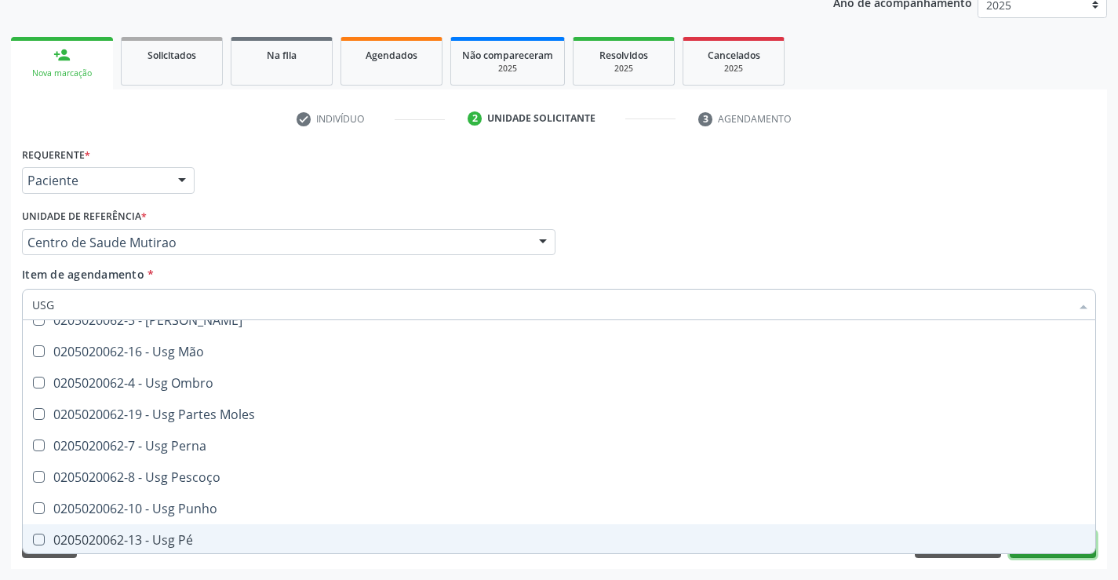
click at [1039, 555] on button "Próximo" at bounding box center [1053, 544] width 86 height 27
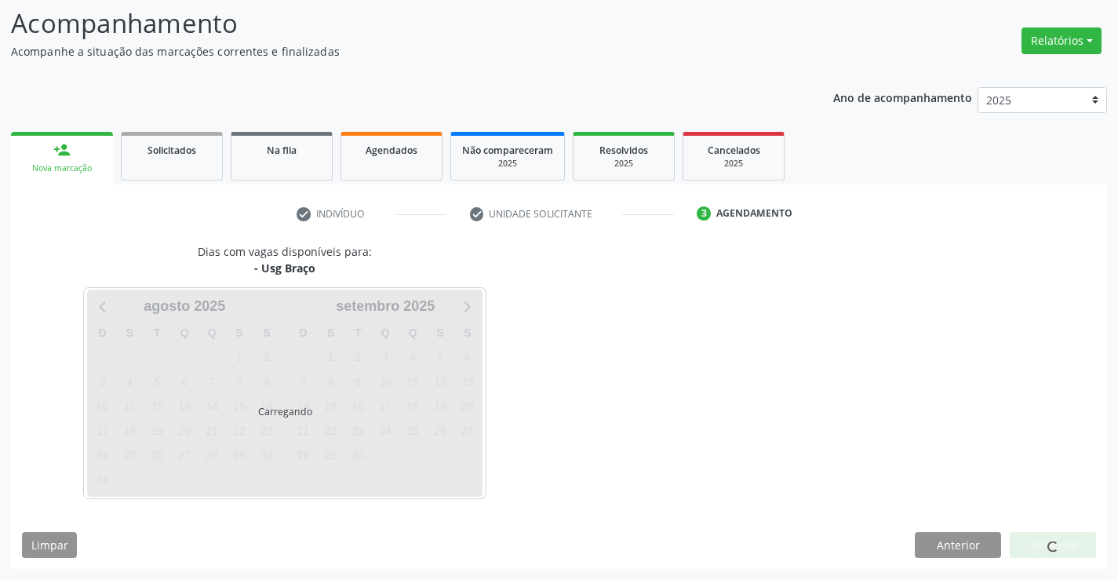
scroll to position [0, 0]
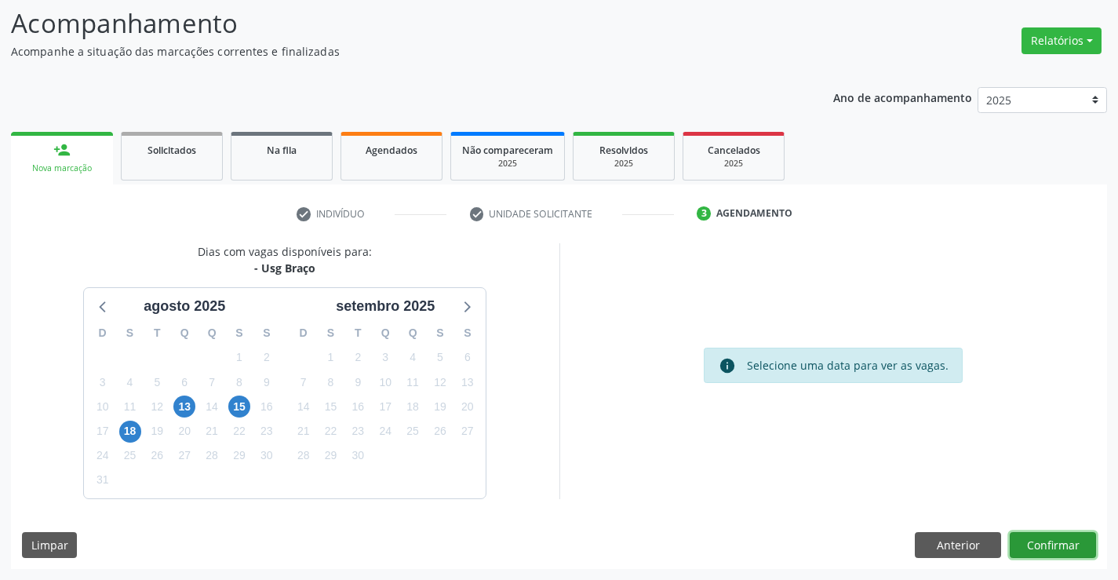
click at [1039, 541] on button "Confirmar" at bounding box center [1053, 545] width 86 height 27
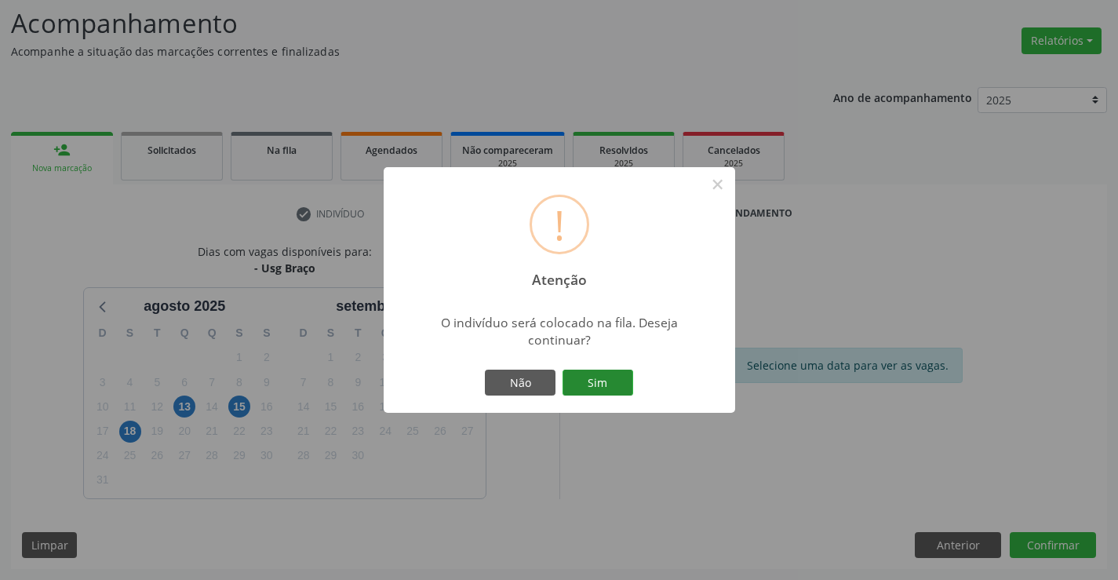
click at [590, 381] on button "Sim" at bounding box center [598, 383] width 71 height 27
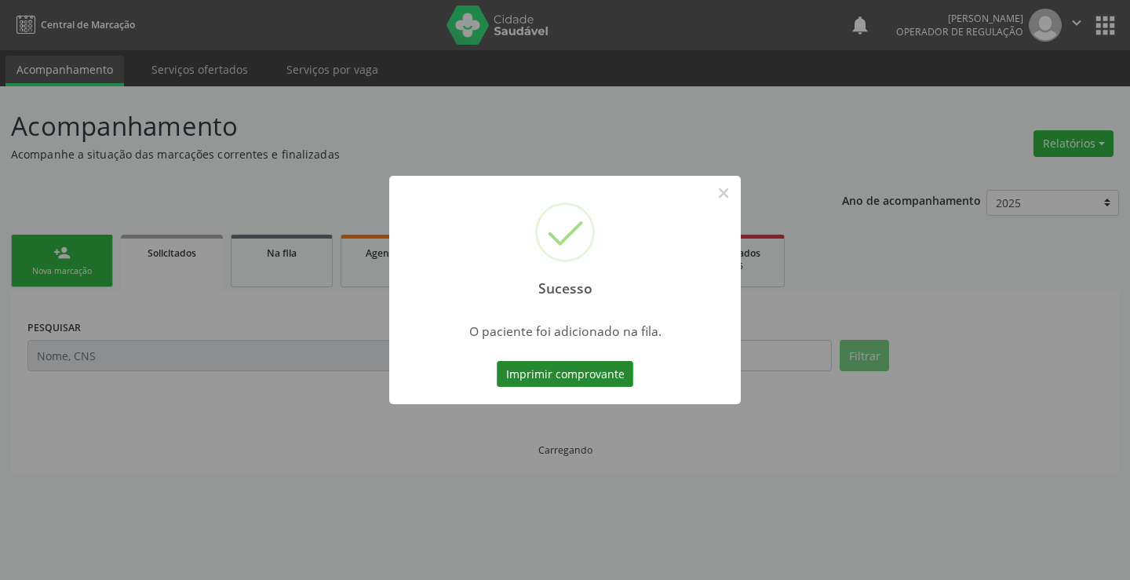
click at [613, 378] on button "Imprimir comprovante" at bounding box center [565, 374] width 137 height 27
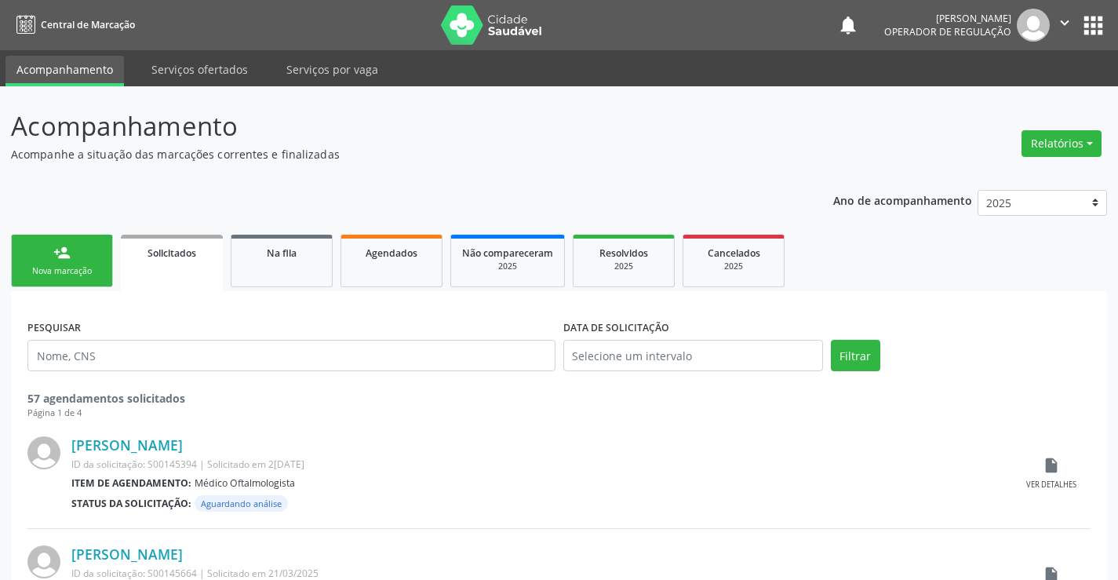
click at [98, 269] on div "Nova marcação" at bounding box center [62, 271] width 78 height 12
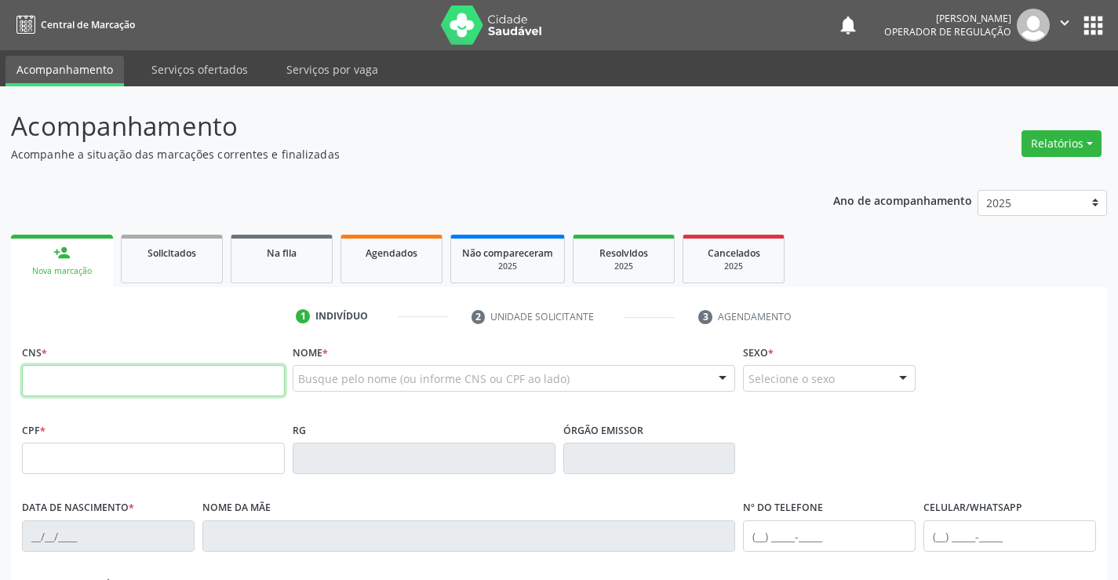
click at [126, 367] on input "text" at bounding box center [153, 380] width 263 height 31
type input "706 9071 8550 0139"
type input "2081288672"
type input "07/10/1995"
type input "(74) 9949-5234"
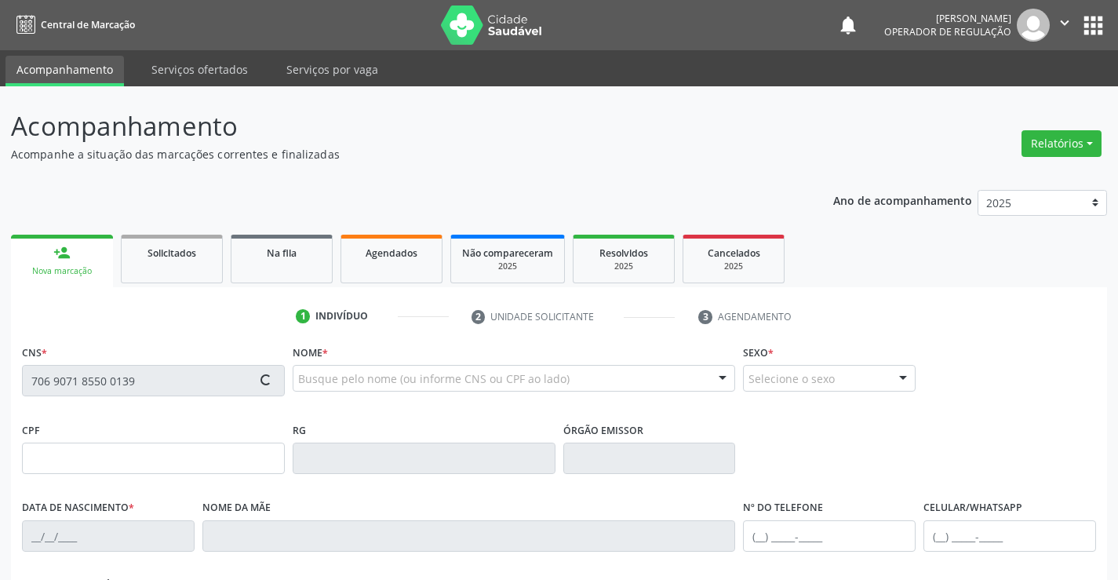
type input "S/N"
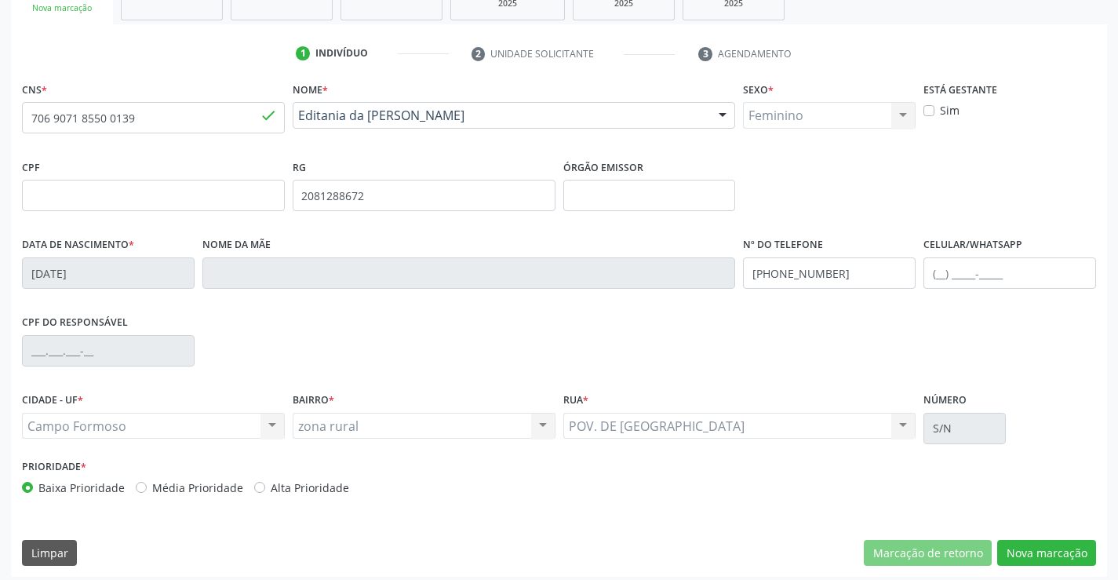
scroll to position [271, 0]
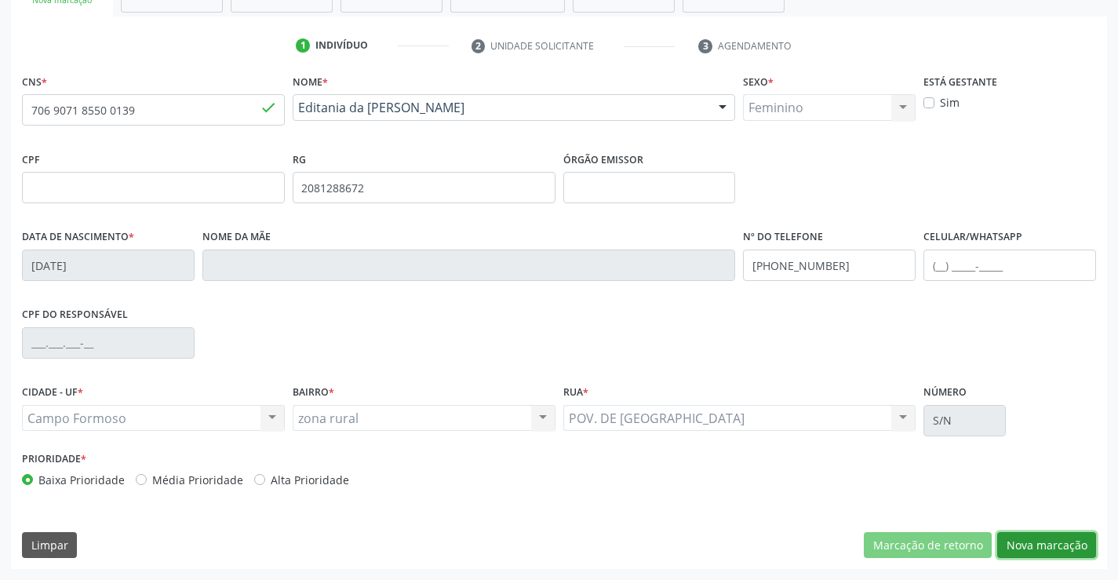
click at [1019, 540] on button "Nova marcação" at bounding box center [1046, 545] width 99 height 27
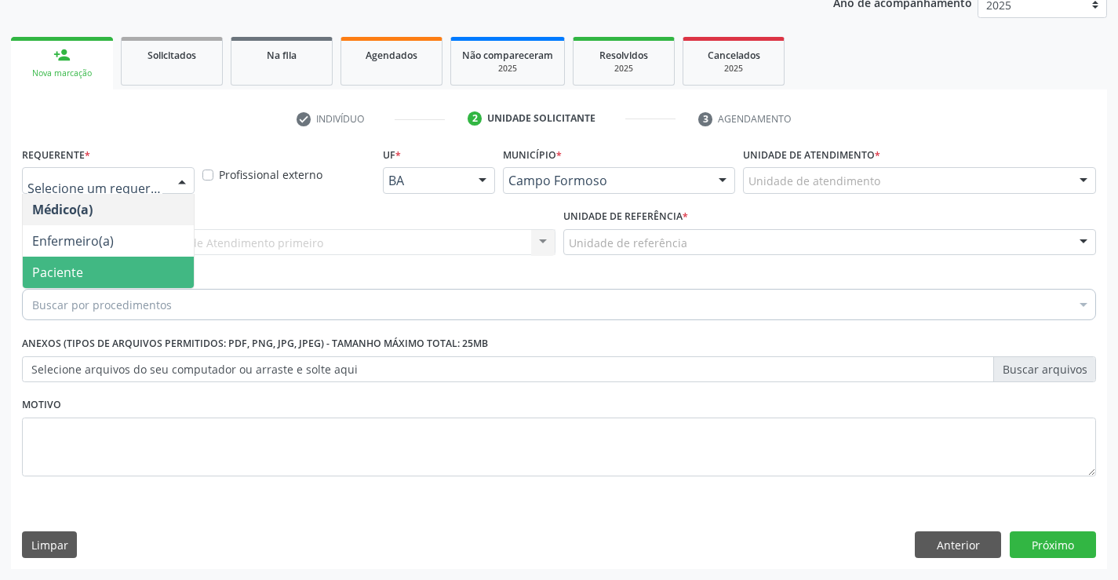
click at [66, 272] on span "Paciente" at bounding box center [57, 272] width 51 height 17
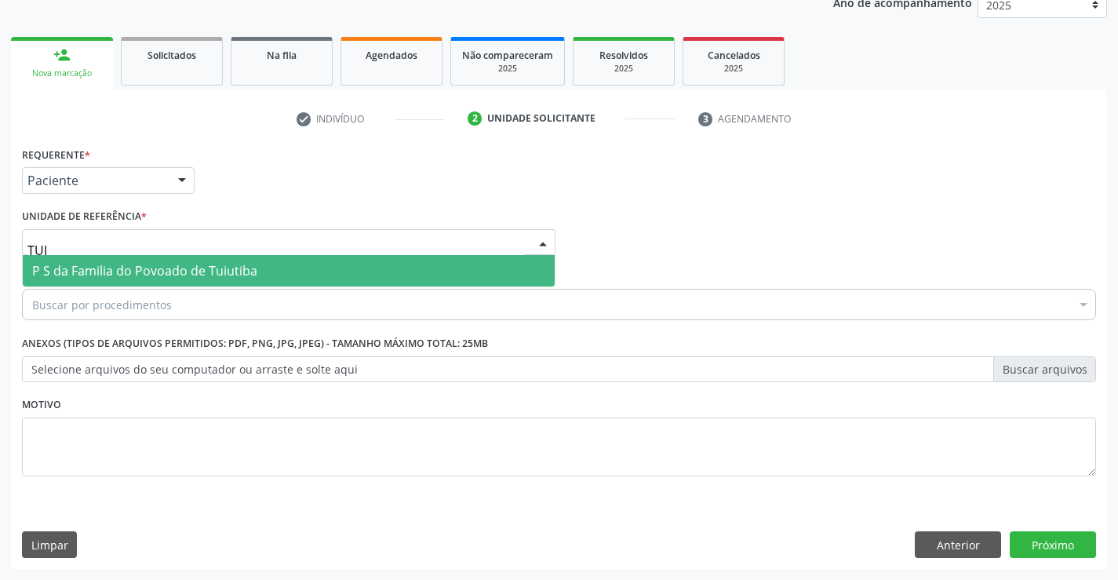
type input "TUIU"
click at [243, 266] on span "P S da Familia do Povoado de Tuiutiba" at bounding box center [144, 270] width 225 height 17
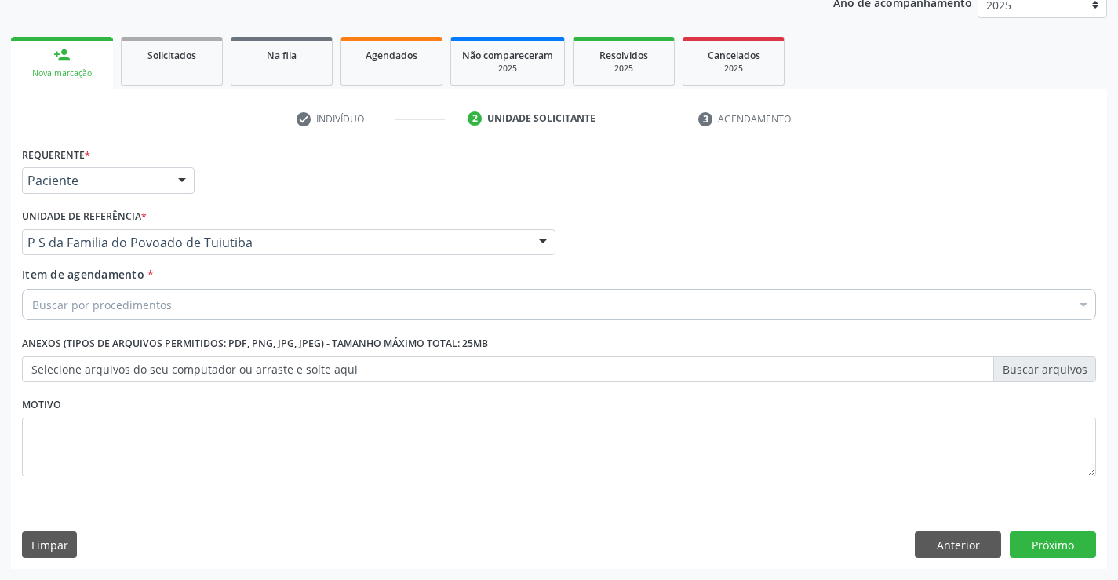
click at [223, 304] on div "Buscar por procedimentos" at bounding box center [559, 304] width 1074 height 31
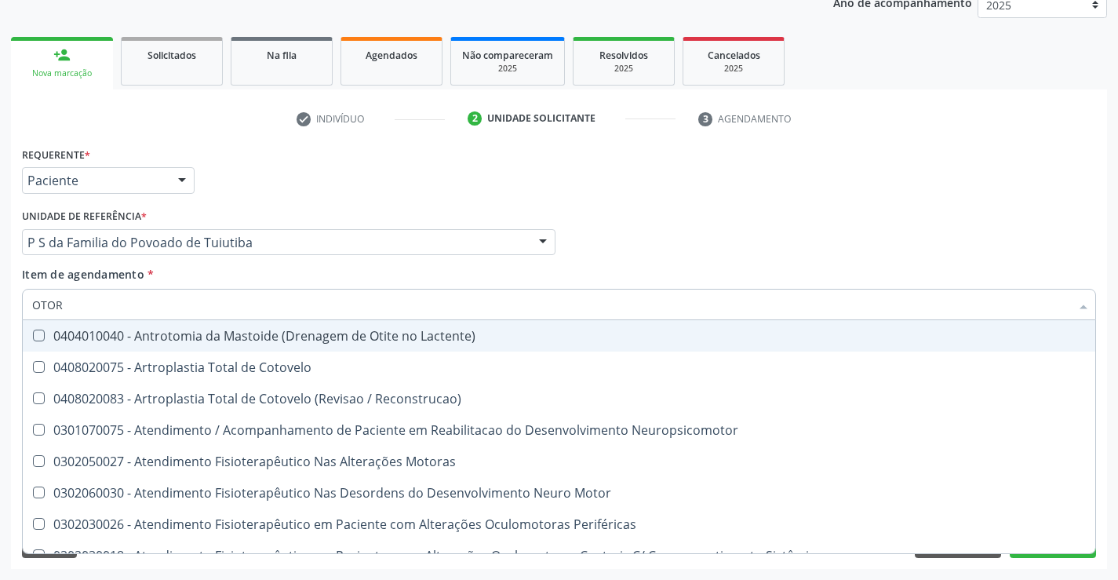
type input "OTORR"
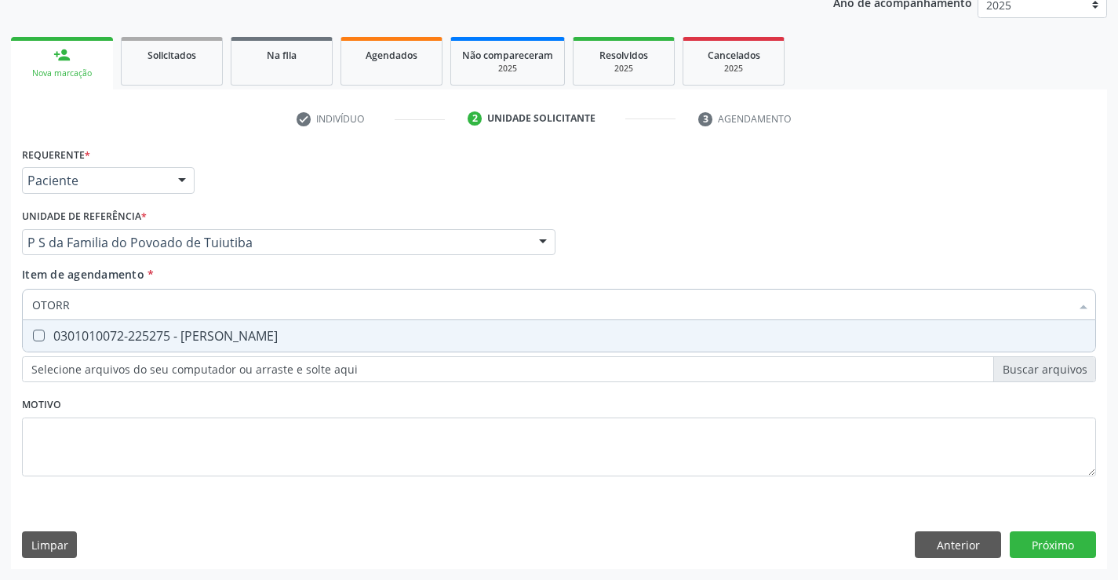
click at [357, 332] on div "0301010072-225275 - Médico Otorrinolaringologista" at bounding box center [559, 336] width 1054 height 13
checkbox Otorrinolaringologista "true"
click at [1073, 552] on div "Requerente * Paciente Médico(a) Enfermeiro(a) Paciente Nenhum resultado encontr…" at bounding box center [559, 356] width 1096 height 426
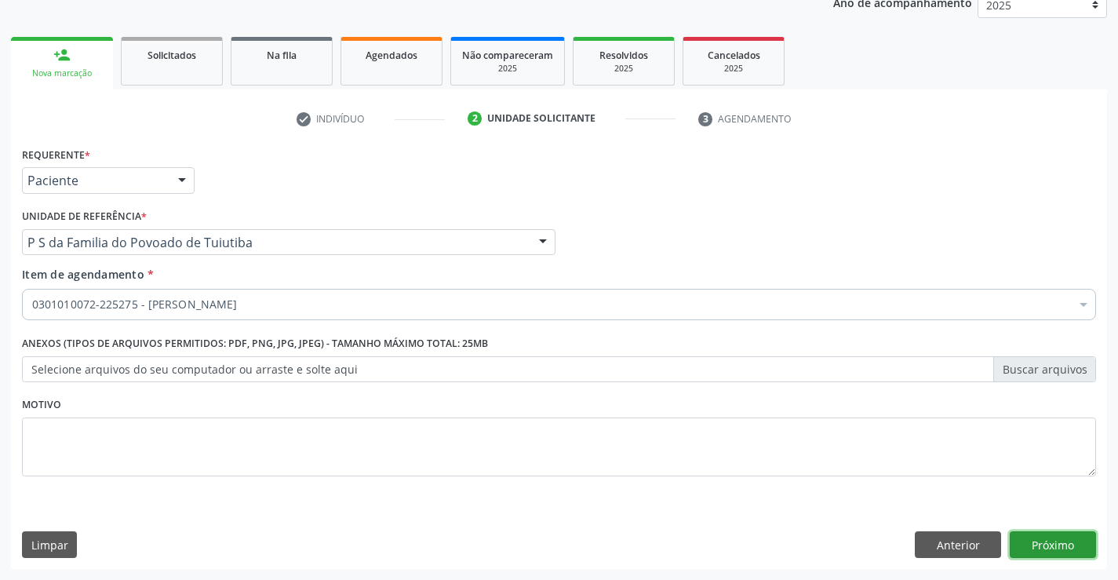
click at [1072, 545] on button "Próximo" at bounding box center [1053, 544] width 86 height 27
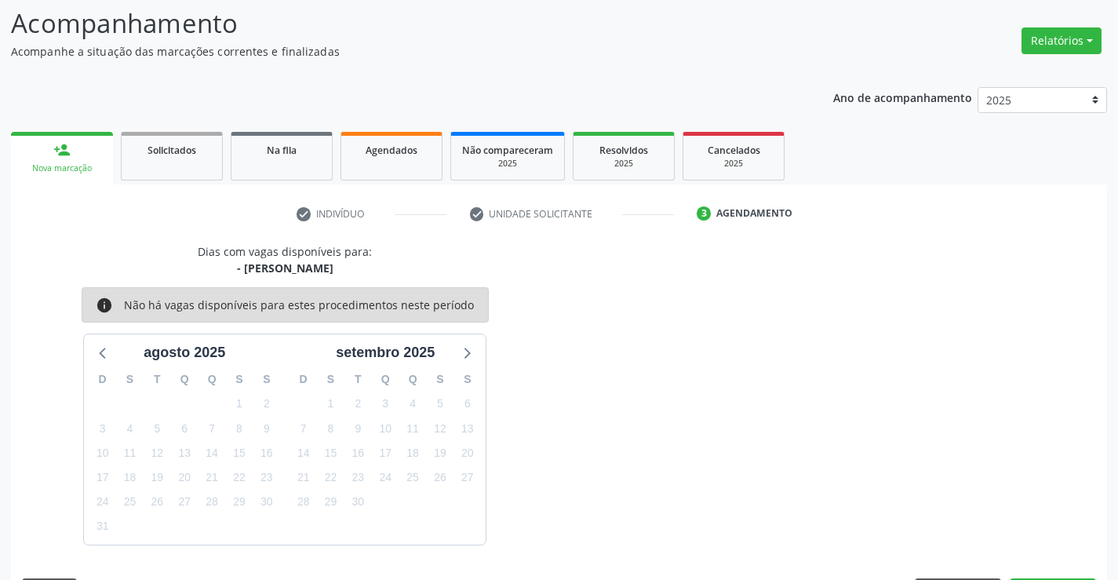
scroll to position [149, 0]
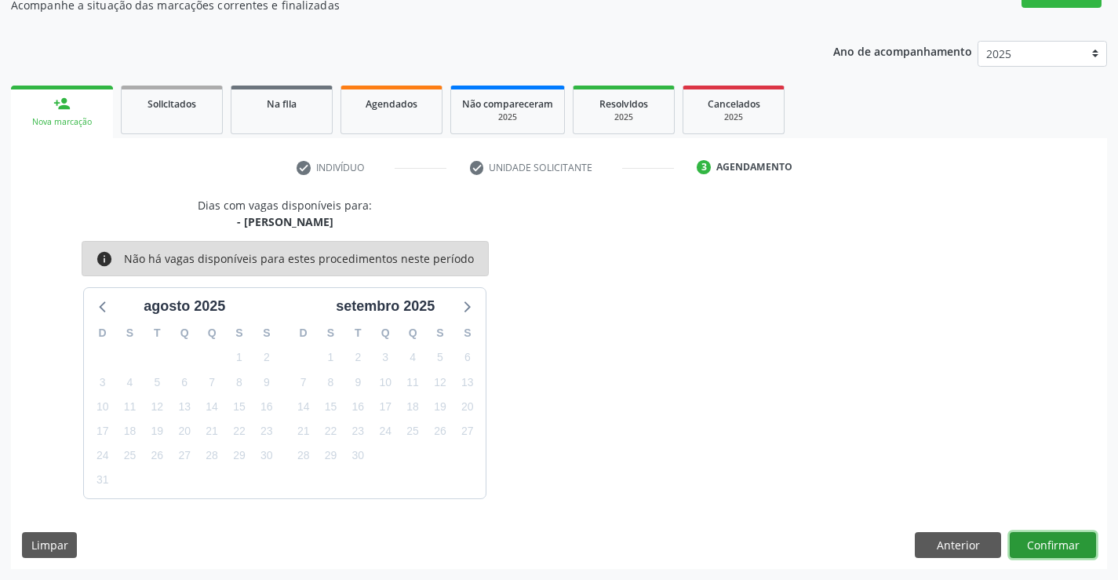
click at [1055, 547] on button "Confirmar" at bounding box center [1053, 545] width 86 height 27
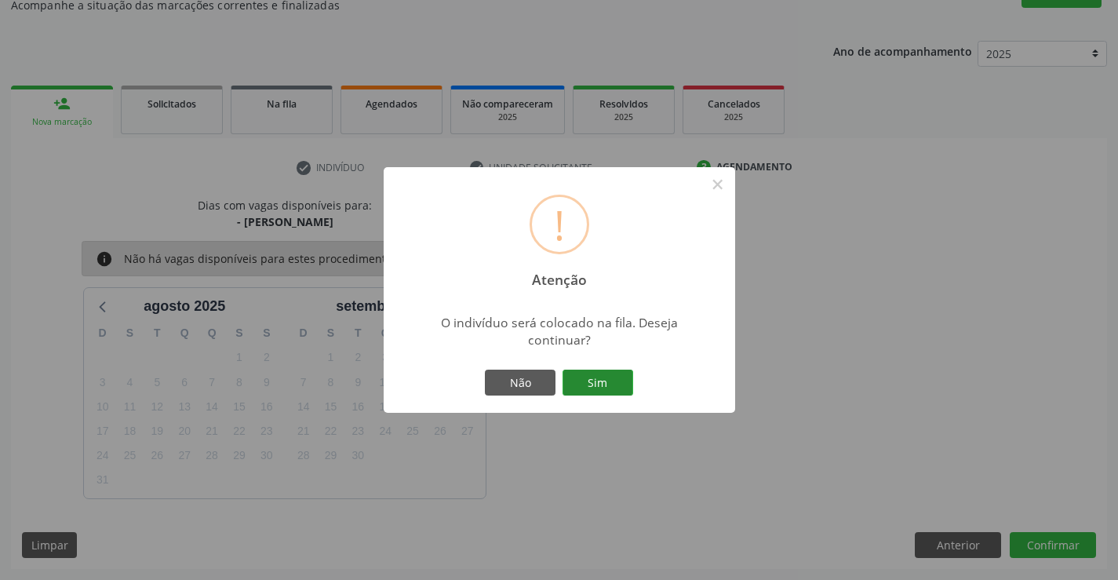
click at [586, 391] on button "Sim" at bounding box center [598, 383] width 71 height 27
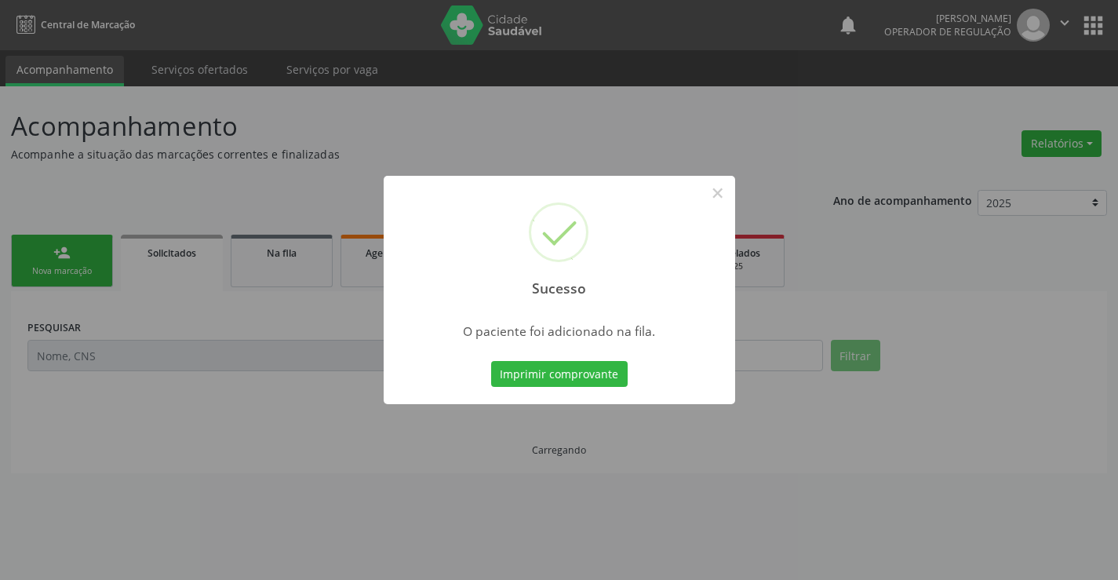
scroll to position [0, 0]
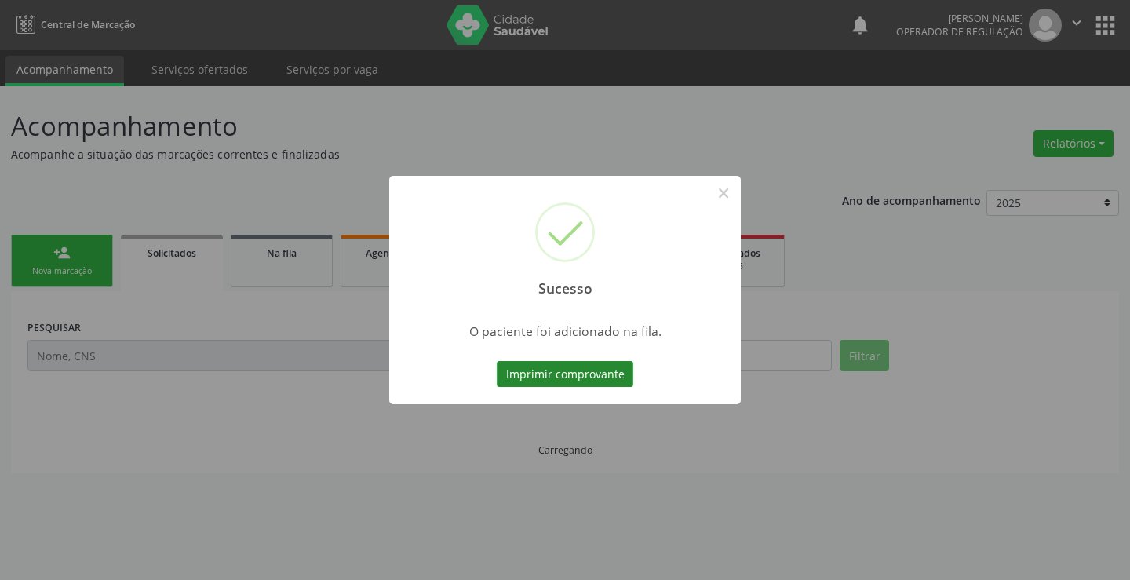
click at [606, 373] on button "Imprimir comprovante" at bounding box center [565, 374] width 137 height 27
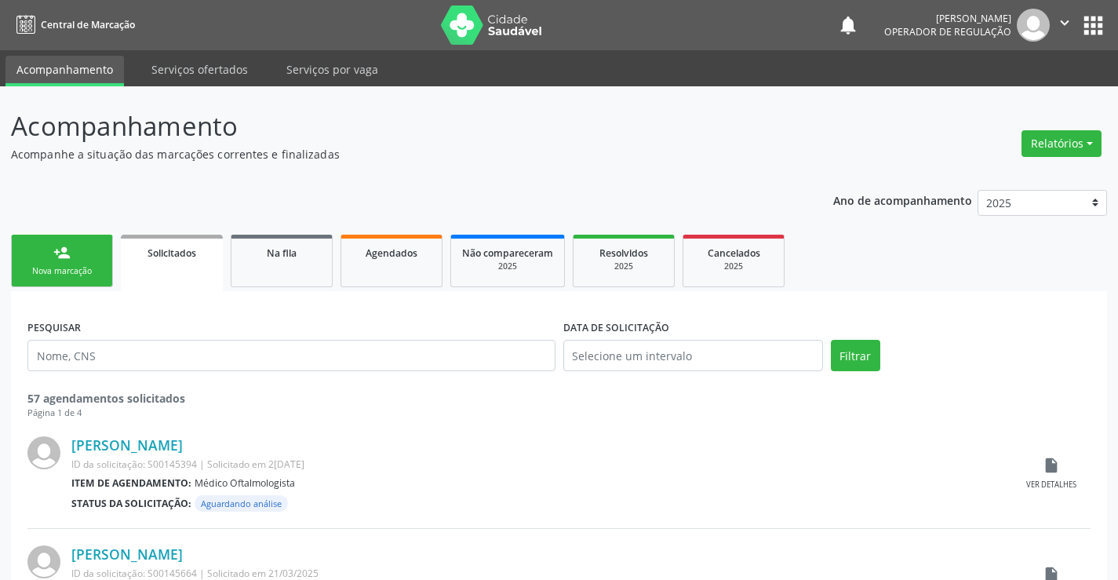
click at [66, 255] on div "person_add" at bounding box center [61, 252] width 17 height 17
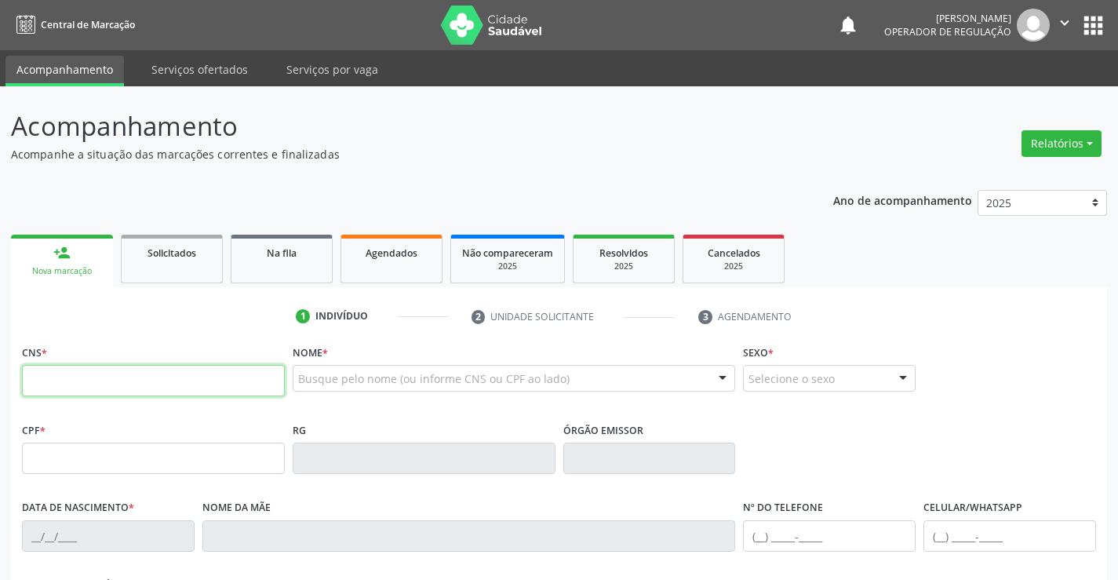
click at [163, 377] on input "text" at bounding box center [153, 380] width 263 height 31
type input "704 7035 4074 3740"
type input "0723975515"
type input "02/01/1947"
type input "(74) 99115-3340"
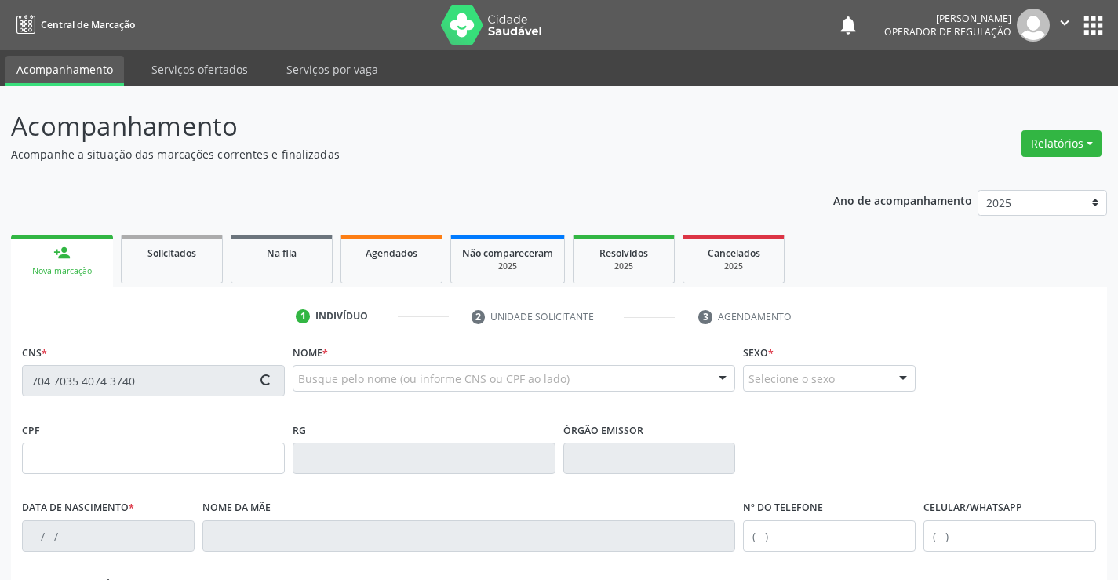
type input "(74) 99115-3340"
type input "011.338.515-33"
type input "SN"
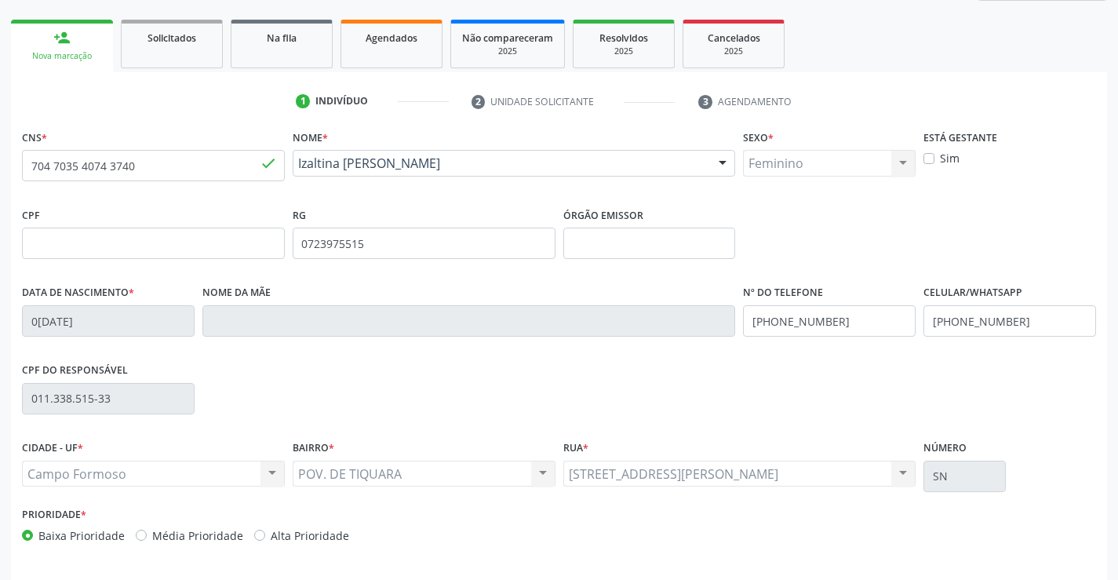
scroll to position [271, 0]
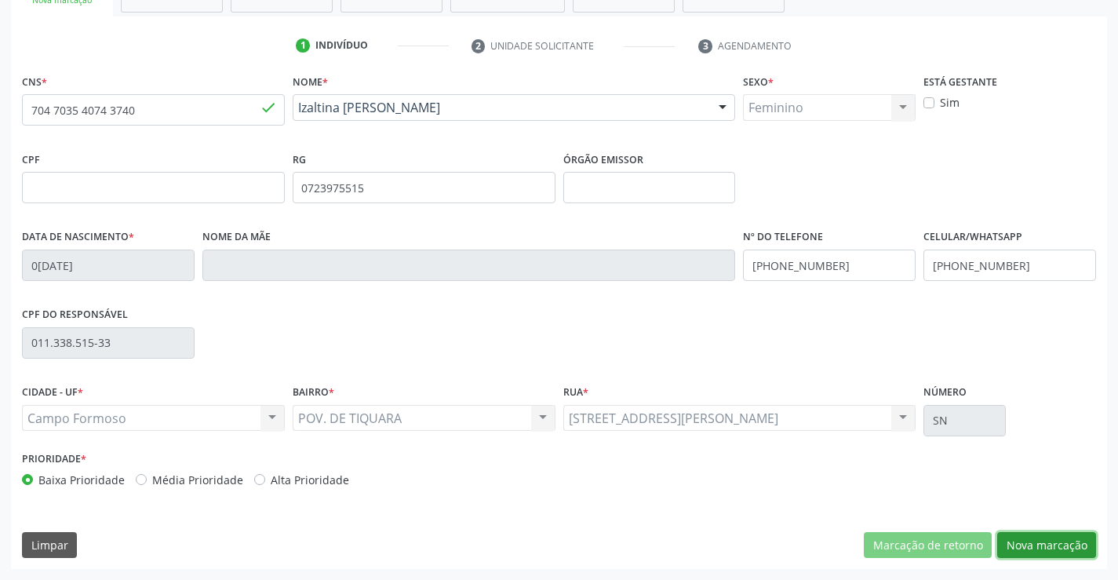
click at [1052, 554] on button "Nova marcação" at bounding box center [1046, 545] width 99 height 27
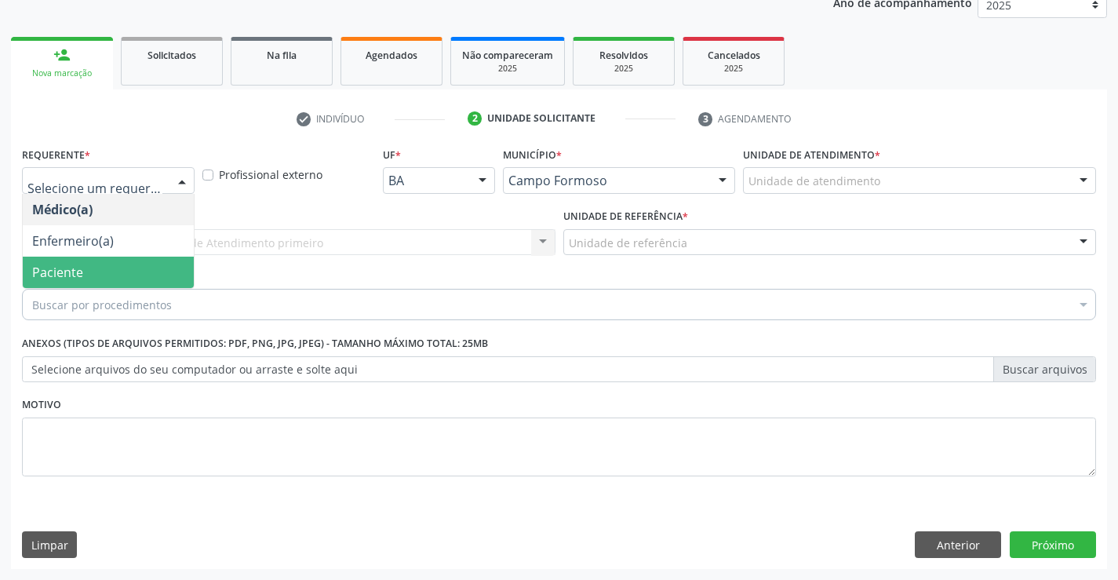
click at [68, 270] on span "Paciente" at bounding box center [57, 272] width 51 height 17
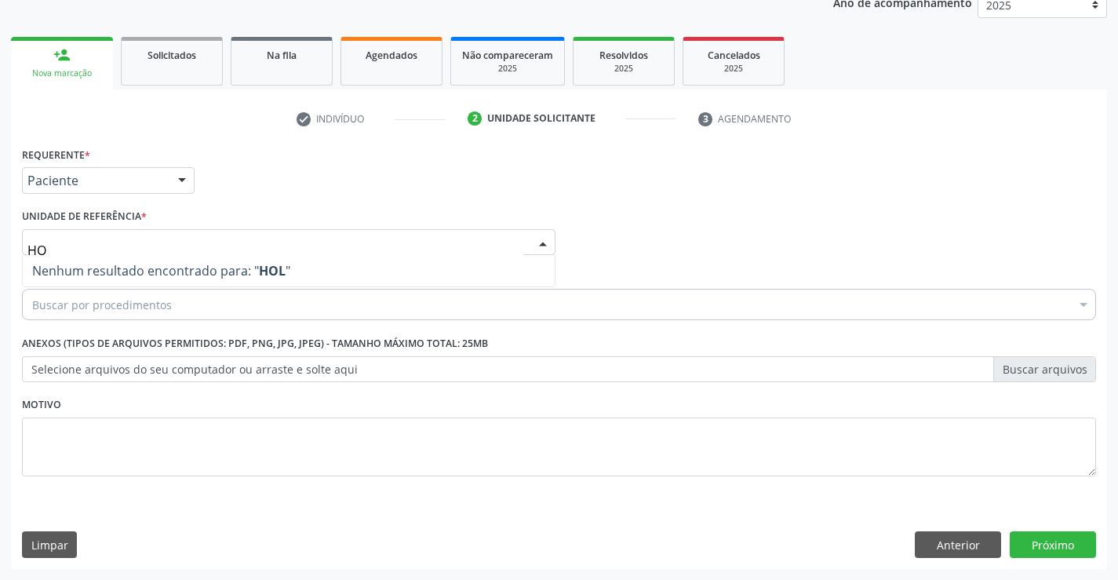
type input "H"
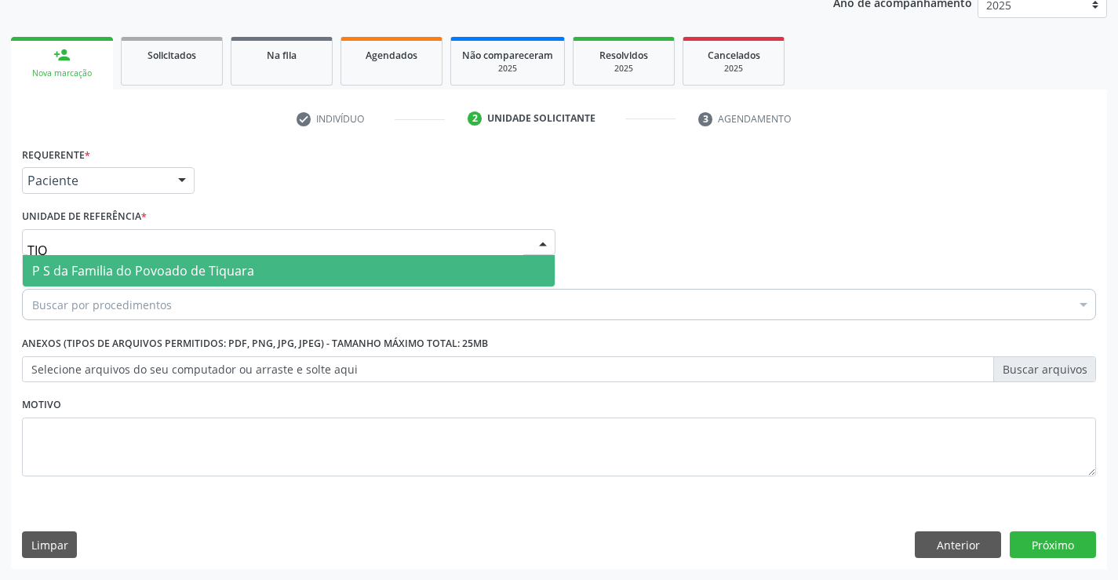
type input "TIQU"
click at [148, 275] on span "P S da Familia do Povoado de Tiquara" at bounding box center [143, 270] width 222 height 17
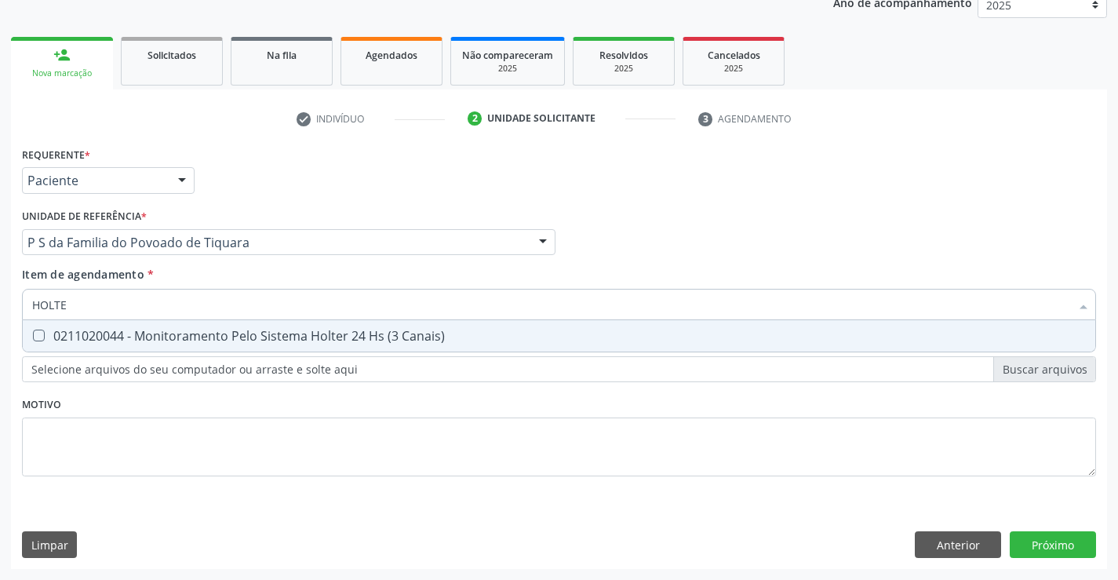
type input "HOLTER"
click at [159, 338] on div "0211020044 - Monitoramento Pelo Sistema Holter 24 Hs (3 Canais)" at bounding box center [559, 336] width 1054 height 13
checkbox Canais\) "true"
click at [1033, 545] on div "Requerente * Paciente Médico(a) Enfermeiro(a) Paciente Nenhum resultado encontr…" at bounding box center [559, 356] width 1096 height 426
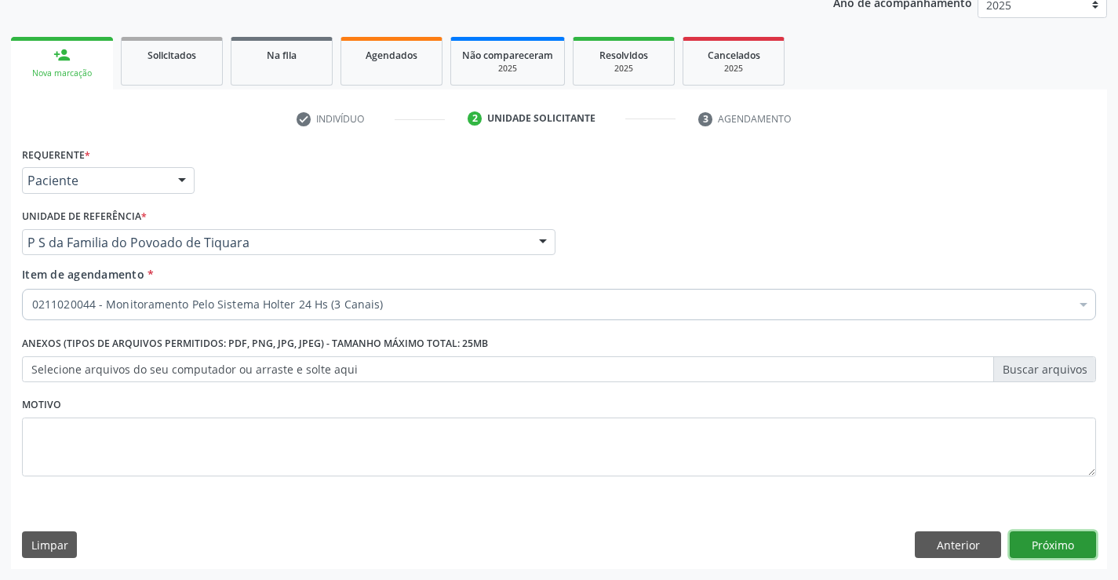
click at [1070, 551] on button "Próximo" at bounding box center [1053, 544] width 86 height 27
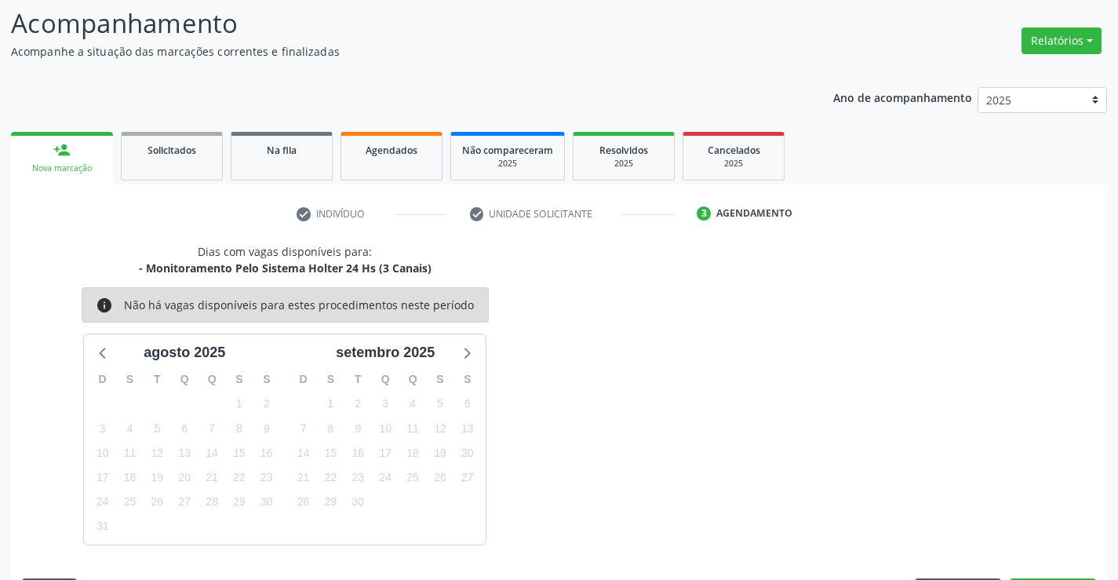
scroll to position [149, 0]
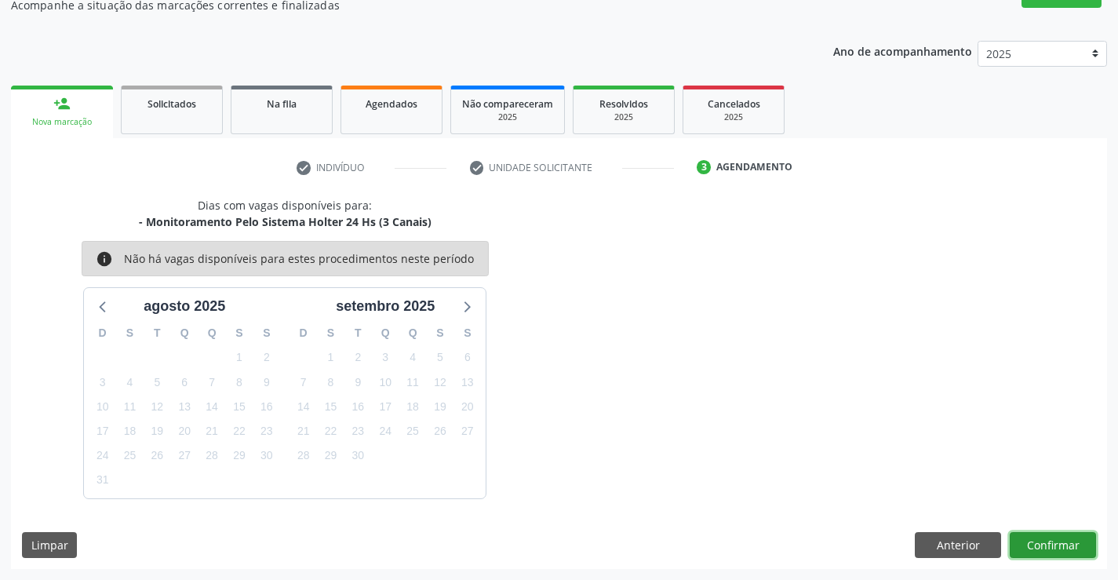
click at [1041, 541] on button "Confirmar" at bounding box center [1053, 545] width 86 height 27
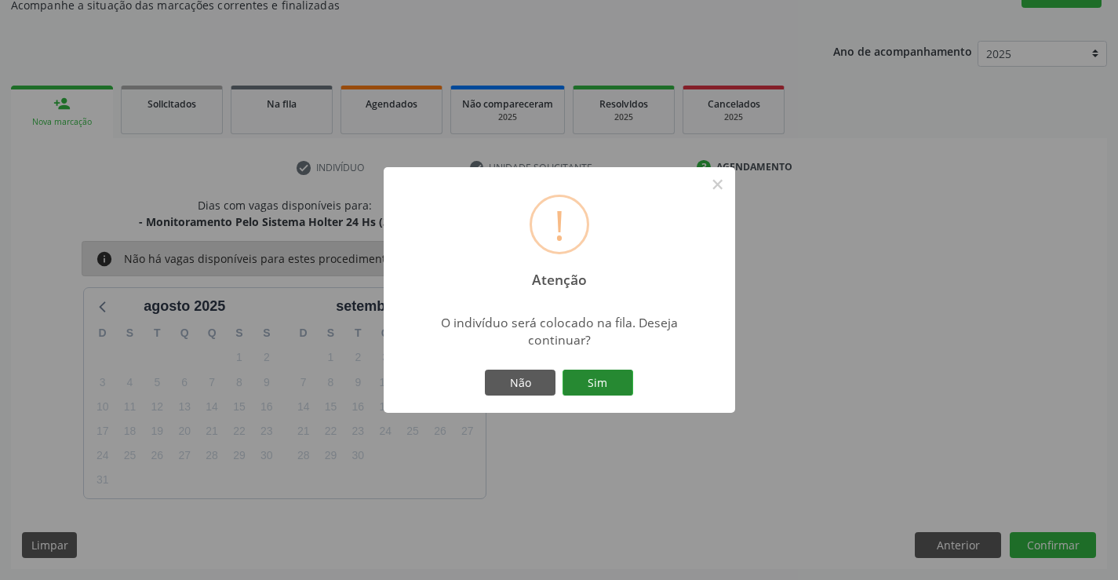
click at [598, 381] on button "Sim" at bounding box center [598, 383] width 71 height 27
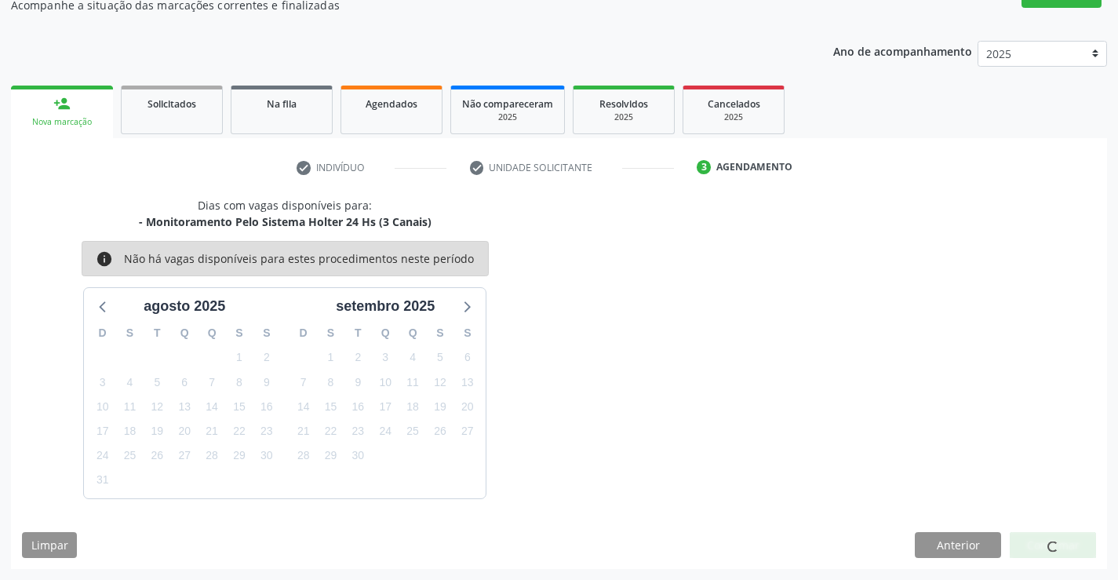
scroll to position [0, 0]
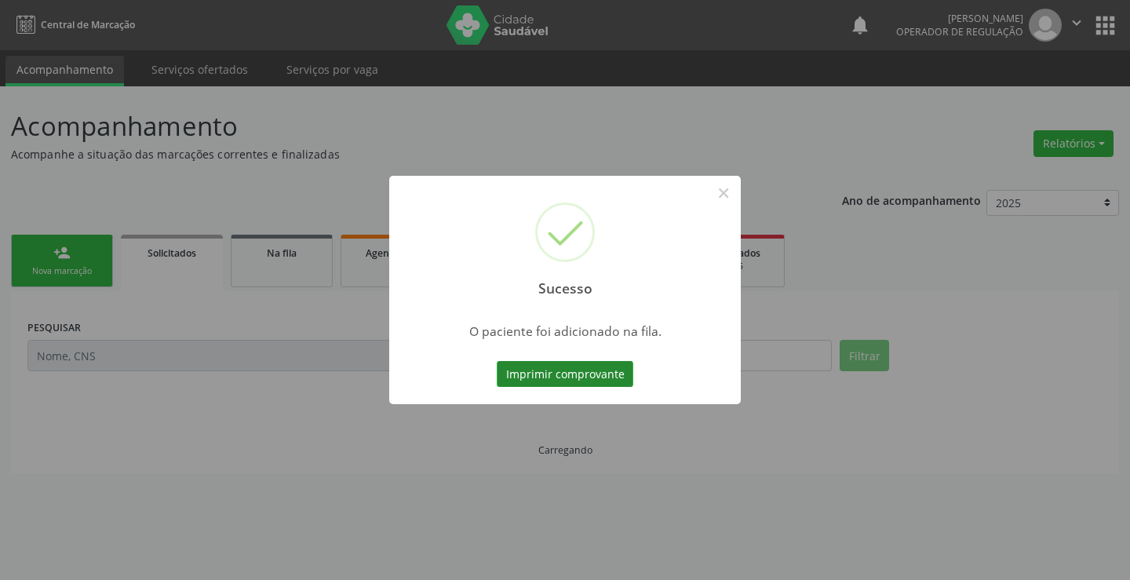
click at [620, 372] on button "Imprimir comprovante" at bounding box center [565, 374] width 137 height 27
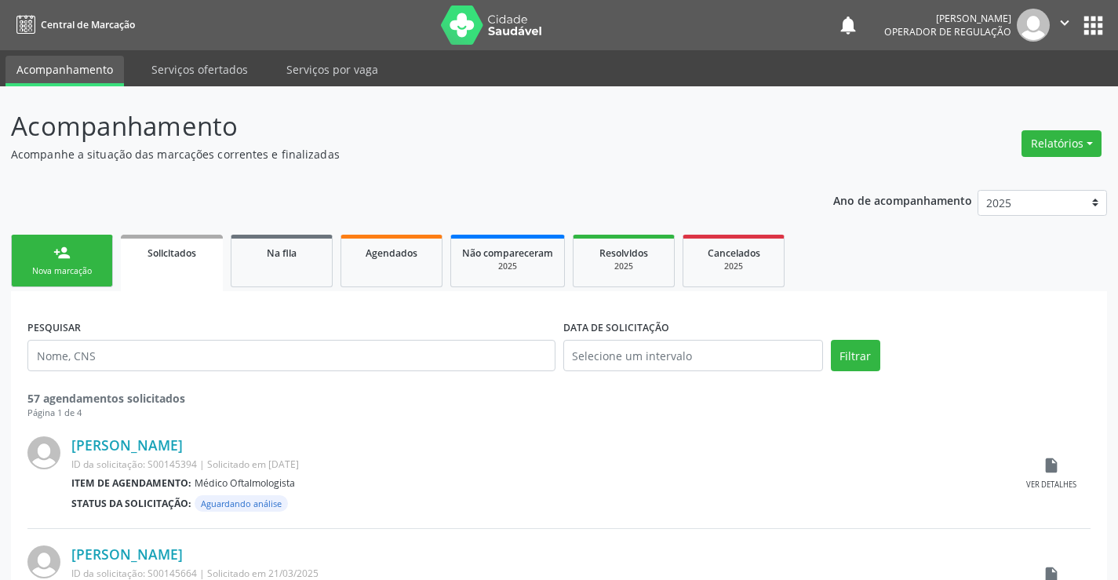
click at [91, 265] on div "Nova marcação" at bounding box center [62, 271] width 78 height 12
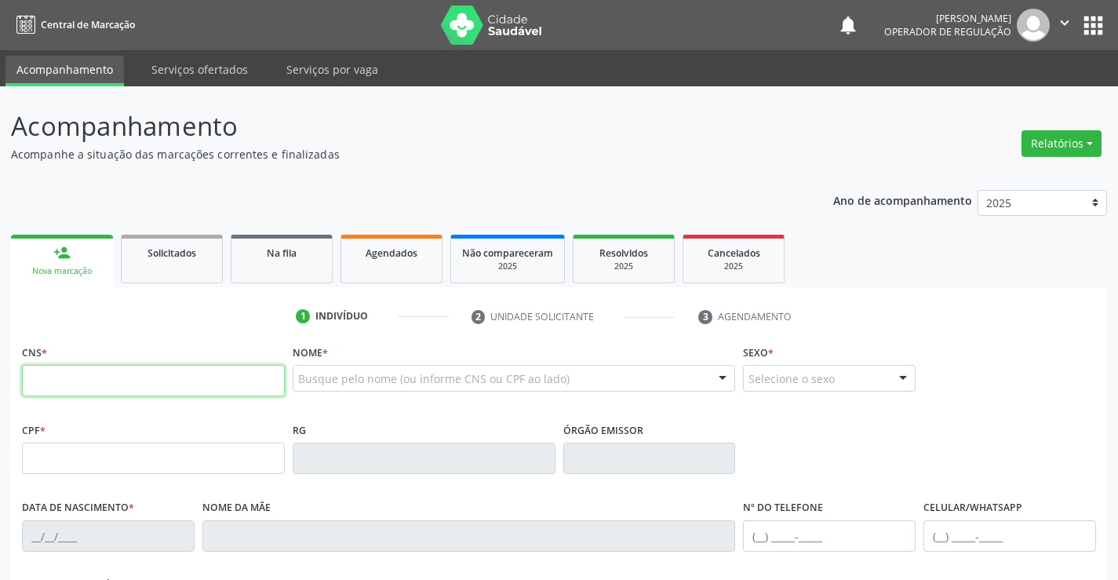
click at [162, 386] on input "text" at bounding box center [153, 380] width 263 height 31
type input "709 6016 4158 0375"
type input "21/02/1996"
type input "(74) 98141-8415"
type input "SN"
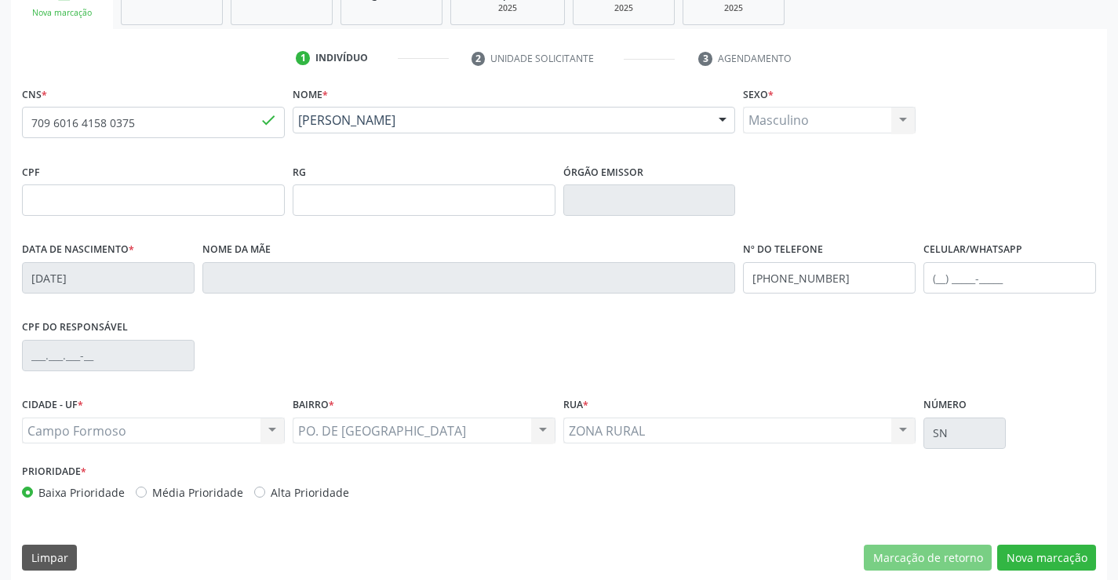
scroll to position [271, 0]
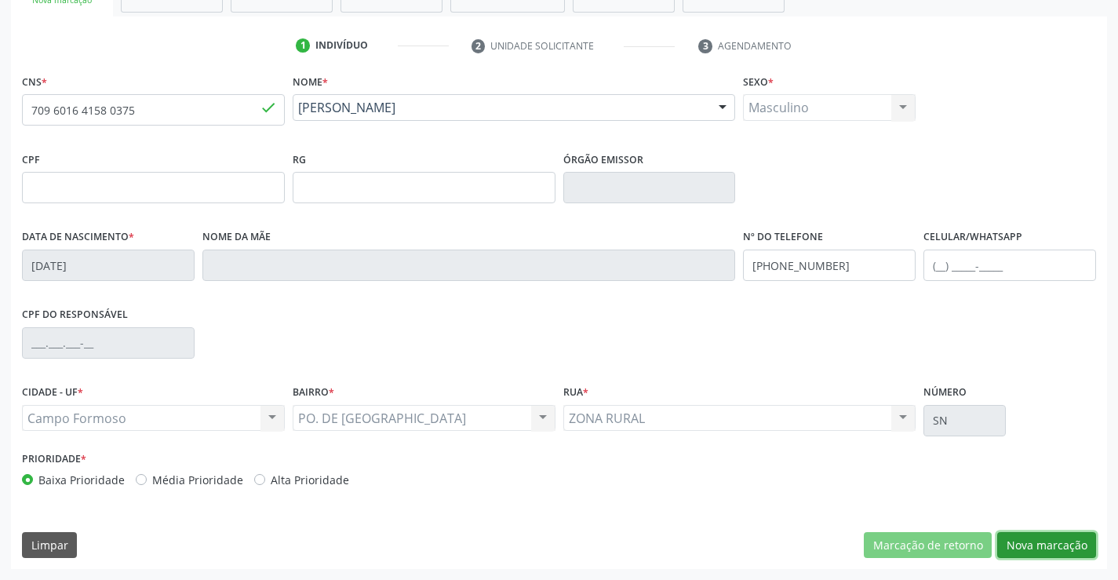
click at [1028, 545] on button "Nova marcação" at bounding box center [1046, 545] width 99 height 27
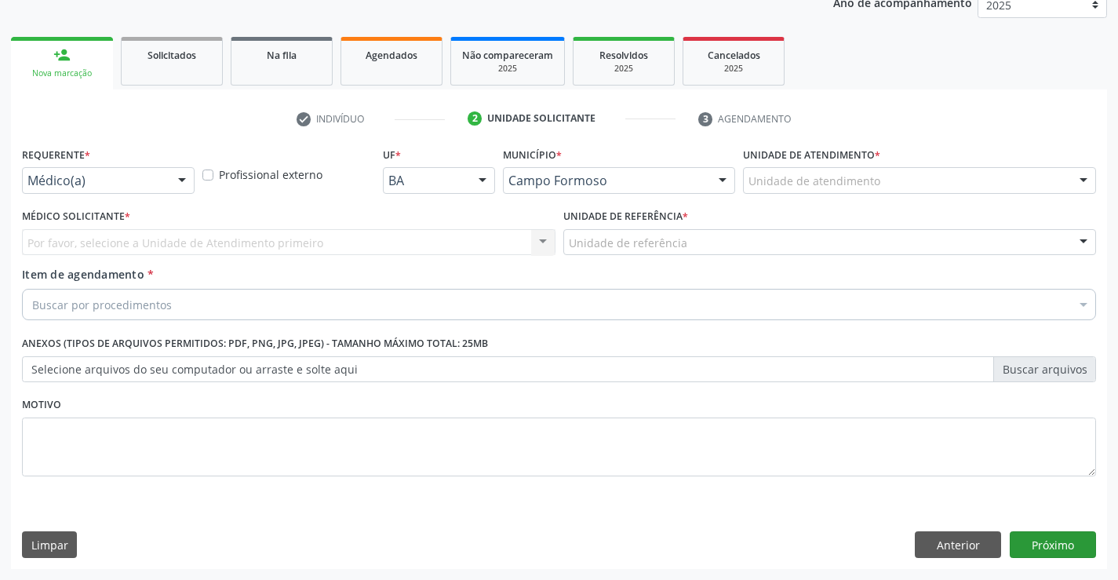
scroll to position [198, 0]
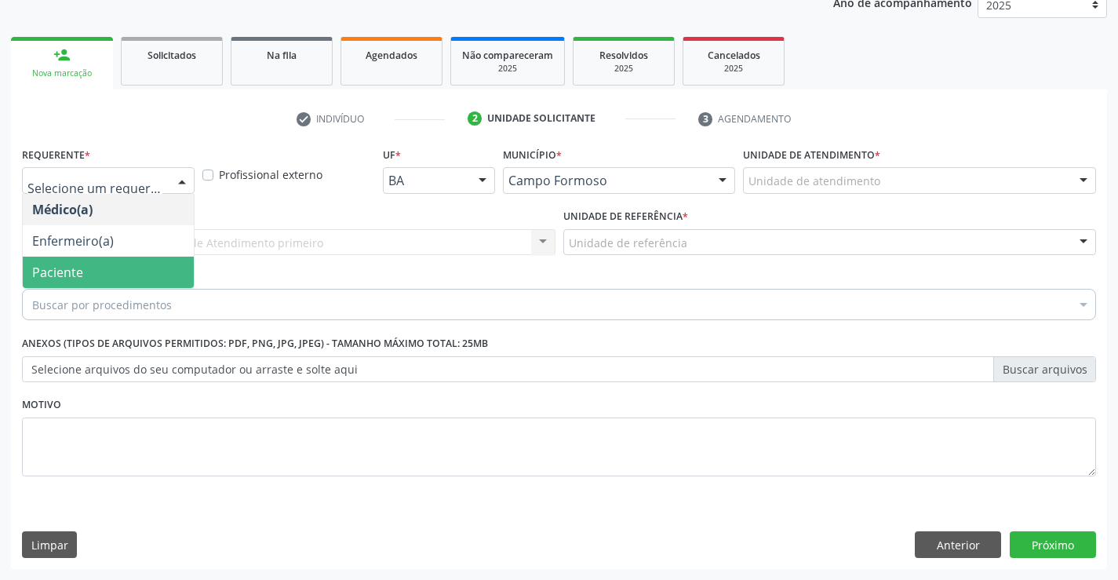
click at [86, 272] on span "Paciente" at bounding box center [108, 272] width 171 height 31
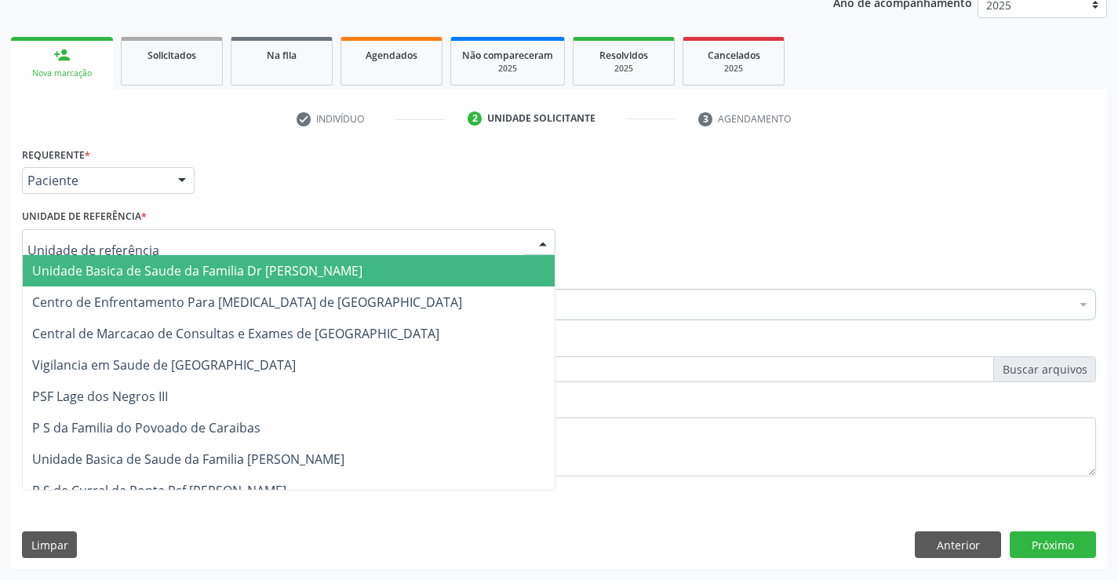
click at [204, 275] on span "Unidade Basica de Saude da Familia Dr [PERSON_NAME]" at bounding box center [197, 270] width 330 height 17
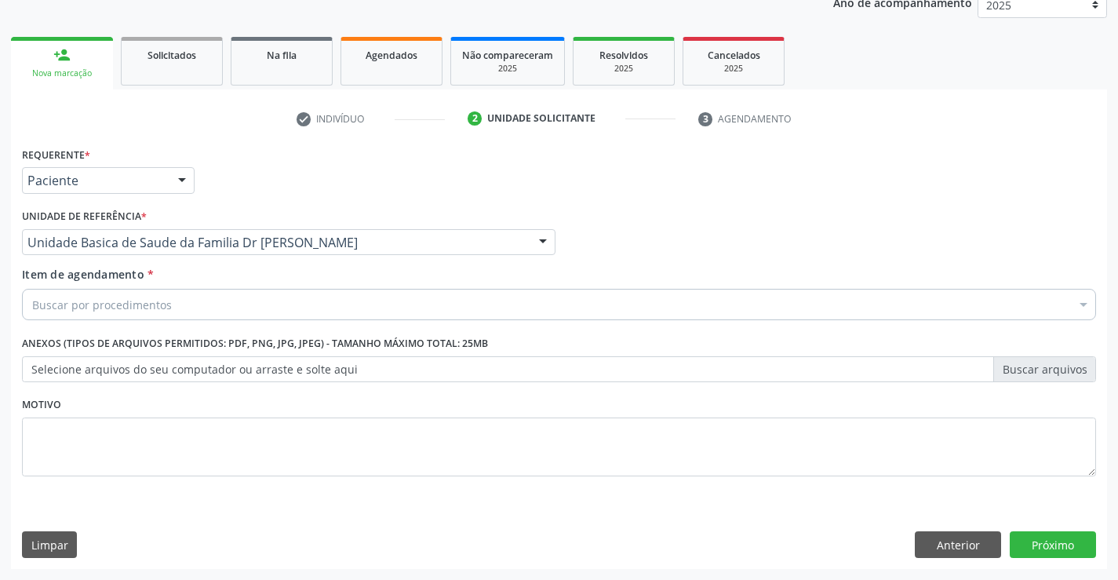
click at [198, 308] on div "Buscar por procedimentos" at bounding box center [559, 304] width 1074 height 31
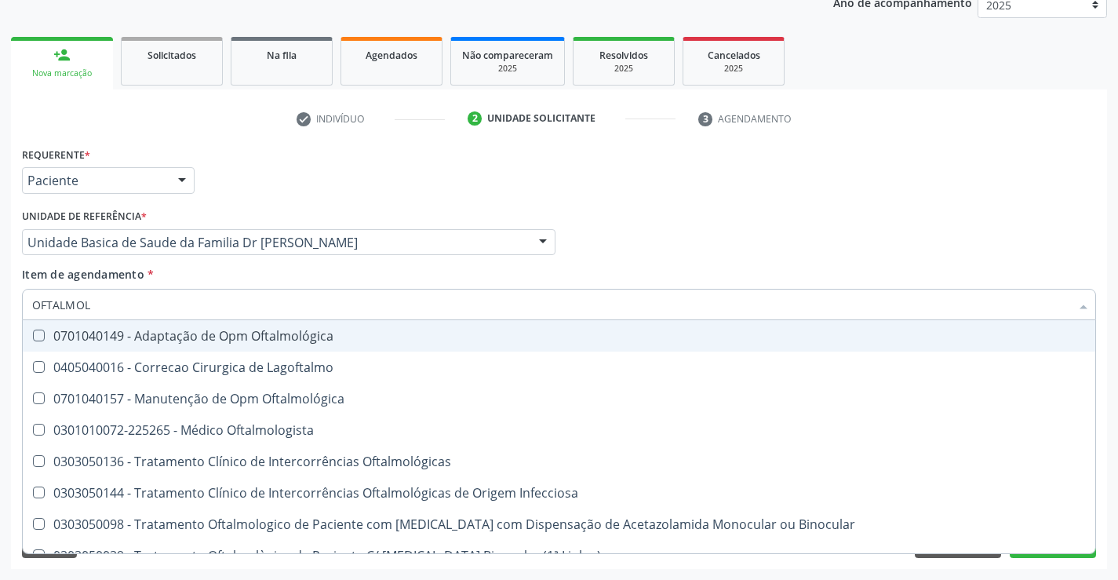
type input "OFTALMOLO"
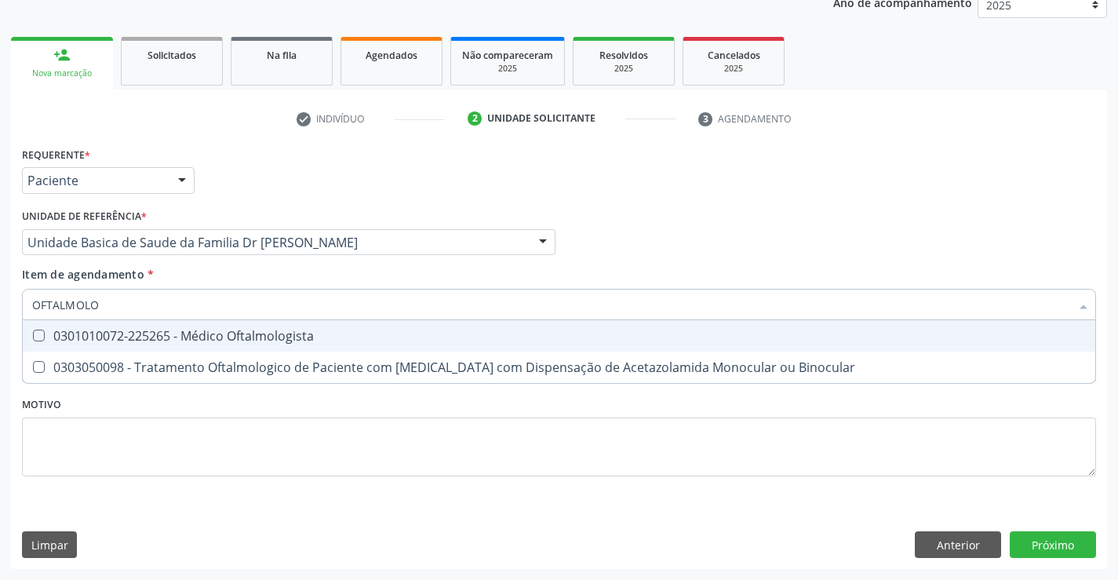
click at [206, 339] on div "0301010072-225265 - Médico Oftalmologista" at bounding box center [559, 336] width 1054 height 13
checkbox Oftalmologista "true"
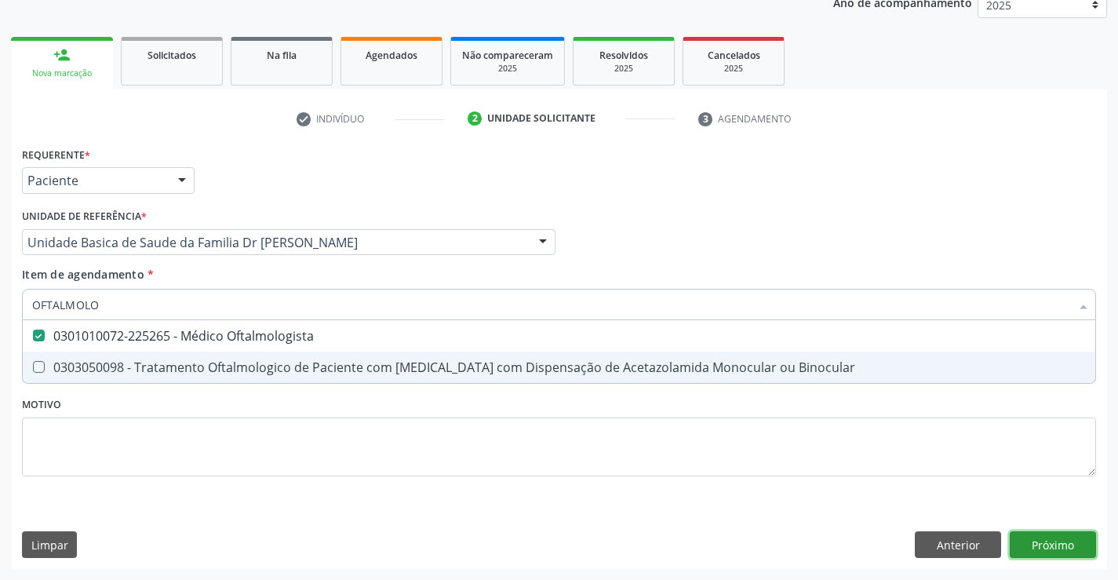
click at [1035, 540] on div "Requerente * Paciente Médico(a) Enfermeiro(a) Paciente Nenhum resultado encontr…" at bounding box center [559, 356] width 1096 height 426
checkbox Binocular "true"
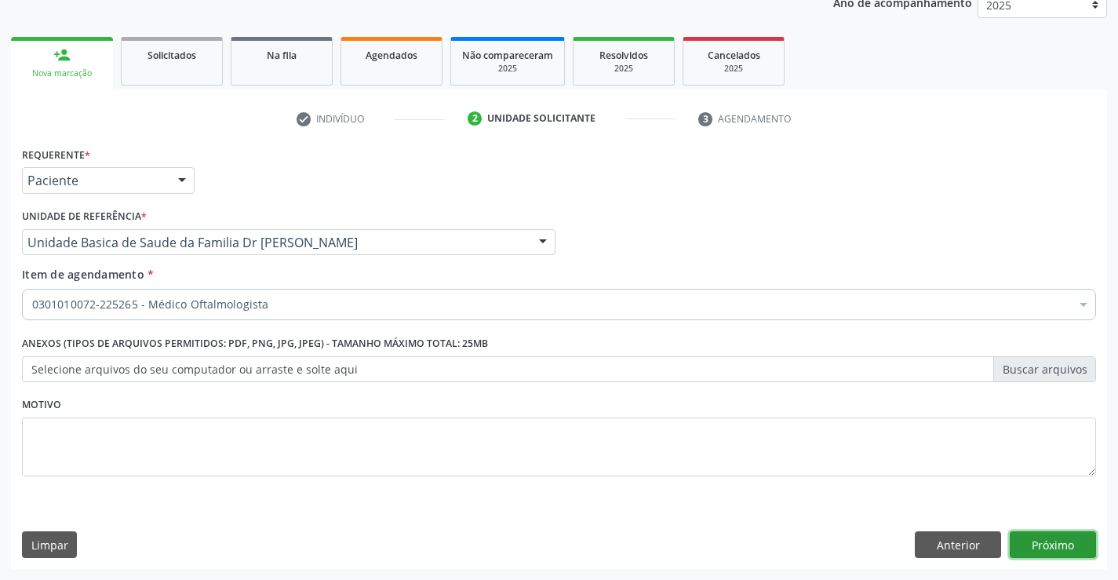
click at [1054, 554] on button "Próximo" at bounding box center [1053, 544] width 86 height 27
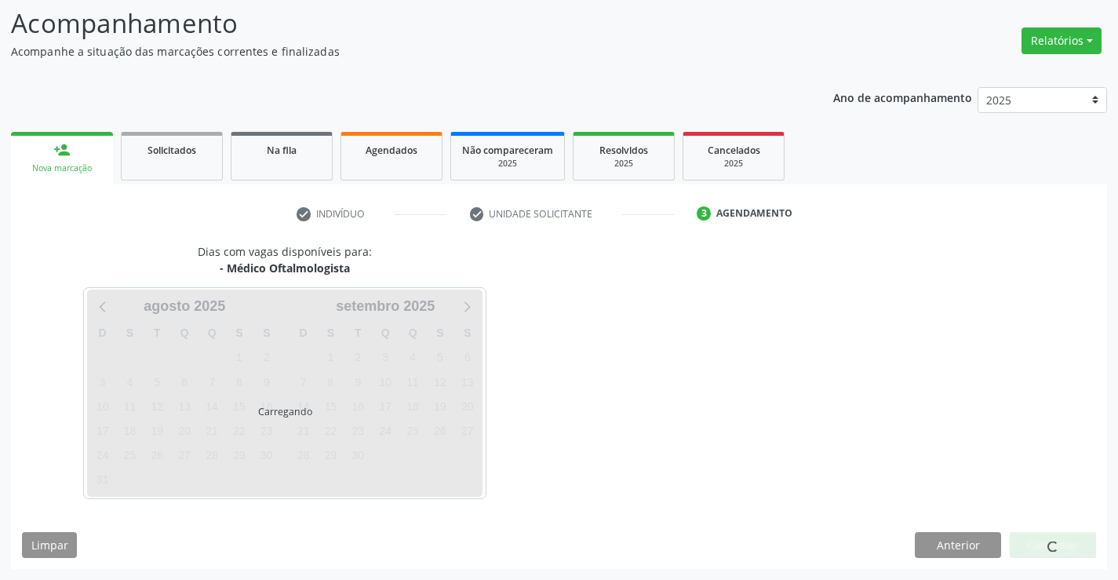
scroll to position [149, 0]
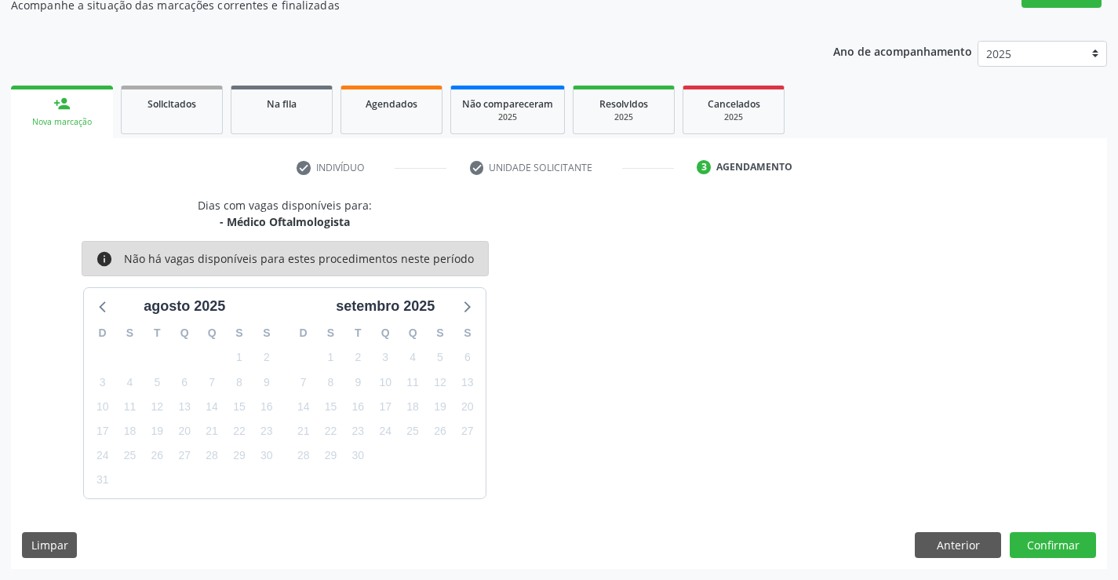
click at [1046, 530] on div "Dias com vagas disponíveis para: - Médico Oftalmologista info Não há vagas disp…" at bounding box center [559, 383] width 1096 height 372
click at [1046, 534] on button "Confirmar" at bounding box center [1053, 545] width 86 height 27
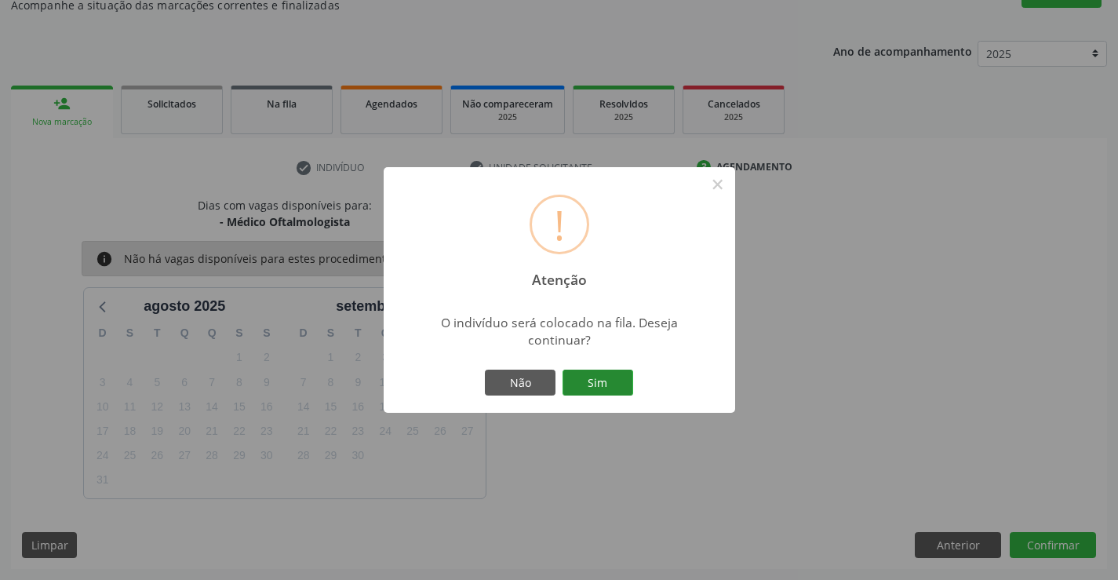
click at [621, 381] on button "Sim" at bounding box center [598, 383] width 71 height 27
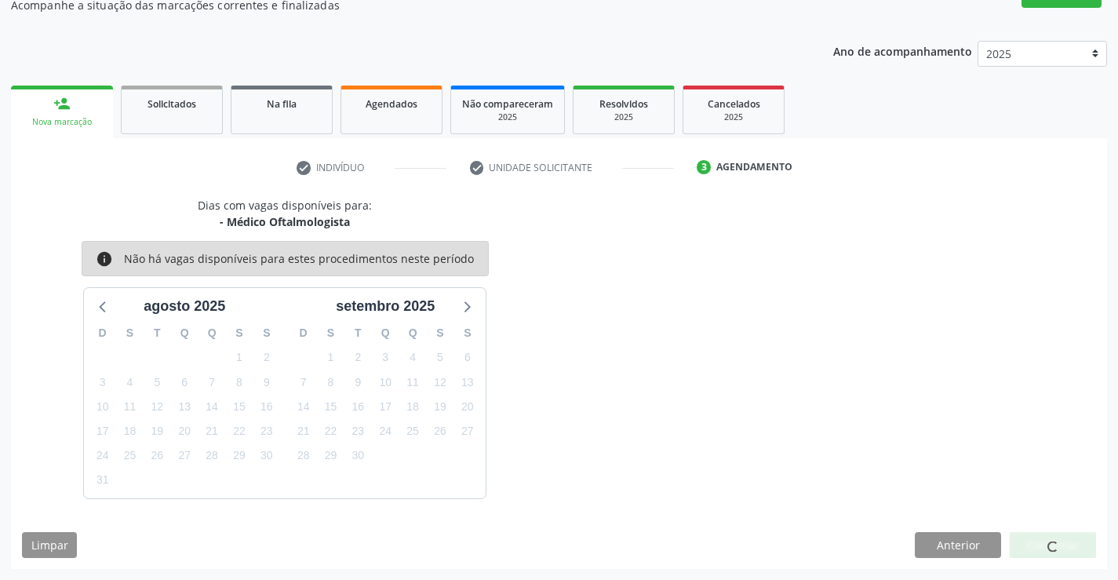
scroll to position [0, 0]
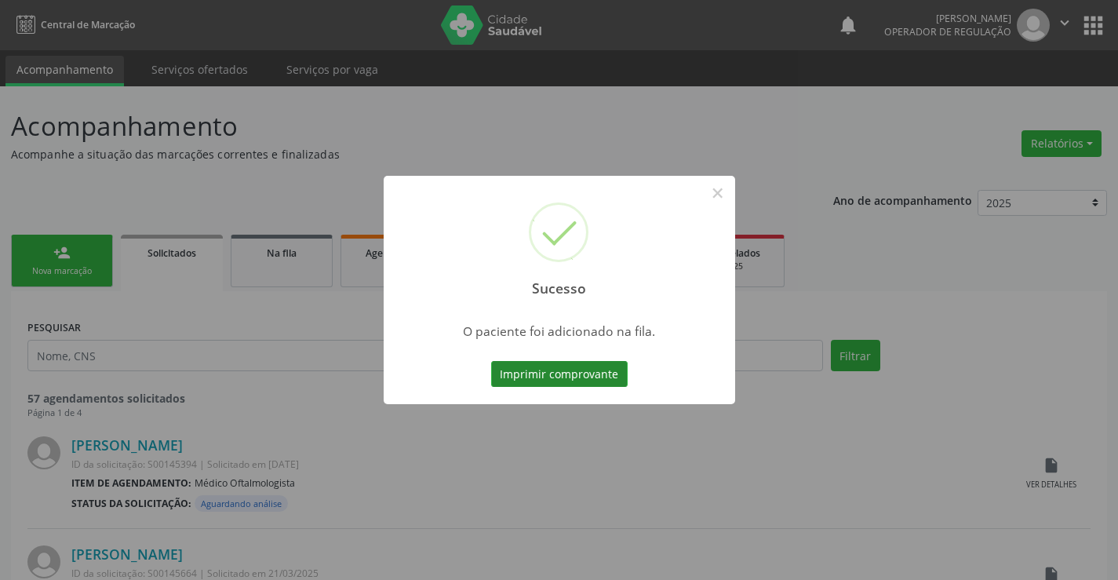
click at [613, 378] on button "Imprimir comprovante" at bounding box center [559, 374] width 137 height 27
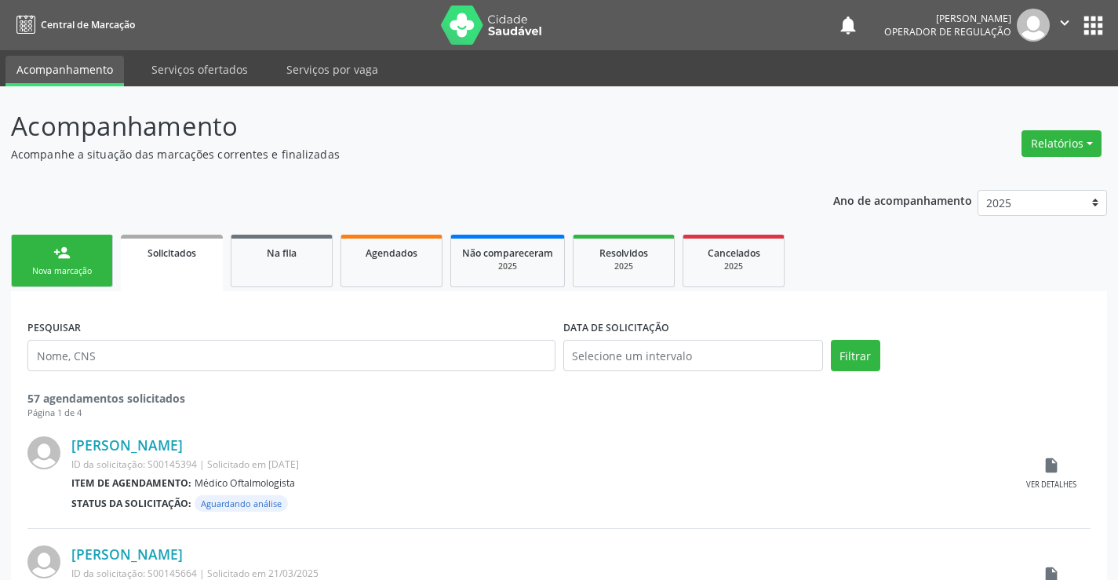
click at [1064, 21] on icon "" at bounding box center [1064, 22] width 17 height 17
click at [1032, 97] on link "Sair" at bounding box center [1025, 96] width 108 height 22
